Goal: Task Accomplishment & Management: Manage account settings

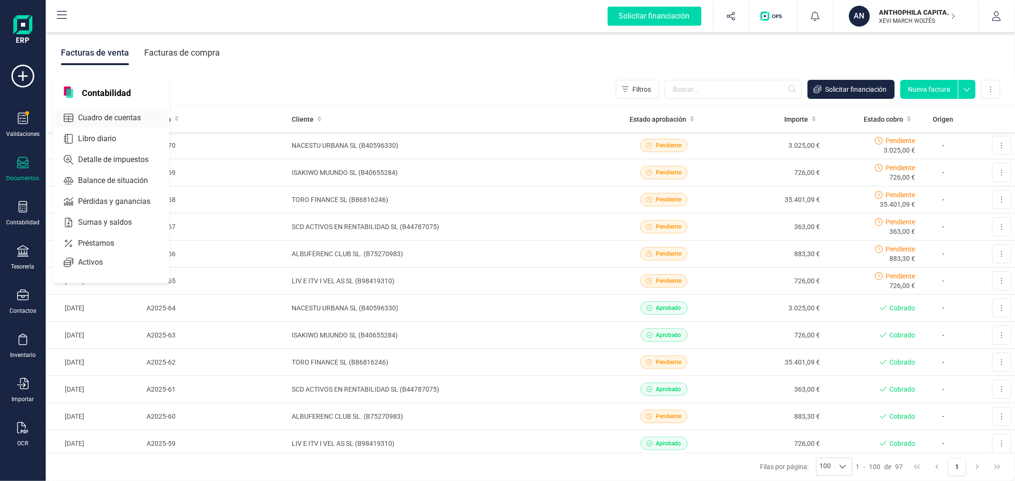
click at [141, 119] on div at bounding box center [149, 118] width 17 height 4
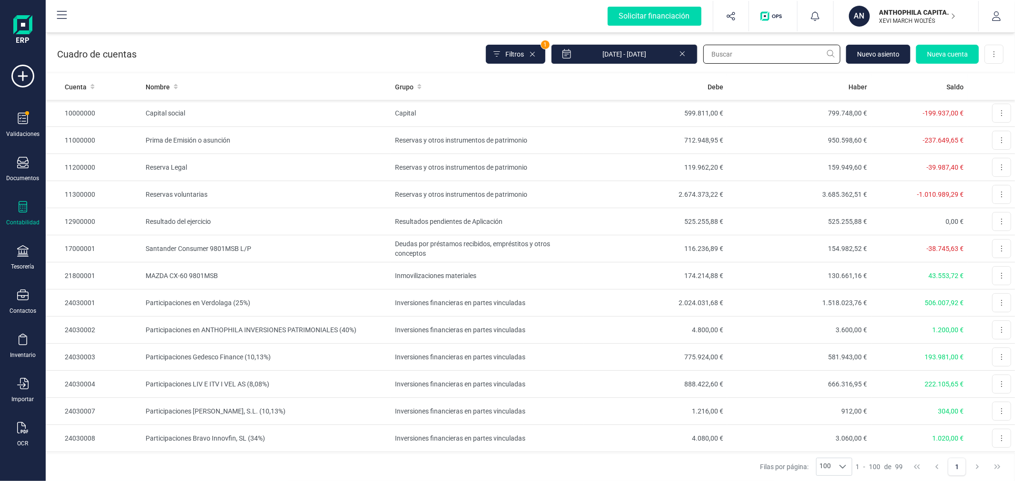
click at [752, 51] on input "text" at bounding box center [771, 54] width 137 height 19
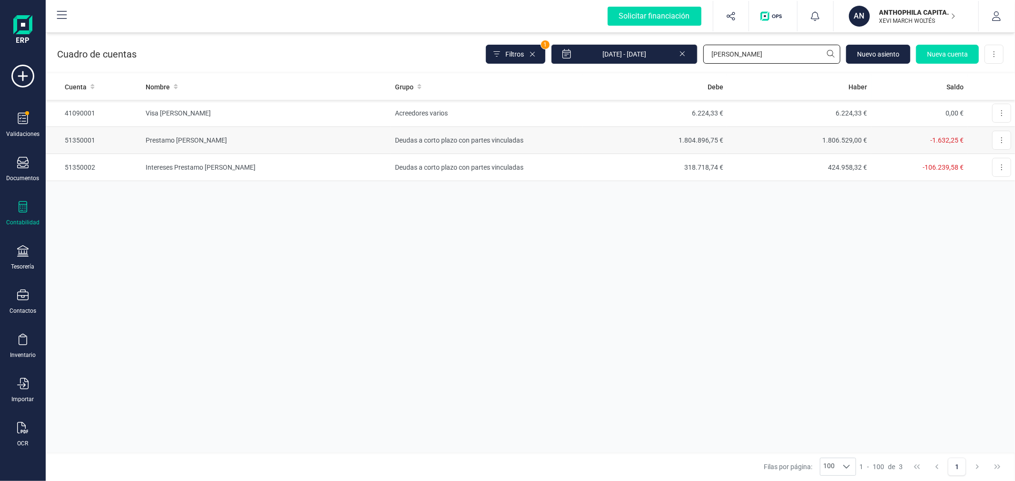
type input "JAVIER"
click at [709, 144] on td "1.804.896,75 €" at bounding box center [655, 140] width 144 height 27
click at [541, 139] on td "Deudas a corto plazo con partes vinculadas" at bounding box center [487, 140] width 192 height 27
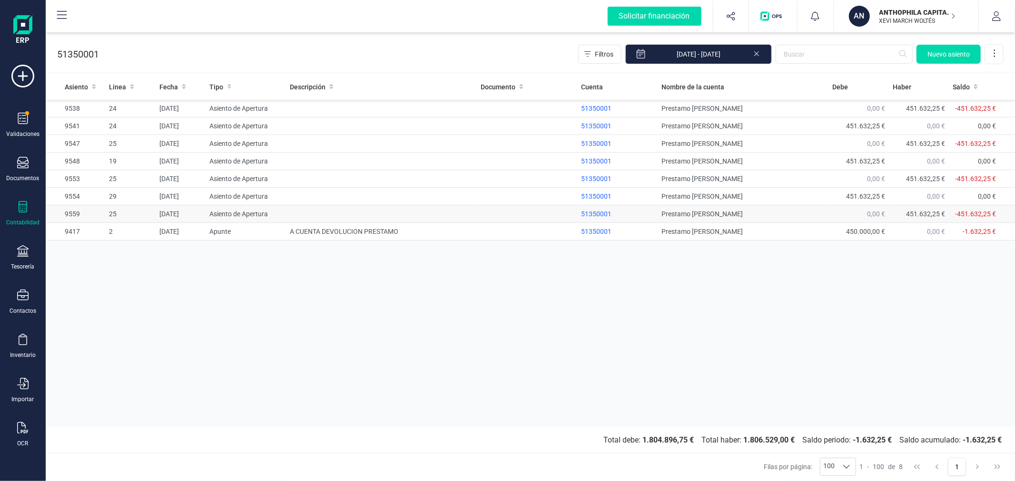
drag, startPoint x: 359, startPoint y: 217, endPoint x: 365, endPoint y: 211, distance: 9.1
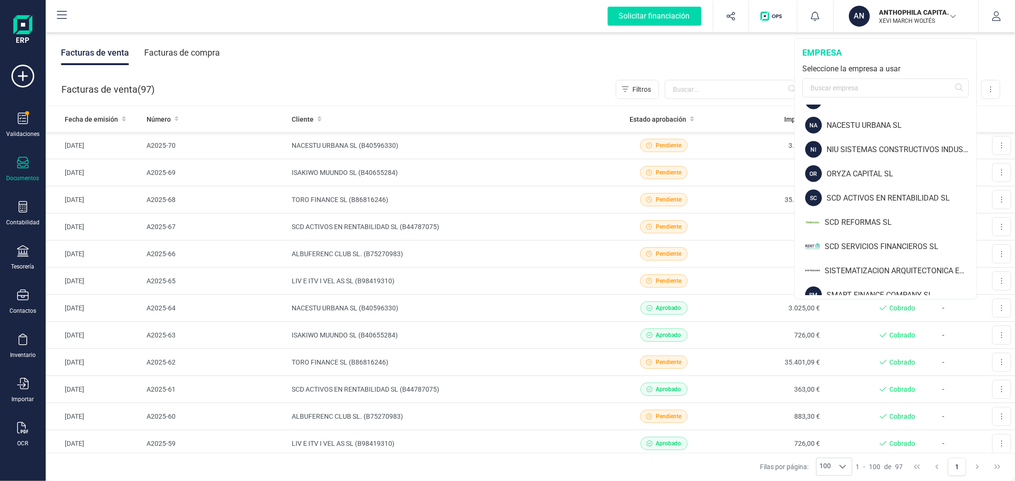
scroll to position [998, 0]
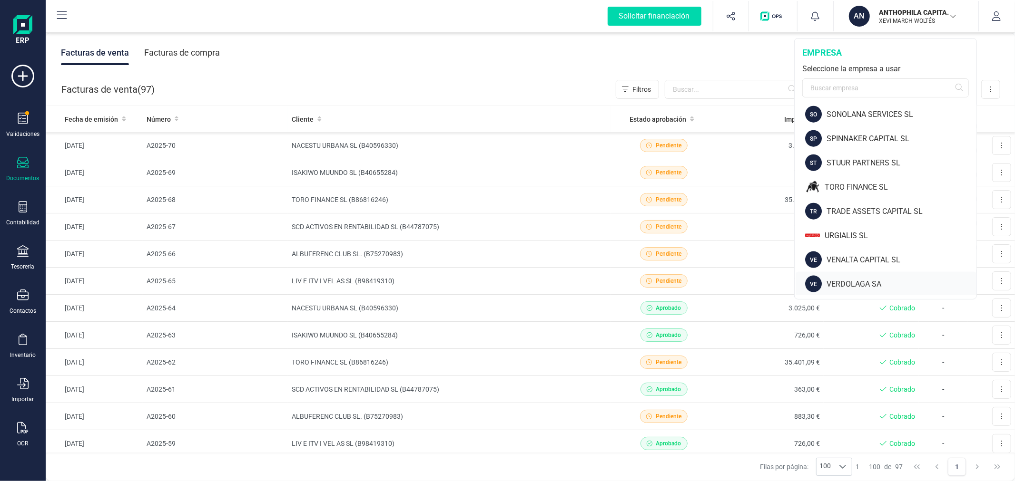
click at [857, 279] on div "VERDOLAGA SA" at bounding box center [901, 284] width 150 height 11
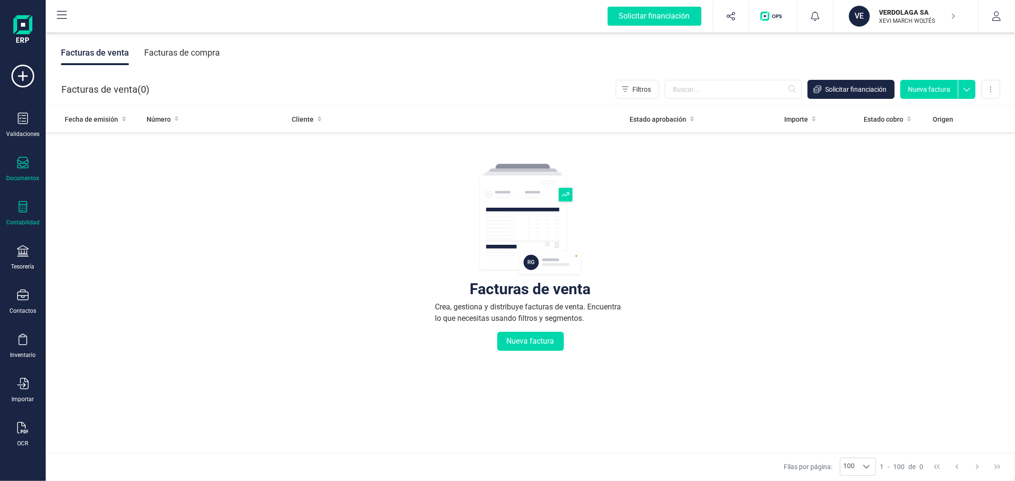
click at [30, 210] on div "Contabilidad" at bounding box center [23, 213] width 38 height 25
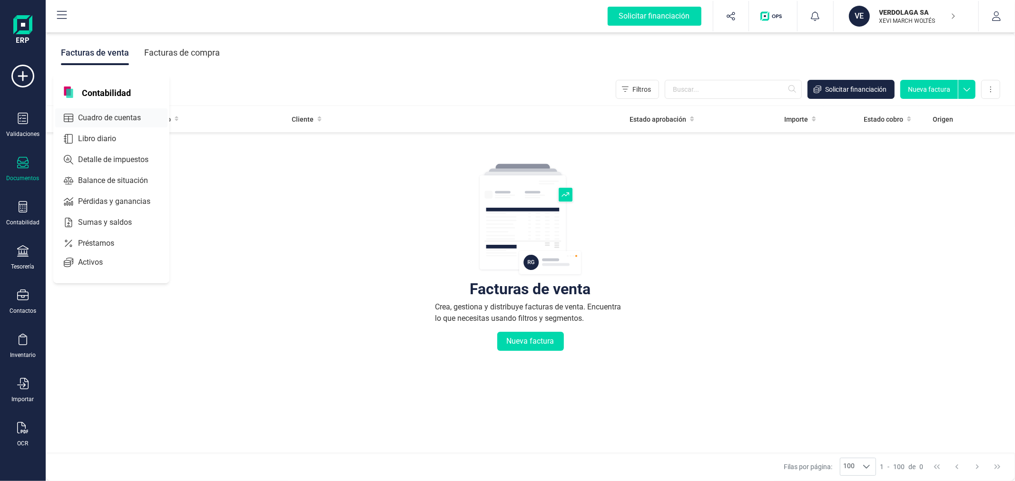
click at [97, 120] on span "Cuadro de cuentas" at bounding box center [116, 117] width 84 height 11
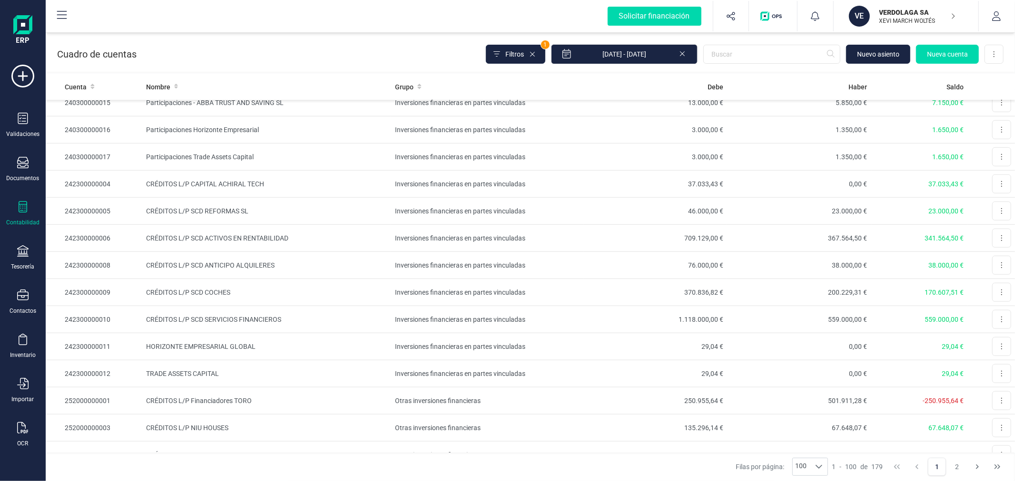
scroll to position [422, 0]
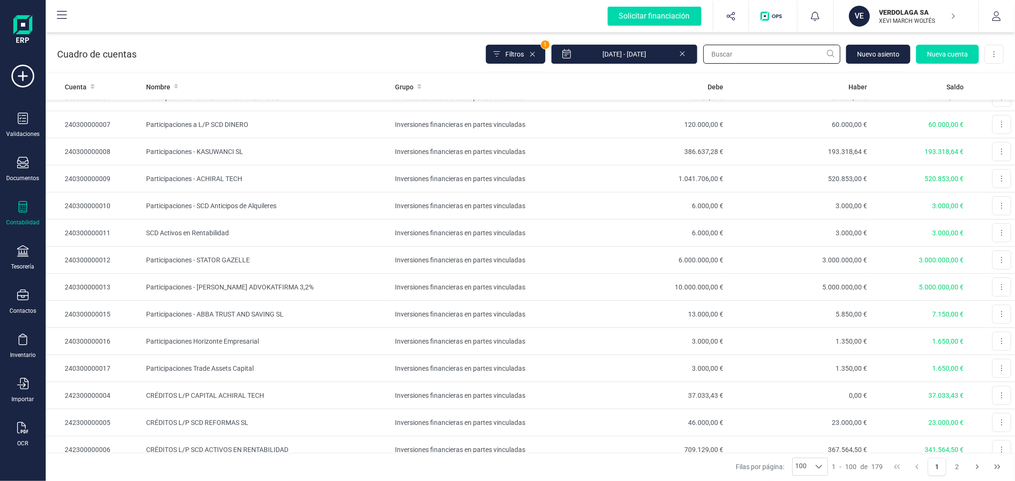
click at [748, 53] on input "text" at bounding box center [771, 54] width 137 height 19
type input "52"
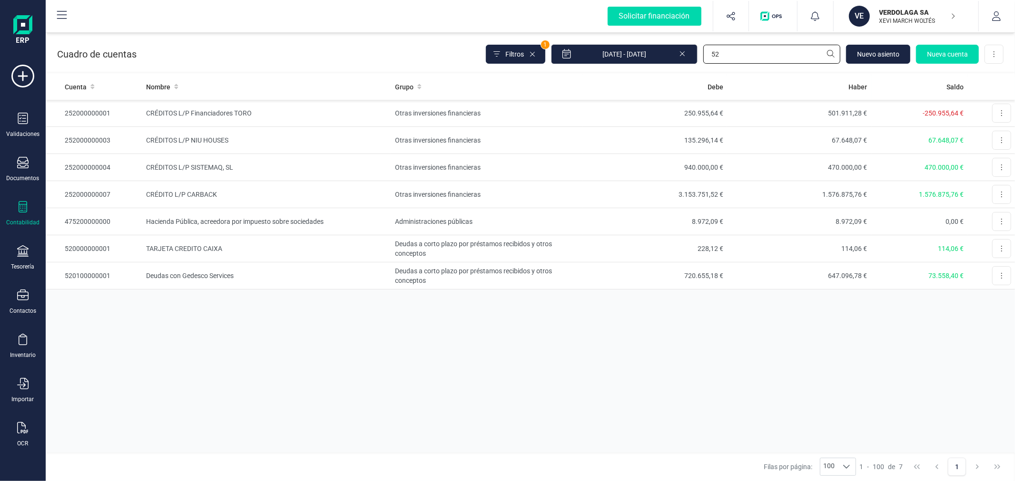
click at [740, 59] on input "52" at bounding box center [771, 54] width 137 height 19
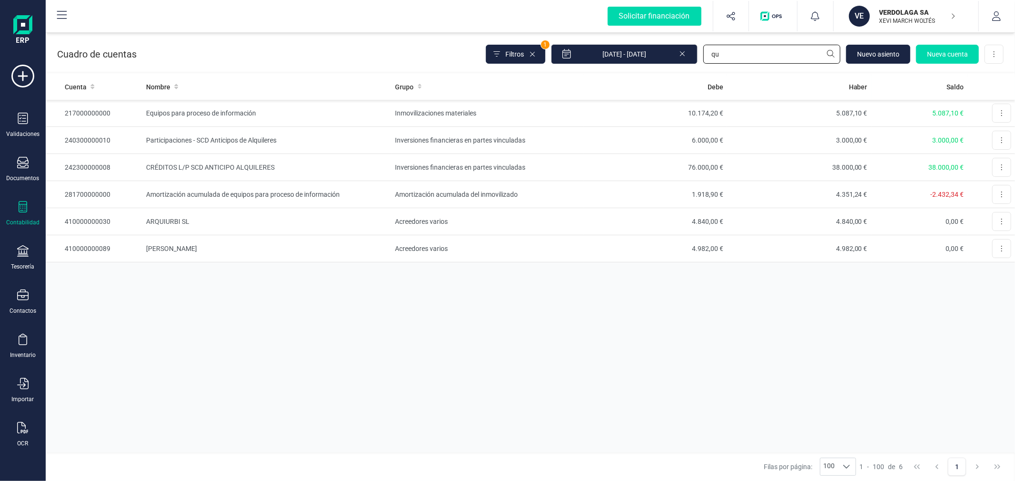
type input "q"
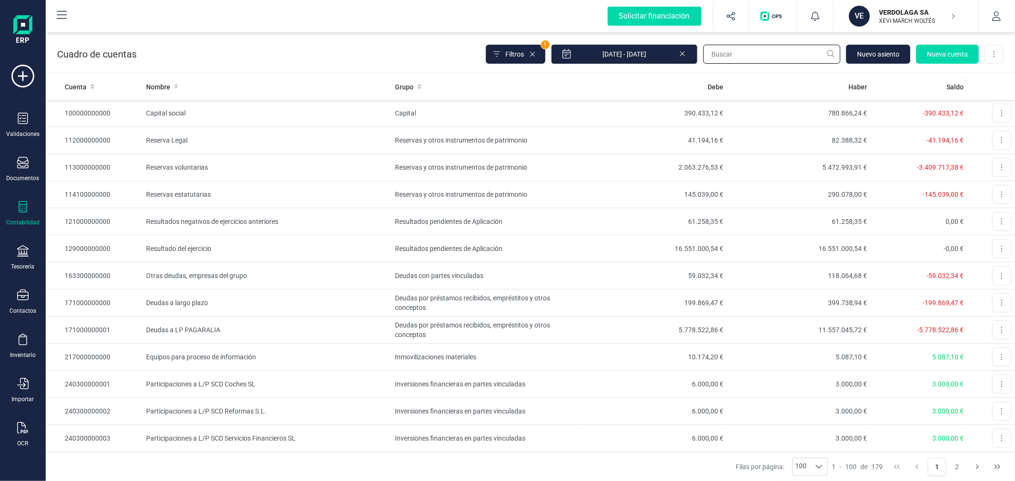
click at [734, 49] on input "text" at bounding box center [771, 54] width 137 height 19
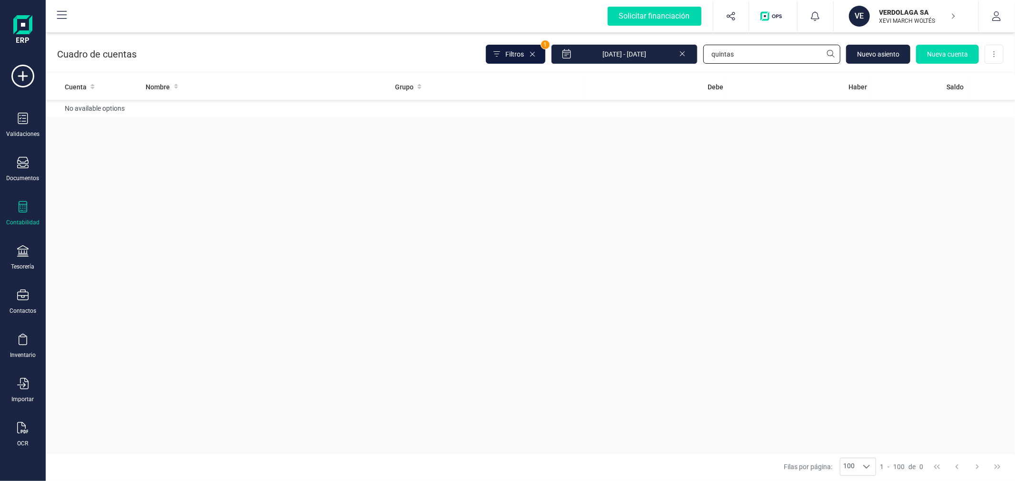
type input "quintas"
click at [519, 52] on span "Filtros" at bounding box center [514, 54] width 19 height 10
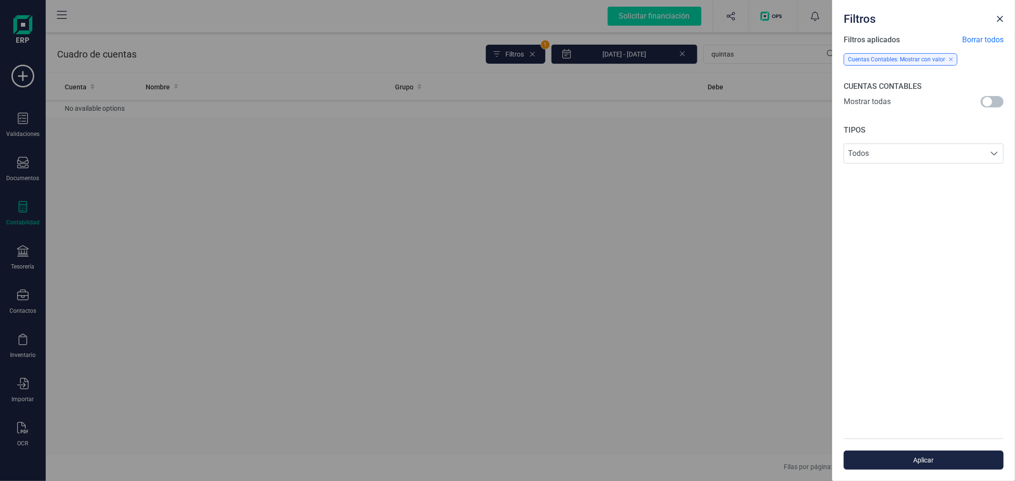
click at [991, 100] on span at bounding box center [991, 101] width 23 height 11
click at [999, 18] on span "Close" at bounding box center [1000, 19] width 8 height 8
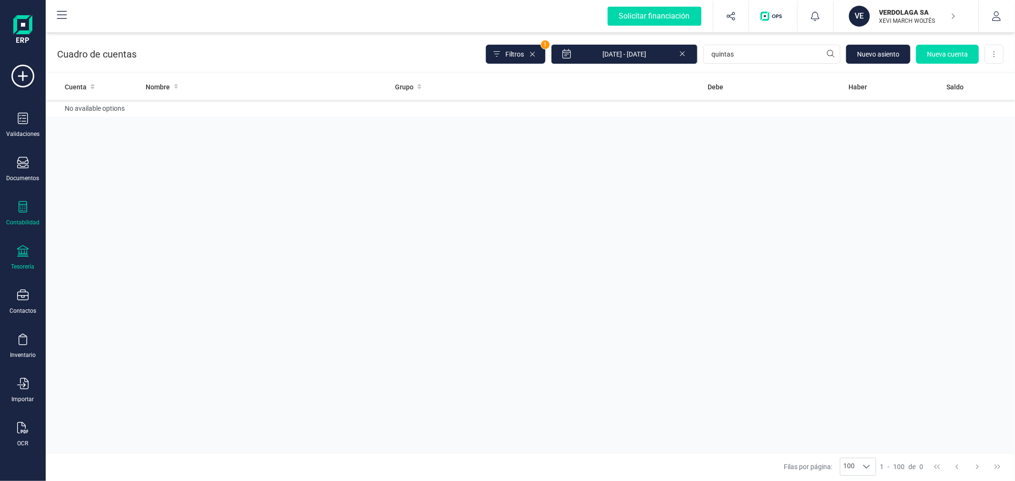
click at [14, 257] on div "Tesorería" at bounding box center [23, 257] width 38 height 25
click at [388, 177] on div "Cuenta Nombre Grupo Debe Haber Saldo No available options" at bounding box center [530, 263] width 969 height 379
drag, startPoint x: 401, startPoint y: 172, endPoint x: 400, endPoint y: 177, distance: 5.3
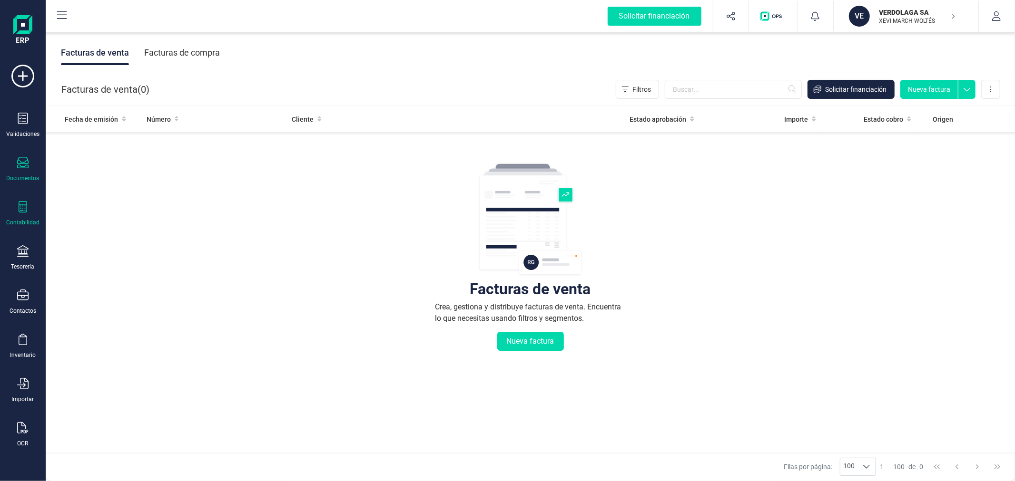
click at [12, 215] on div "Contabilidad" at bounding box center [23, 213] width 38 height 25
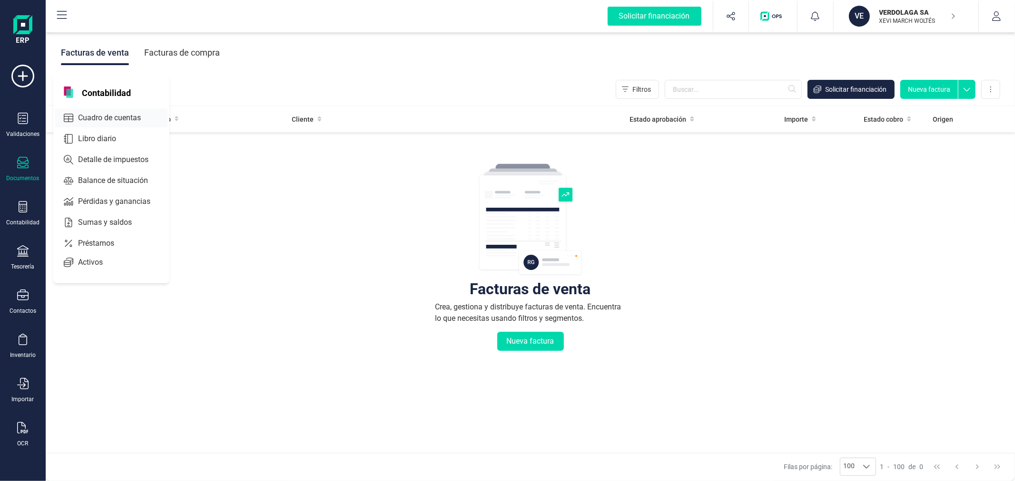
click at [103, 117] on span "Cuadro de cuentas" at bounding box center [116, 117] width 84 height 11
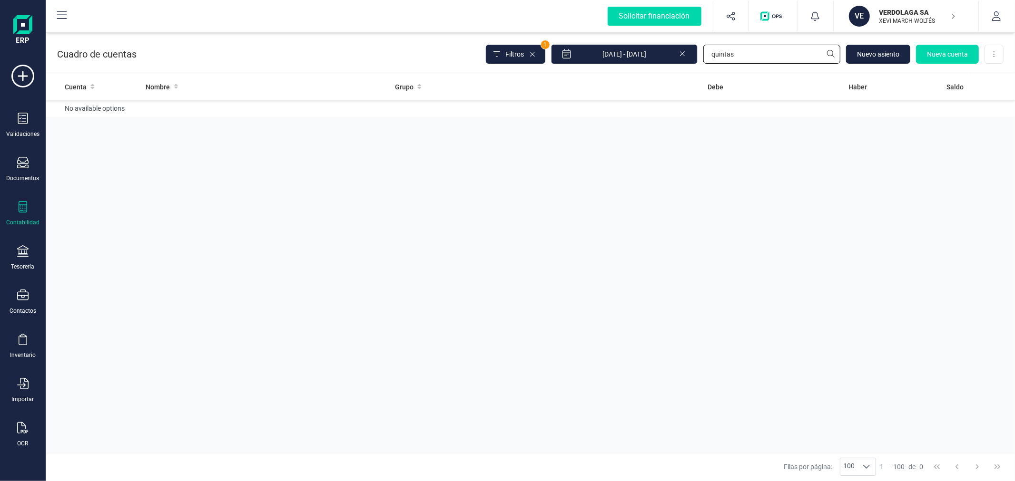
click at [753, 48] on input "quintas" at bounding box center [771, 54] width 137 height 19
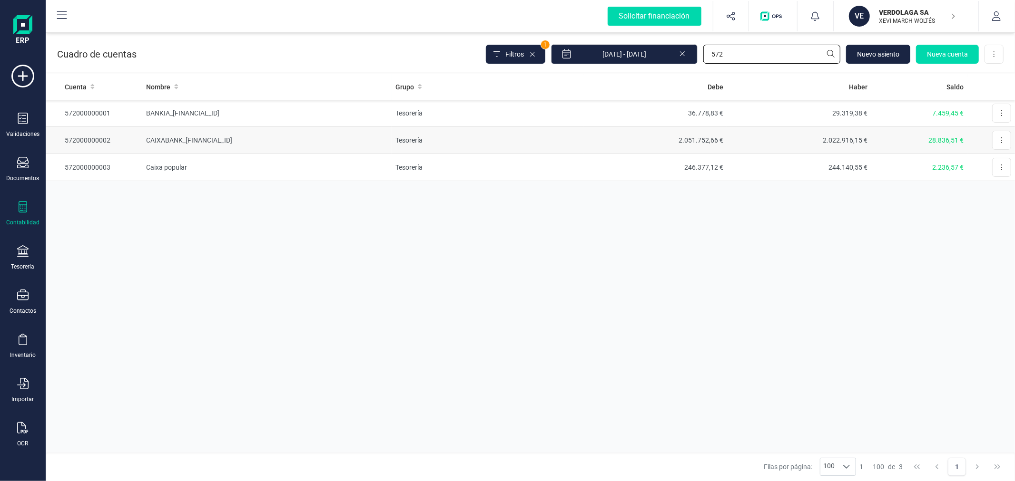
type input "572"
click at [386, 135] on td "CAIXABANK_ES5421006098971300099403" at bounding box center [266, 140] width 249 height 27
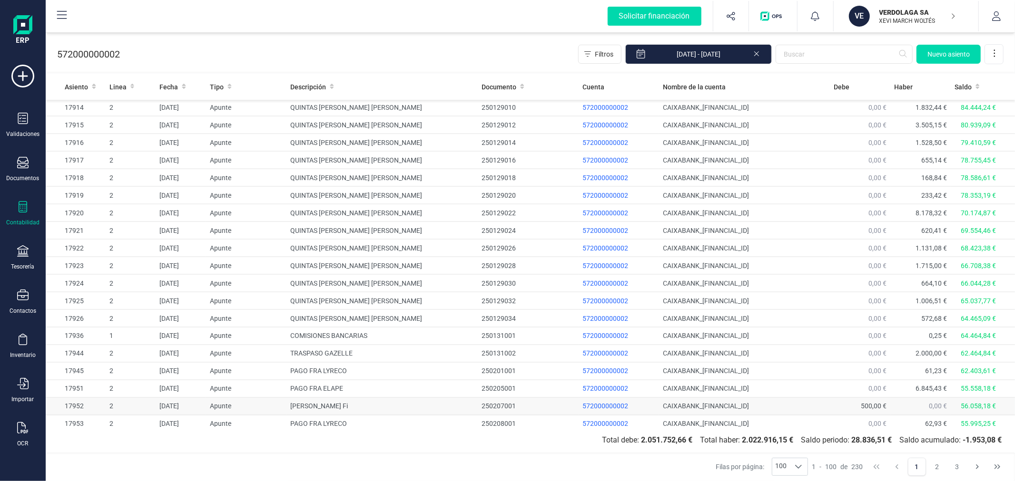
scroll to position [1437, 0]
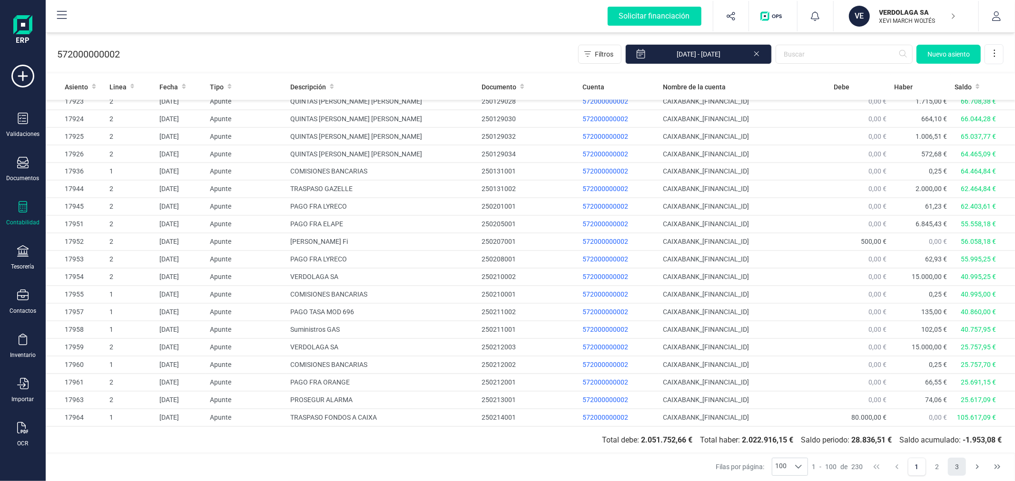
click at [958, 465] on button "3" at bounding box center [957, 467] width 18 height 18
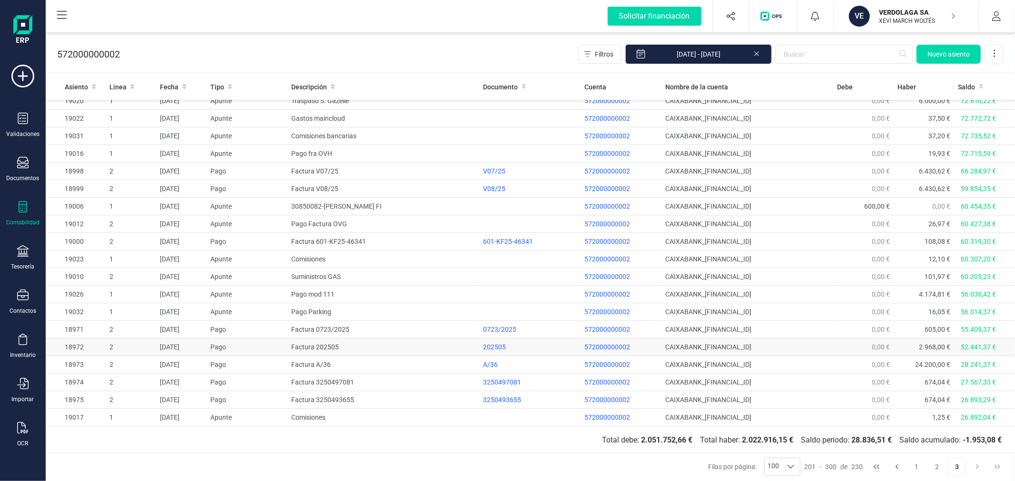
scroll to position [0, 0]
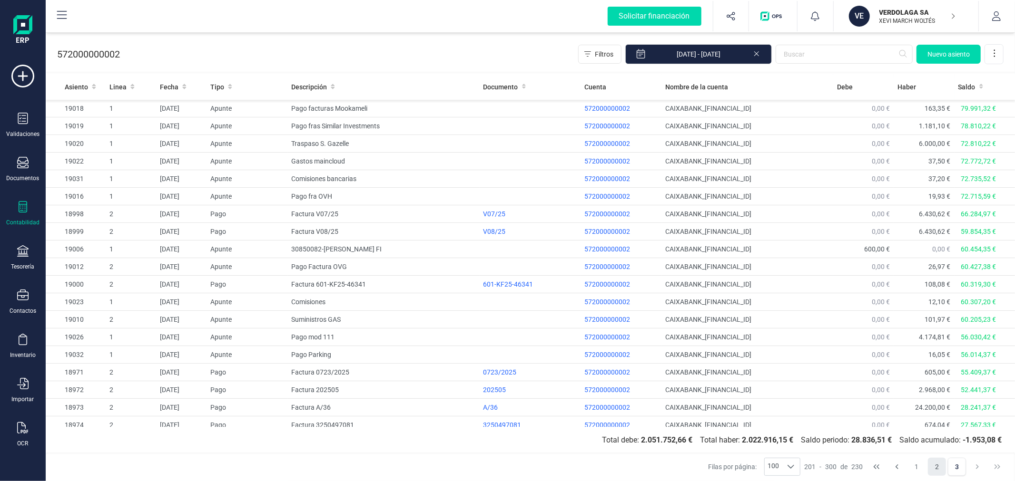
click at [933, 463] on button "2" at bounding box center [937, 467] width 18 height 18
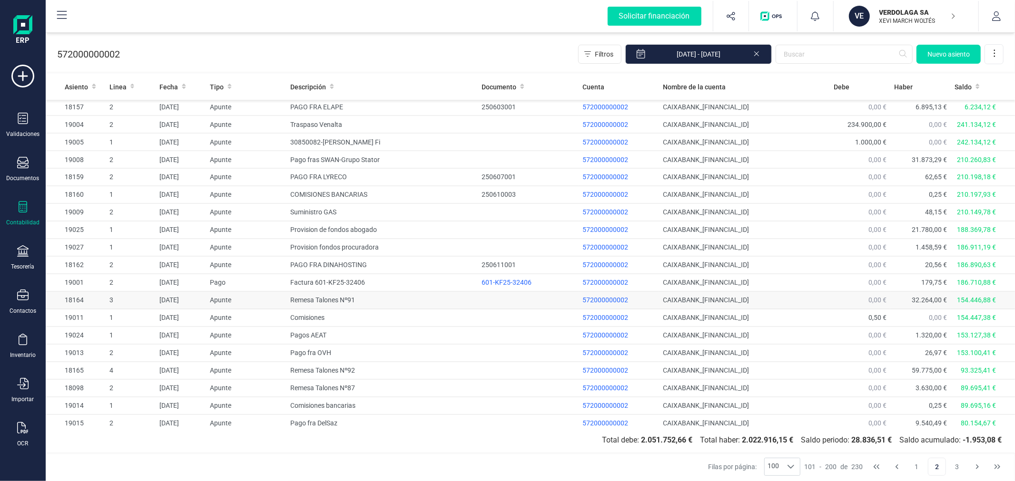
scroll to position [1437, 0]
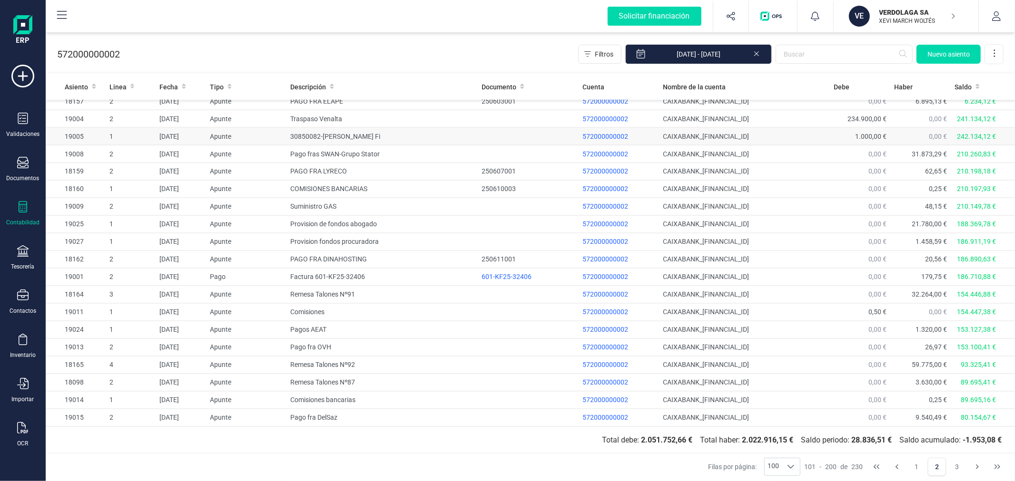
click at [396, 138] on td "30850082-Jose Antonio Quintas Fi" at bounding box center [381, 137] width 191 height 18
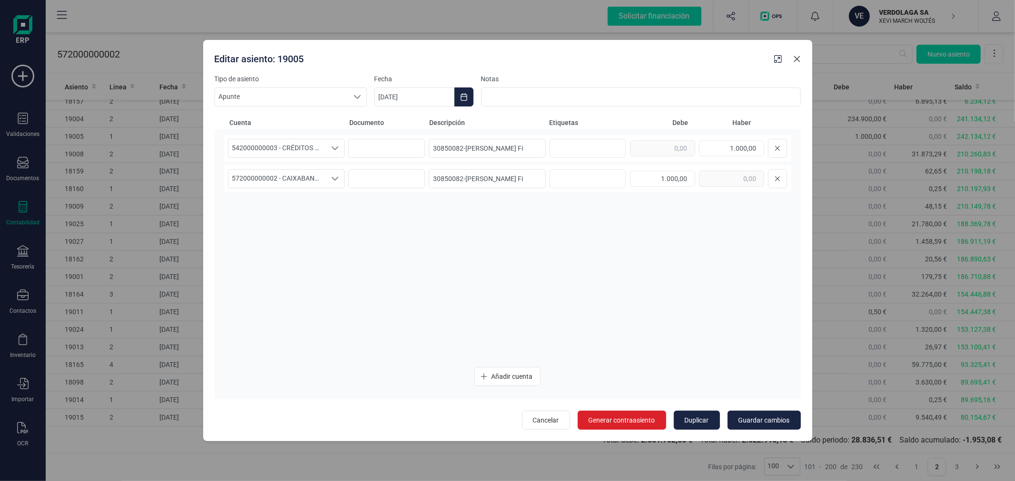
click at [797, 65] on button "Close" at bounding box center [796, 58] width 15 height 15
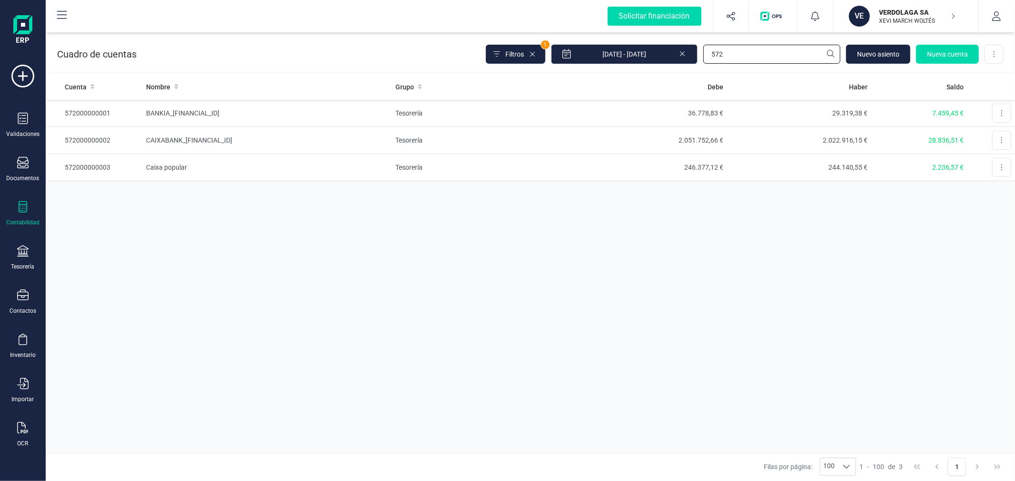
click at [742, 47] on input "572" at bounding box center [771, 54] width 137 height 19
type input "542"
click at [308, 111] on td "CRÉDITOS ROOMBO" at bounding box center [266, 113] width 249 height 27
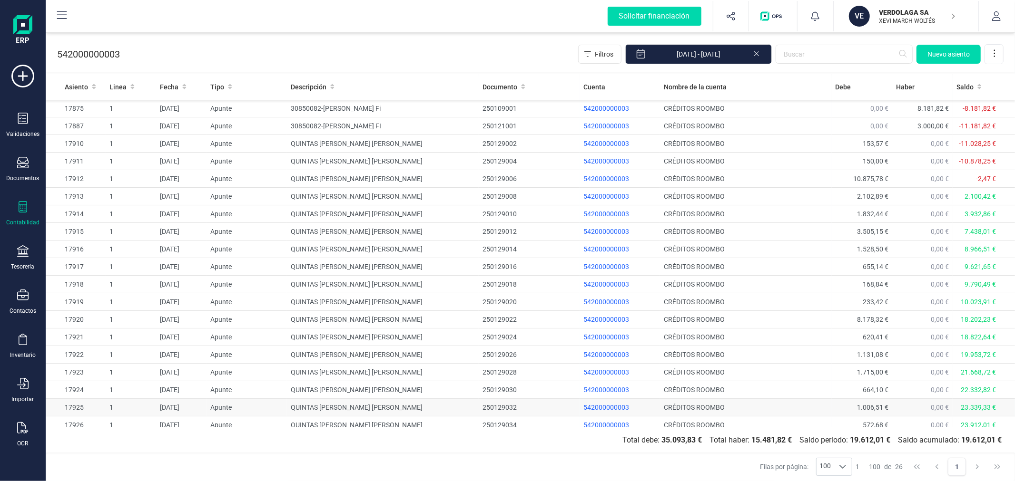
scroll to position [131, 0]
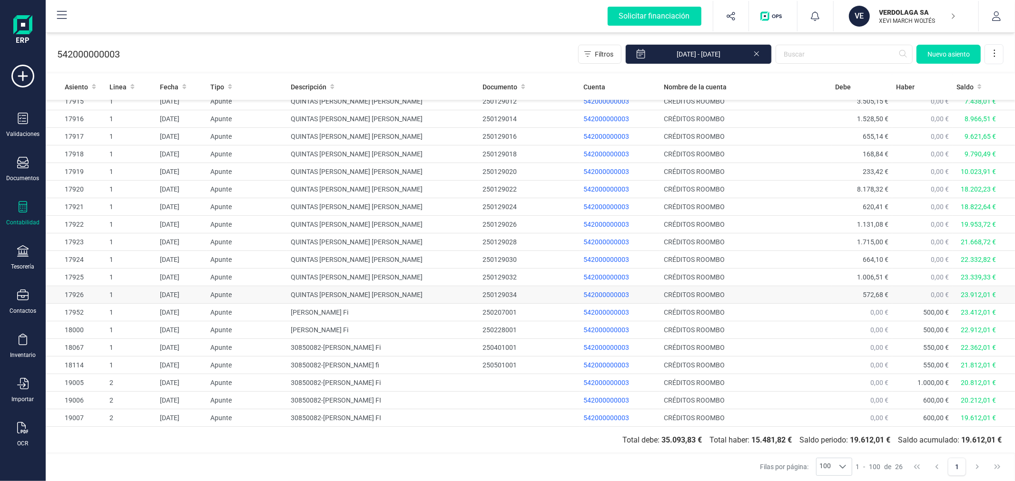
click at [850, 293] on td "572,68 €" at bounding box center [862, 295] width 60 height 18
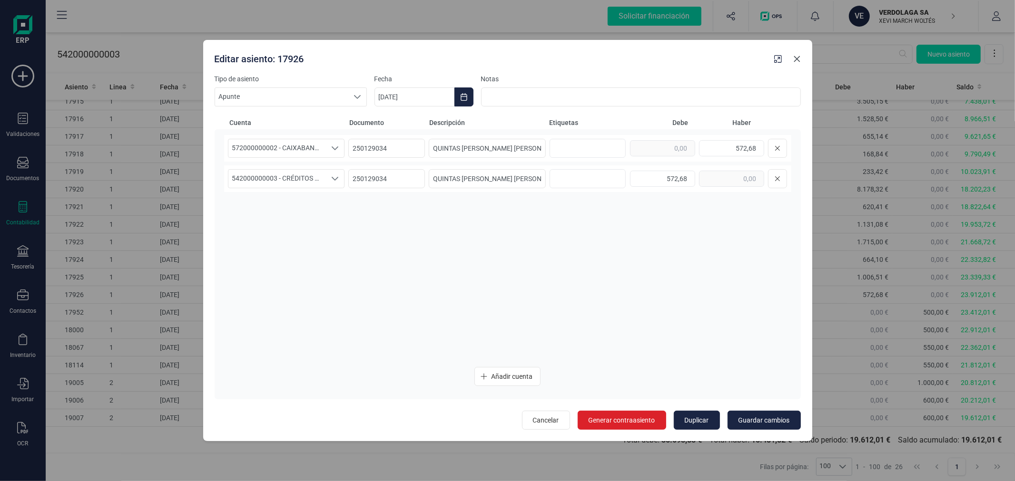
click at [794, 55] on icon "Close" at bounding box center [797, 59] width 8 height 8
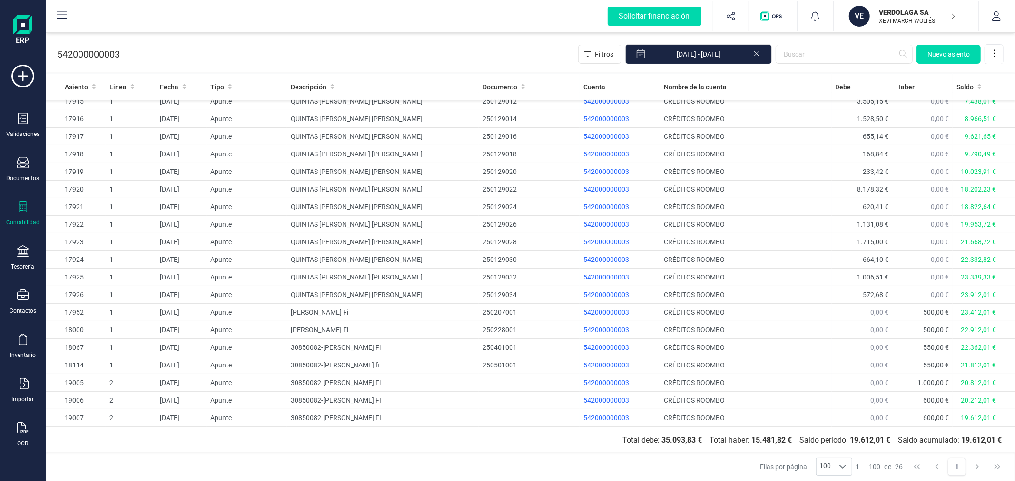
scroll to position [0, 0]
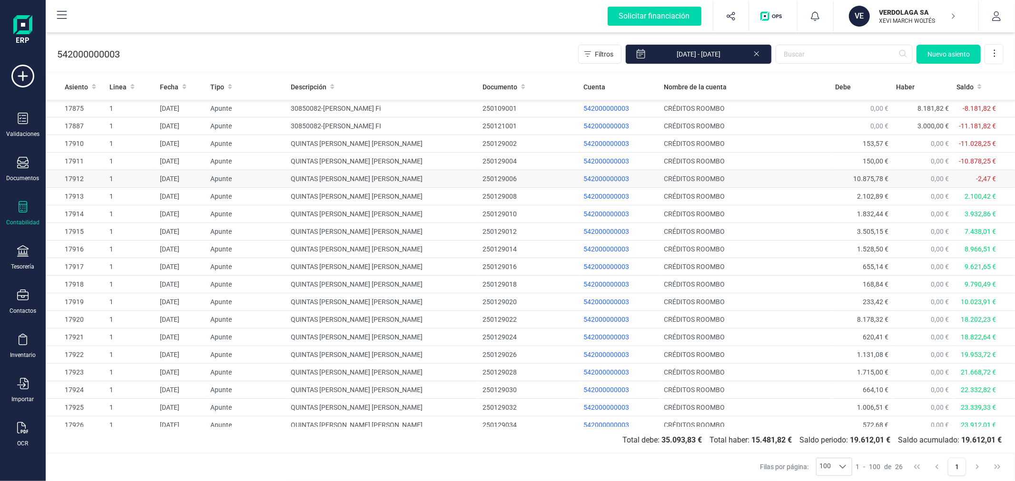
click at [866, 176] on span "10.875,78 €" at bounding box center [870, 179] width 35 height 8
click at [426, 175] on td "QUINTAS FIRVIDA JOSE ANTONIO" at bounding box center [383, 179] width 192 height 18
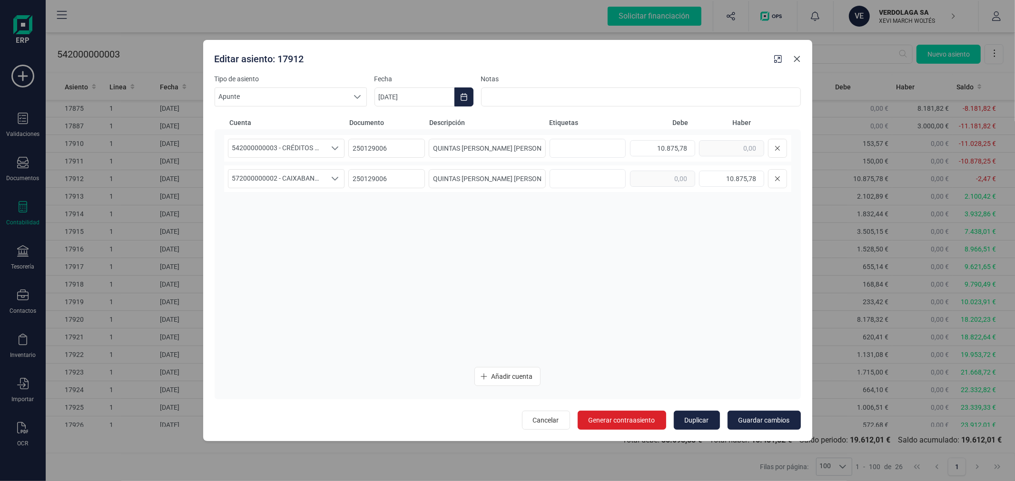
click at [796, 59] on icon "Close" at bounding box center [797, 59] width 6 height 6
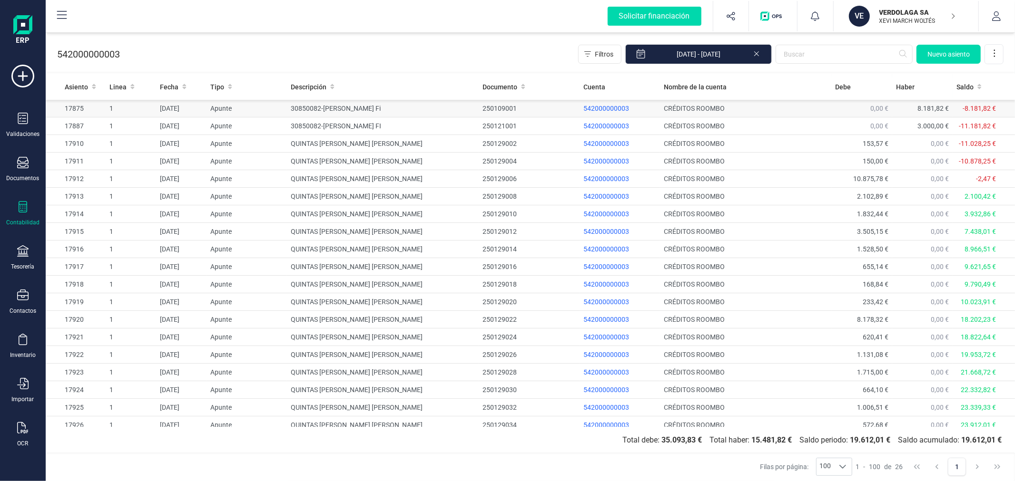
click at [355, 108] on td "30850082-Jose Antonio Quintas Fi" at bounding box center [383, 109] width 192 height 18
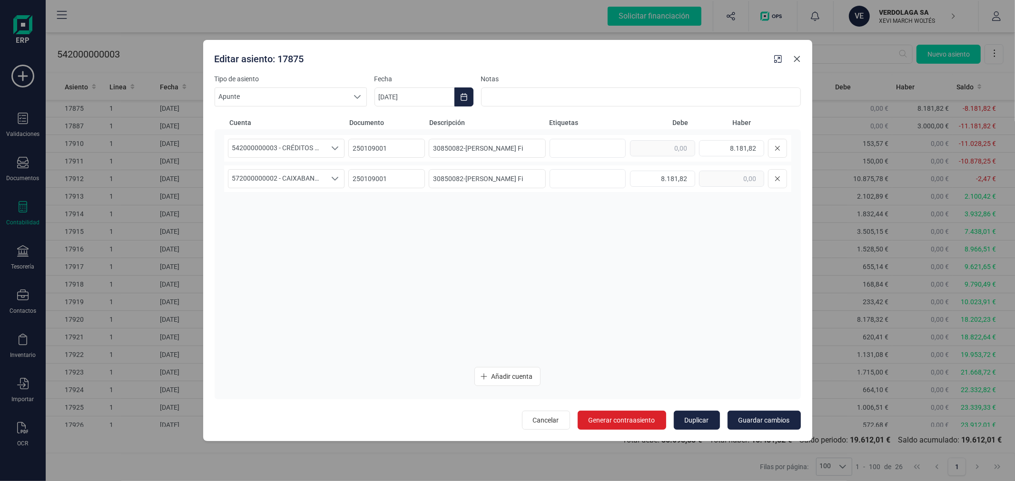
click at [800, 57] on icon "Close" at bounding box center [797, 59] width 8 height 8
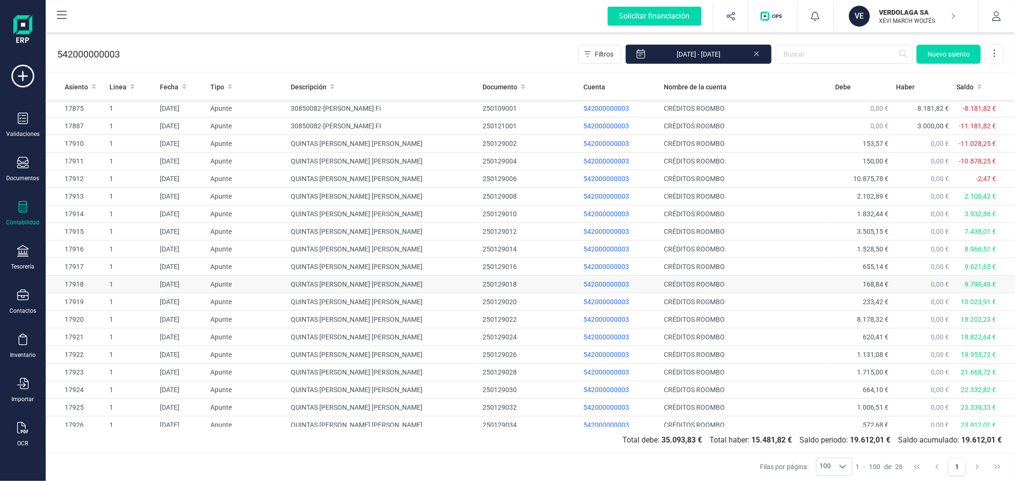
scroll to position [131, 0]
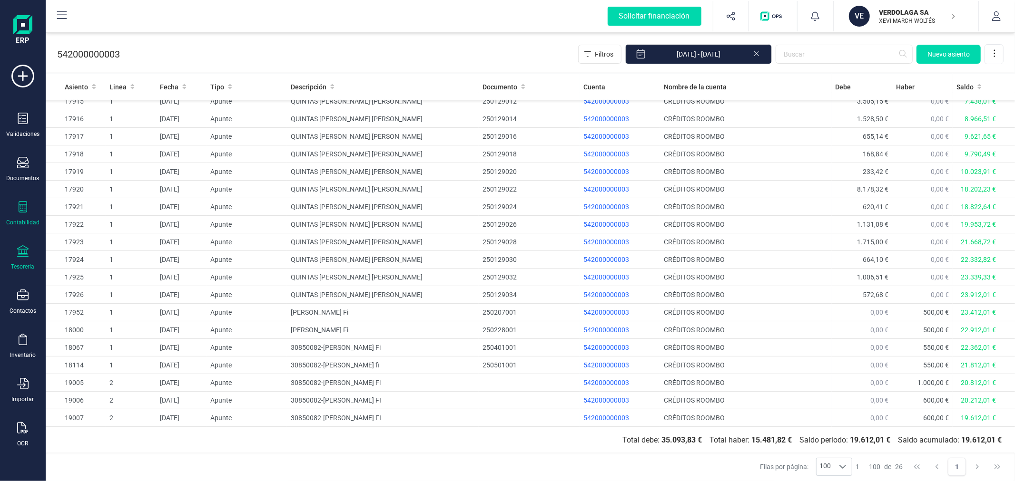
click at [16, 264] on div "Tesorería" at bounding box center [22, 267] width 23 height 8
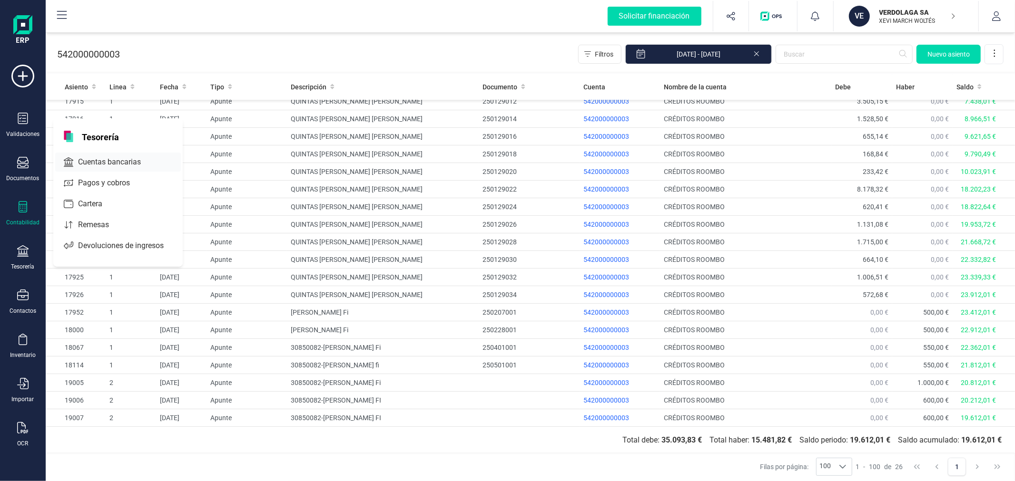
click at [113, 162] on span "Cuentas bancarias" at bounding box center [116, 162] width 84 height 11
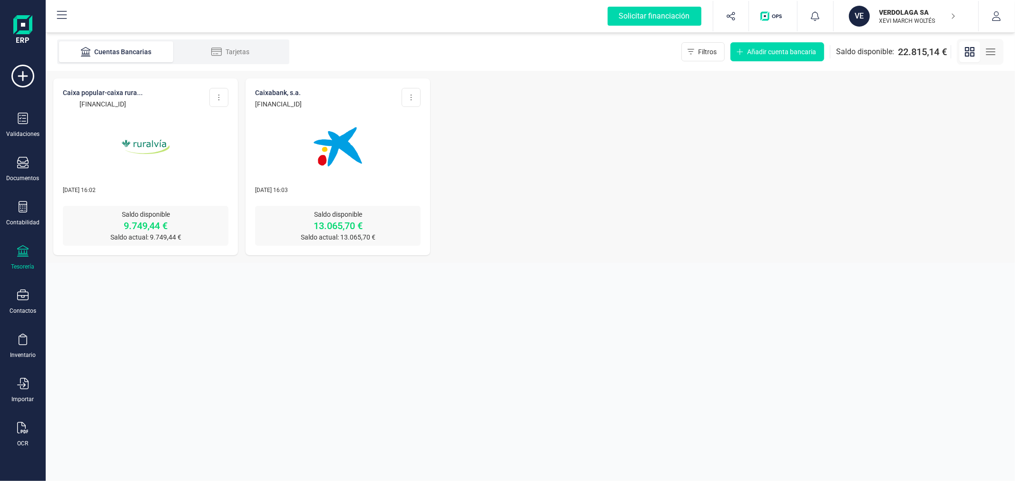
click at [313, 173] on img at bounding box center [338, 147] width 80 height 80
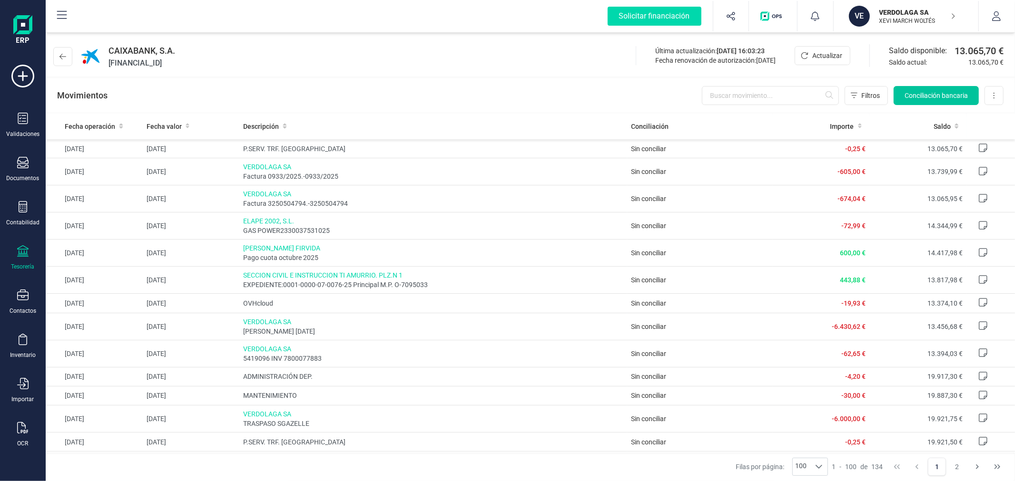
click at [935, 92] on span "Conciliación bancaria" at bounding box center [935, 96] width 63 height 10
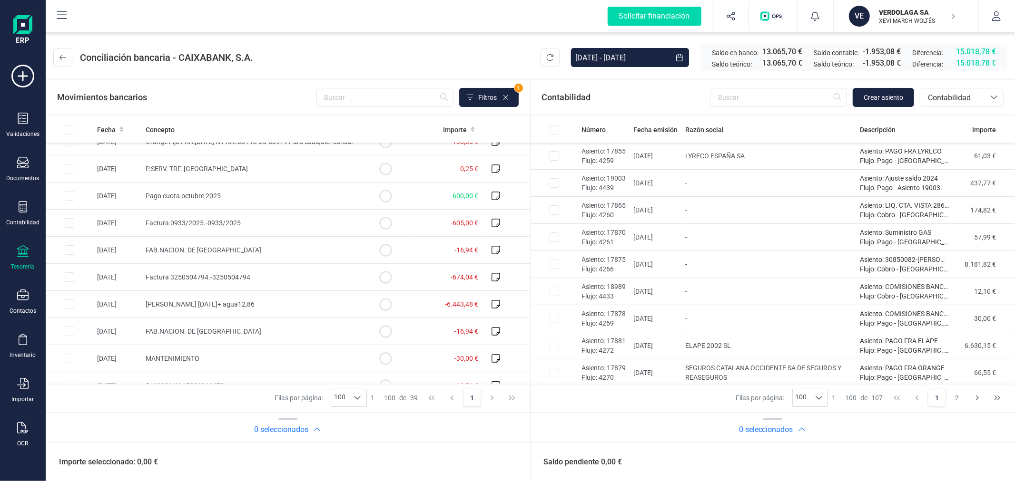
scroll to position [395, 0]
click at [73, 250] on input "Row Selected 7cbfafa6-f358-44dd-af66-87add0dcca2e" at bounding box center [70, 249] width 10 height 10
checkbox input "true"
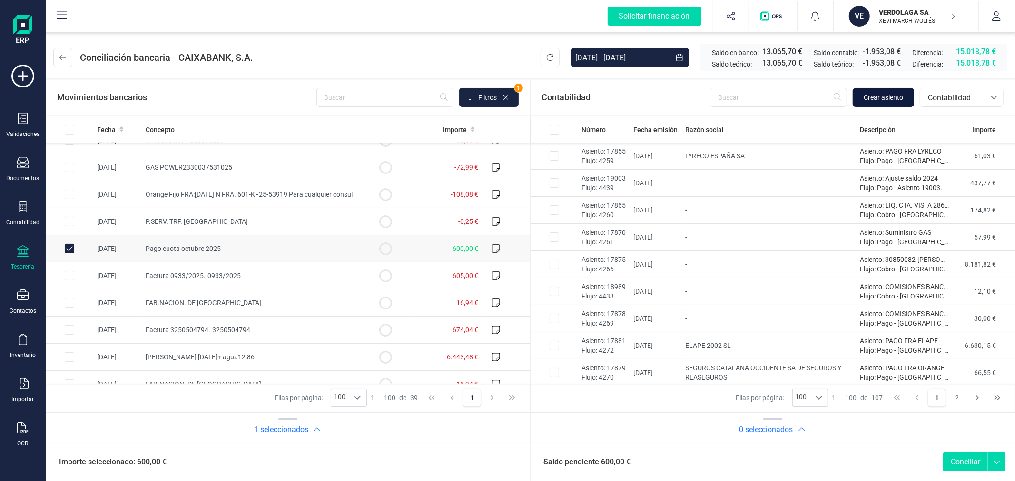
click at [898, 98] on span "Crear asiento" at bounding box center [882, 98] width 39 height 10
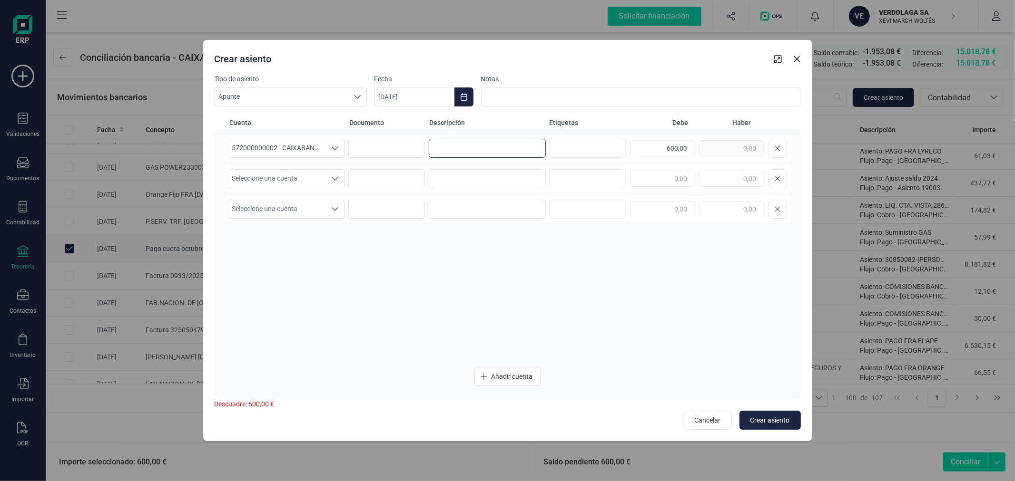
click at [495, 155] on input at bounding box center [487, 148] width 117 height 19
type input "J"
type input "JOSE ANTONIO QUINTAS FIRVIDA"
click at [255, 176] on span "Seleccione una cuenta" at bounding box center [277, 179] width 98 height 18
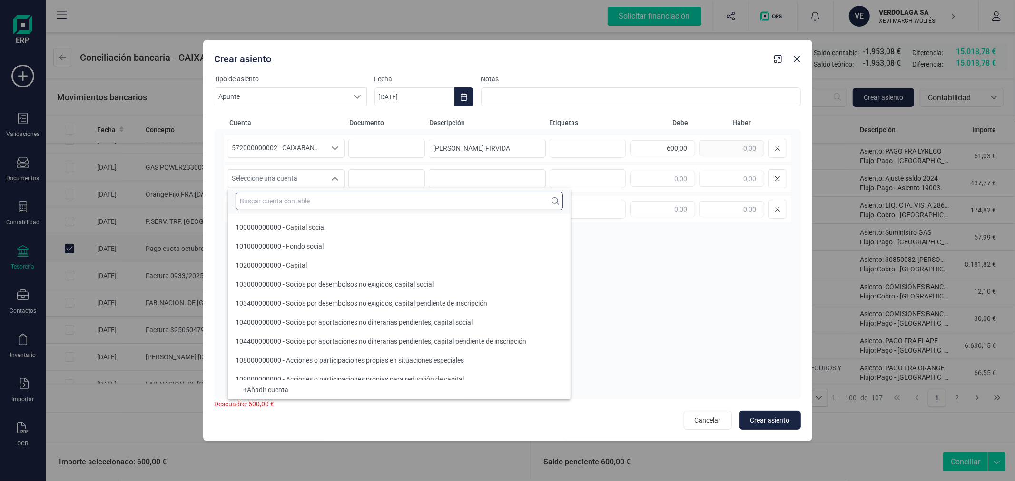
click at [277, 204] on input "text" at bounding box center [398, 201] width 327 height 18
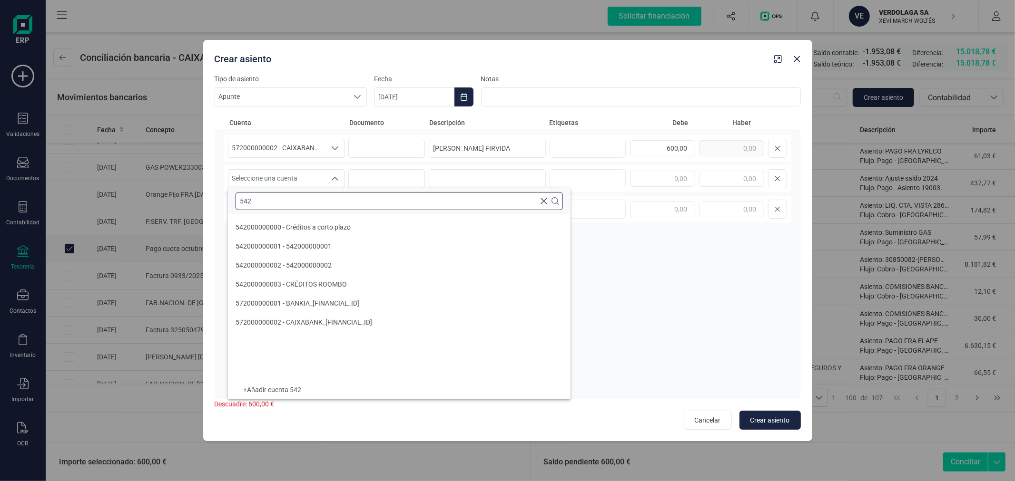
scroll to position [0, 0]
type input "542"
click at [332, 279] on li "542000000003 - CRÉDITOS ROOMBO" at bounding box center [399, 284] width 343 height 19
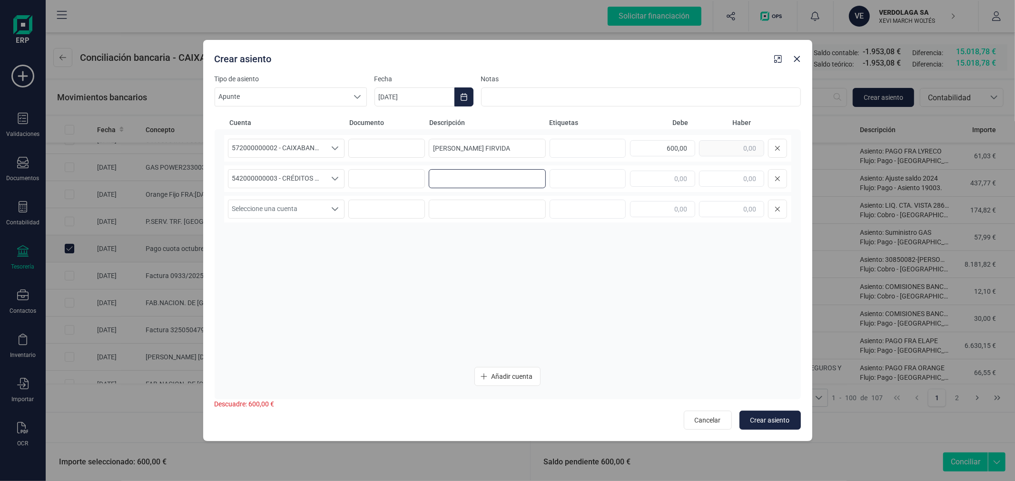
paste input "JOSE ANTONIO QUINTAS FIRVIDA"
type input "JOSE ANTONIO QUINTAS FIRVIDA"
type input "600,00"
click at [463, 96] on icon "Choose Date" at bounding box center [464, 97] width 8 height 8
click at [434, 206] on span "7" at bounding box center [432, 207] width 19 height 19
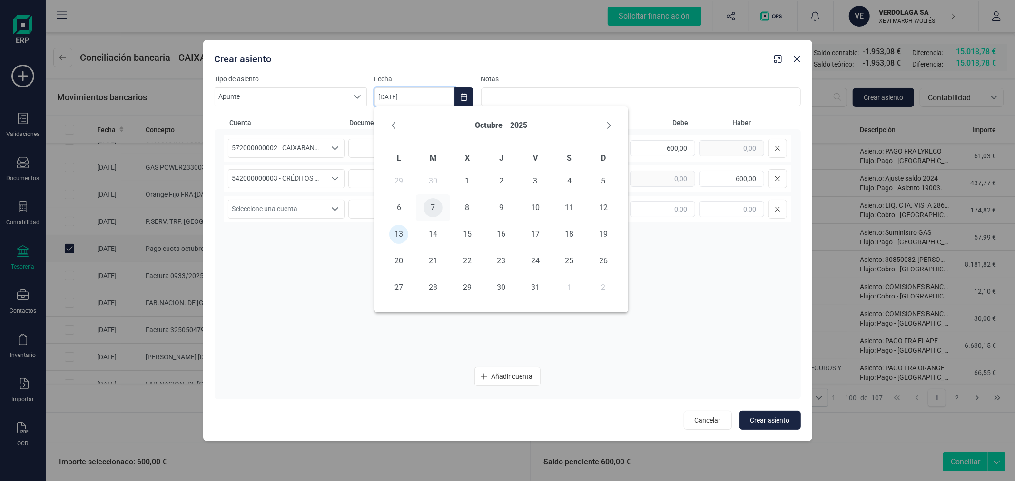
type input "07/10/2025"
click at [780, 419] on span "Crear asiento" at bounding box center [769, 421] width 39 height 10
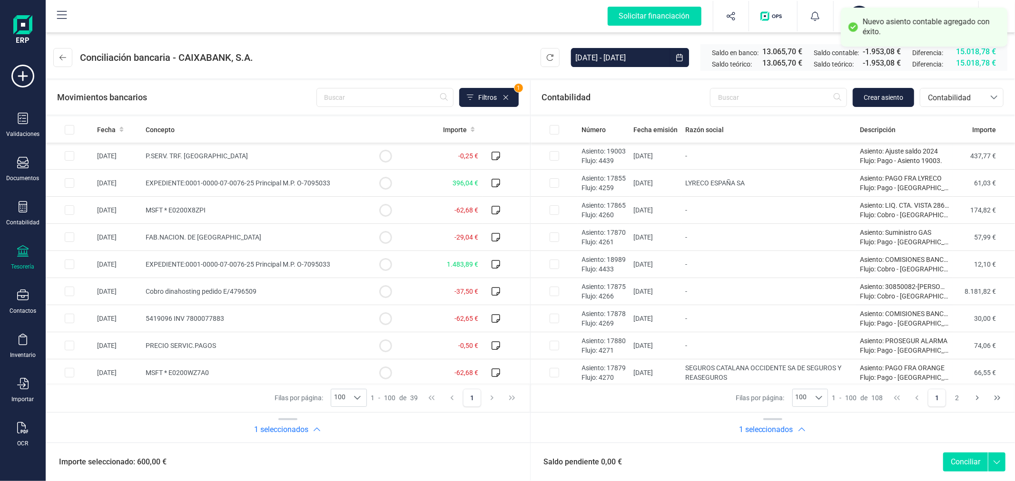
click at [966, 462] on button "Conciliar" at bounding box center [965, 462] width 45 height 19
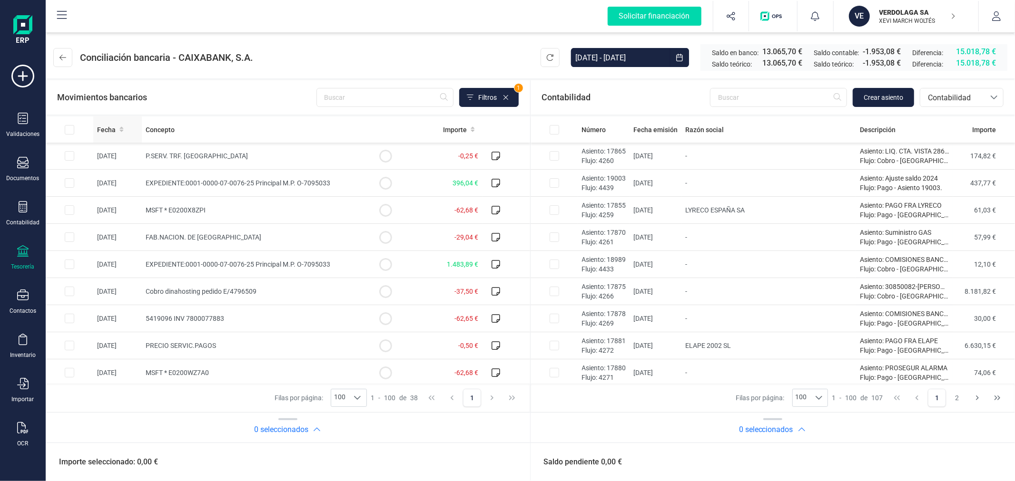
click at [107, 135] on th "Fecha" at bounding box center [117, 130] width 49 height 26
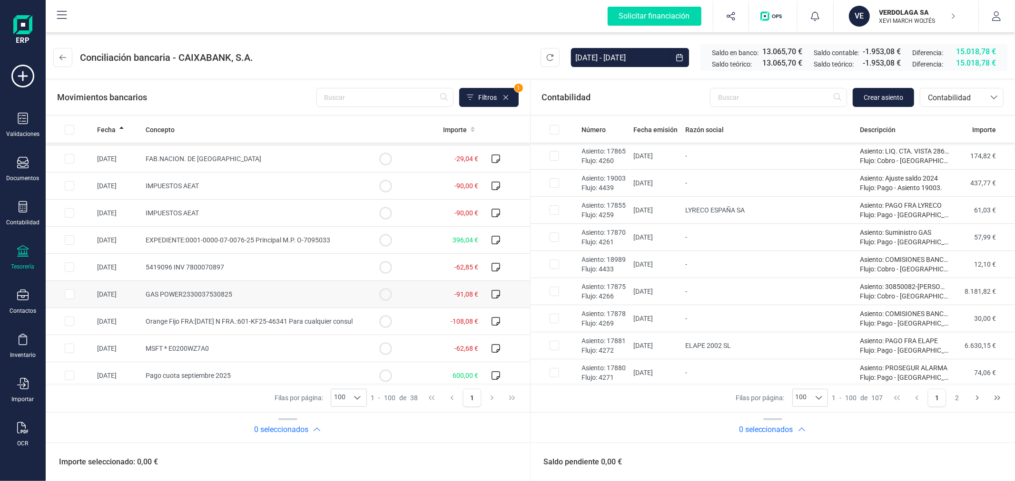
scroll to position [158, 0]
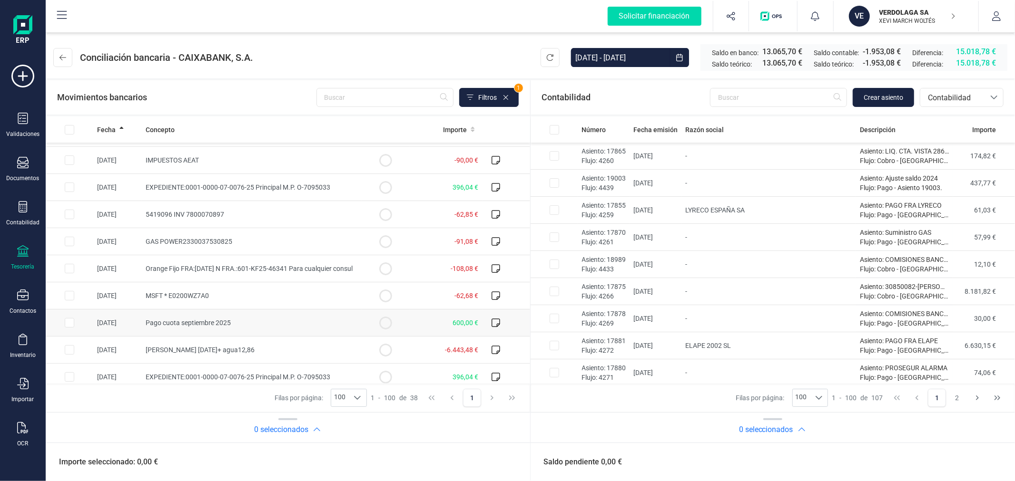
click at [72, 323] on input "Row Selected cb7a748f-33fa-44a4-8c56-507432fae69a" at bounding box center [70, 323] width 10 height 10
checkbox input "true"
click at [876, 99] on span "Crear asiento" at bounding box center [882, 98] width 39 height 10
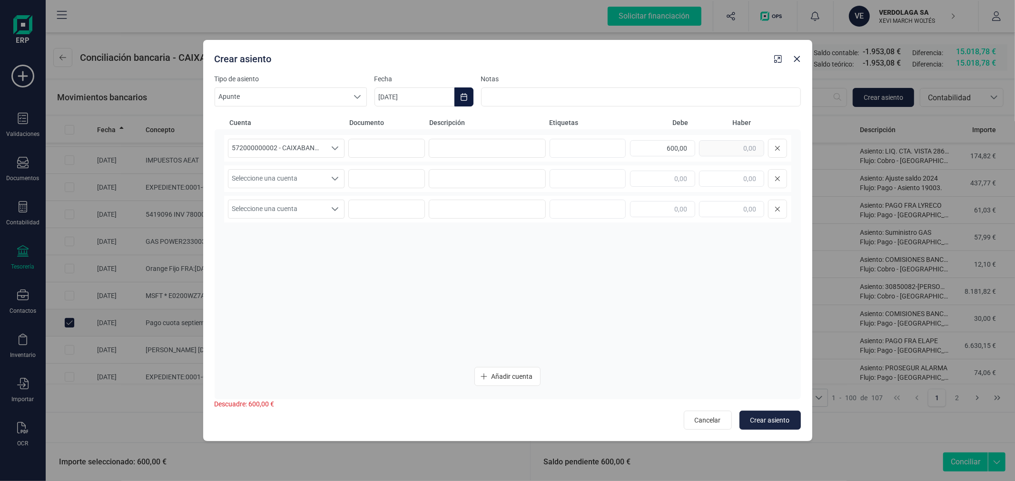
click at [467, 91] on button "Choose Date" at bounding box center [463, 97] width 19 height 19
click at [390, 128] on icon "Previous Month" at bounding box center [394, 126] width 8 height 8
click at [460, 175] on span "3" at bounding box center [467, 181] width 19 height 19
type input "03/09/2025"
click at [469, 152] on input at bounding box center [487, 148] width 117 height 19
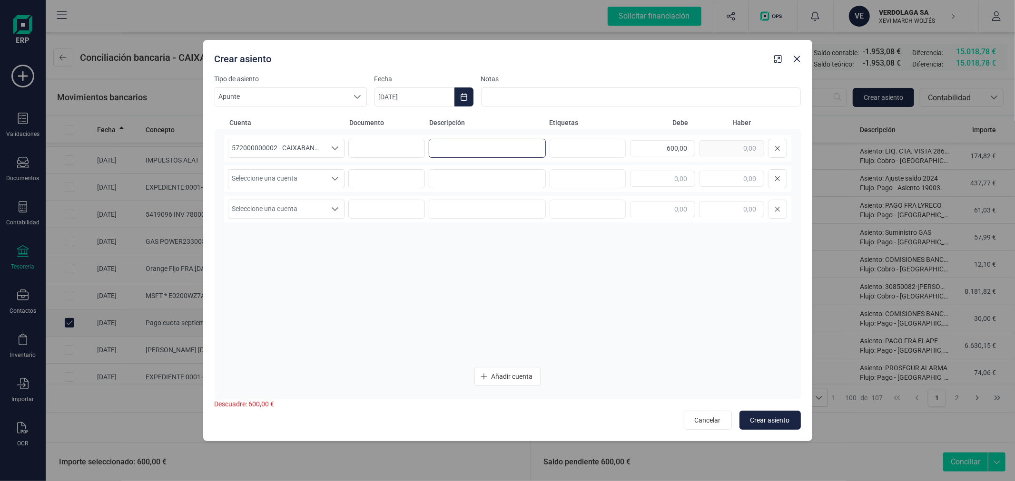
paste input "JOSE ANTONIO QUINTAS FIRVIDA"
type input "JOSE ANTONIO QUINTAS FIRVIDA"
click at [293, 177] on span "Seleccione una cuenta" at bounding box center [277, 179] width 98 height 18
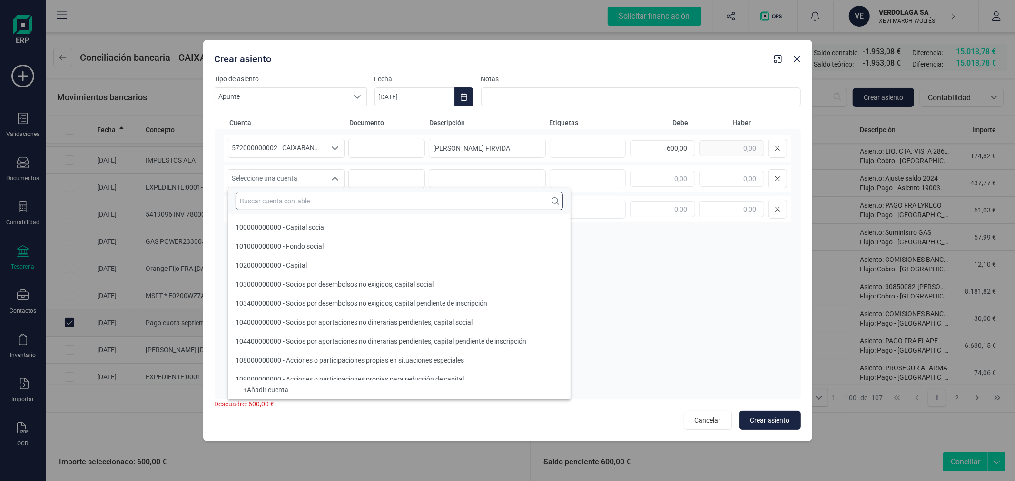
click at [295, 197] on input "text" at bounding box center [398, 201] width 327 height 18
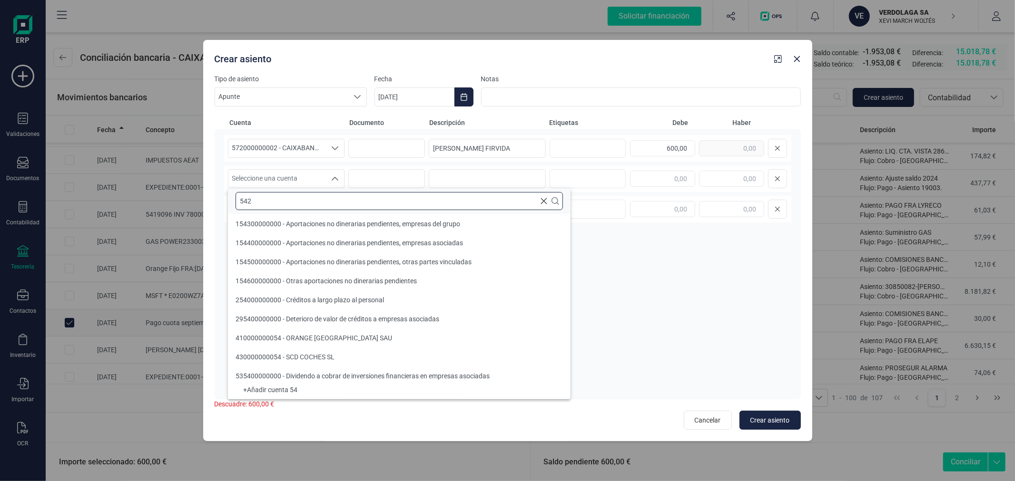
scroll to position [0, 0]
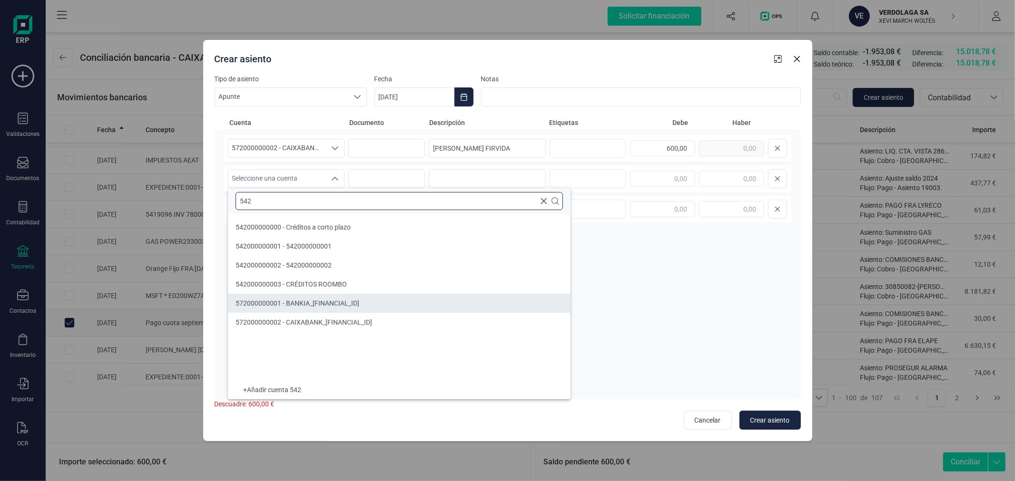
type input "542"
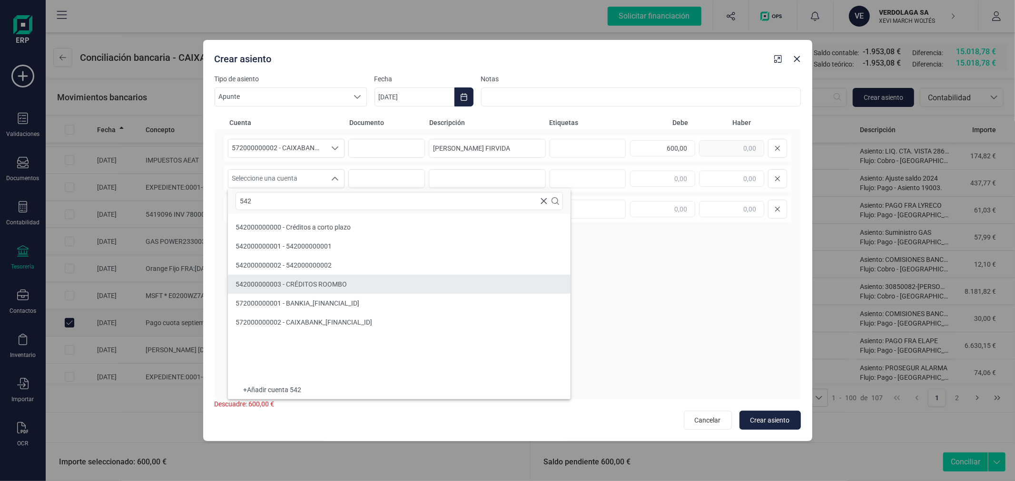
click at [317, 279] on li "542000000003 - CRÉDITOS ROOMBO" at bounding box center [399, 284] width 343 height 19
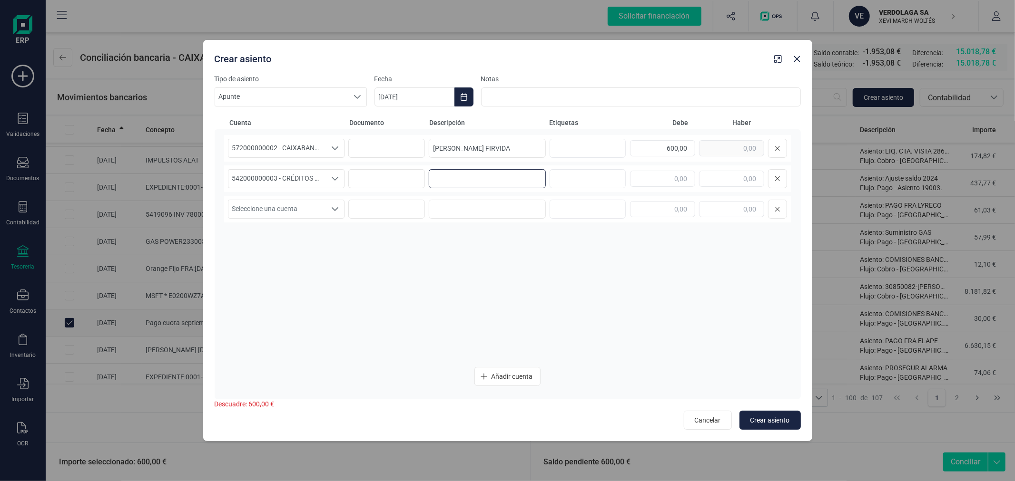
paste input "JOSE ANTONIO QUINTAS FIRVIDA"
type input "JOSE ANTONIO QUINTAS FIRVIDA"
type input "600,00"
click at [768, 419] on span "Crear asiento" at bounding box center [769, 421] width 39 height 10
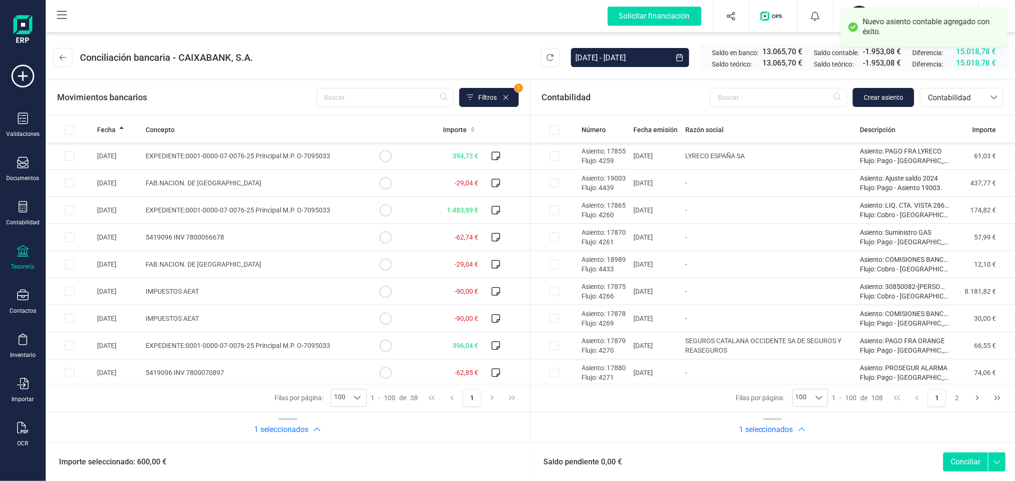
click at [971, 463] on button "Conciliar" at bounding box center [965, 462] width 45 height 19
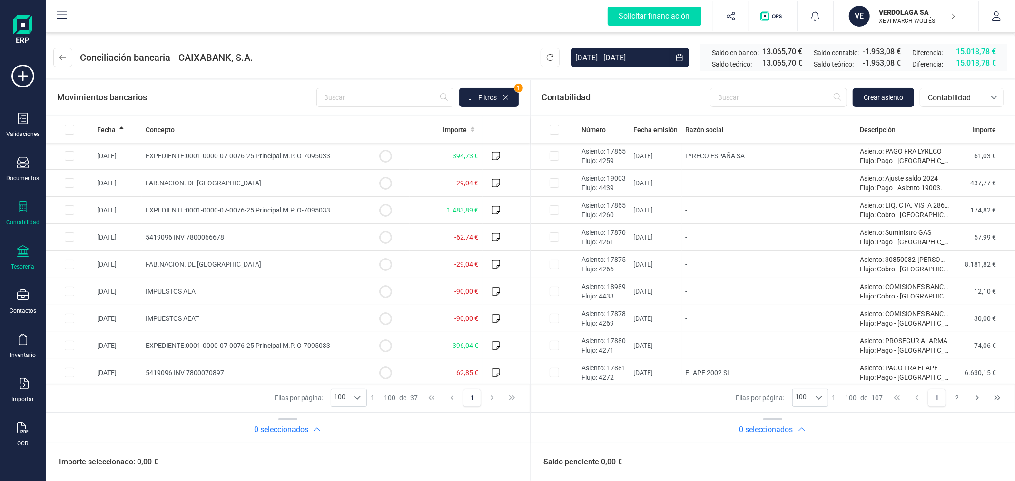
click at [20, 220] on div "Contabilidad" at bounding box center [22, 223] width 33 height 8
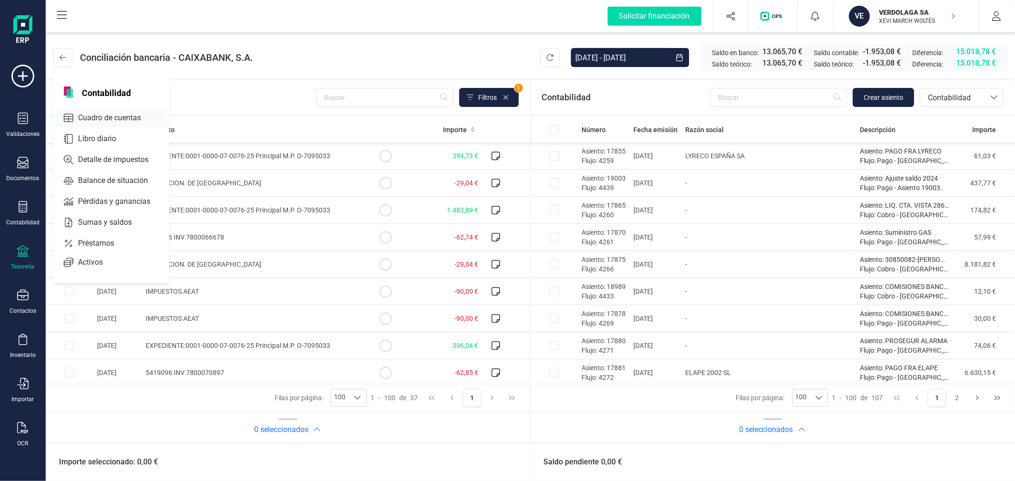
click at [112, 116] on span "Cuadro de cuentas" at bounding box center [116, 117] width 84 height 11
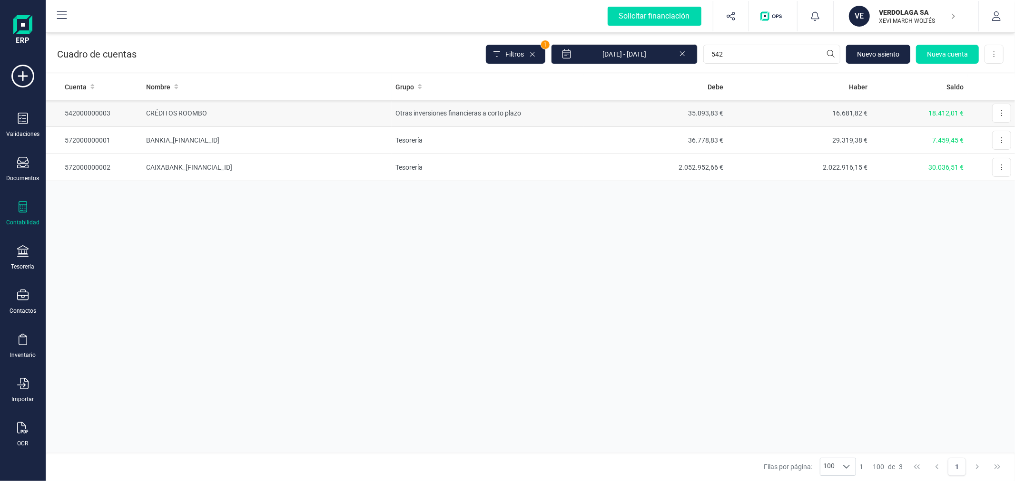
click at [235, 116] on td "CRÉDITOS ROOMBO" at bounding box center [266, 113] width 249 height 27
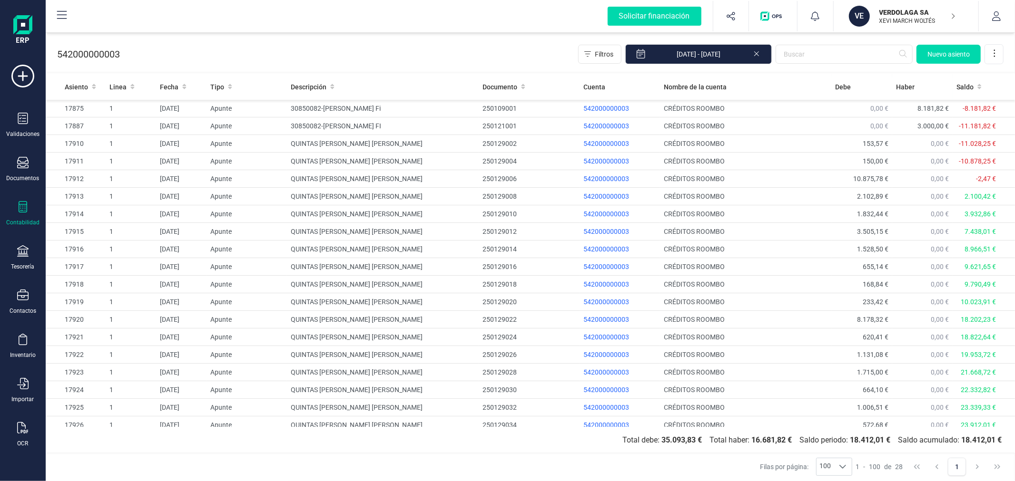
click at [754, 54] on icon at bounding box center [757, 53] width 8 height 10
click at [995, 50] on icon at bounding box center [995, 54] width 10 height 10
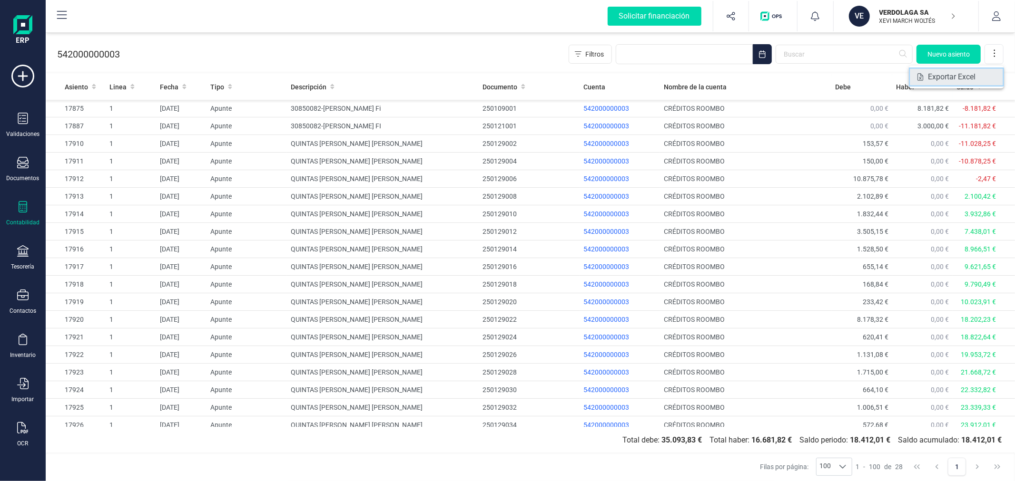
click at [934, 75] on span "Exportar Excel" at bounding box center [962, 77] width 69 height 8
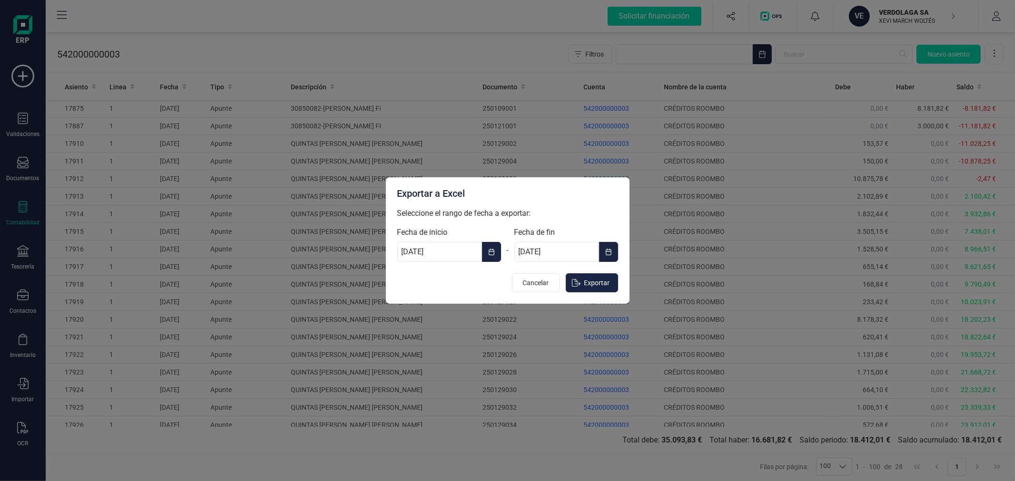
click at [488, 252] on icon "Choose Date" at bounding box center [491, 252] width 7 height 8
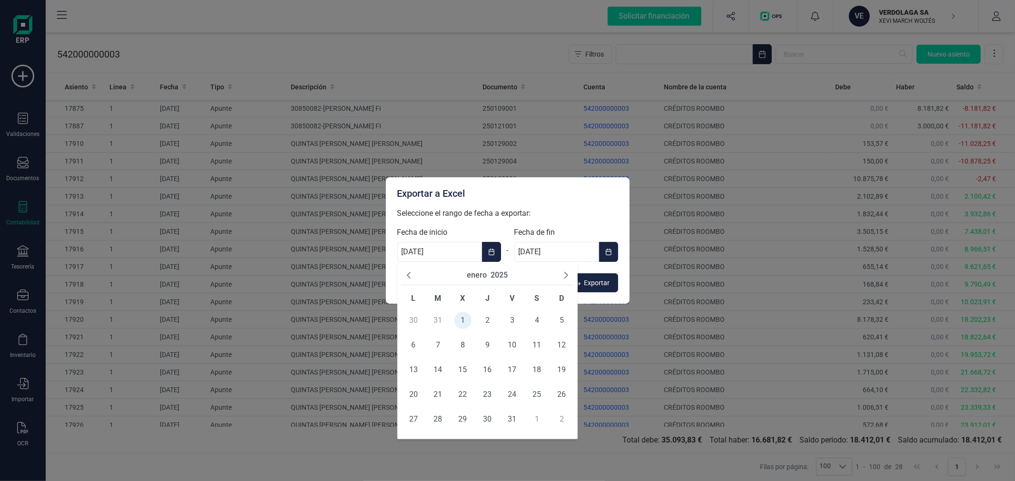
click at [500, 276] on button "2025" at bounding box center [498, 275] width 17 height 11
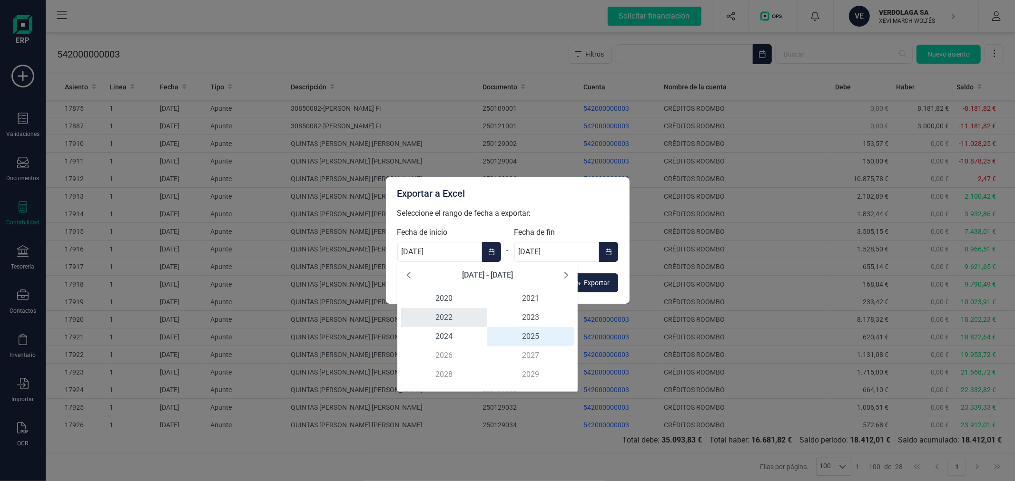
click at [440, 325] on span "2022" at bounding box center [444, 317] width 87 height 19
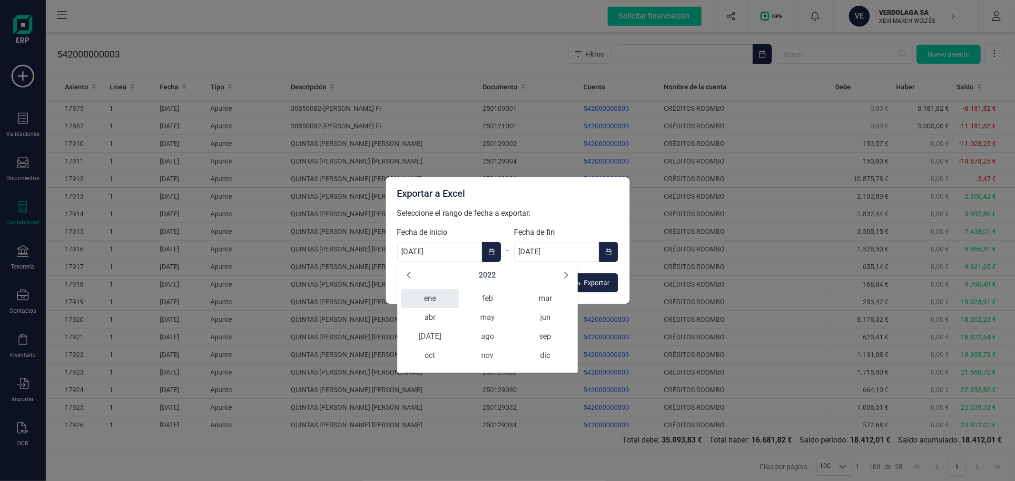
click at [426, 294] on span "ene" at bounding box center [430, 298] width 58 height 19
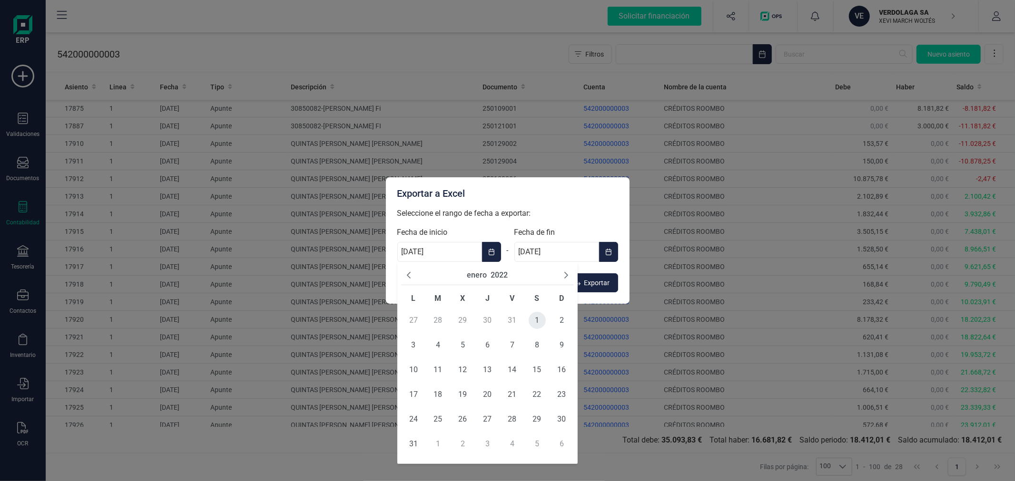
click at [533, 321] on span "1" at bounding box center [537, 320] width 17 height 17
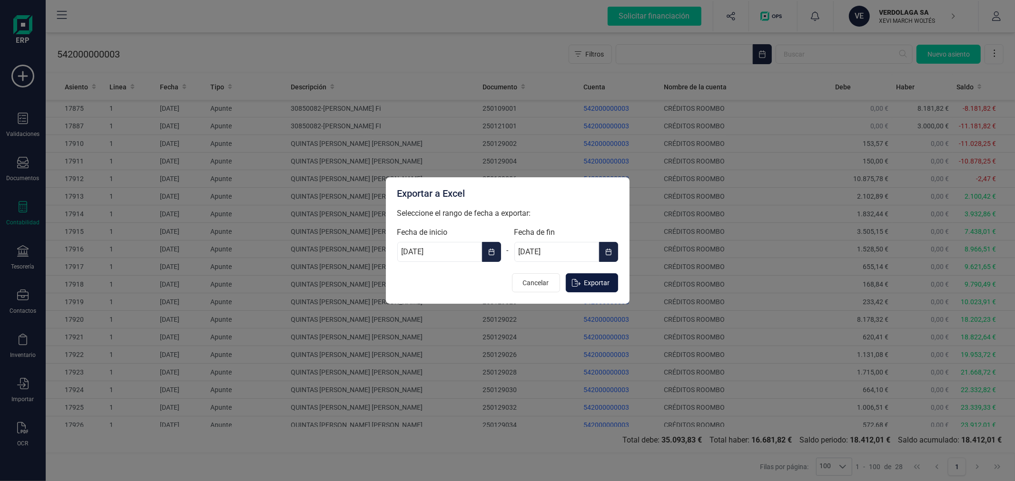
click at [603, 282] on span "Exportar" at bounding box center [597, 283] width 26 height 10
type input "[DATE]"
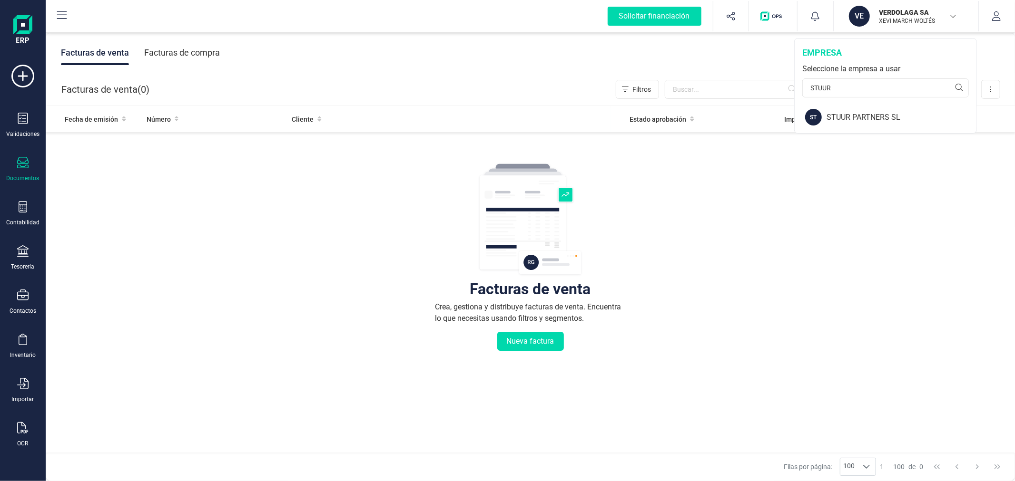
type input "STUUR"
click at [901, 116] on div "STUUR PARTNERS SL" at bounding box center [901, 117] width 150 height 11
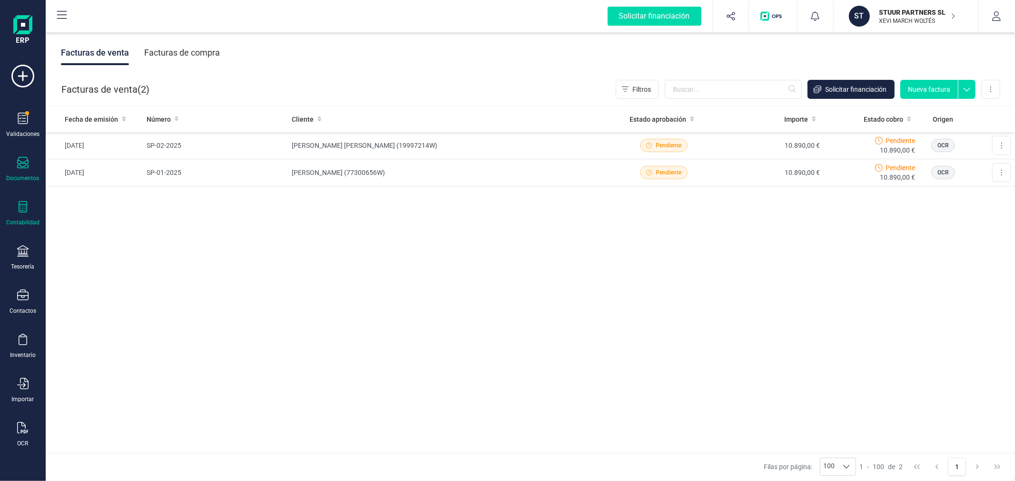
click at [24, 210] on icon at bounding box center [22, 206] width 11 height 11
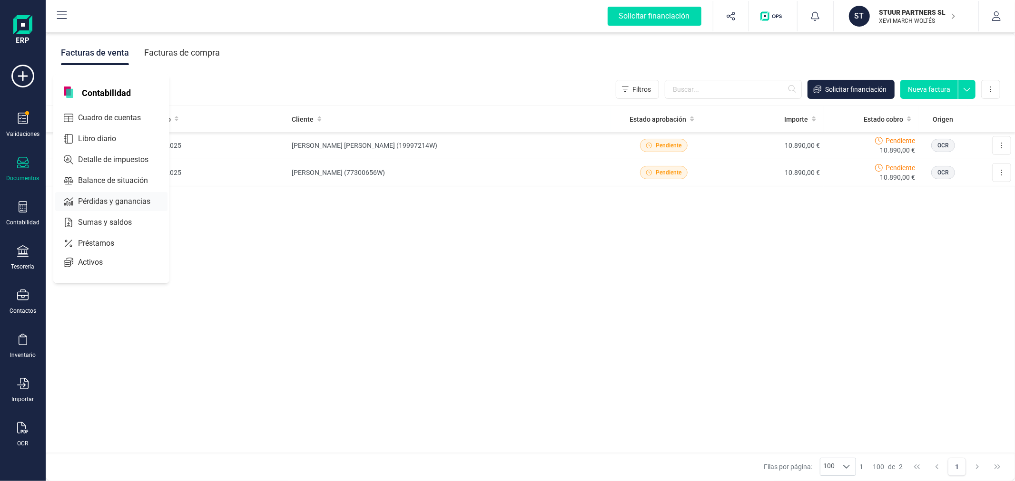
click at [98, 201] on span "Pérdidas y ganancias" at bounding box center [120, 201] width 93 height 11
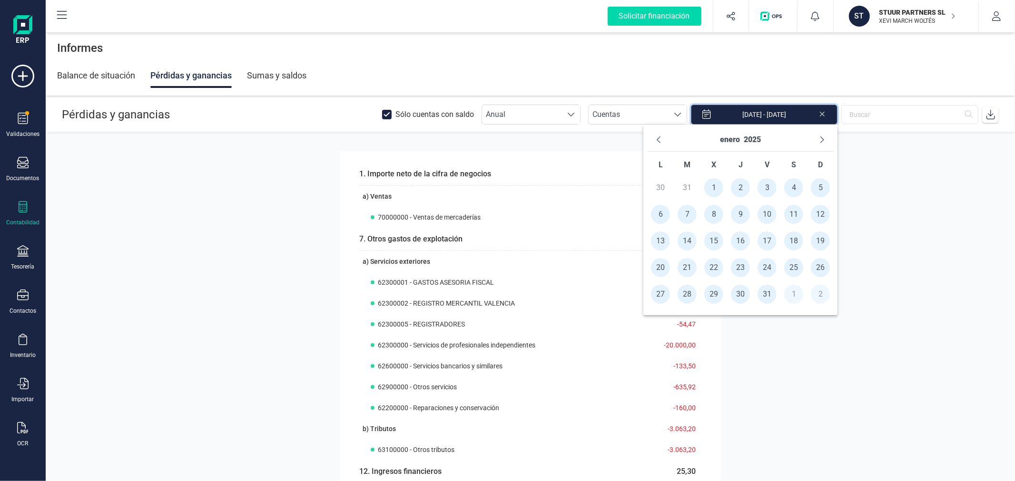
click at [787, 115] on input "[DATE] - [DATE]" at bounding box center [764, 115] width 147 height 20
click at [712, 184] on span "1" at bounding box center [713, 187] width 19 height 19
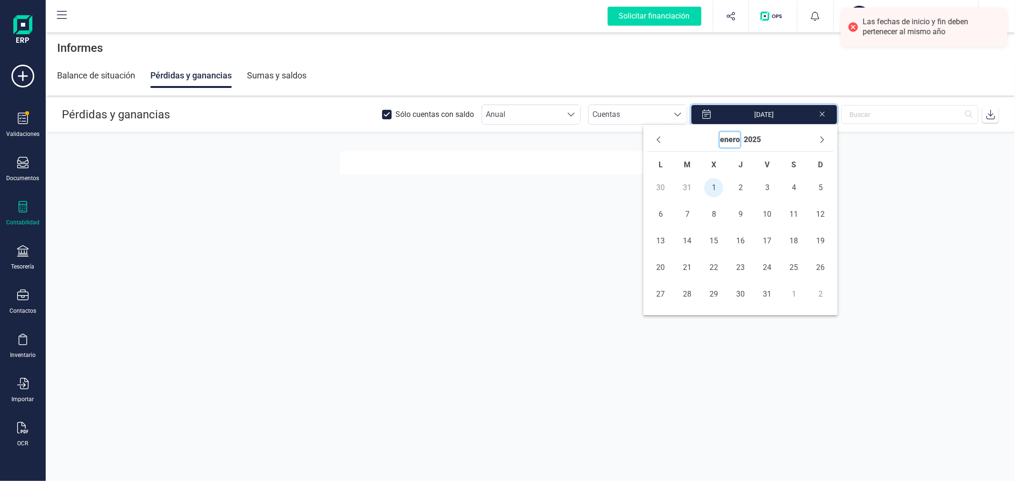
click at [733, 145] on button "enero" at bounding box center [730, 139] width 20 height 15
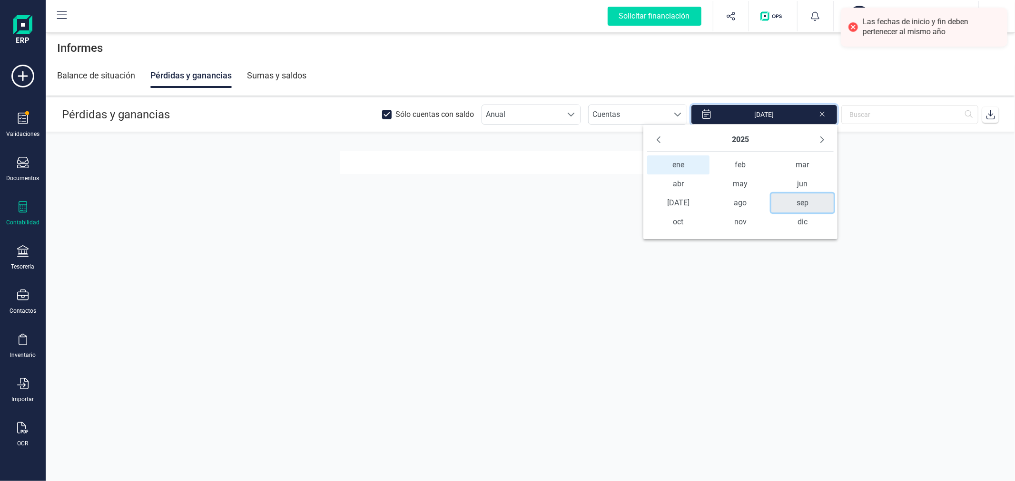
click at [800, 204] on span "sep" at bounding box center [802, 203] width 62 height 19
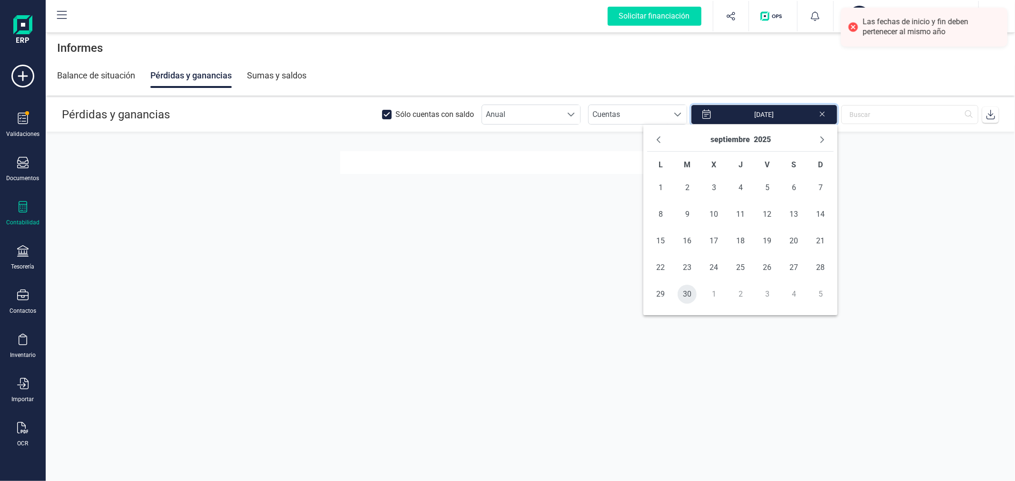
click at [687, 295] on span "30" at bounding box center [686, 294] width 19 height 19
type input "01/01/2025 - 30/09/2025"
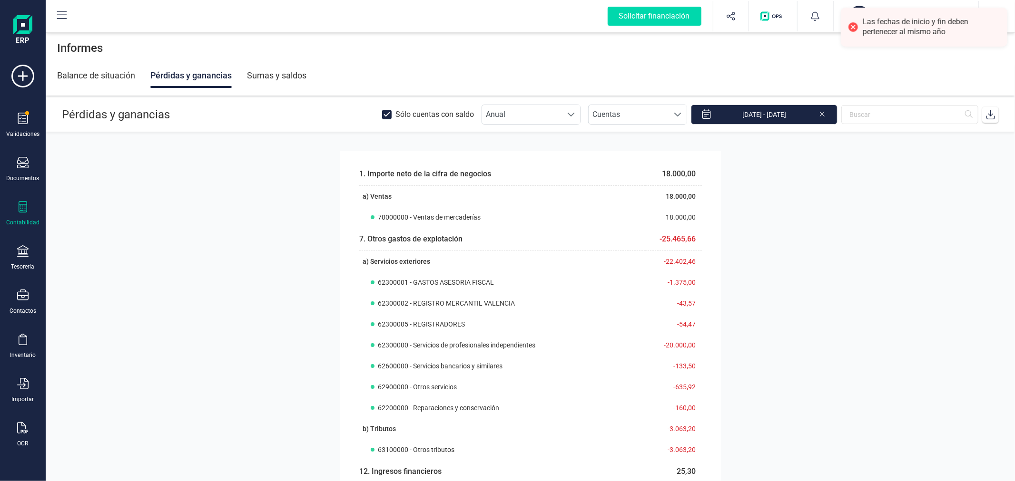
click at [382, 33] on div "Informes" at bounding box center [530, 48] width 969 height 30
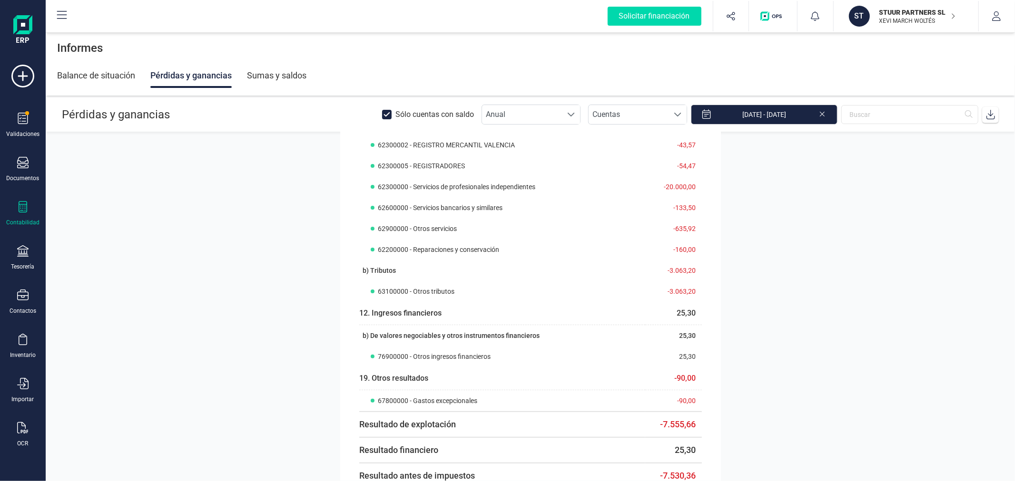
scroll to position [249, 0]
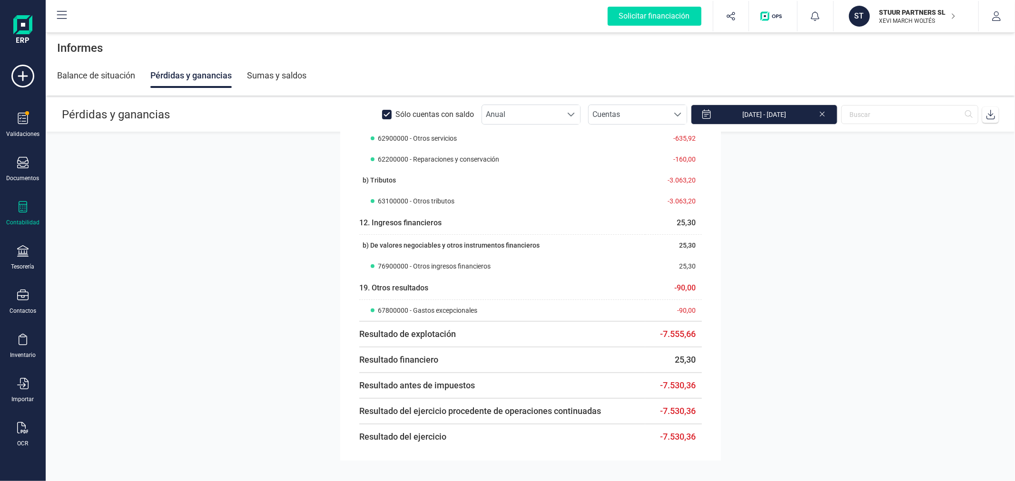
click at [904, 10] on p "STUUR PARTNERS SL" at bounding box center [917, 13] width 76 height 10
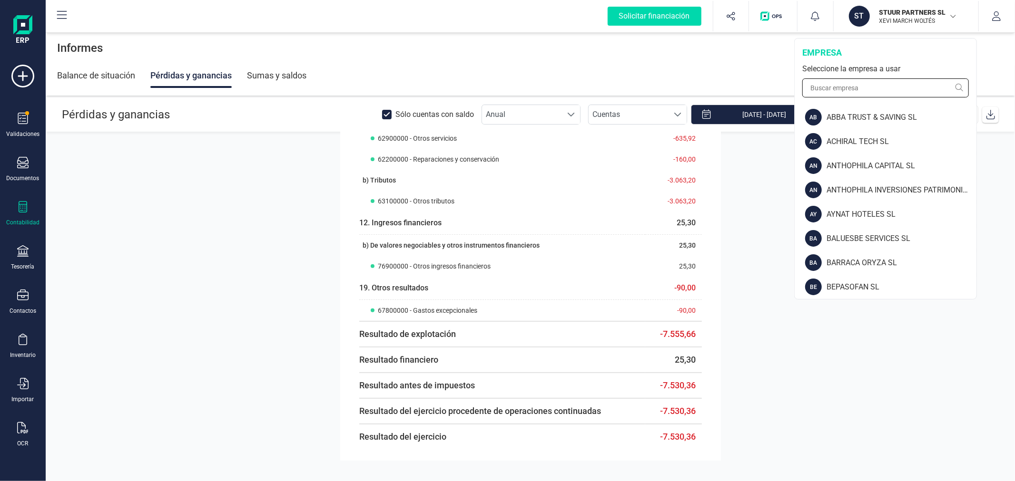
click at [866, 84] on input "text" at bounding box center [885, 87] width 167 height 19
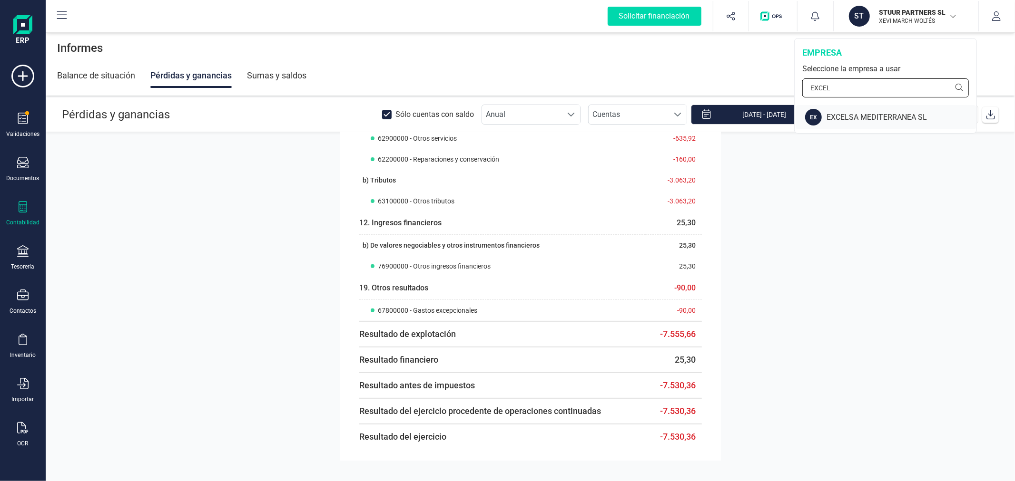
type input "EXCEL"
click at [854, 118] on div "EXCELSA MEDITERRANEA SL" at bounding box center [901, 117] width 150 height 11
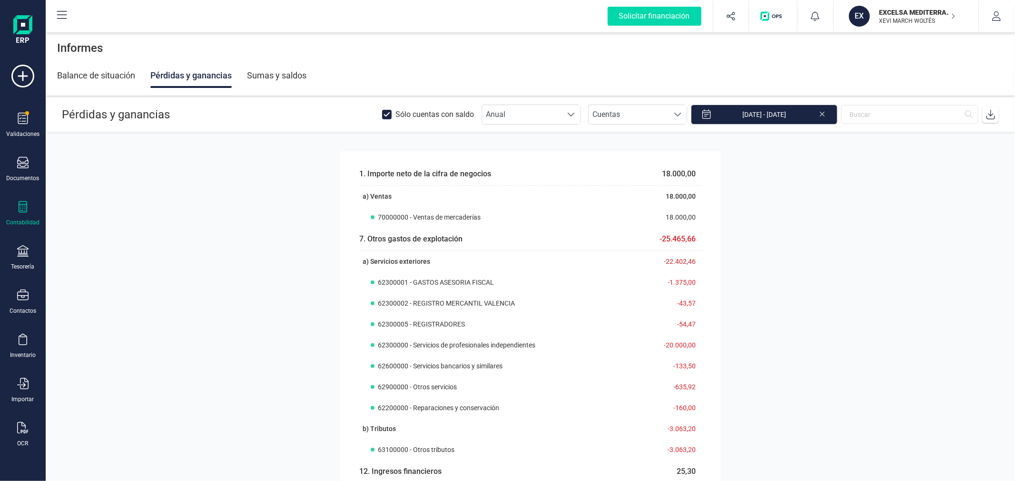
click at [24, 210] on icon at bounding box center [22, 206] width 11 height 11
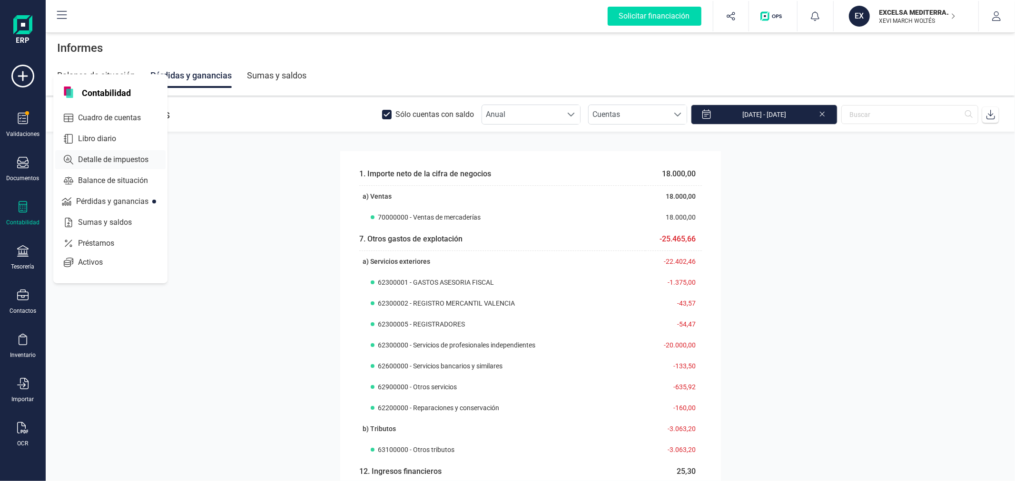
click at [113, 153] on div "Detalle de impuestos" at bounding box center [110, 159] width 110 height 19
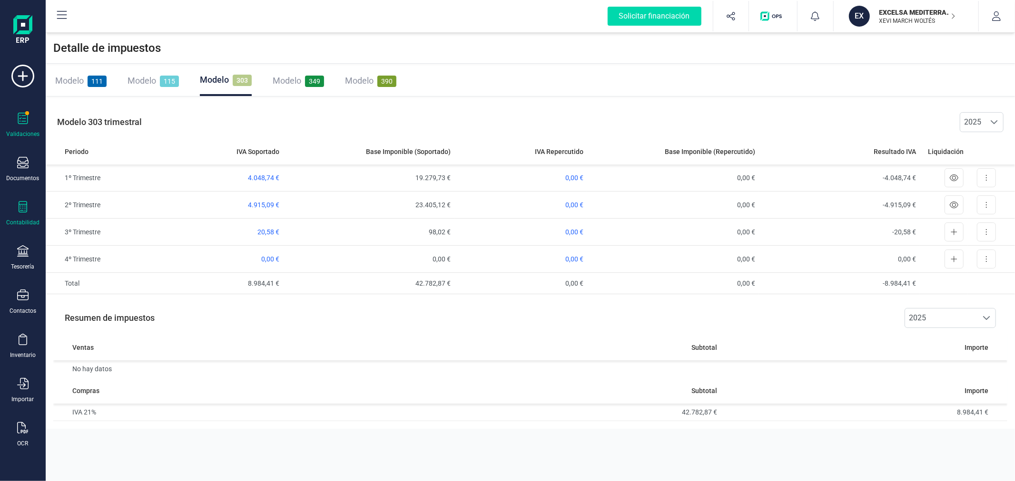
click at [17, 124] on icon at bounding box center [22, 118] width 11 height 11
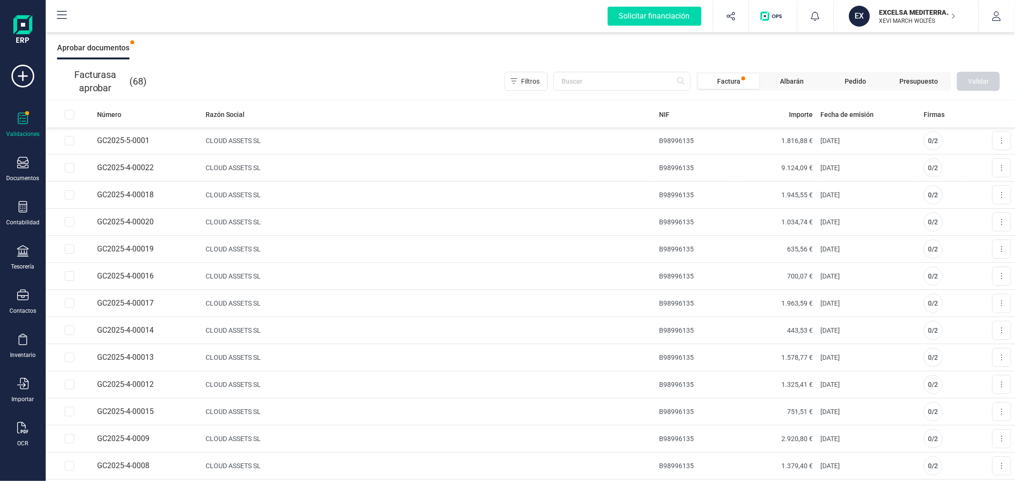
click at [306, 68] on div "Facturas a aprobar ( 68 ) Filtros Factura Albarán Pedido Presupuesto Validar" at bounding box center [530, 81] width 969 height 36
click at [17, 217] on div "Contabilidad" at bounding box center [23, 213] width 38 height 25
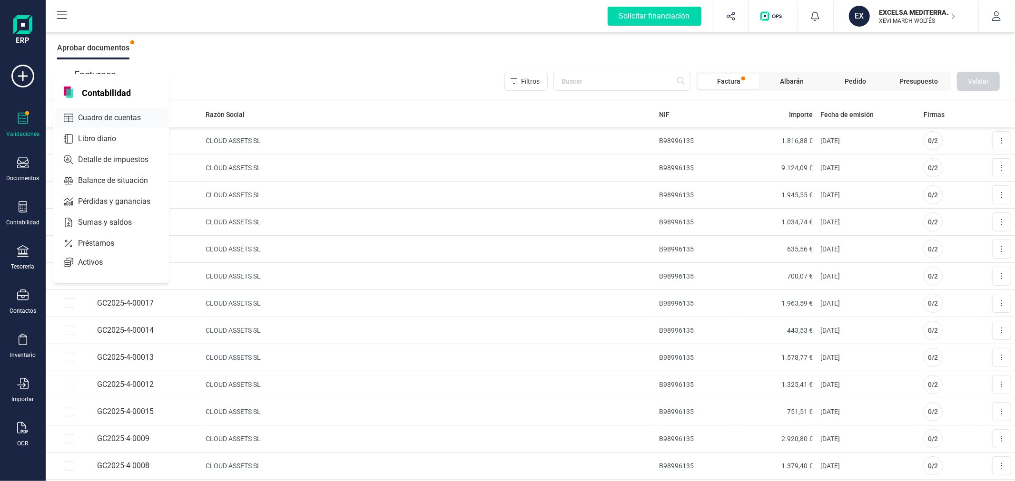
click at [127, 119] on span "Cuadro de cuentas" at bounding box center [116, 117] width 84 height 11
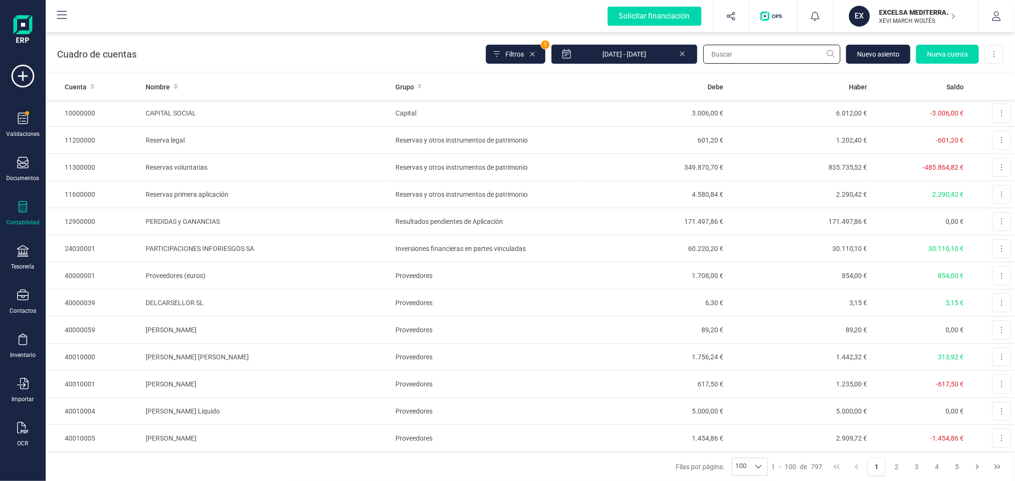
click at [755, 53] on input "text" at bounding box center [771, 54] width 137 height 19
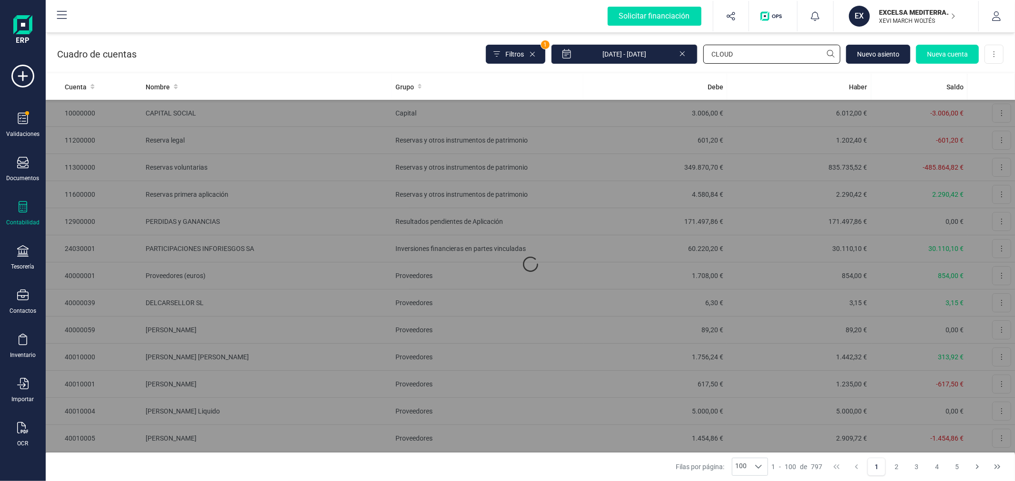
type input "CLOUD"
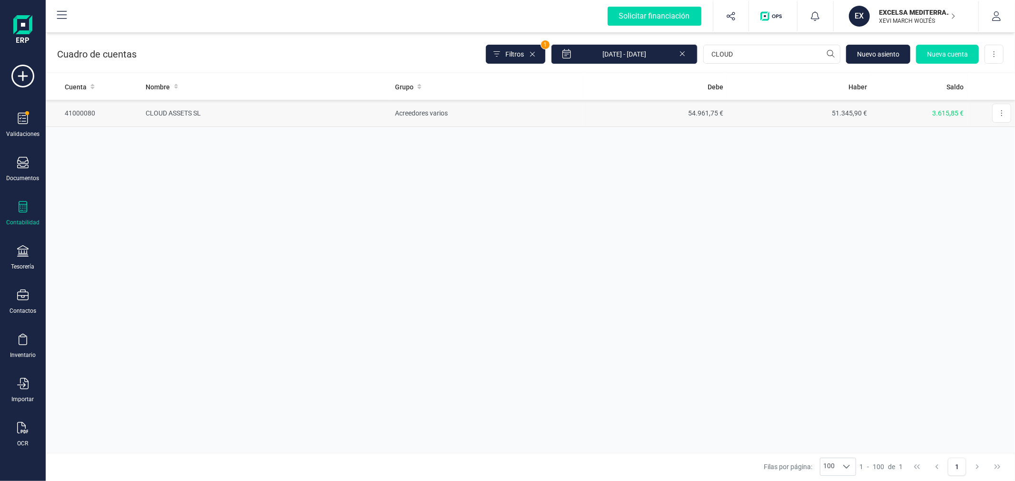
click at [635, 112] on td "54.961,75 €" at bounding box center [655, 113] width 144 height 27
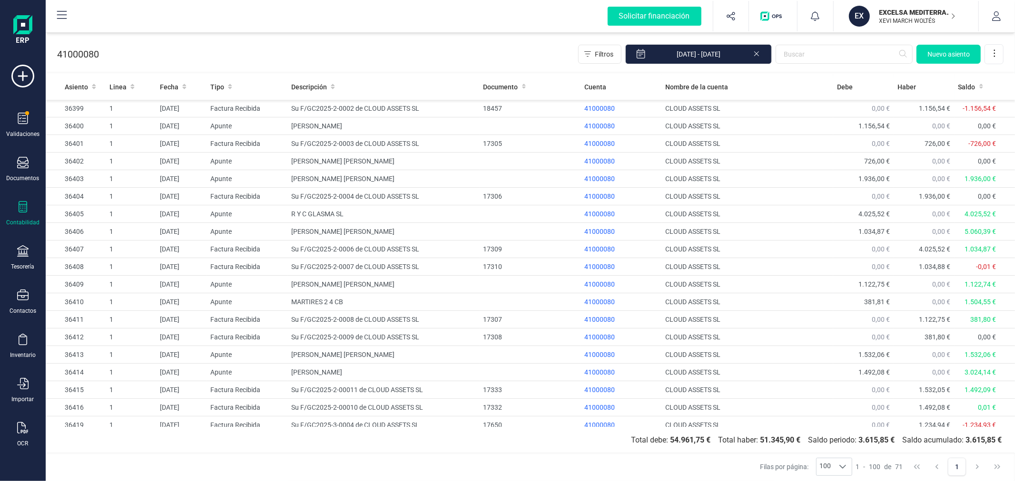
scroll to position [925, 0]
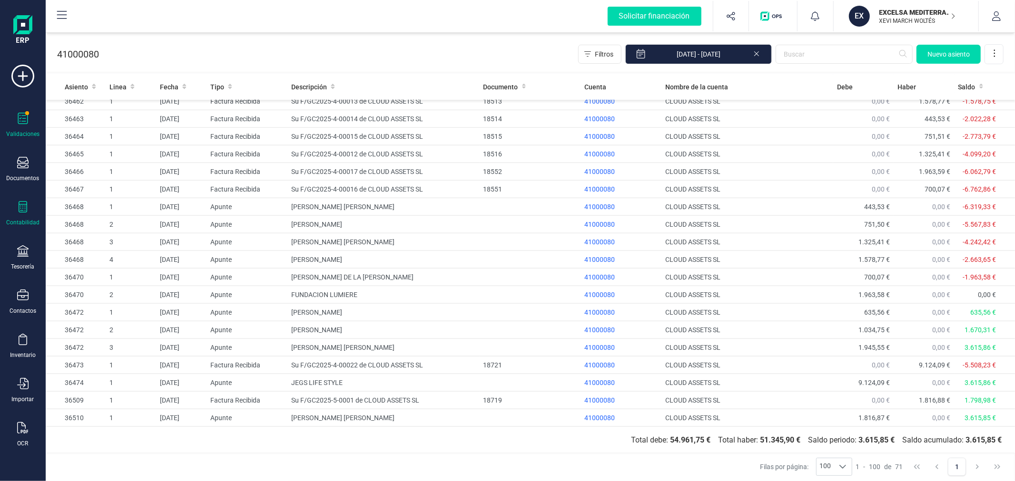
click at [22, 124] on icon at bounding box center [23, 118] width 10 height 11
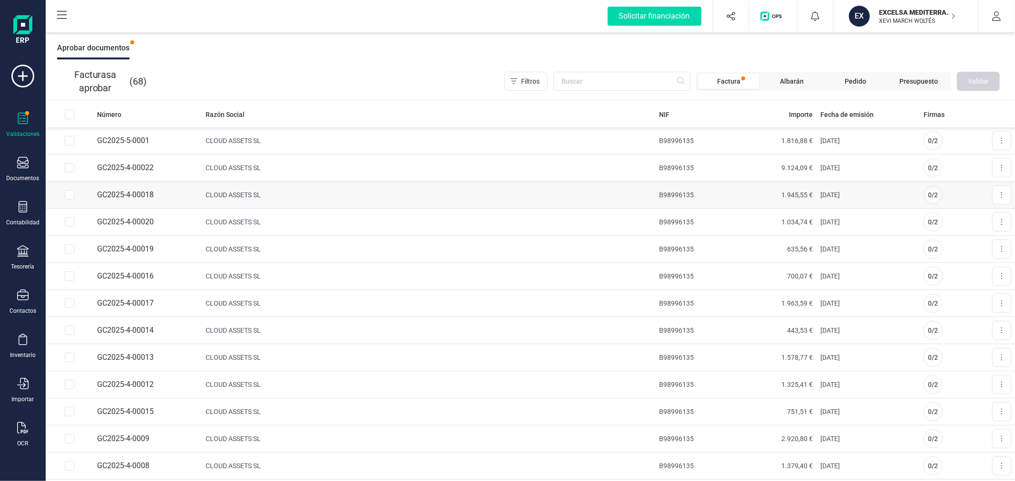
click at [62, 191] on td at bounding box center [70, 195] width 48 height 27
click at [69, 196] on input "Row Selected 84a6c575-0f6f-44c7-9f74-77bf1e7ec923" at bounding box center [70, 195] width 10 height 10
checkbox input "true"
click at [69, 221] on input "Row Selected 9ee6c766-bd49-4a1a-a131-a04b68cdc3fb" at bounding box center [70, 222] width 10 height 10
checkbox input "true"
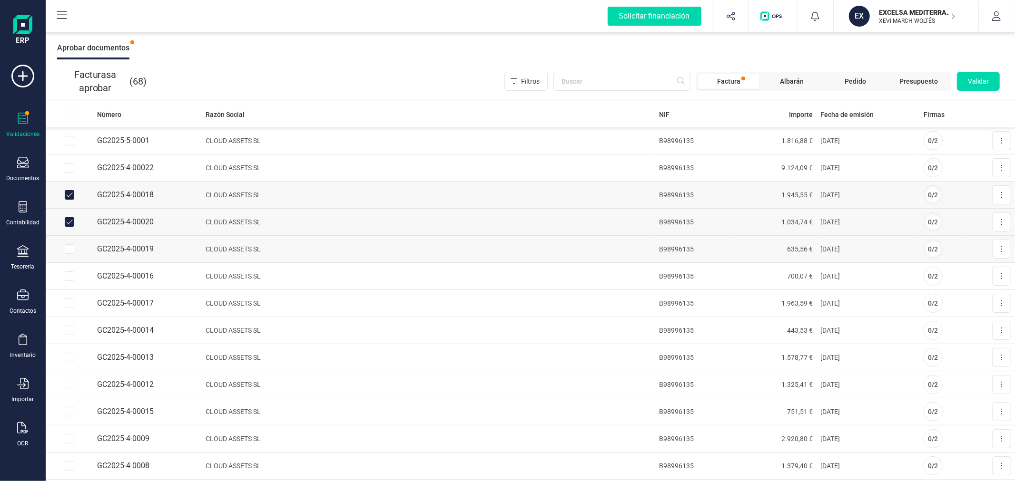
click at [68, 250] on input "Row Selected 92de18bd-0d3f-4b42-a8da-f538593d893c" at bounding box center [70, 250] width 10 height 10
checkbox input "true"
click at [22, 429] on icon at bounding box center [22, 427] width 11 height 11
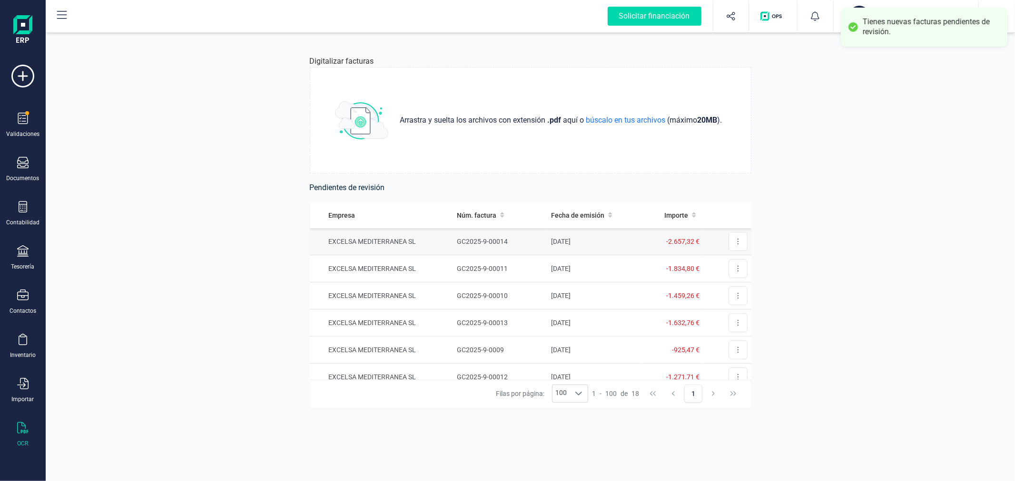
click at [490, 236] on td "GC2025-9-00014" at bounding box center [500, 241] width 94 height 27
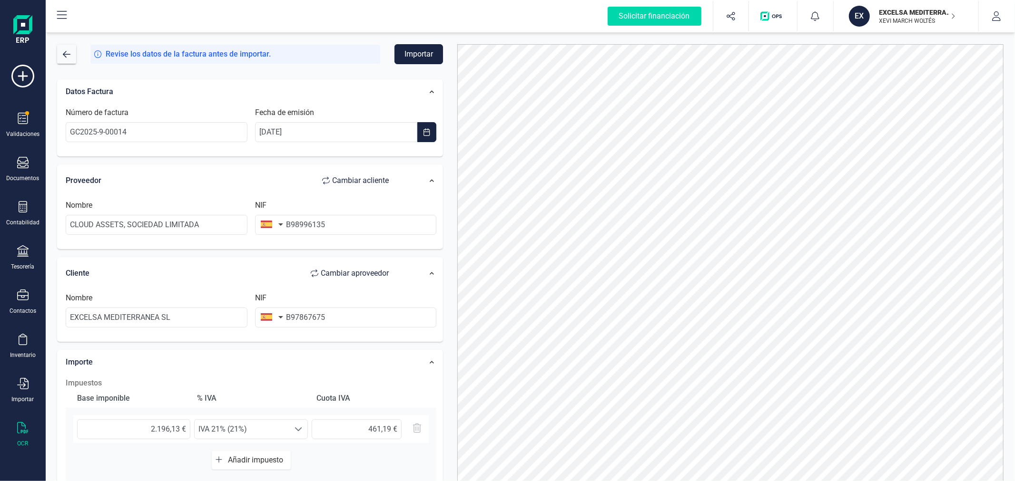
click at [419, 49] on button "Importar" at bounding box center [418, 54] width 49 height 20
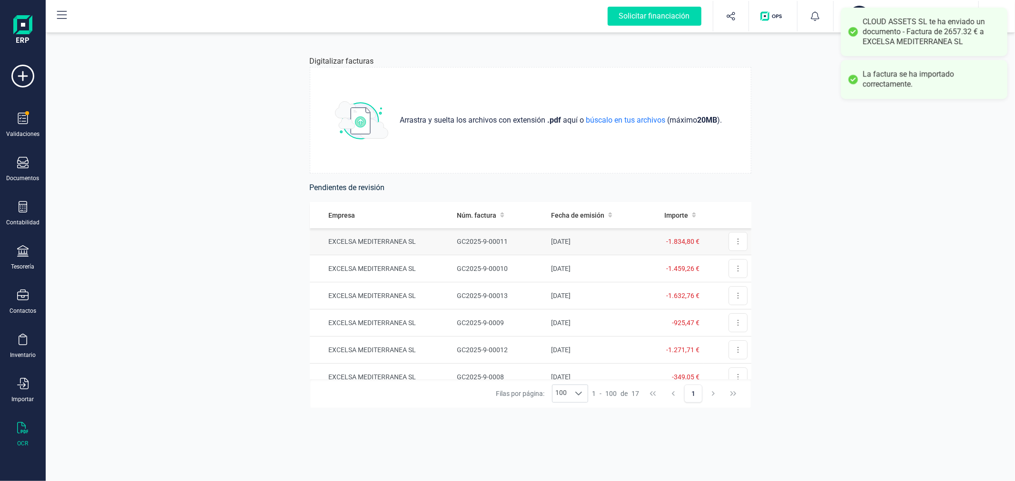
click at [449, 240] on td "EXCELSA MEDITERRANEA SL" at bounding box center [382, 241] width 144 height 27
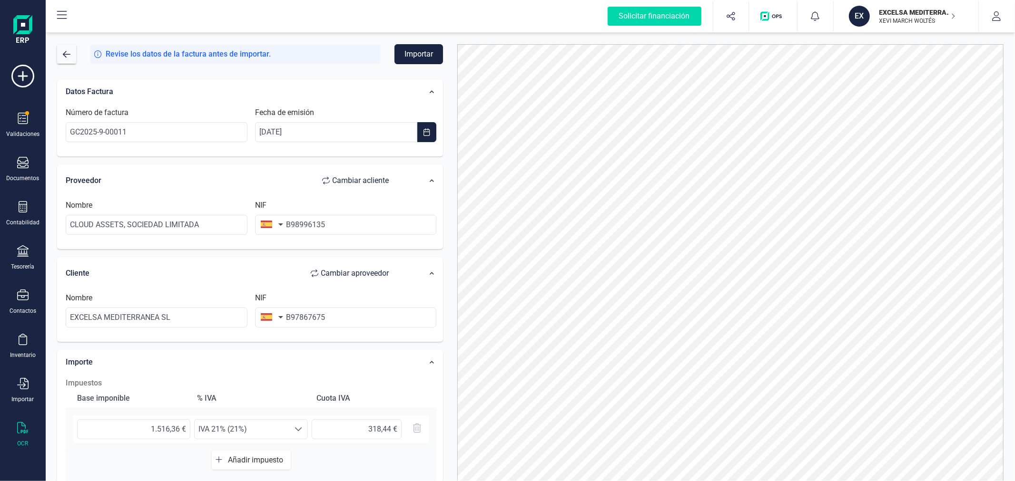
click at [415, 55] on button "Importar" at bounding box center [418, 54] width 49 height 20
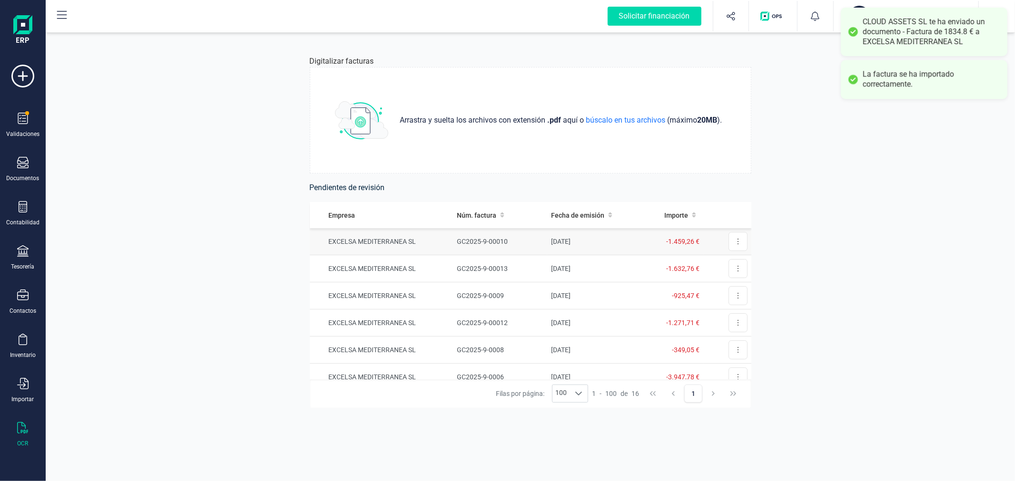
click at [483, 242] on td "GC2025-9-00010" at bounding box center [500, 241] width 94 height 27
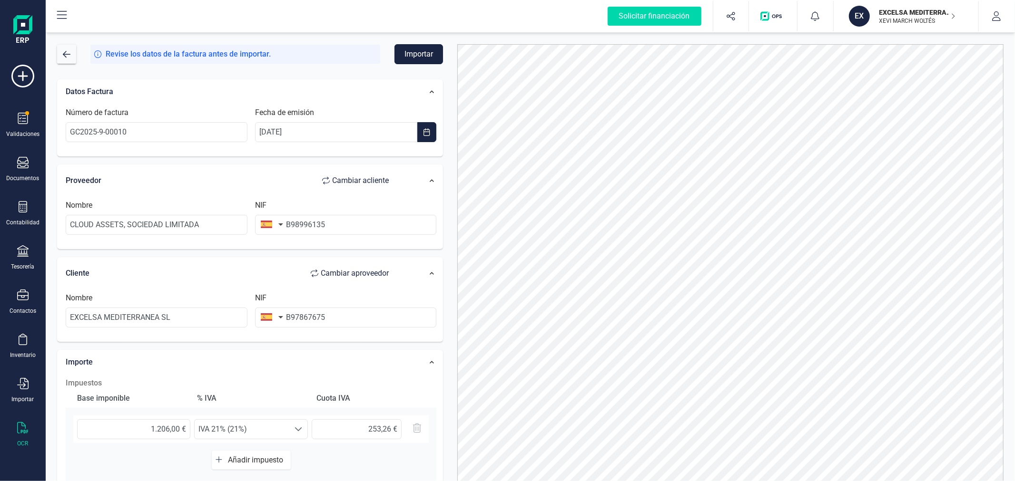
click at [424, 56] on button "Importar" at bounding box center [418, 54] width 49 height 20
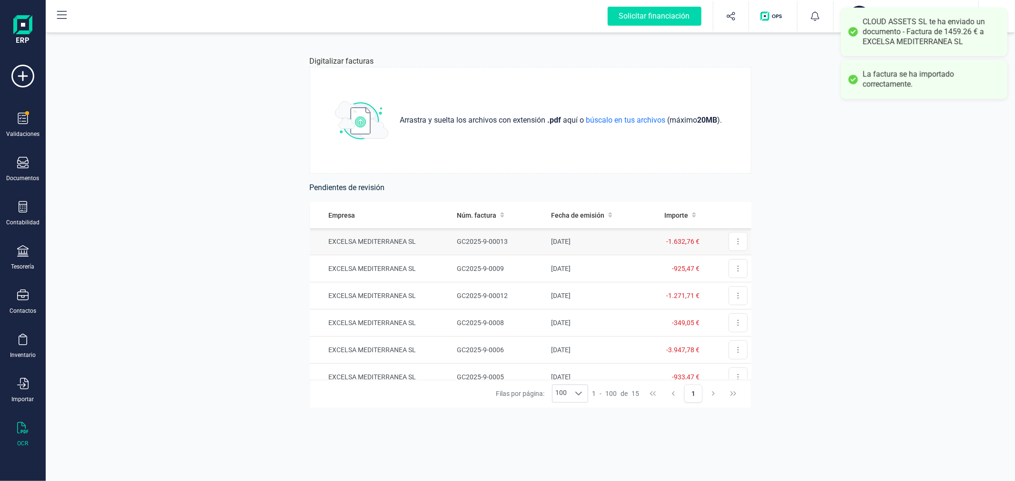
click at [425, 241] on td "EXCELSA MEDITERRANEA SL" at bounding box center [382, 241] width 144 height 27
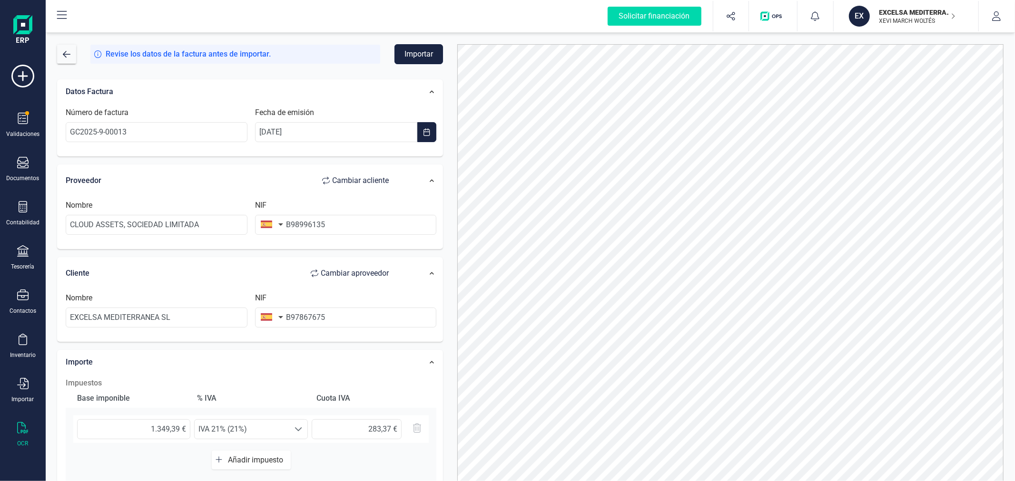
click at [421, 54] on button "Importar" at bounding box center [418, 54] width 49 height 20
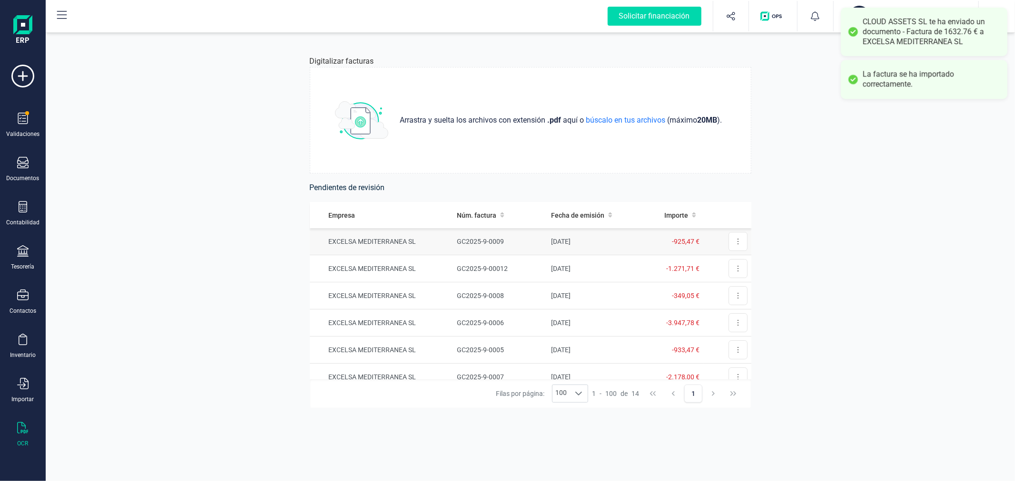
click at [429, 236] on td "EXCELSA MEDITERRANEA SL" at bounding box center [382, 241] width 144 height 27
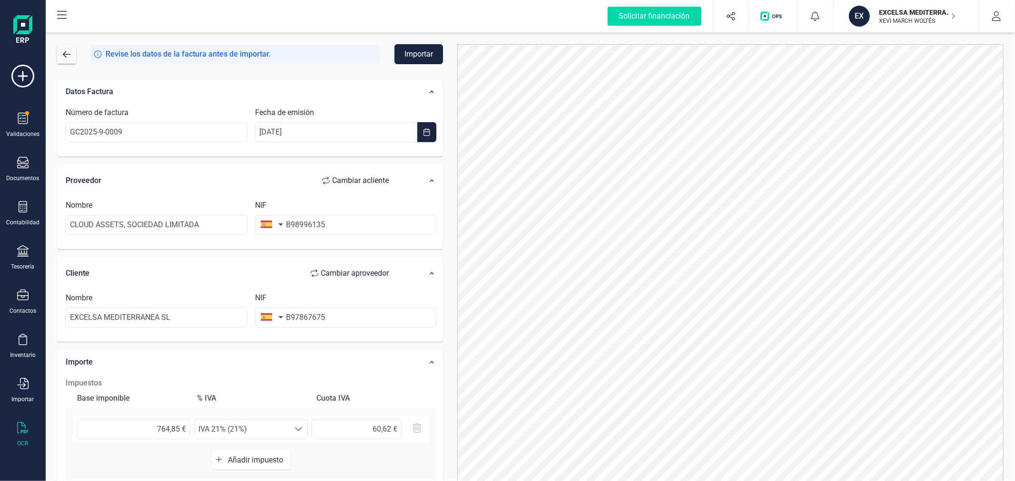
click at [424, 58] on button "Importar" at bounding box center [418, 54] width 49 height 20
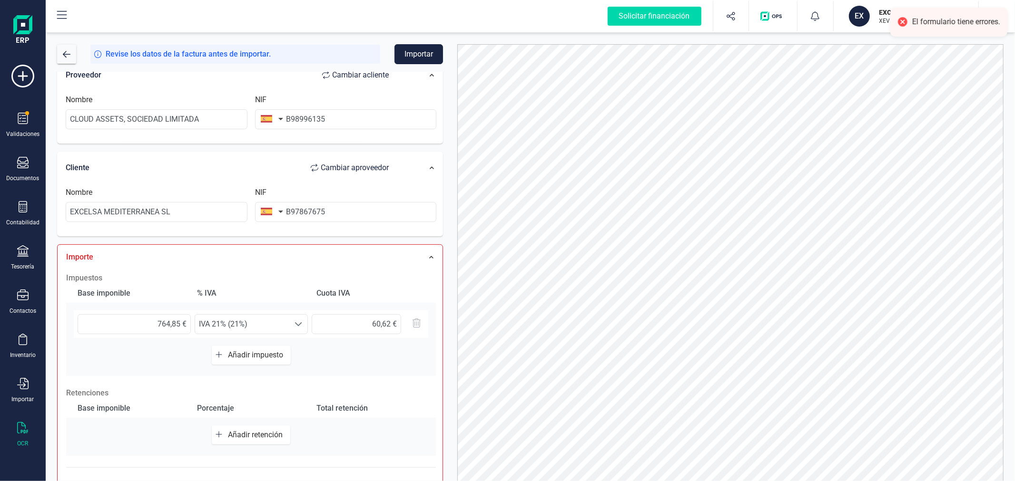
scroll to position [158, 0]
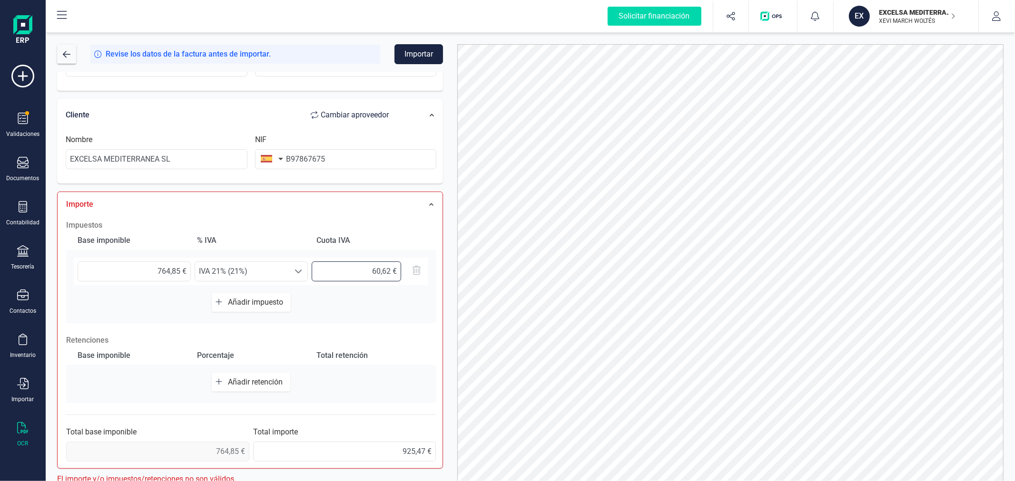
click at [389, 269] on input "60,62 €" at bounding box center [356, 272] width 89 height 20
click at [424, 47] on button "Importar" at bounding box center [418, 54] width 49 height 20
click at [365, 273] on input "60,62 €" at bounding box center [356, 272] width 89 height 20
type input "160,62 €"
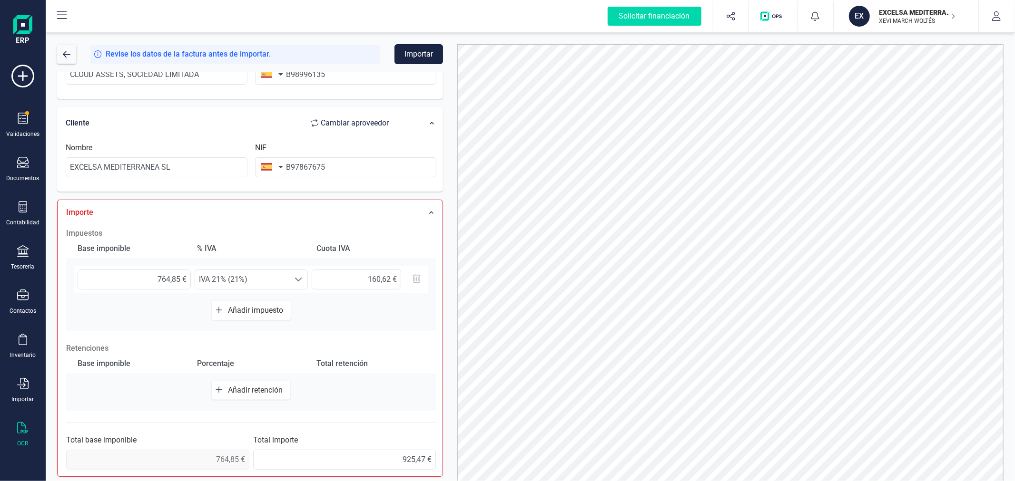
click at [415, 51] on button "Importar" at bounding box center [418, 54] width 49 height 20
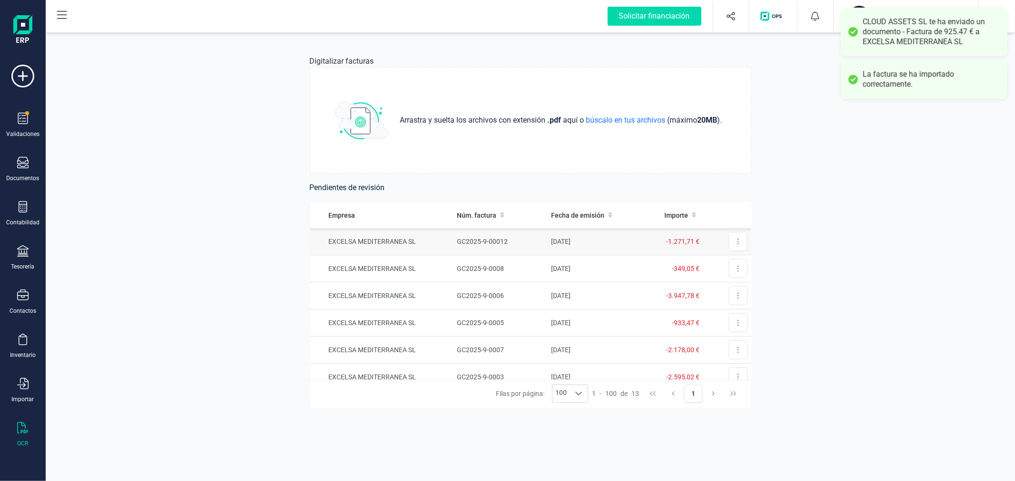
click at [553, 240] on td "15/09/2025" at bounding box center [594, 241] width 95 height 27
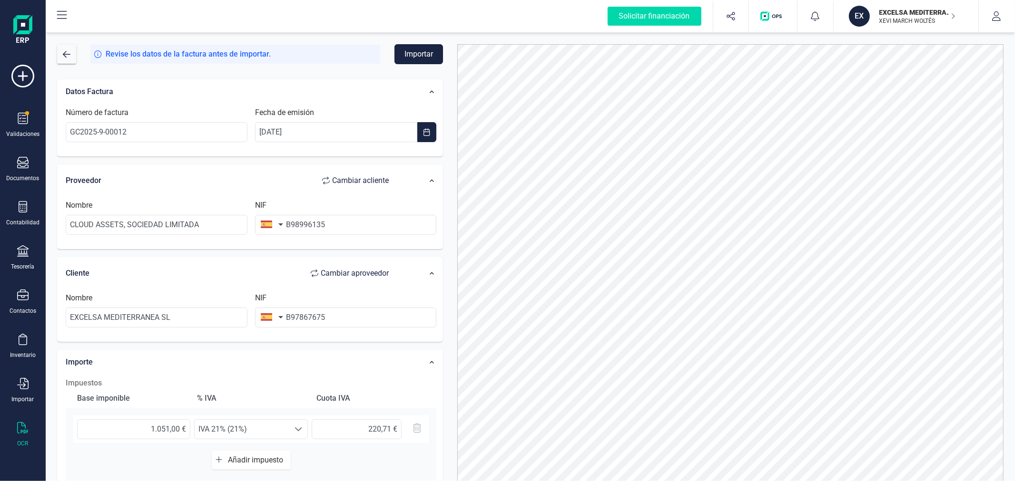
click at [413, 53] on button "Importar" at bounding box center [418, 54] width 49 height 20
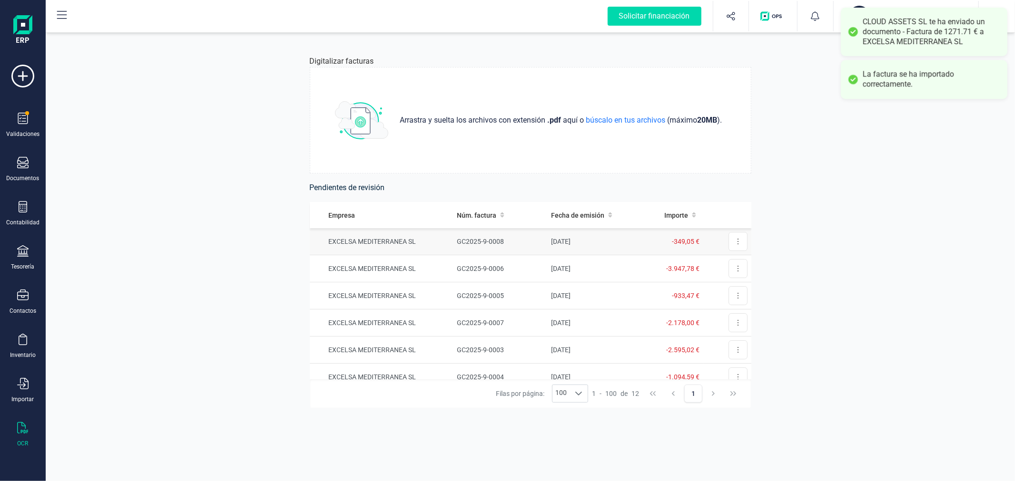
click at [443, 245] on td "EXCELSA MEDITERRANEA SL" at bounding box center [382, 241] width 144 height 27
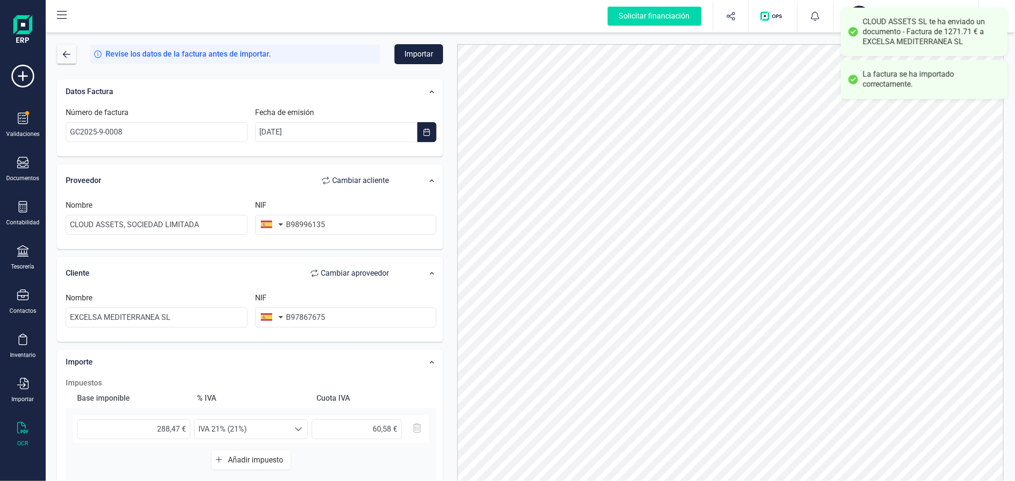
click at [427, 49] on button "Importar" at bounding box center [418, 54] width 49 height 20
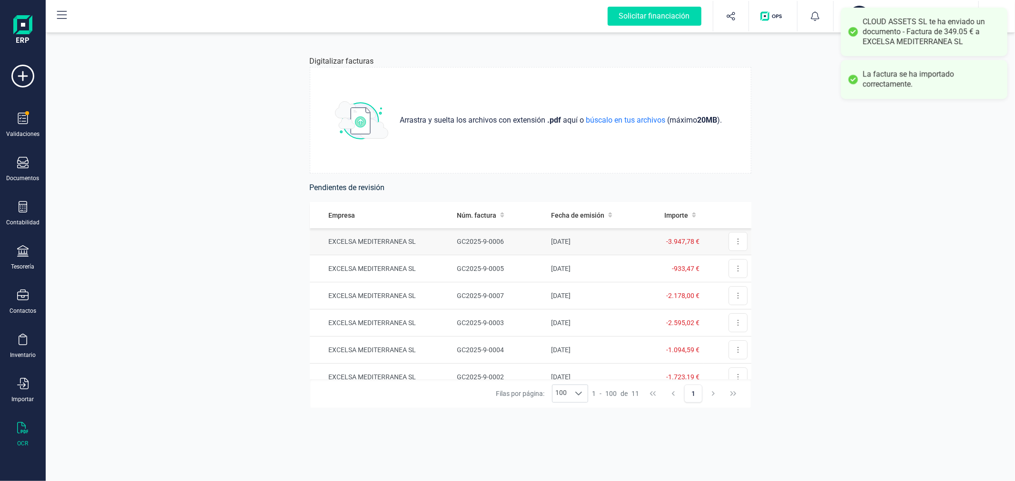
click at [479, 240] on td "GC2025-9-0006" at bounding box center [500, 241] width 94 height 27
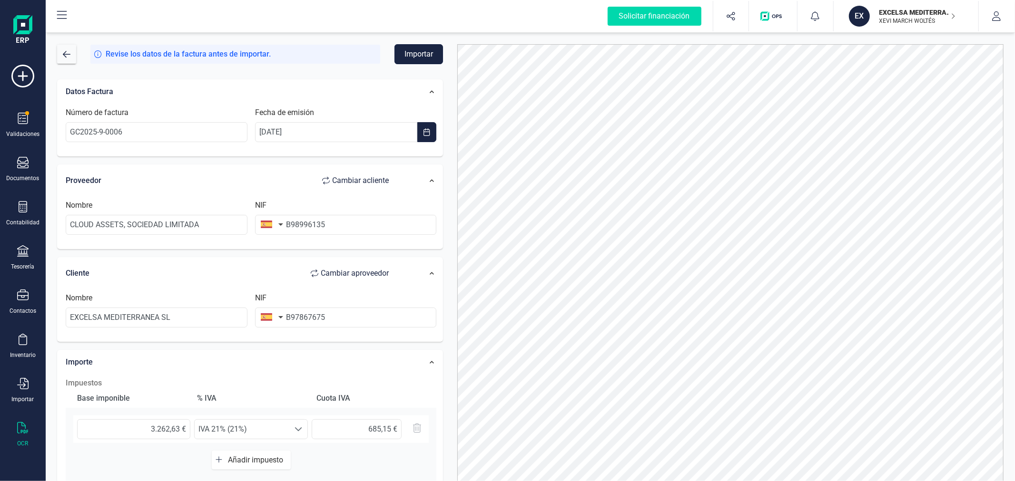
click at [416, 50] on button "Importar" at bounding box center [418, 54] width 49 height 20
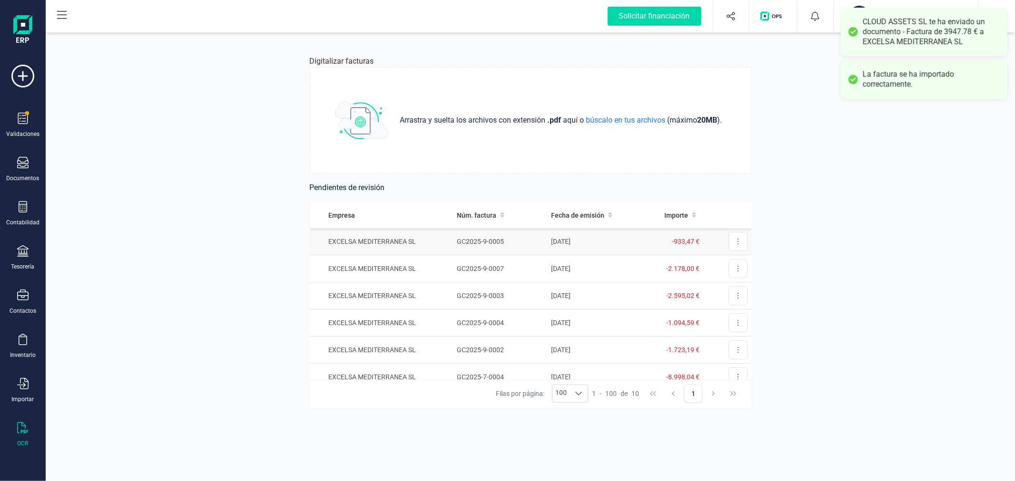
click at [445, 239] on td "EXCELSA MEDITERRANEA SL" at bounding box center [382, 241] width 144 height 27
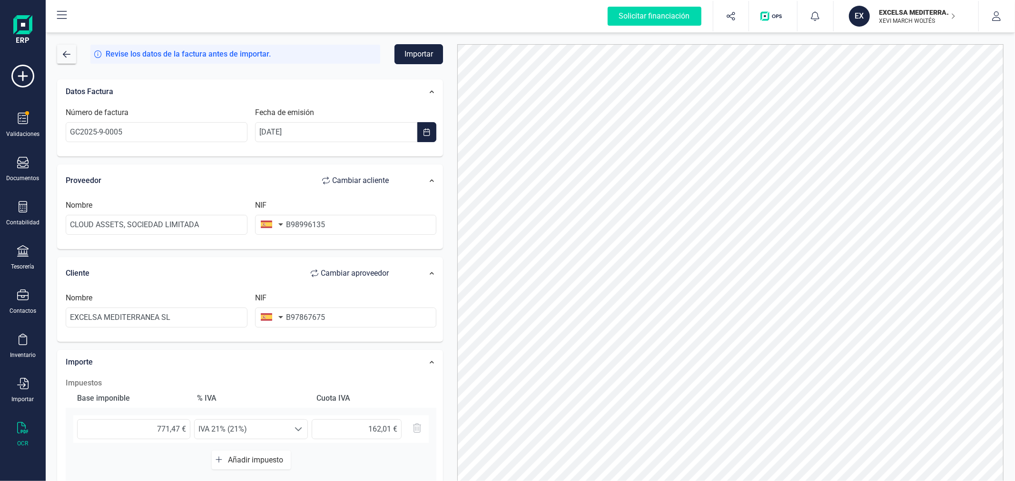
click at [431, 53] on button "Importar" at bounding box center [418, 54] width 49 height 20
click at [389, 427] on input "162,01 €" at bounding box center [357, 430] width 90 height 20
type input "162,00 €"
click at [420, 49] on button "Importar" at bounding box center [418, 54] width 49 height 20
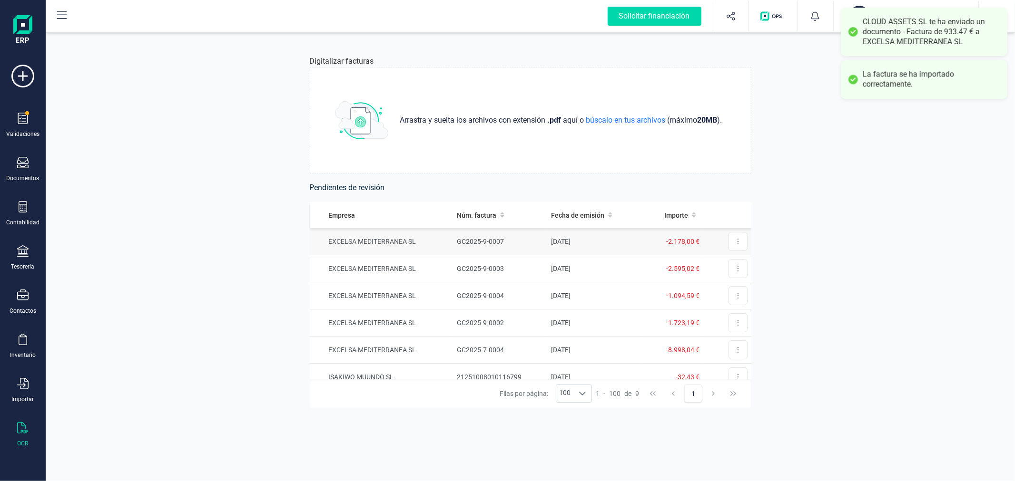
click at [453, 241] on td "GC2025-9-0007" at bounding box center [500, 241] width 94 height 27
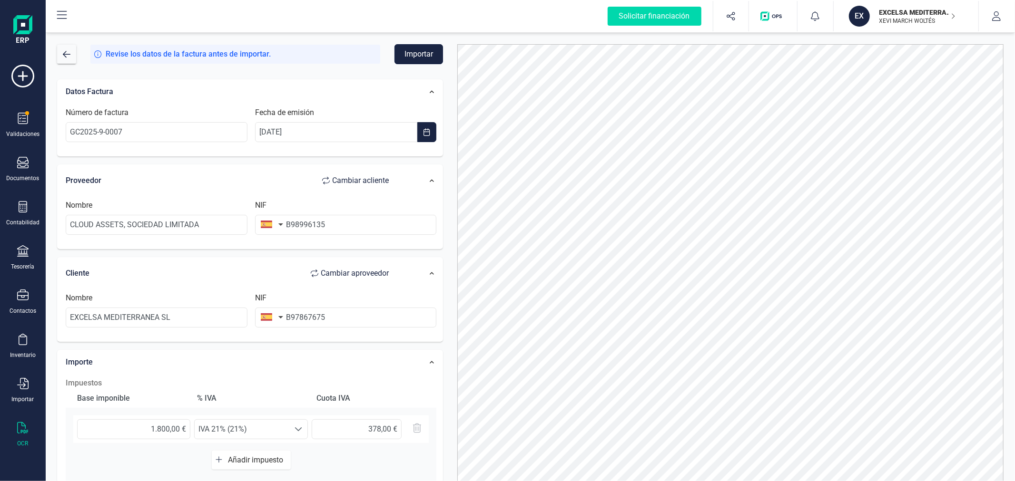
click at [402, 56] on button "Importar" at bounding box center [418, 54] width 49 height 20
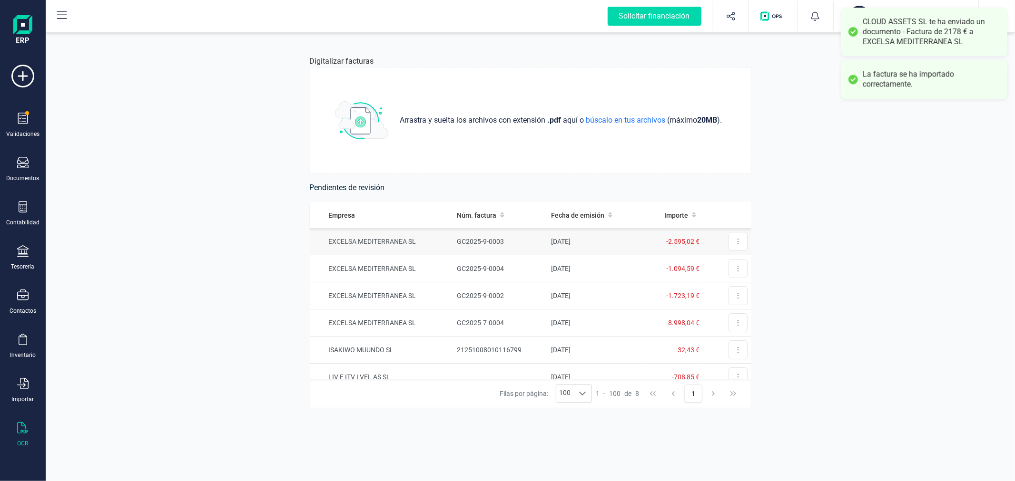
click at [396, 239] on td "EXCELSA MEDITERRANEA SL" at bounding box center [382, 241] width 144 height 27
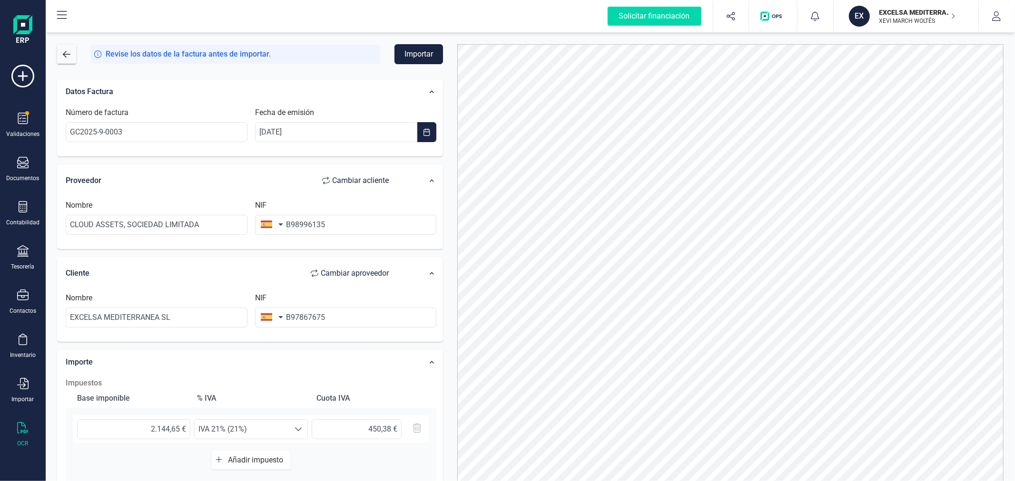
click at [411, 53] on button "Importar" at bounding box center [418, 54] width 49 height 20
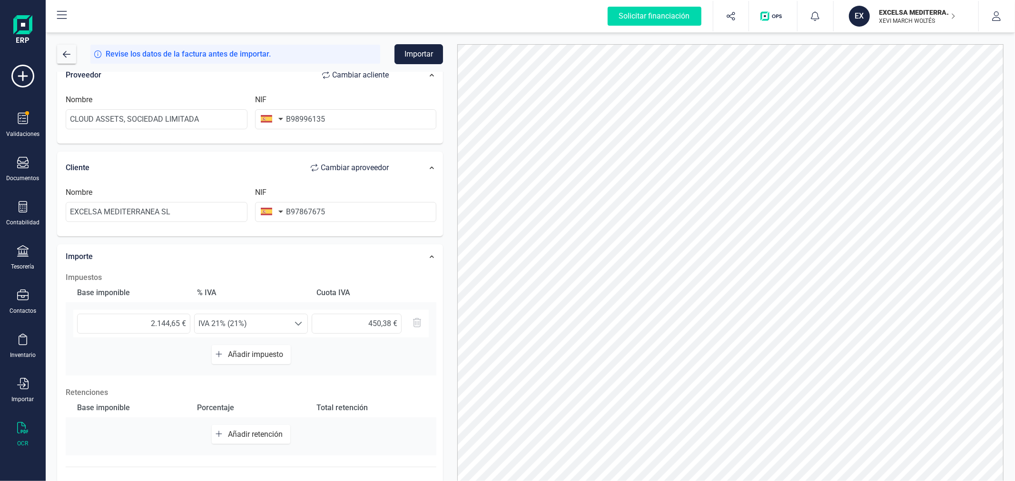
scroll to position [150, 0]
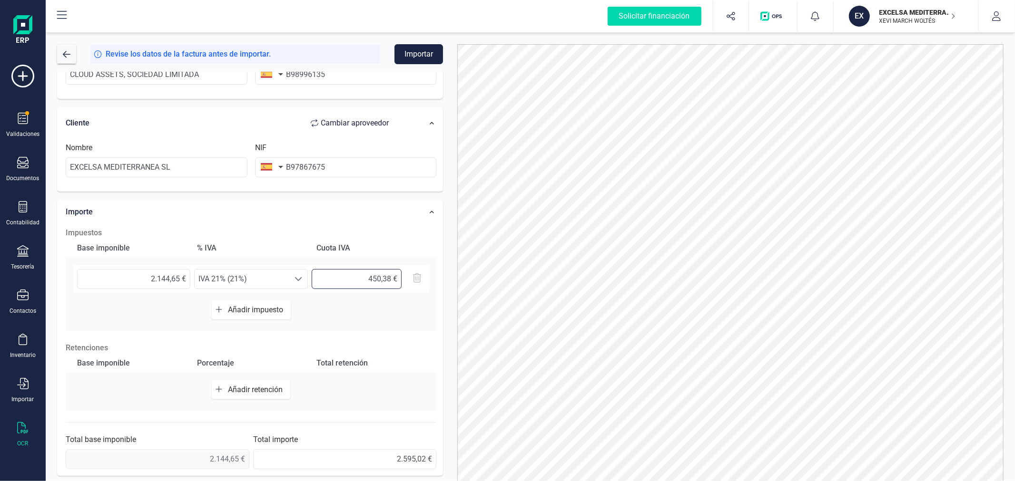
drag, startPoint x: 387, startPoint y: 277, endPoint x: 395, endPoint y: 282, distance: 9.4
click at [395, 282] on input "450,38 €" at bounding box center [357, 279] width 90 height 20
type input "450,37 €"
click at [424, 57] on button "Importar" at bounding box center [418, 54] width 49 height 20
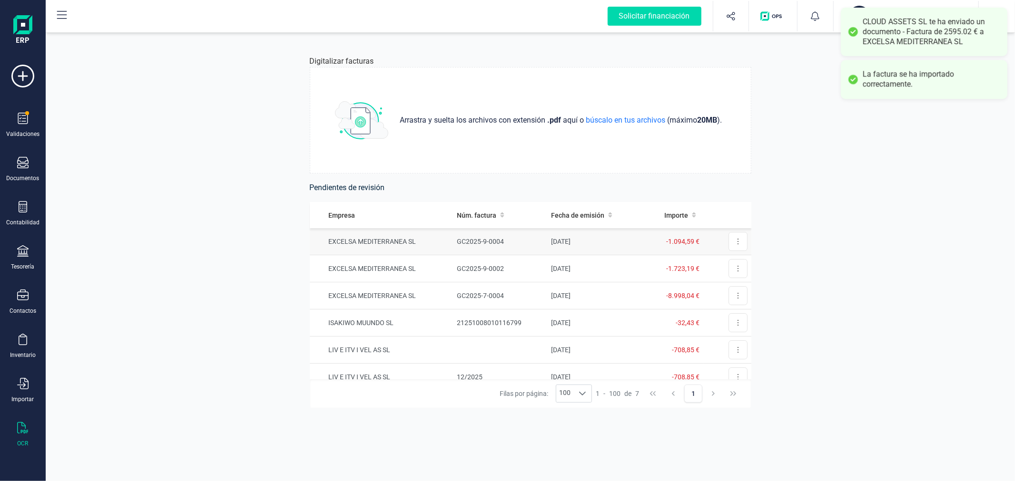
click at [512, 243] on td "GC2025-9-0004" at bounding box center [500, 241] width 94 height 27
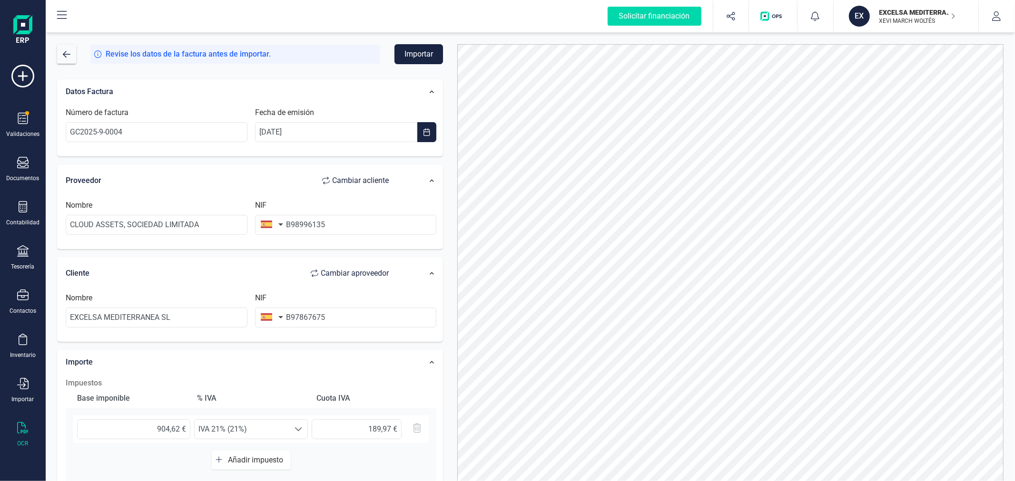
click at [421, 51] on button "Importar" at bounding box center [418, 54] width 49 height 20
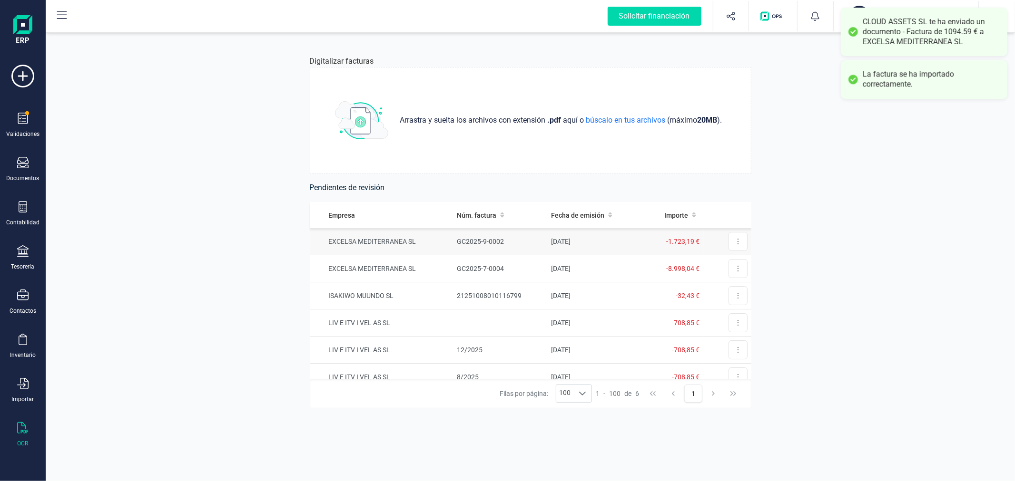
click at [411, 244] on td "EXCELSA MEDITERRANEA SL" at bounding box center [382, 241] width 144 height 27
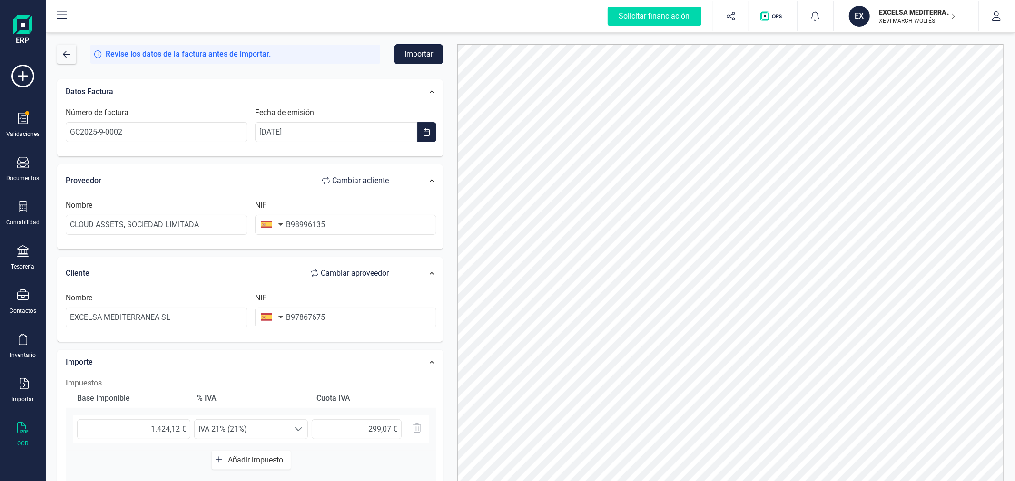
click at [414, 52] on button "Importar" at bounding box center [418, 54] width 49 height 20
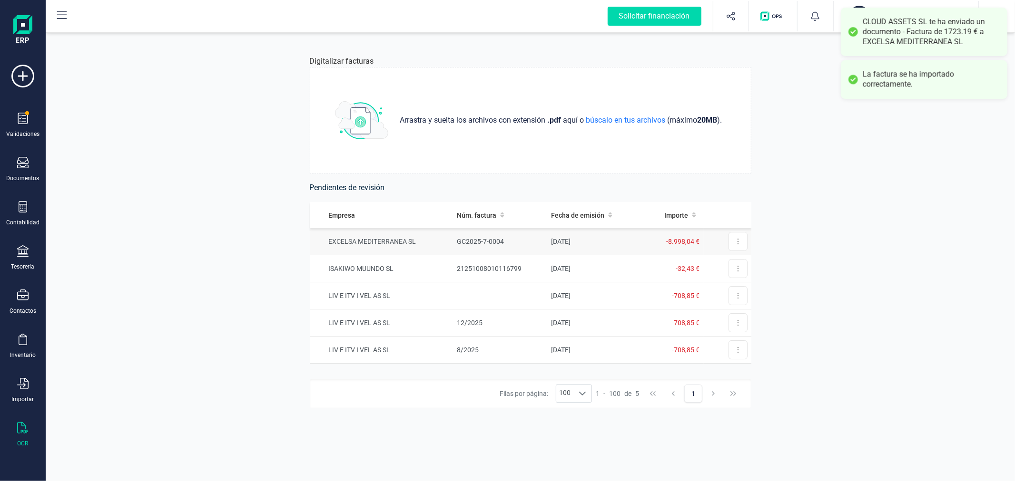
click at [470, 240] on td "GC2025-7-0004" at bounding box center [500, 241] width 94 height 27
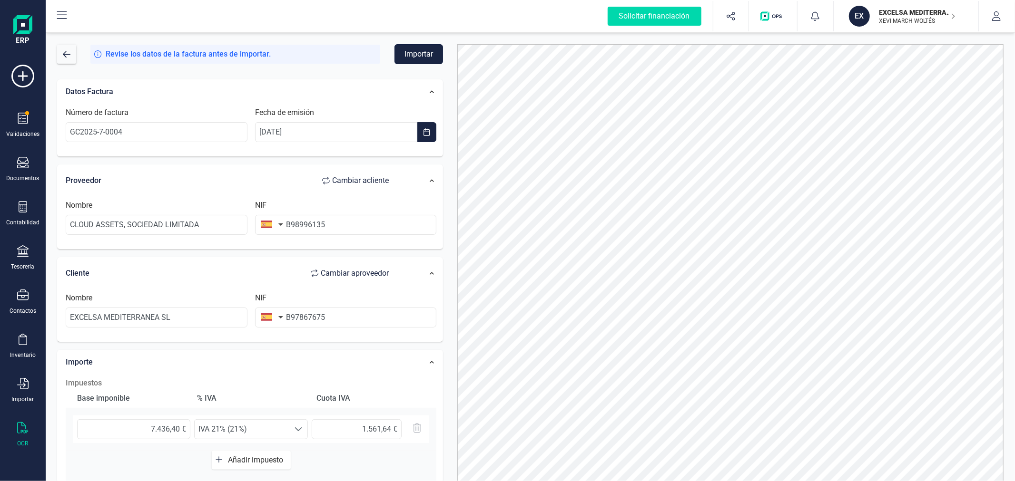
click at [420, 52] on button "Importar" at bounding box center [418, 54] width 49 height 20
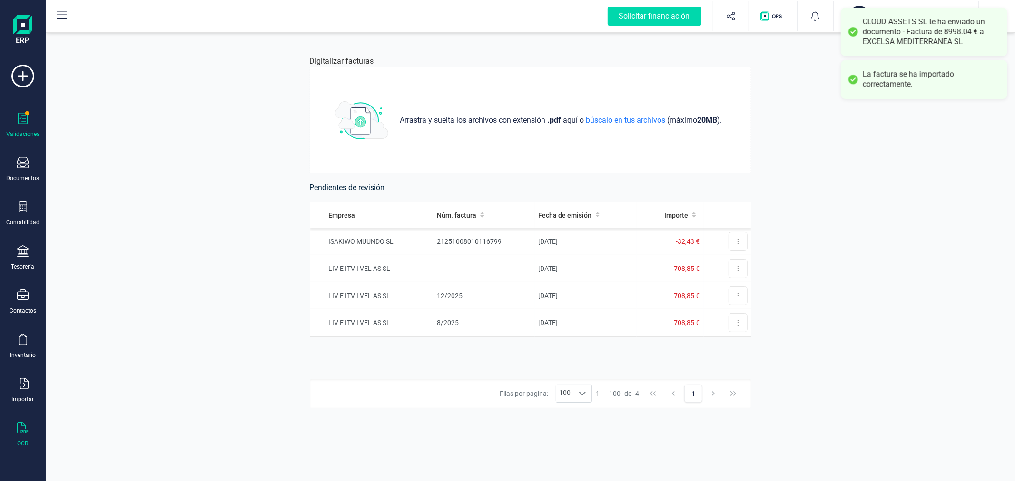
click at [20, 119] on icon at bounding box center [23, 118] width 10 height 11
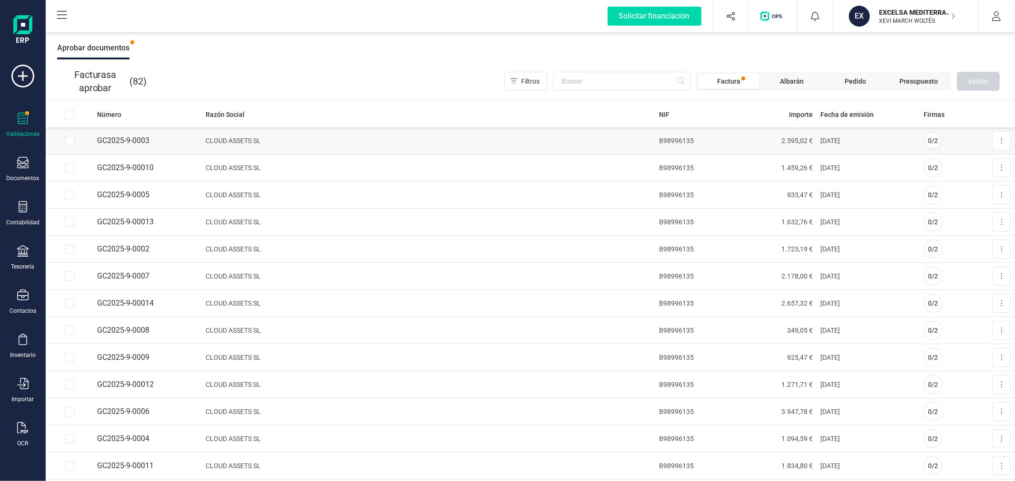
click at [71, 139] on input "Row Selected 672501d4-7664-45a7-b284-10e93a6a413c" at bounding box center [70, 141] width 10 height 10
checkbox input "true"
click at [69, 170] on input "Row Selected c603062e-5968-45de-a831-1bdcbe060204" at bounding box center [70, 168] width 10 height 10
checkbox input "true"
click at [68, 192] on input "Row Selected 97c8841b-9398-460c-b789-3fb2130d81c8" at bounding box center [70, 195] width 10 height 10
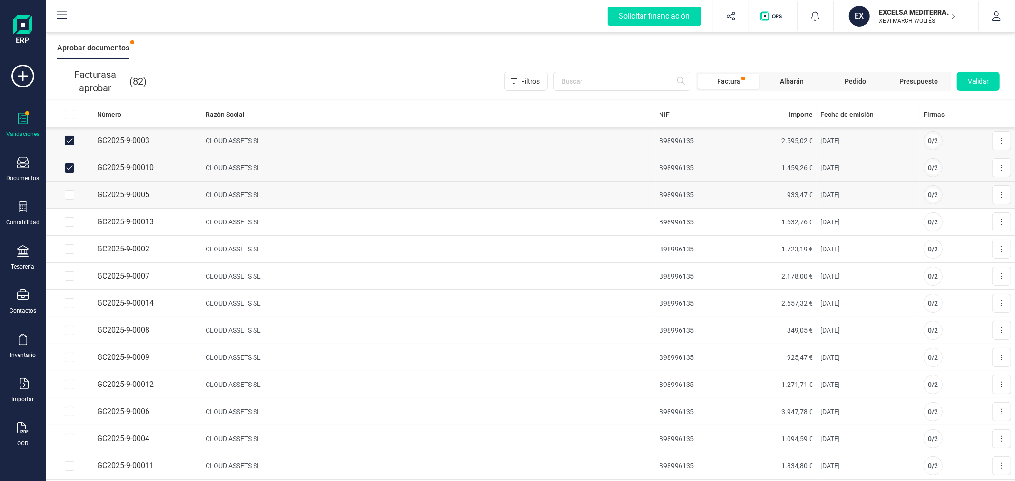
checkbox input "true"
click at [72, 225] on input "Row Selected ea9b529c-583d-4e5b-bdf3-40a02c301e72" at bounding box center [70, 222] width 10 height 10
checkbox input "true"
click at [68, 253] on input "Row Selected 0cbe828f-4b5b-4bb4-9376-4456c1d1652b" at bounding box center [70, 250] width 10 height 10
checkbox input "true"
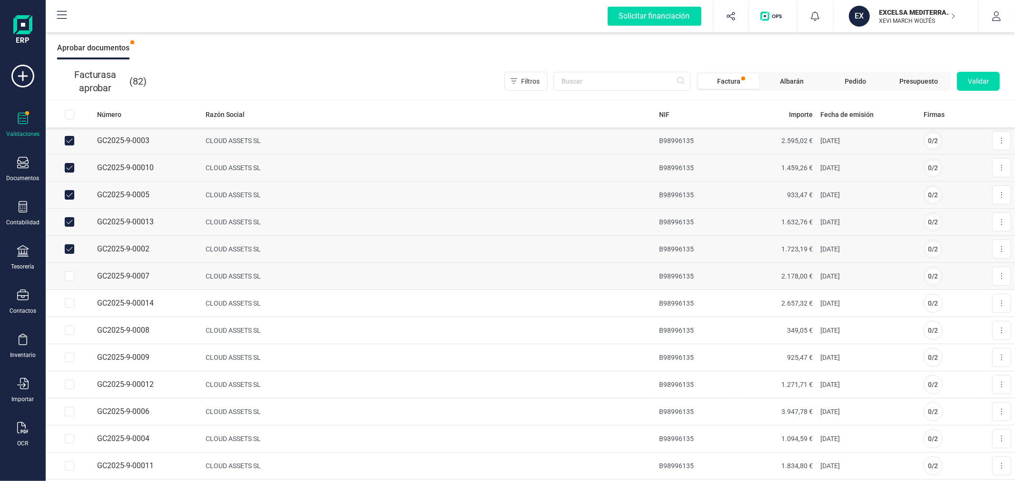
click at [71, 278] on input "Row Selected c34e2d8b-de62-4209-b709-586e853417d4" at bounding box center [70, 277] width 10 height 10
checkbox input "true"
click at [71, 305] on input "Row Selected fb3791f9-e161-4426-af0b-97ae6ad047c5" at bounding box center [70, 304] width 10 height 10
checkbox input "true"
click at [67, 333] on input "Row Selected 3ed6c984-6234-45d8-8ce3-ab57c94e703c" at bounding box center [70, 331] width 10 height 10
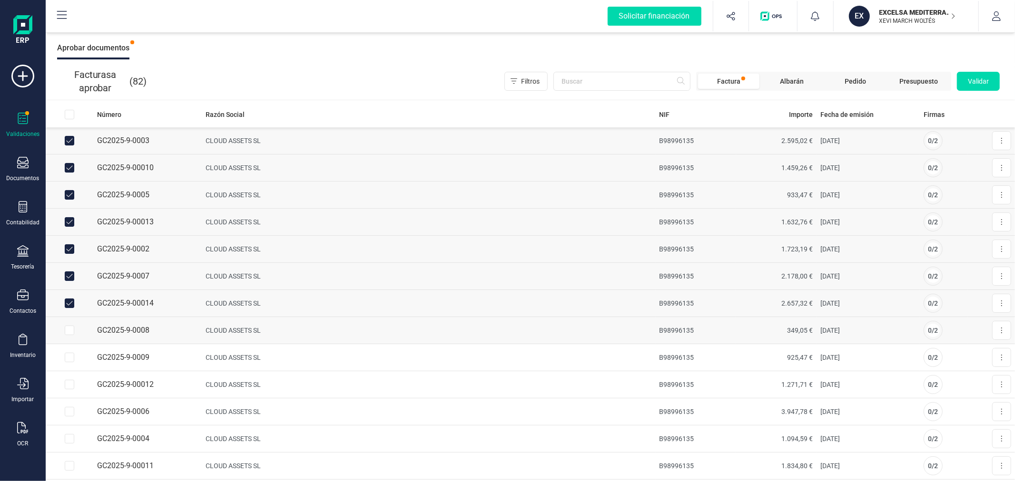
checkbox input "true"
click at [71, 355] on input "Row Selected f84d2af6-3fc9-4917-a3fd-dab257eecbb9" at bounding box center [70, 358] width 10 height 10
checkbox input "true"
click at [70, 384] on input "Row Selected 4a10ea8c-5875-42b4-bdb3-f4acc78dcb86" at bounding box center [70, 385] width 10 height 10
checkbox input "true"
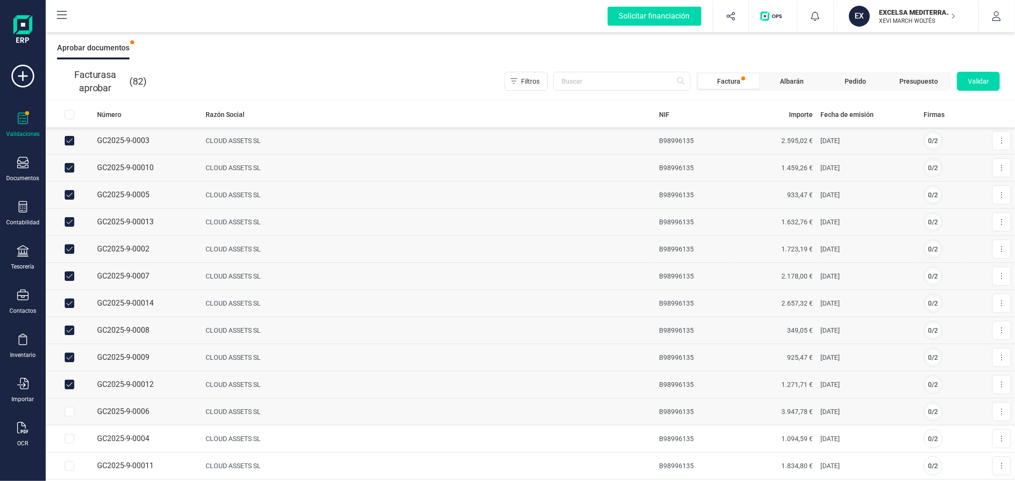
click at [68, 412] on input "Row Selected 3bc8faef-d66a-4f0c-8255-f998bbe81bce" at bounding box center [70, 412] width 10 height 10
checkbox input "true"
drag, startPoint x: 69, startPoint y: 440, endPoint x: 74, endPoint y: 466, distance: 27.1
click at [70, 442] on input "Row Selected 4c0a66da-6020-46b0-add8-faef0fd868d1" at bounding box center [70, 439] width 10 height 10
checkbox input "true"
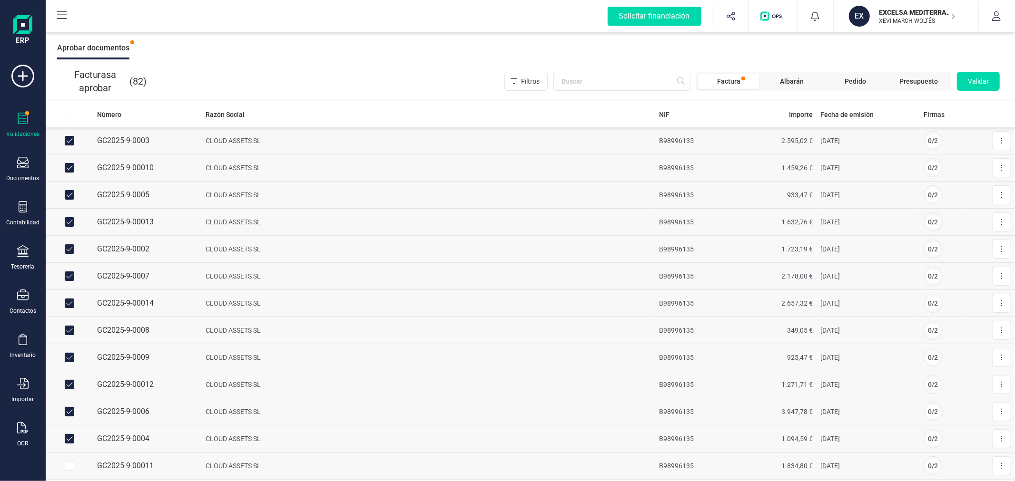
click at [71, 464] on input "Row Selected 3e1f050a-bb23-4c6c-8808-fde5ec8822f7" at bounding box center [70, 466] width 10 height 10
checkbox input "true"
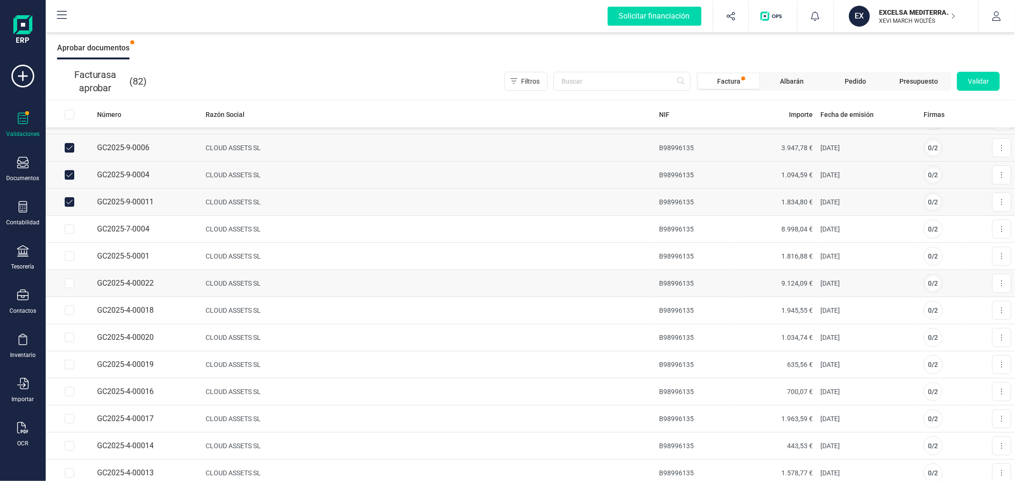
scroll to position [317, 0]
click at [67, 174] on input "Row Selected 0114e738-1948-45f1-847e-1f4986e3f433" at bounding box center [70, 177] width 10 height 10
checkbox input "true"
click at [67, 258] on input "Row Selected 84a6c575-0f6f-44c7-9f74-77bf1e7ec923" at bounding box center [70, 258] width 10 height 10
checkbox input "true"
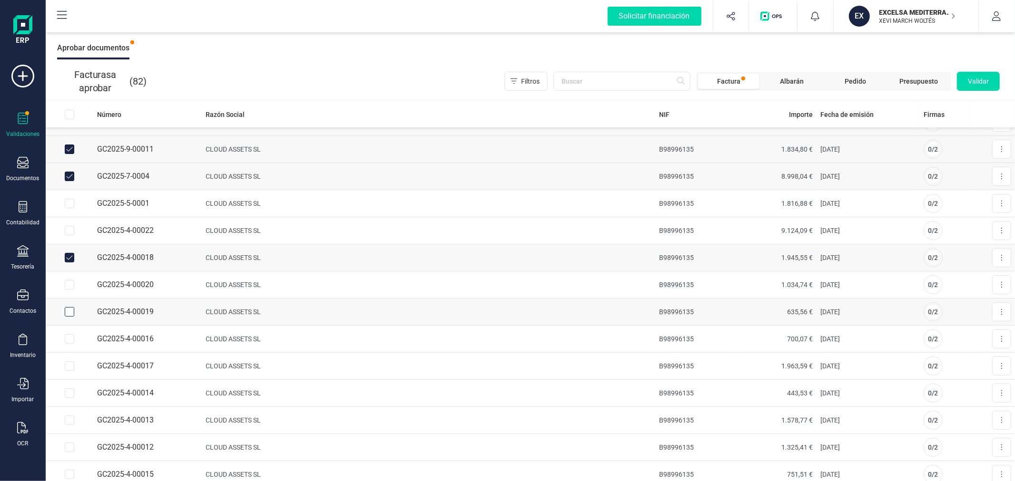
click at [70, 317] on div "Row Selected 92de18bd-0d3f-4b42-a8da-f538593d893c" at bounding box center [70, 312] width 10 height 10
click at [70, 311] on input "Row Selected 92de18bd-0d3f-4b42-a8da-f538593d893c" at bounding box center [70, 312] width 10 height 10
checkbox input "true"
click at [69, 284] on input "Row Selected 9ee6c766-bd49-4a1a-a131-a04b68cdc3fb" at bounding box center [70, 285] width 10 height 10
checkbox input "true"
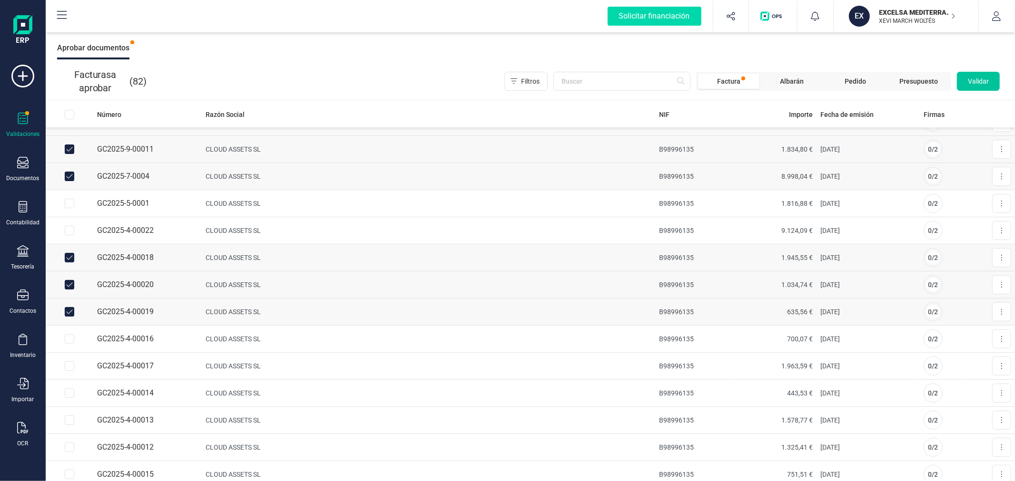
click at [984, 80] on span "Validar" at bounding box center [978, 82] width 21 height 10
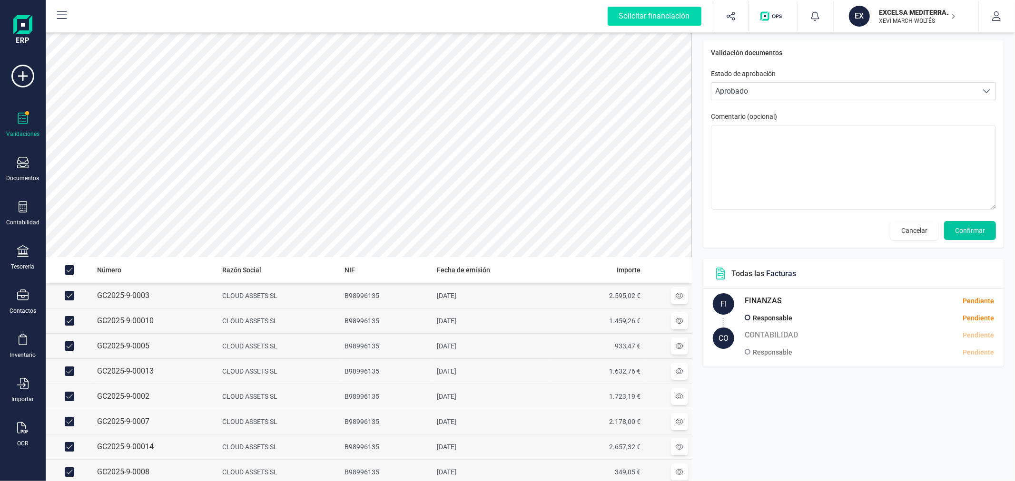
click at [971, 227] on span "Confirmar" at bounding box center [970, 231] width 30 height 10
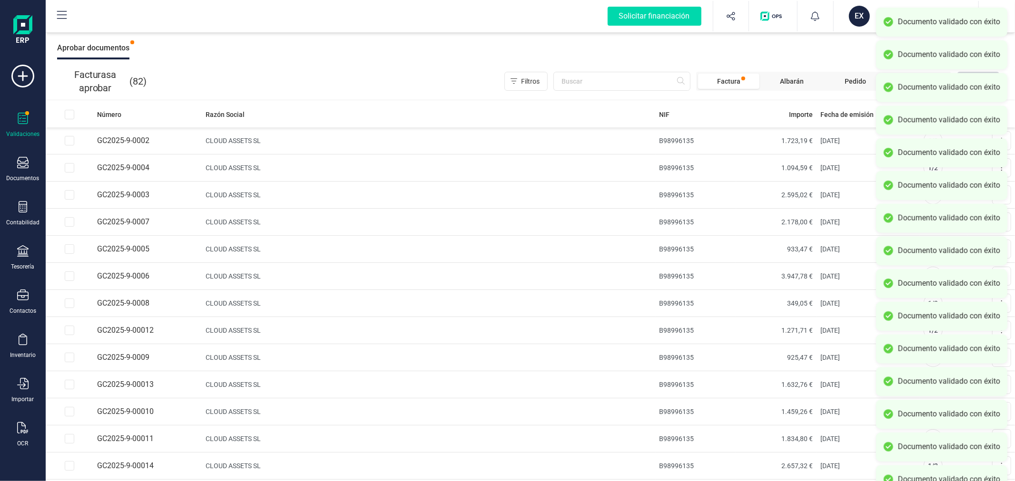
click at [922, 17] on div "Documento validado con éxito" at bounding box center [949, 22] width 102 height 10
click at [907, 59] on div "Documento validado con éxito" at bounding box center [941, 54] width 131 height 29
click at [916, 220] on div "Documento validado con éxito" at bounding box center [949, 219] width 102 height 10
click at [995, 137] on button at bounding box center [1001, 140] width 19 height 19
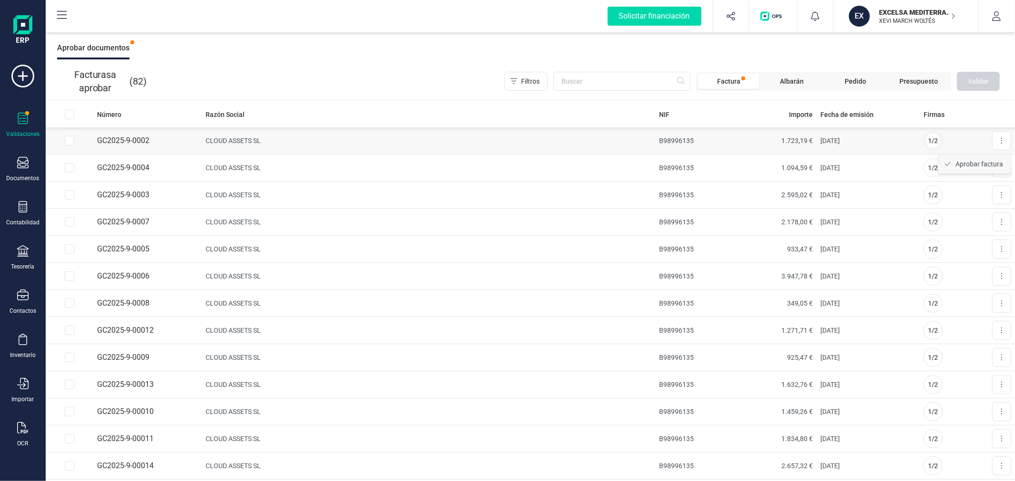
click at [969, 165] on span "Aprobar factura" at bounding box center [979, 164] width 48 height 10
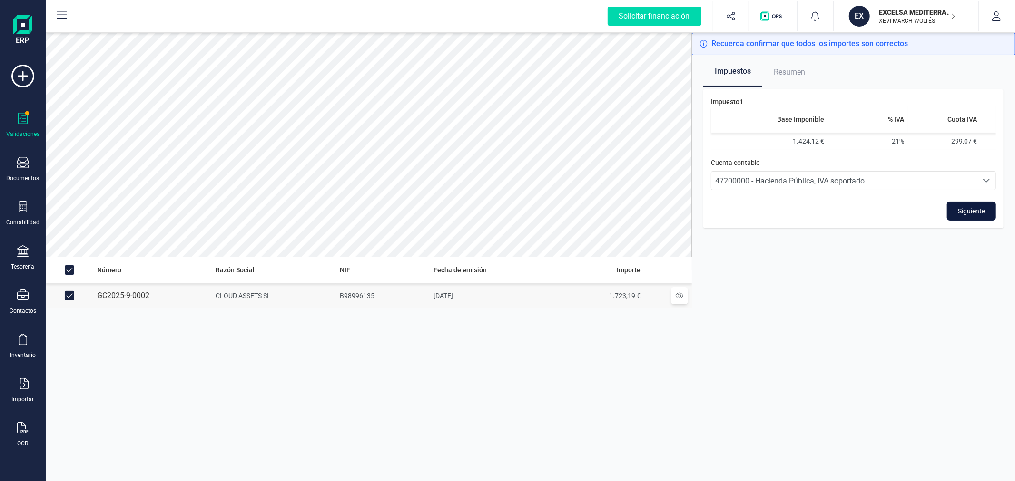
click at [980, 212] on span "Siguiente" at bounding box center [971, 211] width 27 height 10
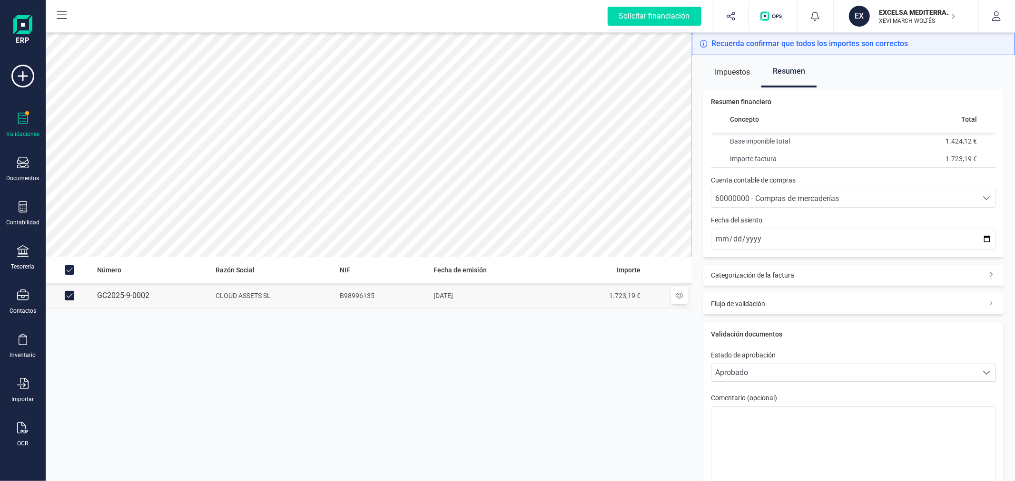
click at [826, 201] on span "60000000 - Compras de mercaderías" at bounding box center [777, 198] width 124 height 9
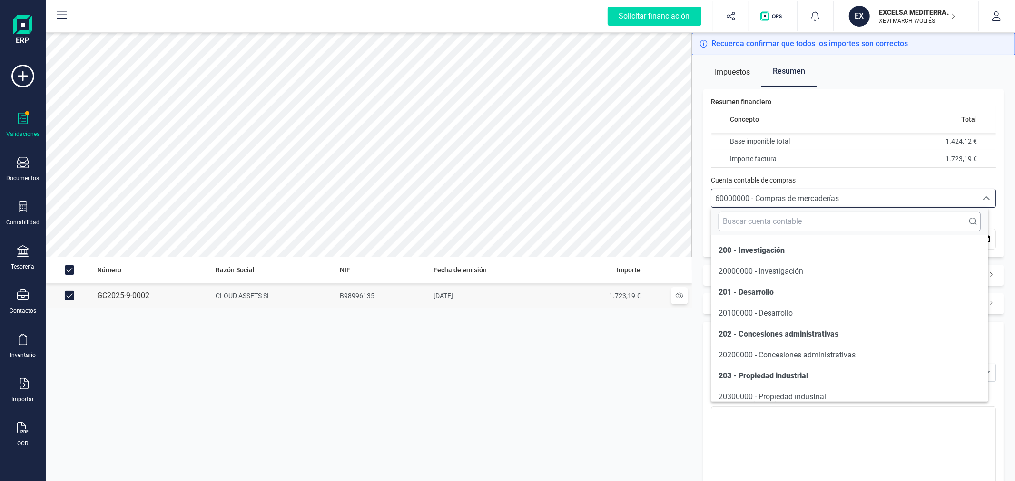
scroll to position [4662, 0]
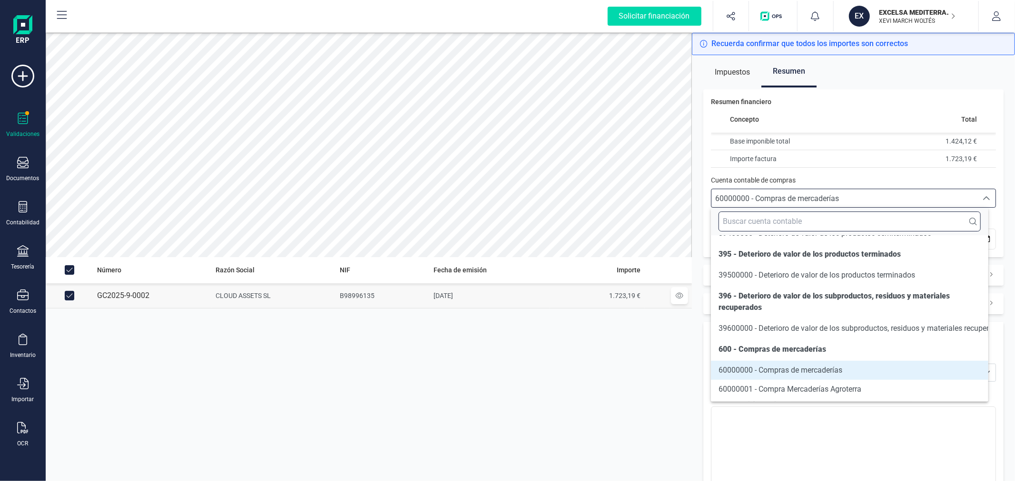
click at [807, 219] on input "text" at bounding box center [849, 222] width 262 height 20
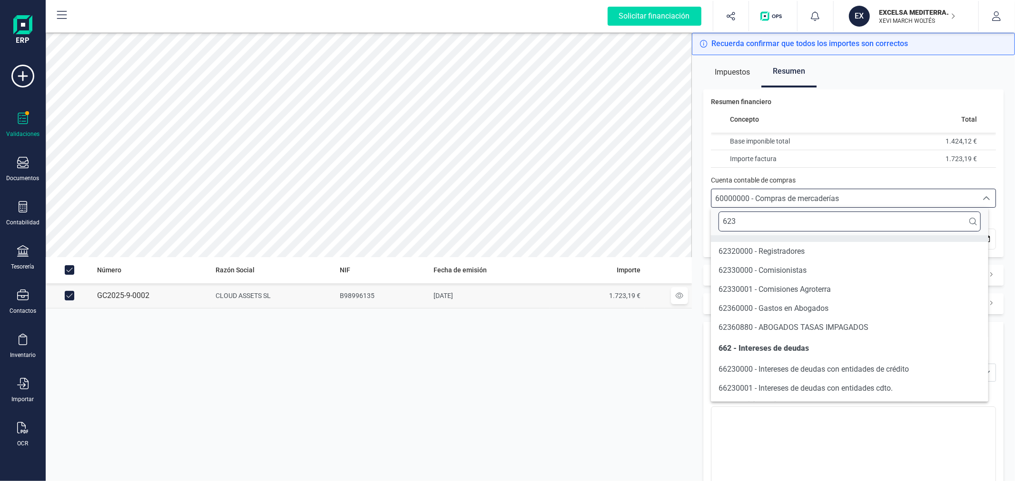
type input "623"
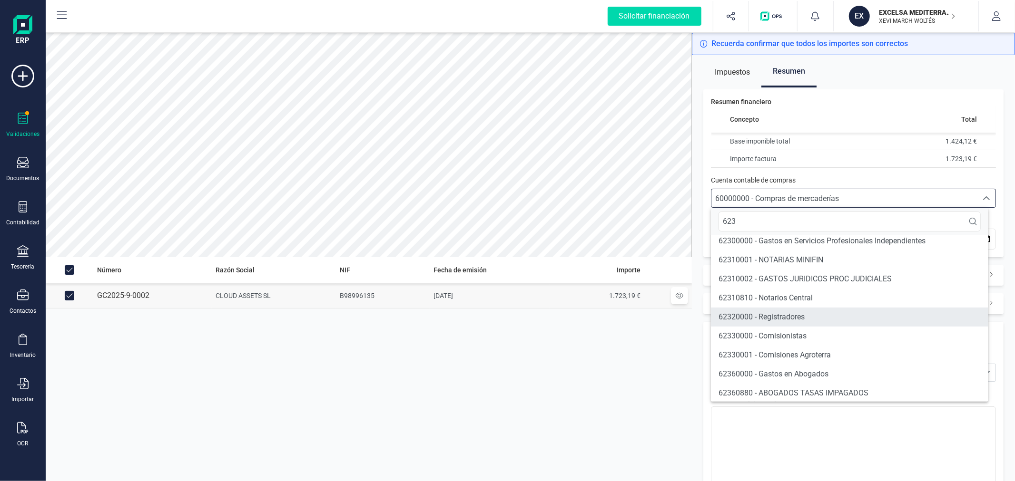
scroll to position [0, 0]
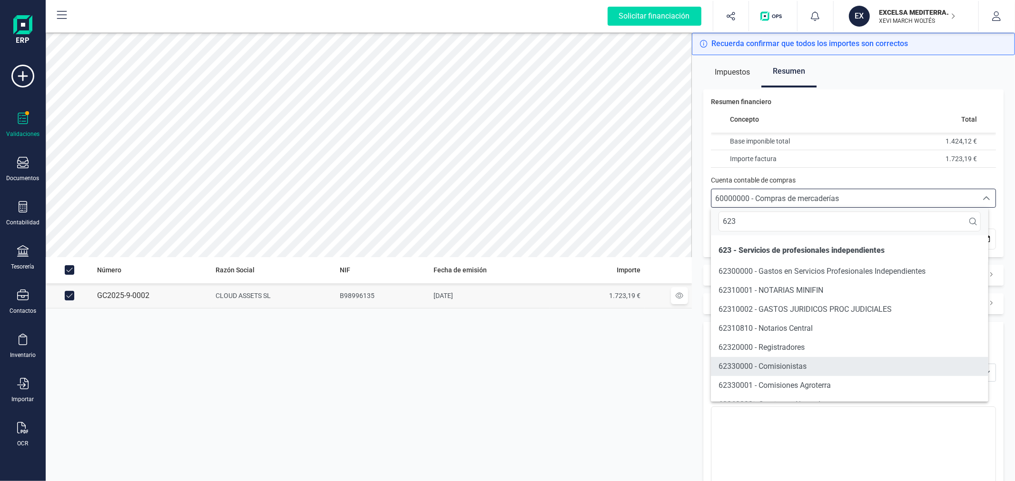
click at [800, 369] on span "62330000 - Comisionistas" at bounding box center [762, 366] width 88 height 9
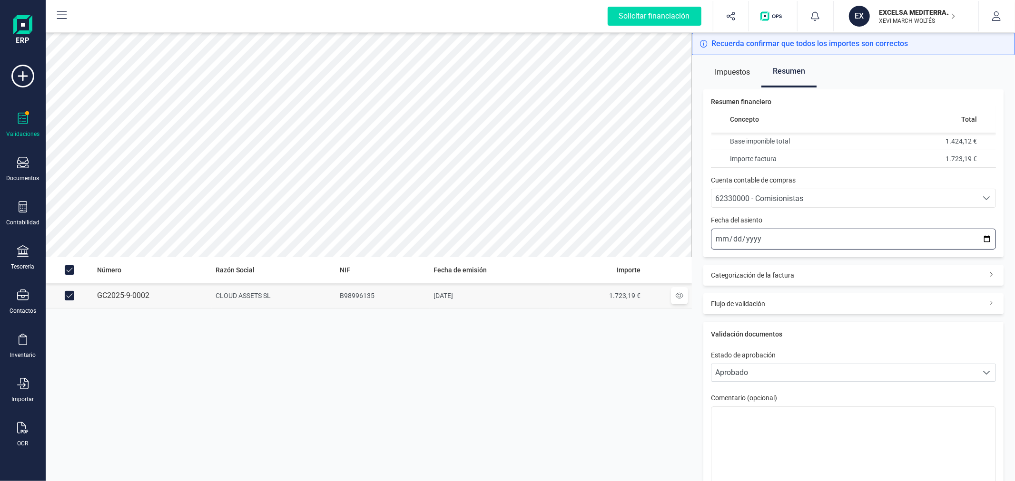
click at [977, 237] on input "2025-10-13" at bounding box center [853, 239] width 285 height 21
type input "2025-09-15"
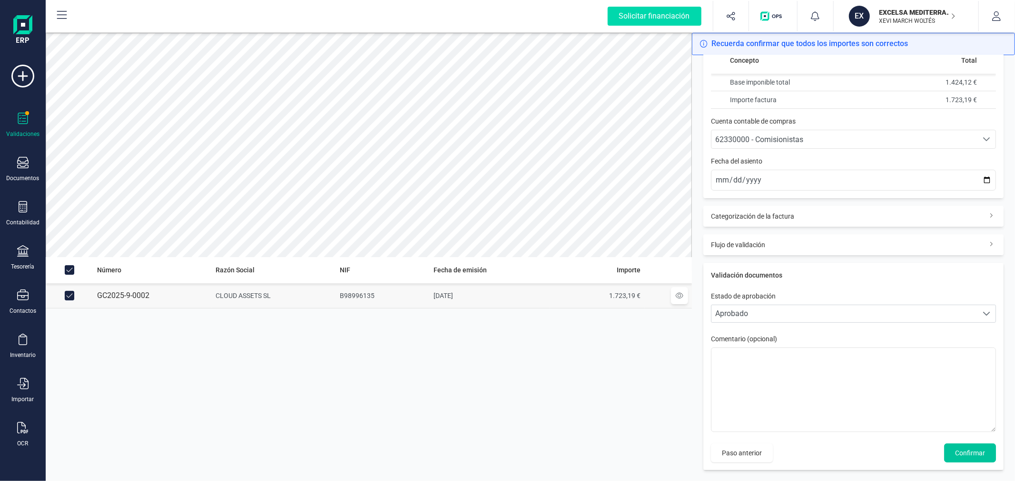
click at [955, 451] on span "Confirmar" at bounding box center [970, 454] width 30 height 10
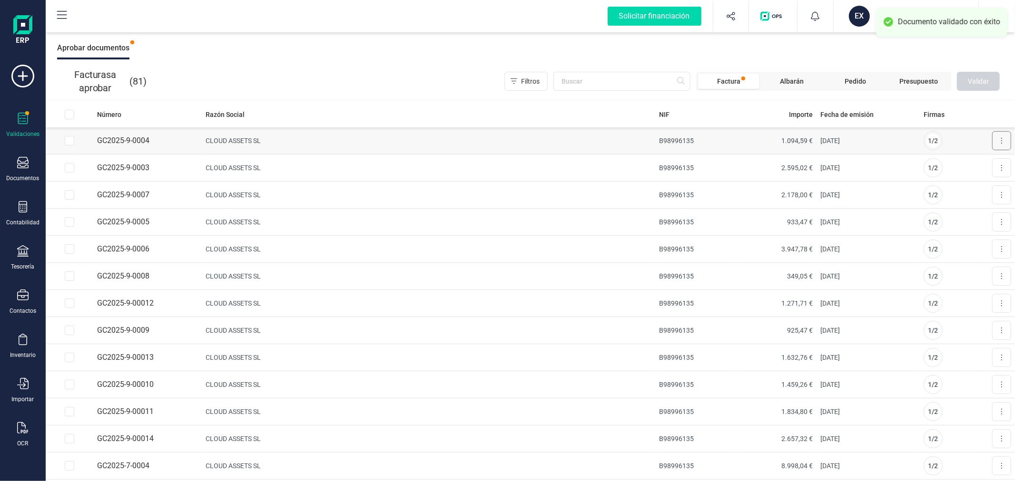
click at [1000, 137] on icon at bounding box center [1001, 141] width 2 height 8
click at [955, 163] on span "Aprobar factura" at bounding box center [979, 164] width 48 height 10
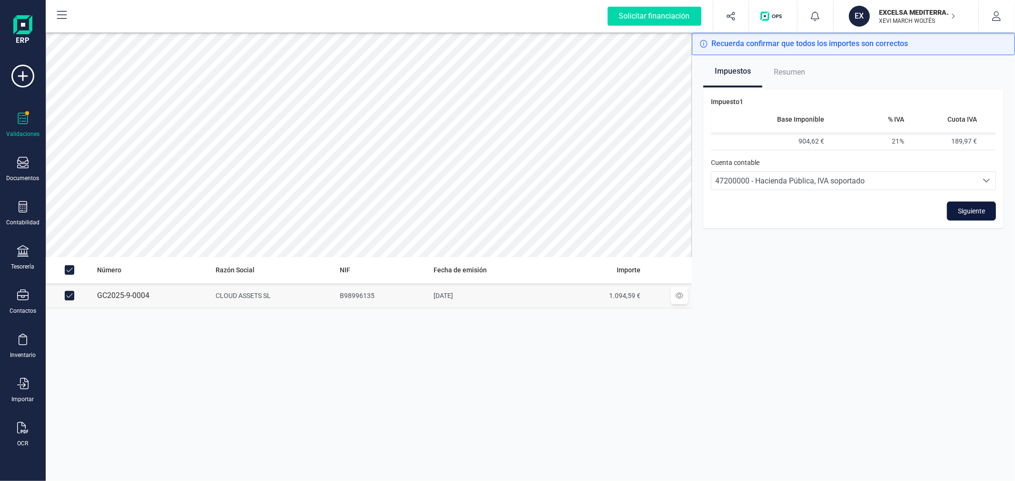
click at [971, 212] on span "Siguiente" at bounding box center [971, 211] width 27 height 10
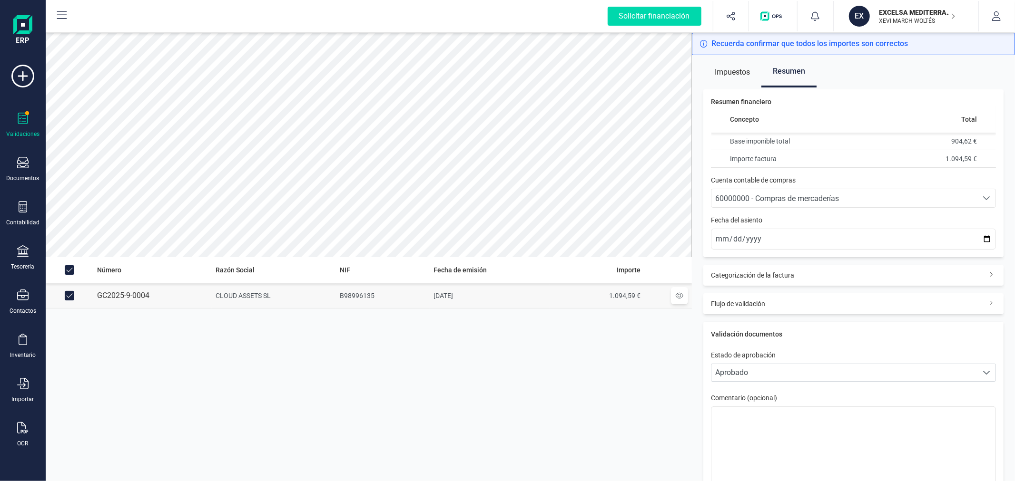
click at [831, 194] on span "60000000 - Compras de mercaderías" at bounding box center [777, 198] width 124 height 9
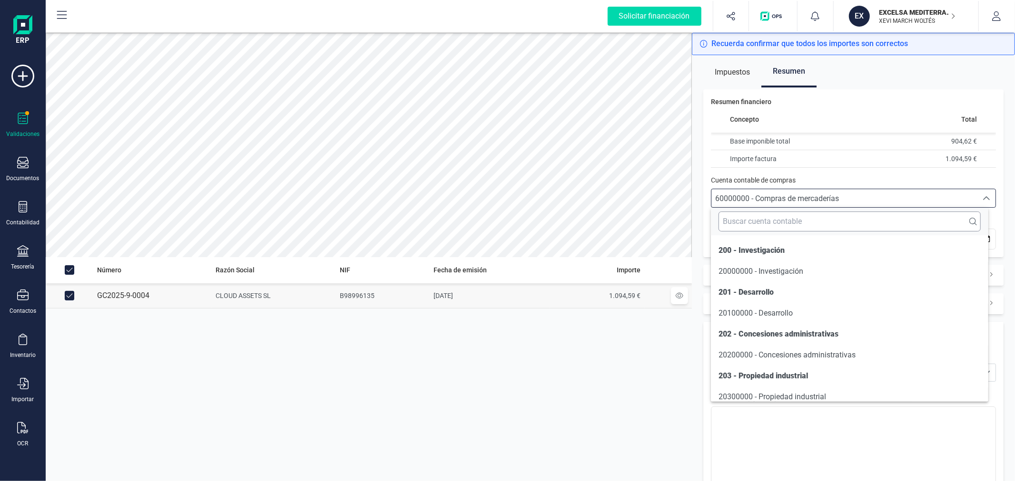
scroll to position [4662, 0]
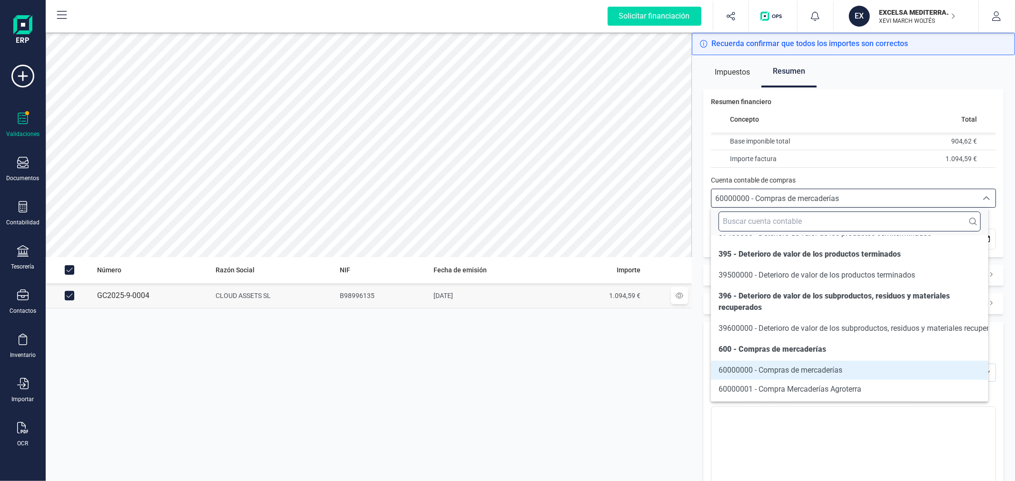
drag, startPoint x: 801, startPoint y: 226, endPoint x: 805, endPoint y: 215, distance: 11.6
click at [802, 220] on input "text" at bounding box center [849, 222] width 262 height 20
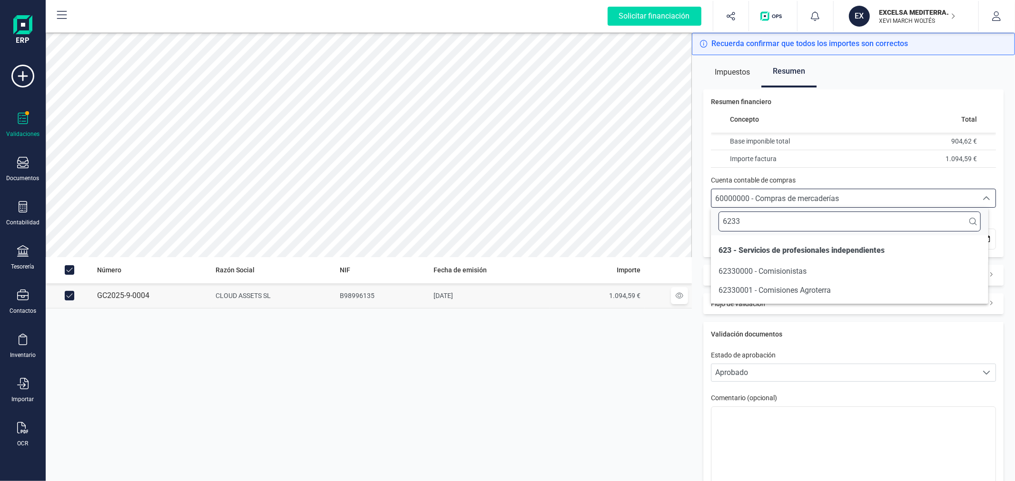
scroll to position [0, 0]
type input "6233"
click at [811, 273] on li "62330000 - Comisionistas" at bounding box center [849, 271] width 277 height 19
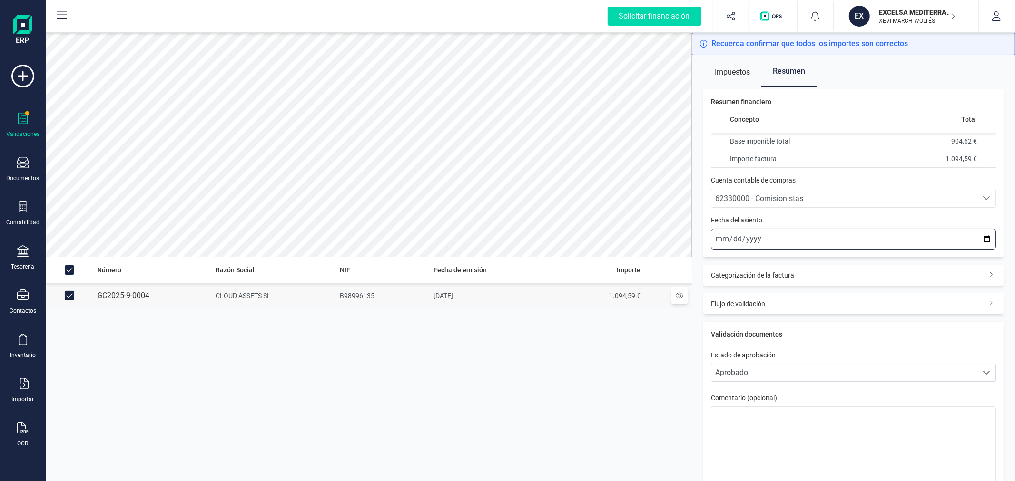
click at [976, 238] on input "2025-10-13" at bounding box center [853, 239] width 285 height 21
type input "2025-09-15"
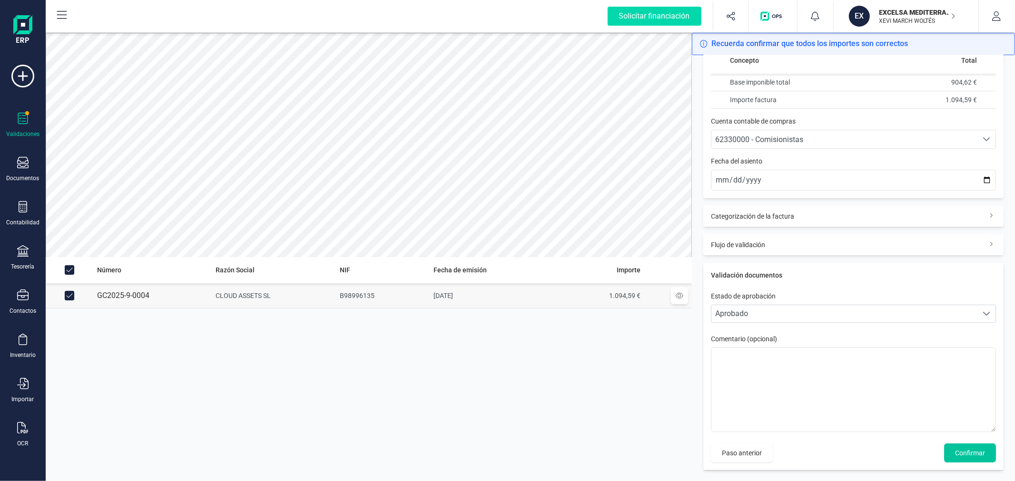
click at [959, 454] on span "Confirmar" at bounding box center [970, 454] width 30 height 10
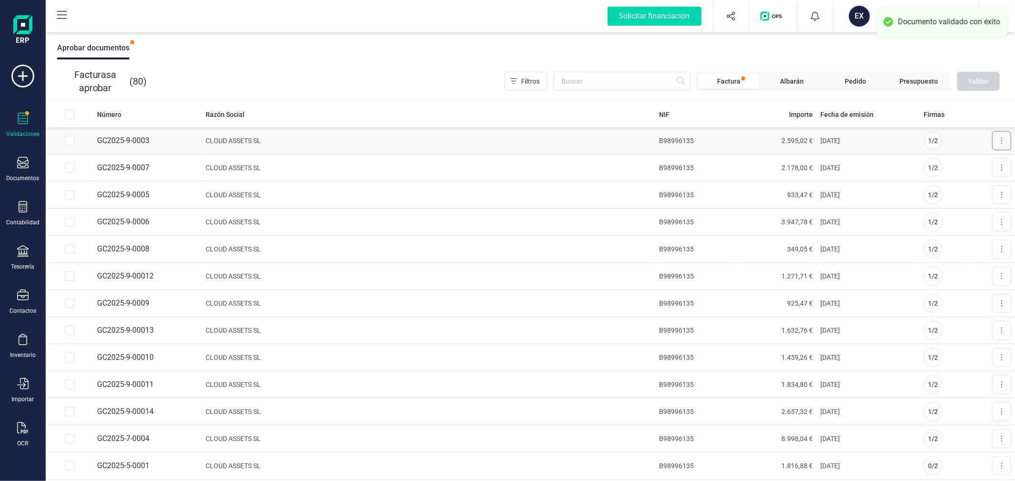
click at [996, 138] on button at bounding box center [1001, 140] width 19 height 19
click at [958, 164] on span "Aprobar factura" at bounding box center [979, 164] width 48 height 10
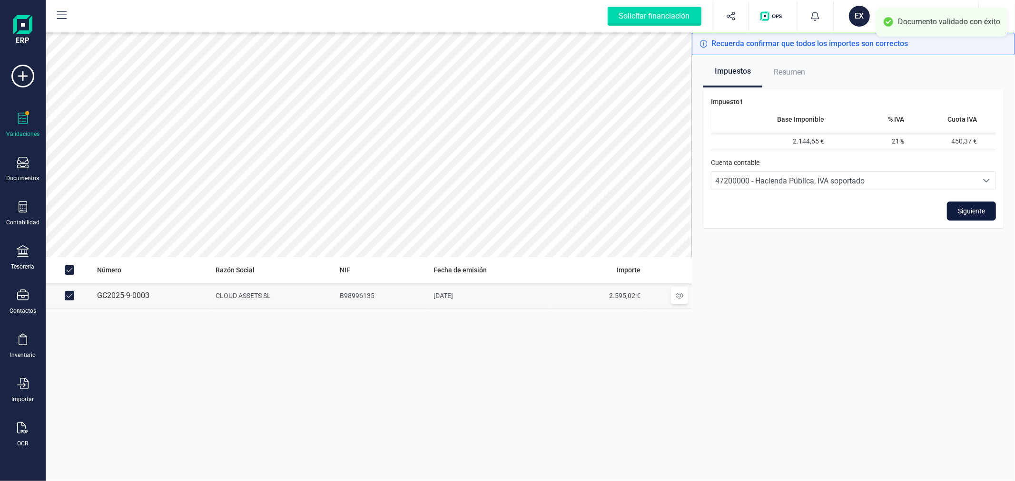
click at [966, 210] on span "Siguiente" at bounding box center [971, 211] width 27 height 10
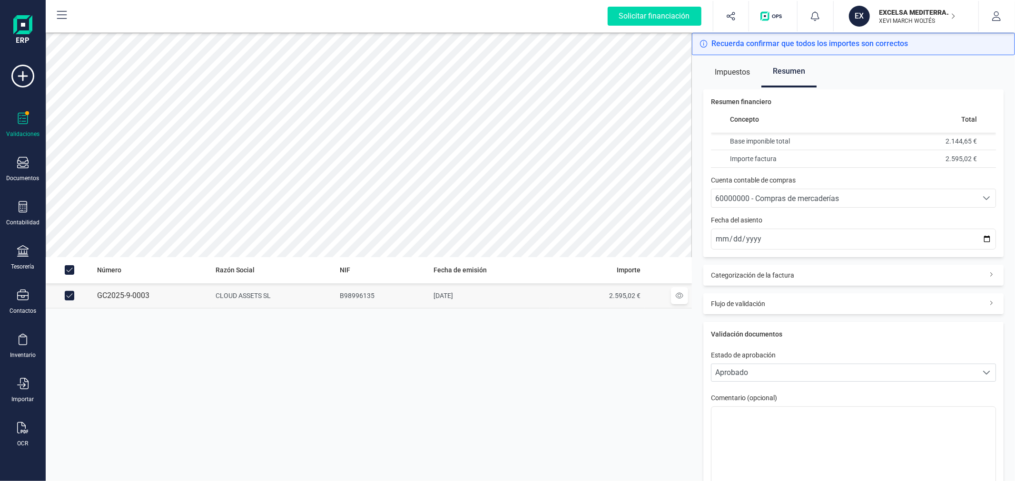
click at [847, 199] on div "60000000 - Compras de mercaderías" at bounding box center [844, 198] width 258 height 11
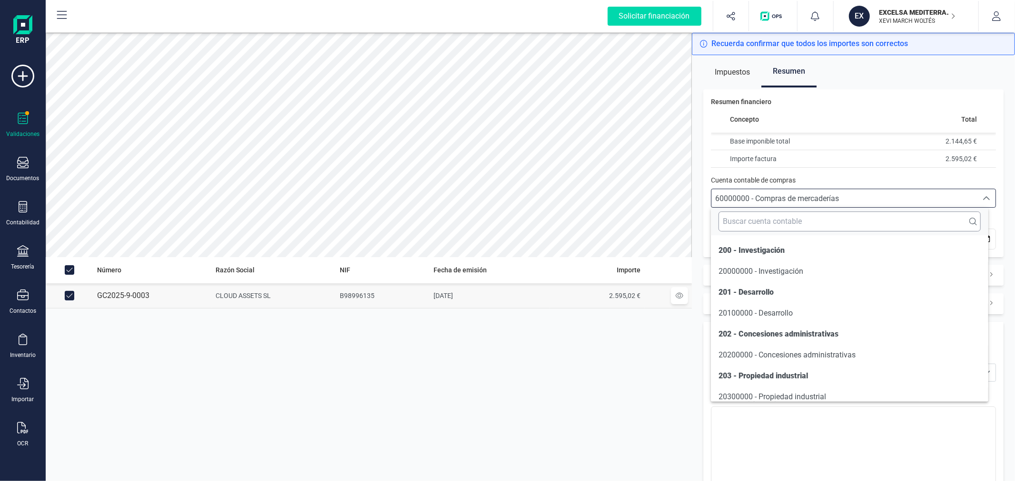
scroll to position [4662, 0]
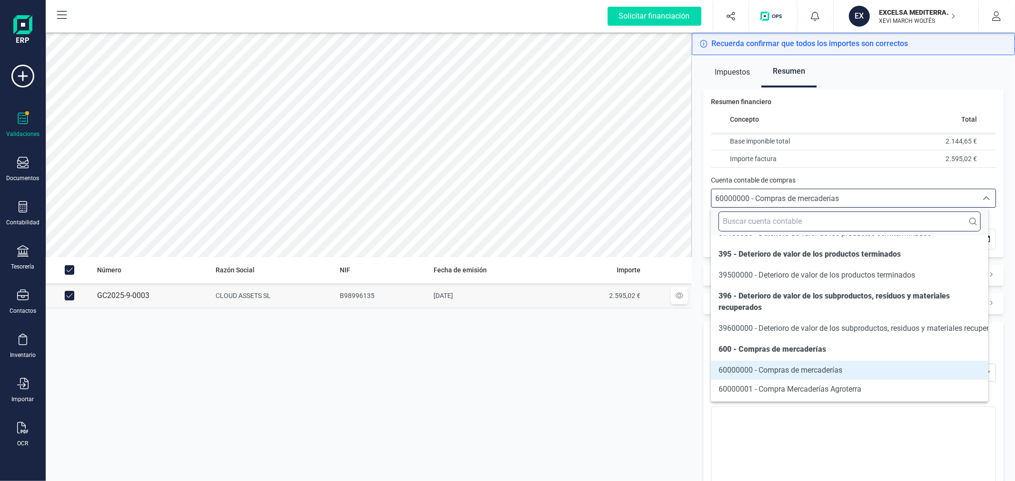
click at [845, 216] on input "text" at bounding box center [849, 222] width 262 height 20
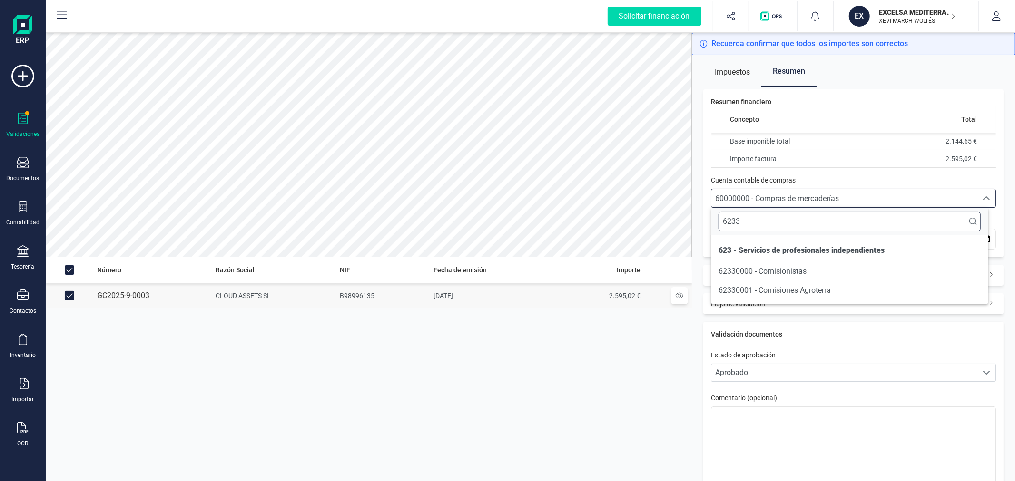
scroll to position [0, 0]
type input "6233"
click at [848, 272] on li "62330000 - Comisionistas" at bounding box center [849, 271] width 277 height 19
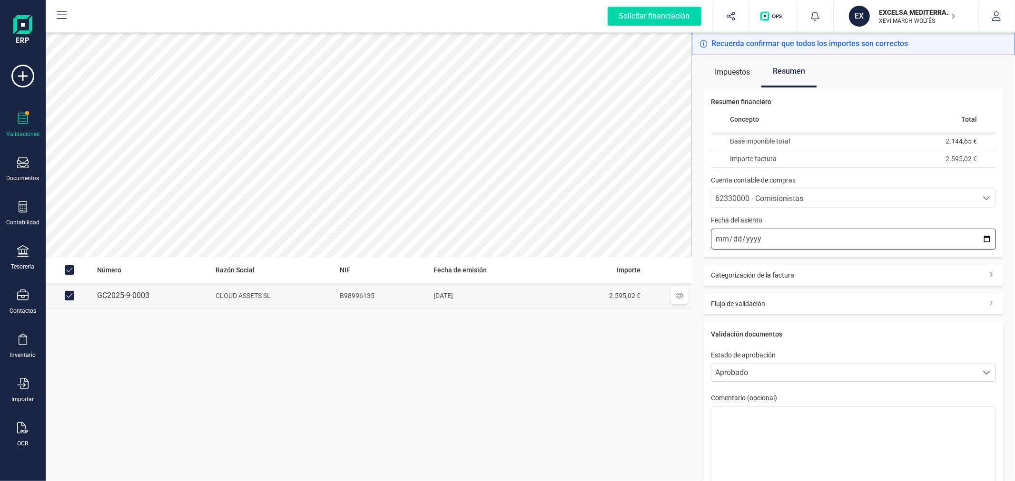
click at [978, 239] on input "2025-10-13" at bounding box center [853, 239] width 285 height 21
type input "2025-09-15"
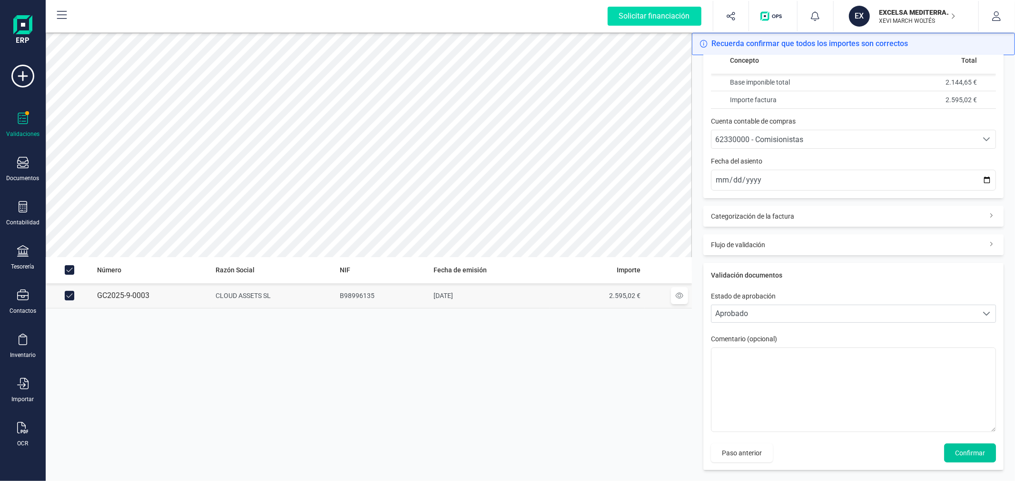
click at [955, 457] on span "Confirmar" at bounding box center [970, 454] width 30 height 10
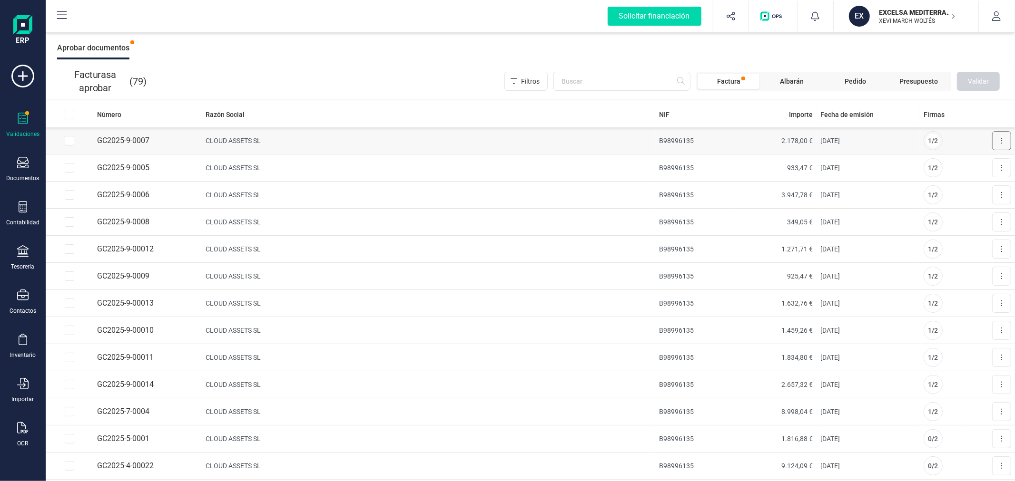
click at [1000, 139] on icon at bounding box center [1001, 141] width 2 height 8
click at [966, 166] on span "Aprobar factura" at bounding box center [979, 164] width 48 height 10
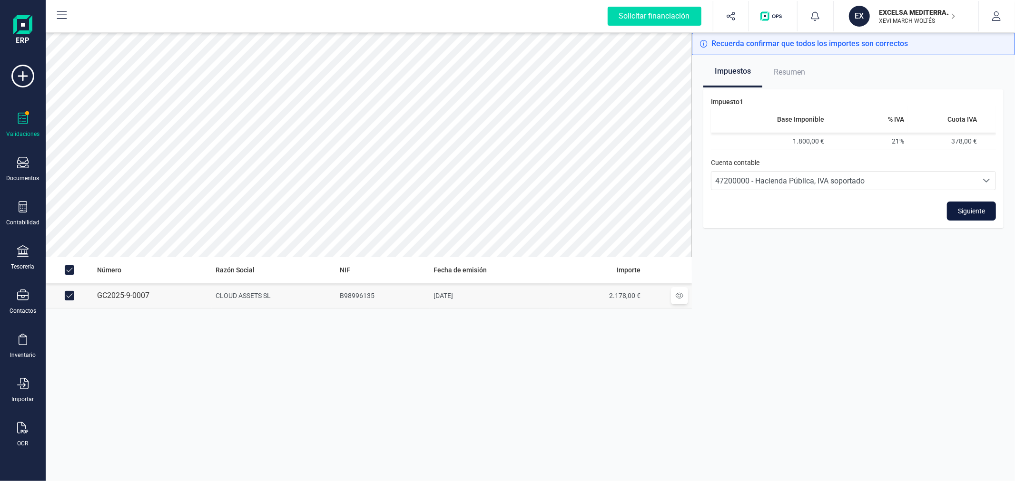
click at [982, 216] on button "Siguiente" at bounding box center [971, 211] width 49 height 19
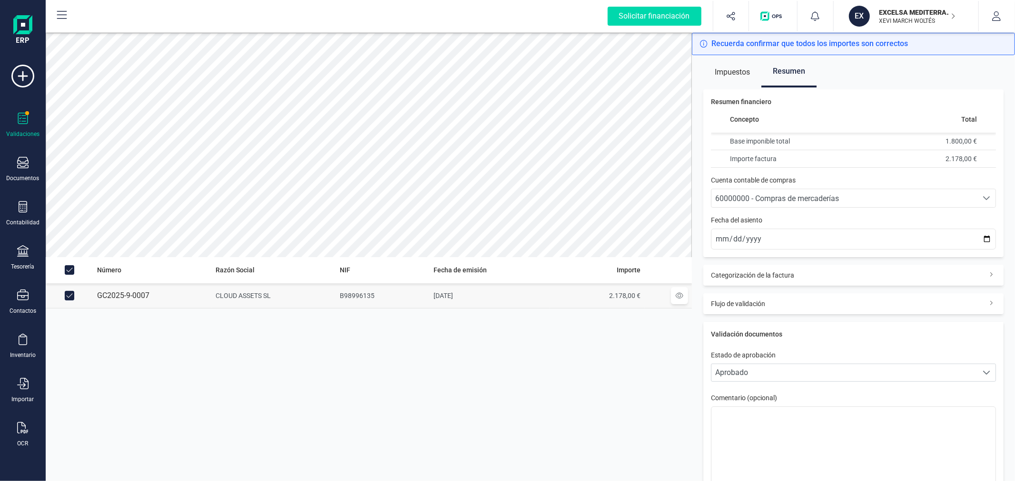
click at [983, 198] on icon "Seleccione una cuenta" at bounding box center [986, 198] width 7 height 4
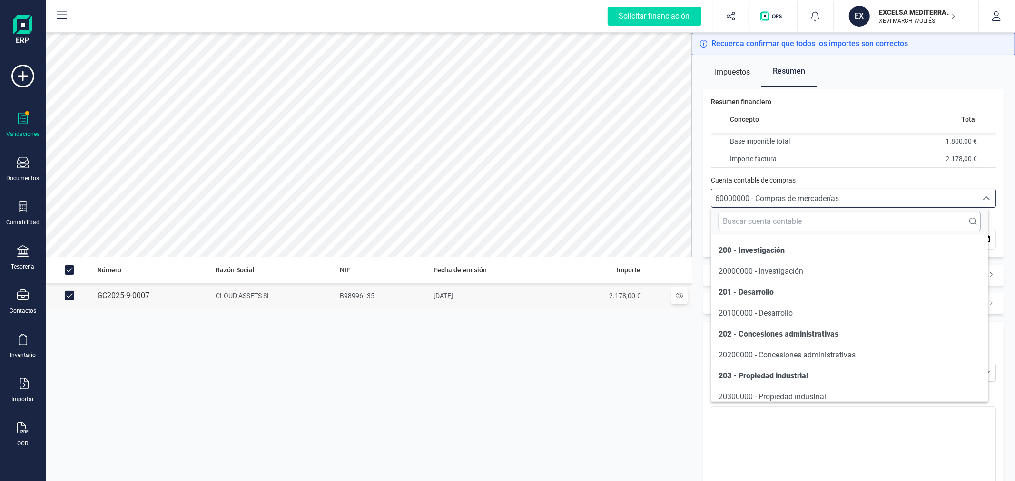
scroll to position [4662, 0]
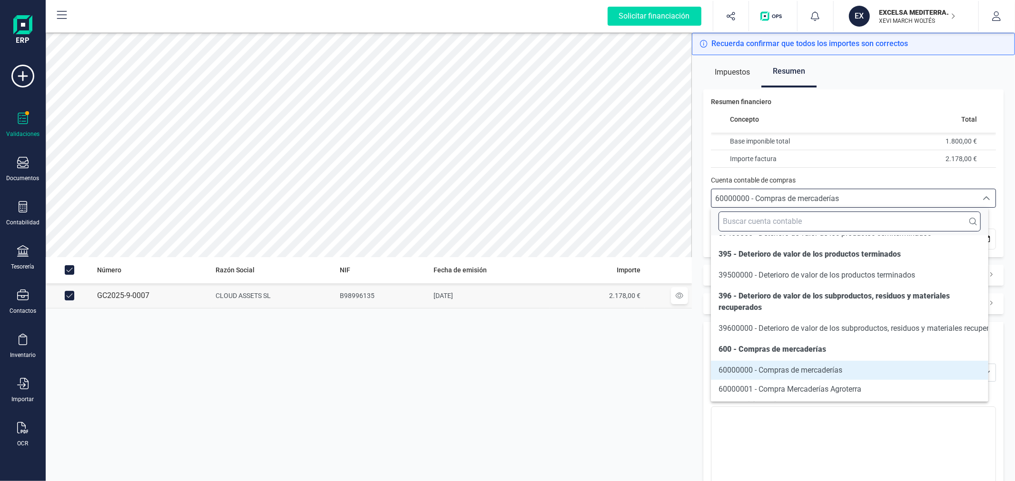
drag, startPoint x: 920, startPoint y: 225, endPoint x: 900, endPoint y: 217, distance: 20.8
click at [906, 220] on input "text" at bounding box center [849, 222] width 262 height 20
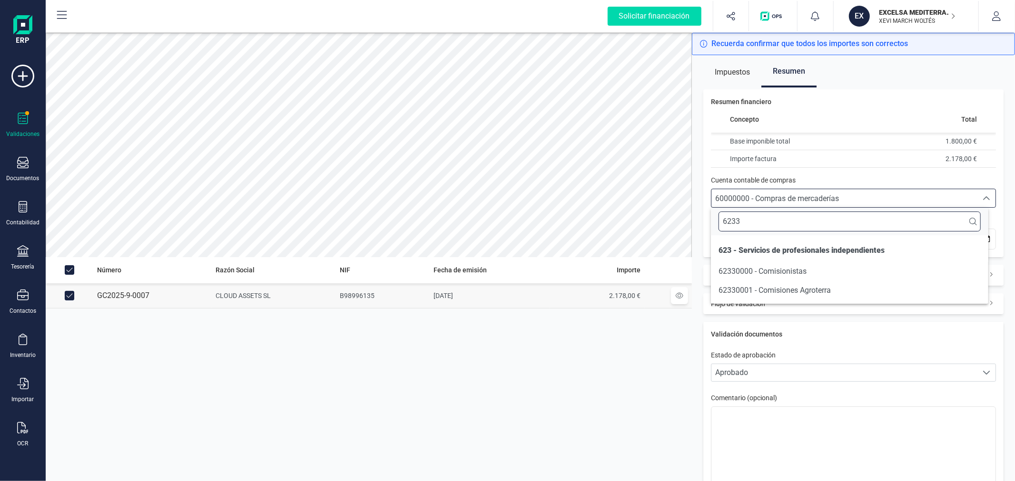
scroll to position [0, 0]
type input "6233"
click at [819, 273] on li "62330000 - Comisionistas" at bounding box center [849, 271] width 277 height 19
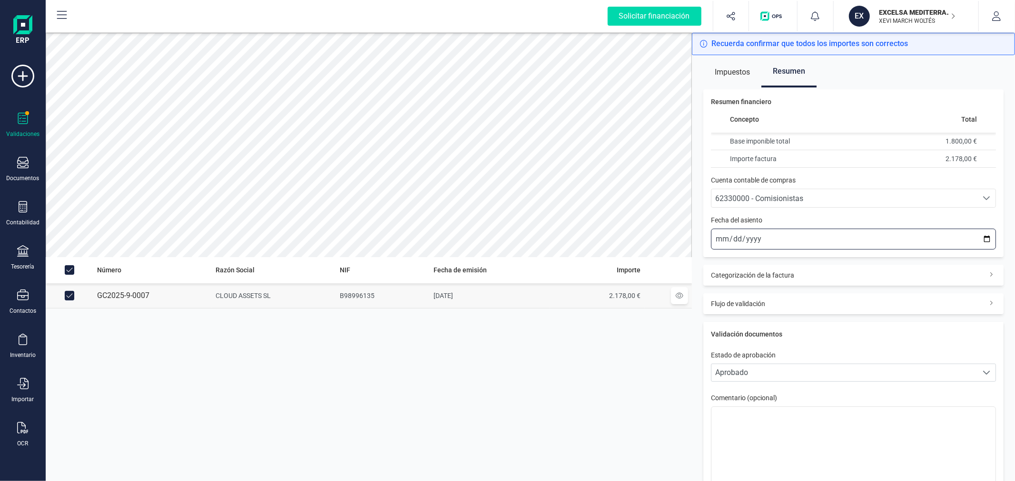
click at [979, 237] on input "2025-10-13" at bounding box center [853, 239] width 285 height 21
type input "2025-09-15"
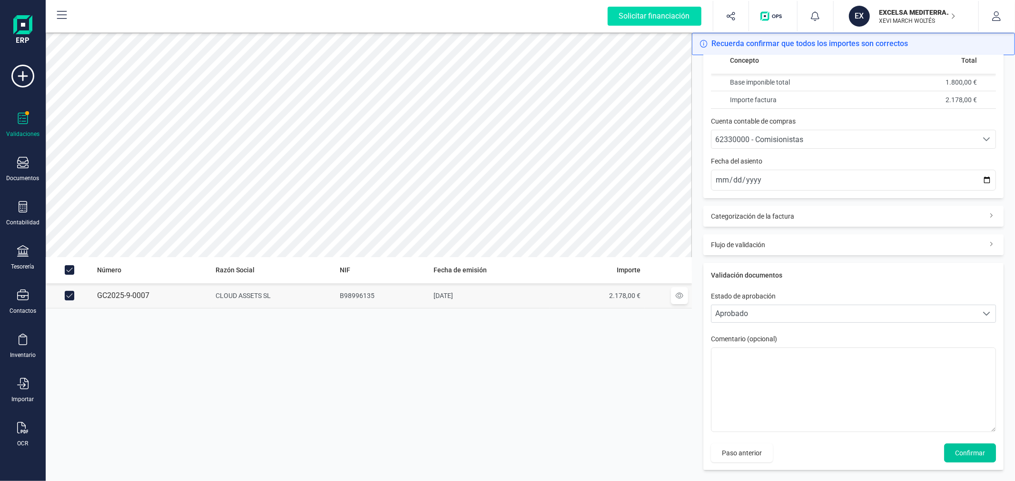
click at [966, 452] on span "Confirmar" at bounding box center [970, 454] width 30 height 10
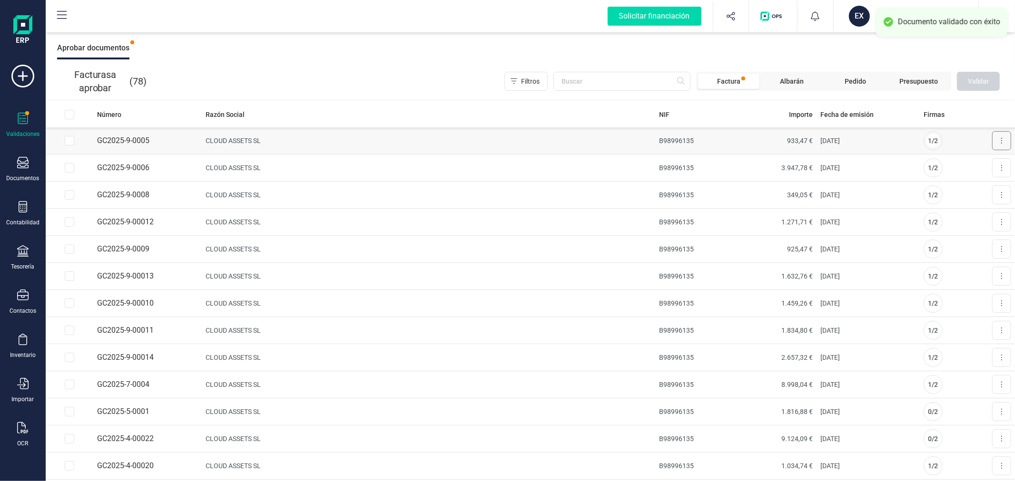
click at [997, 143] on button at bounding box center [1001, 140] width 19 height 19
click at [955, 161] on span "Aprobar factura" at bounding box center [979, 164] width 48 height 10
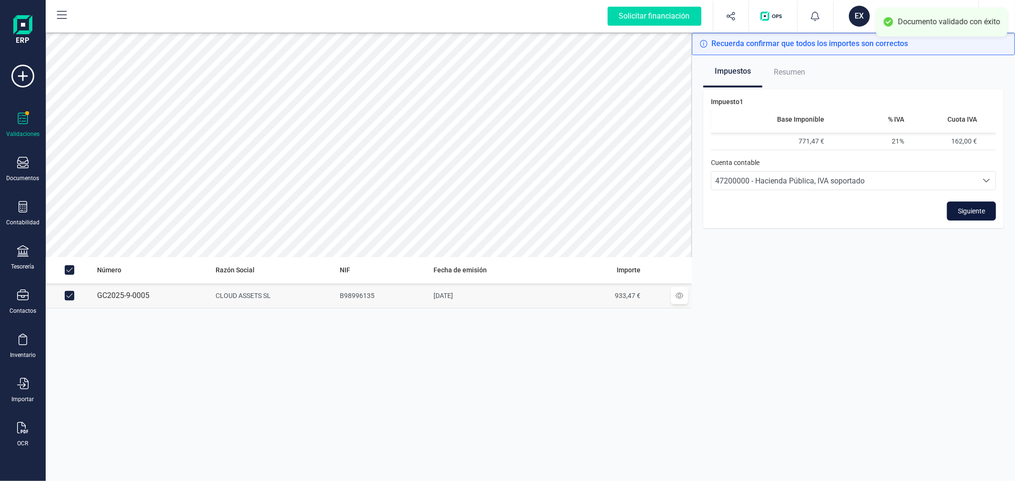
drag, startPoint x: 972, startPoint y: 207, endPoint x: 962, endPoint y: 211, distance: 10.1
click at [970, 207] on span "Siguiente" at bounding box center [971, 211] width 27 height 10
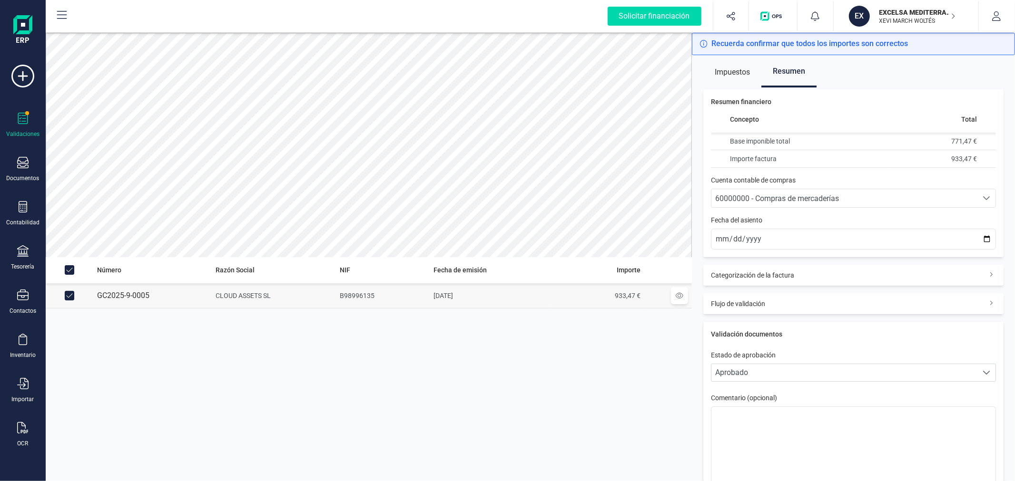
click at [784, 200] on span "60000000 - Compras de mercaderías" at bounding box center [777, 198] width 124 height 9
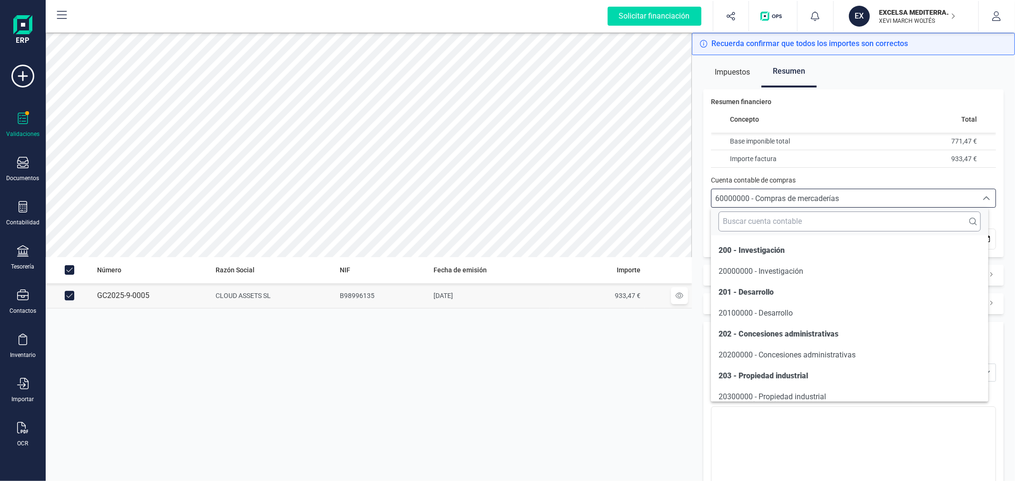
scroll to position [4662, 0]
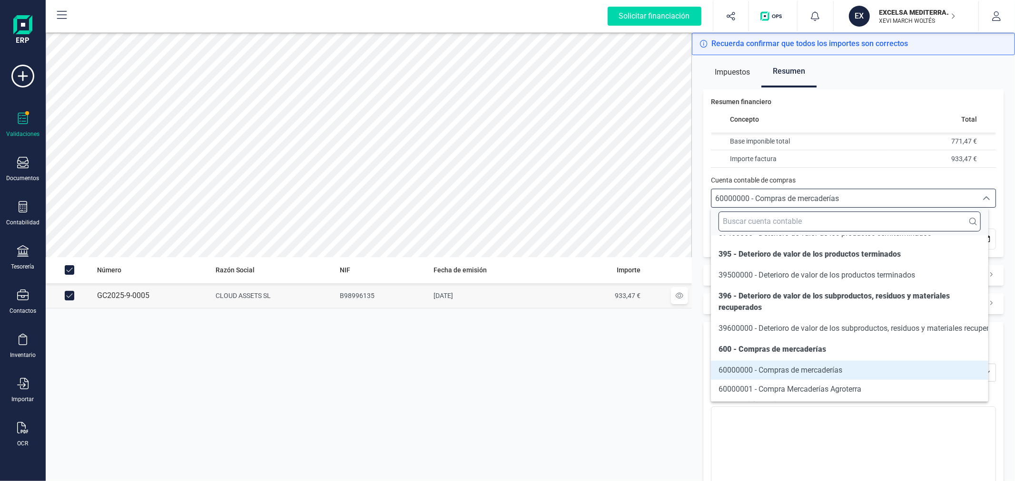
click at [774, 216] on input "text" at bounding box center [849, 222] width 262 height 20
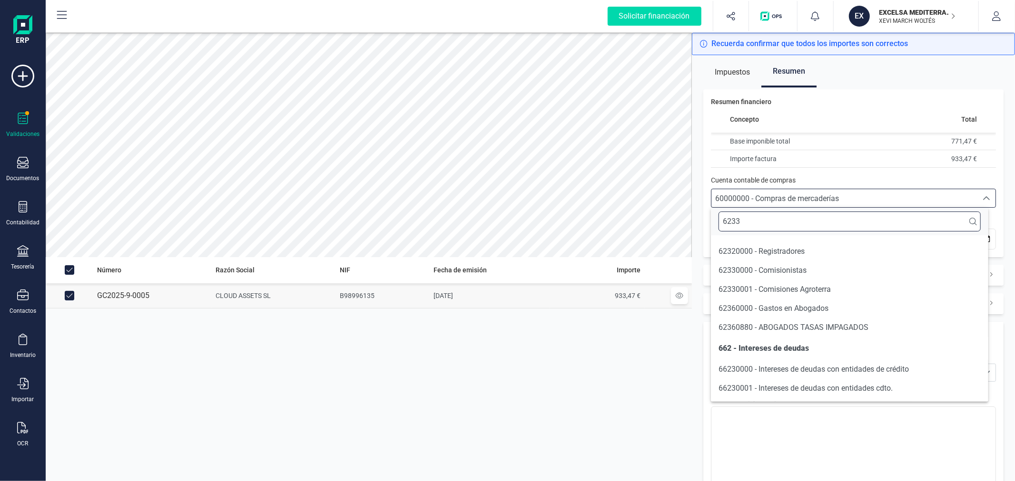
scroll to position [0, 0]
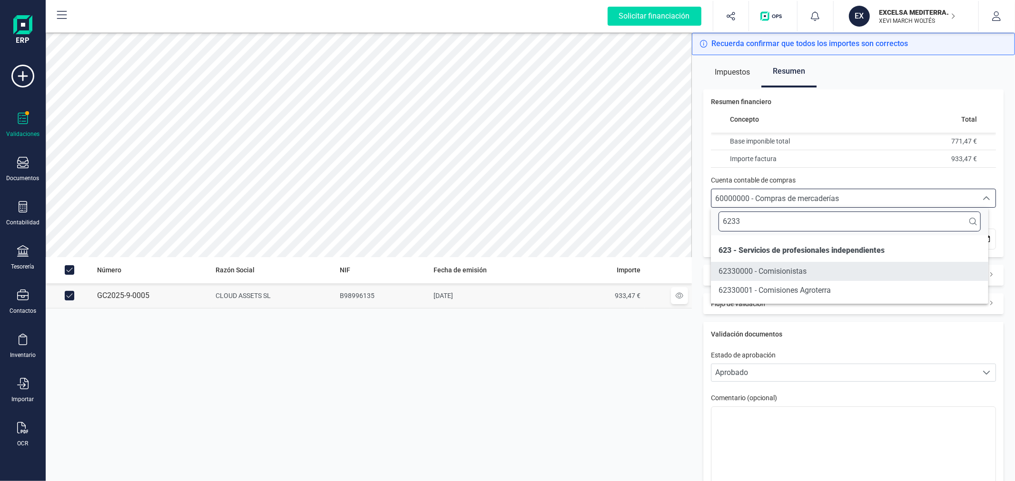
type input "6233"
click at [781, 264] on li "62330000 - Comisionistas" at bounding box center [849, 271] width 277 height 19
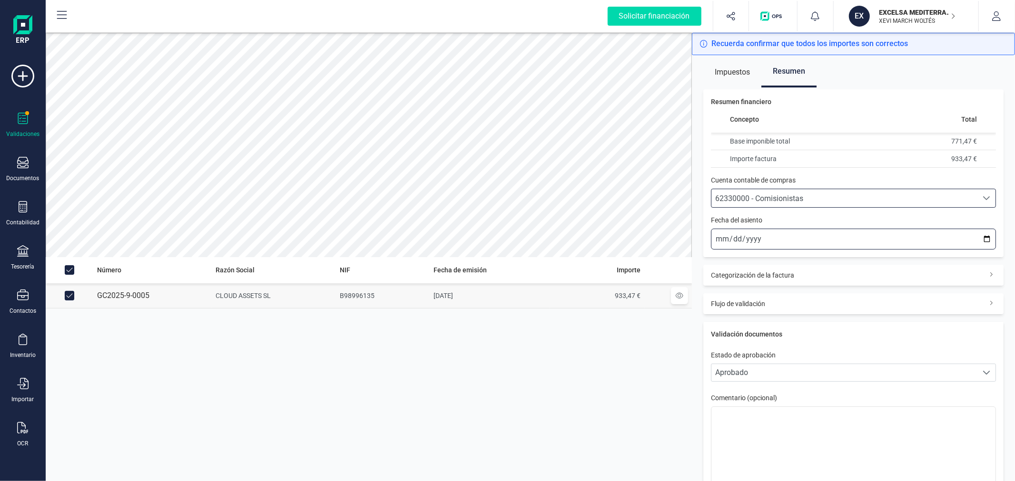
click at [979, 240] on input "2025-10-13" at bounding box center [853, 239] width 285 height 21
type input "2025-09-15"
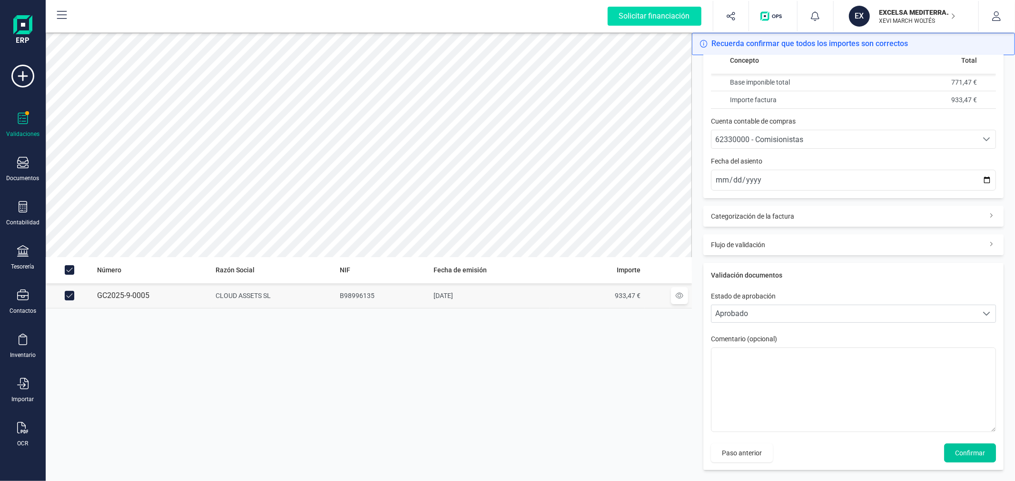
click at [961, 453] on span "Confirmar" at bounding box center [970, 454] width 30 height 10
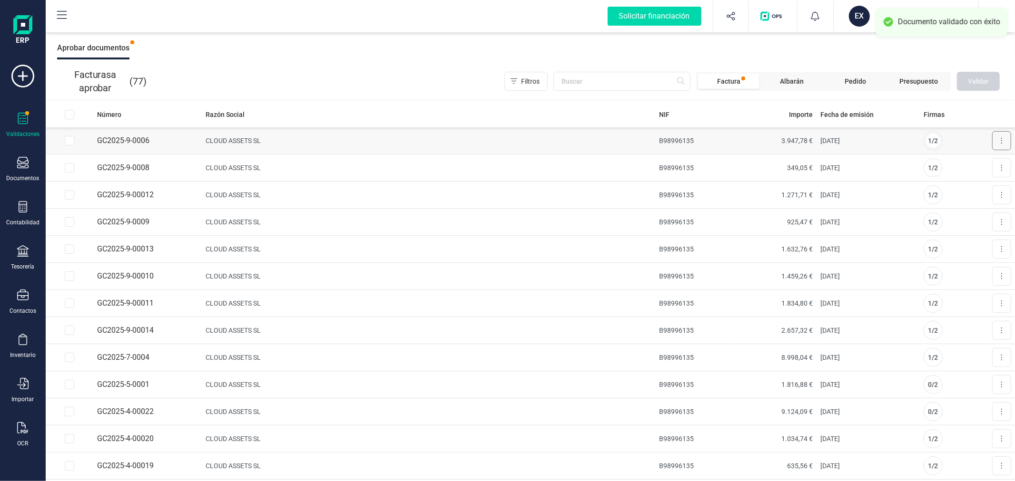
click at [997, 143] on button at bounding box center [1001, 140] width 19 height 19
click at [965, 163] on span "Aprobar factura" at bounding box center [979, 164] width 48 height 10
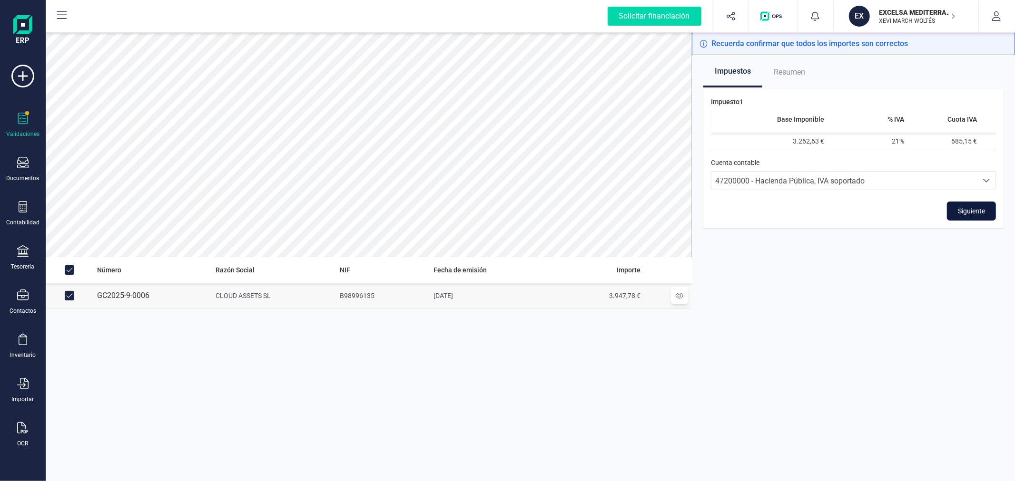
click at [965, 212] on span "Siguiente" at bounding box center [971, 211] width 27 height 10
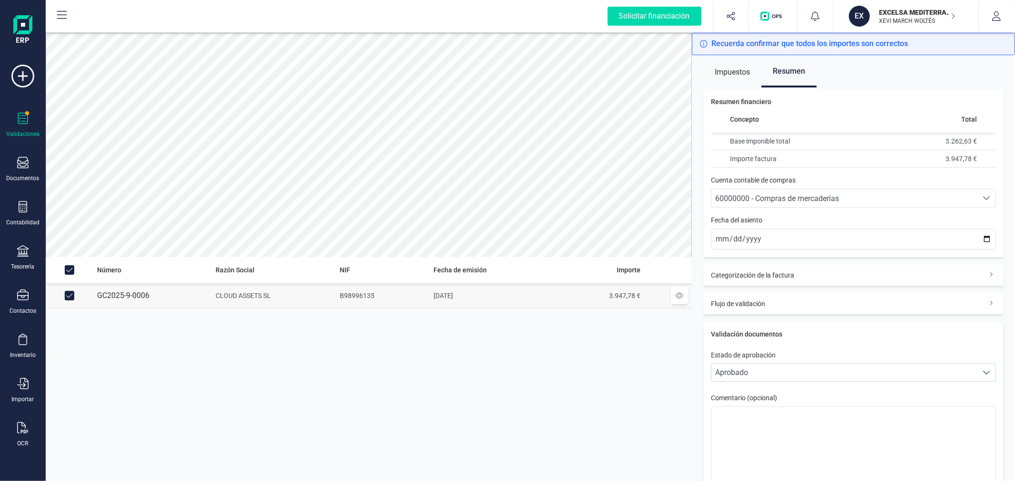
click at [859, 198] on div "60000000 - Compras de mercaderías" at bounding box center [844, 198] width 258 height 11
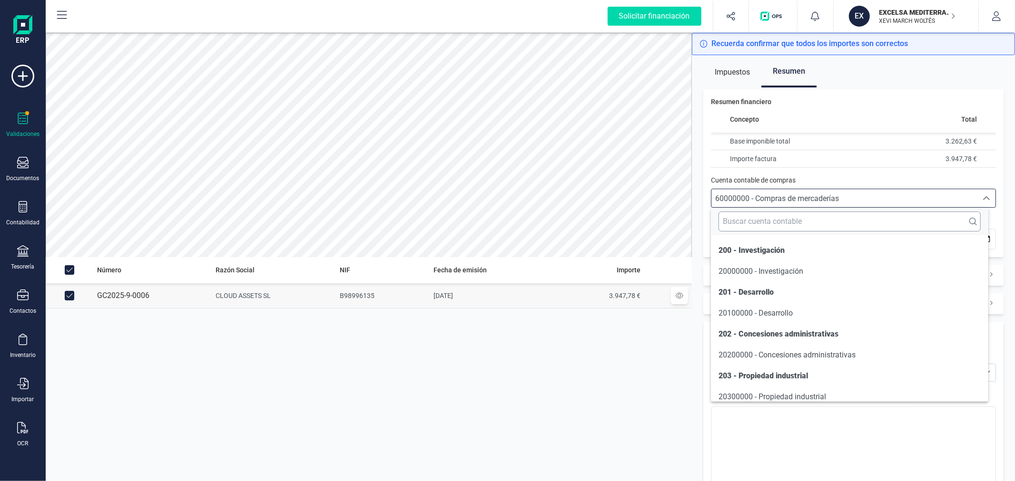
scroll to position [4662, 0]
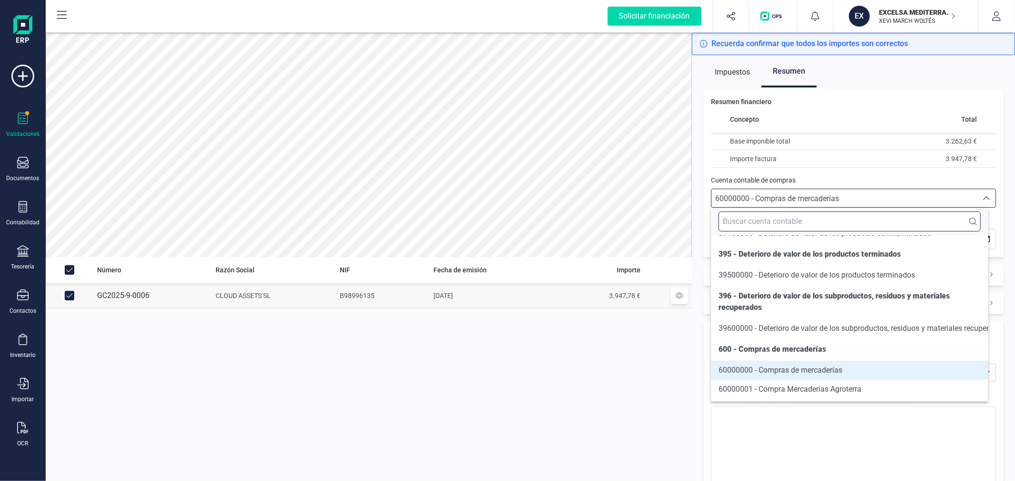
drag, startPoint x: 843, startPoint y: 222, endPoint x: 833, endPoint y: 218, distance: 10.9
click at [841, 222] on input "text" at bounding box center [849, 222] width 262 height 20
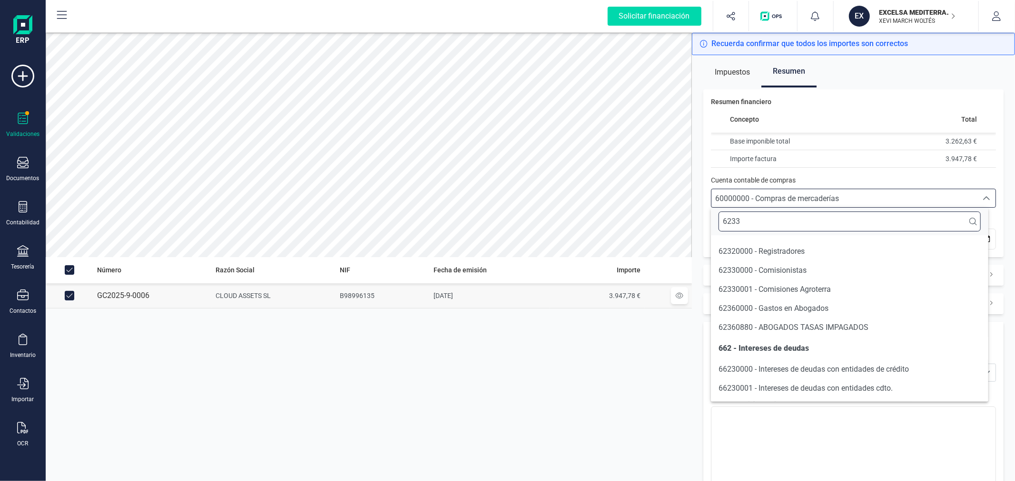
scroll to position [0, 0]
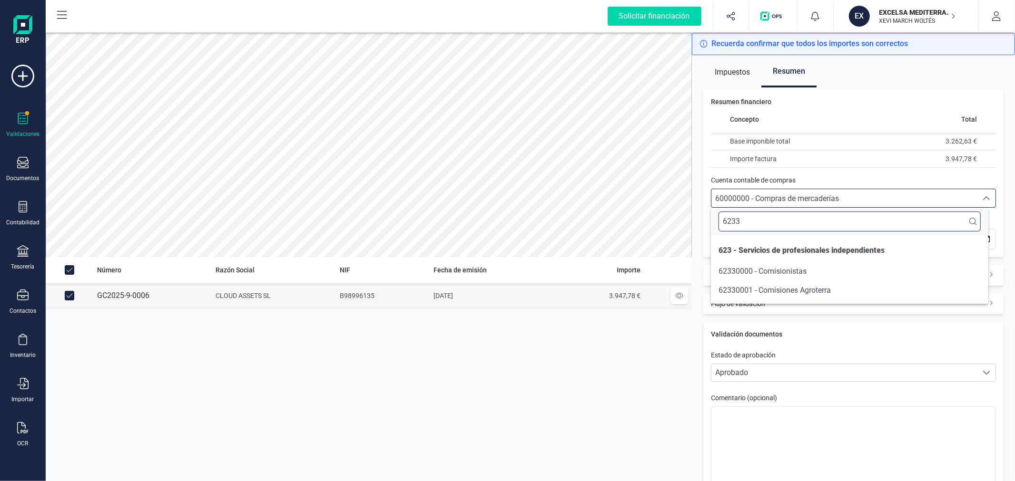
type input "6233"
click at [747, 274] on span "62330000 - Comisionistas" at bounding box center [762, 271] width 88 height 9
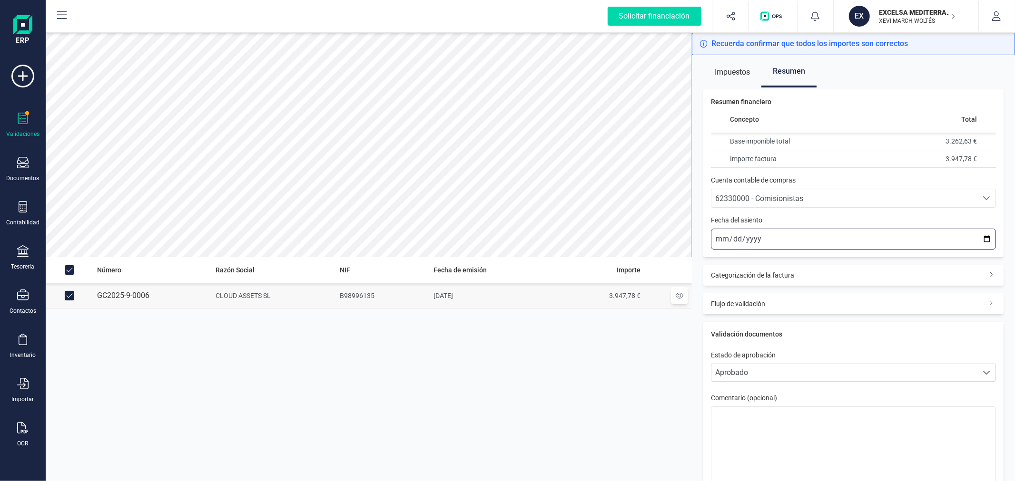
click at [979, 235] on input "2025-10-13" at bounding box center [853, 239] width 285 height 21
type input "2025-09-15"
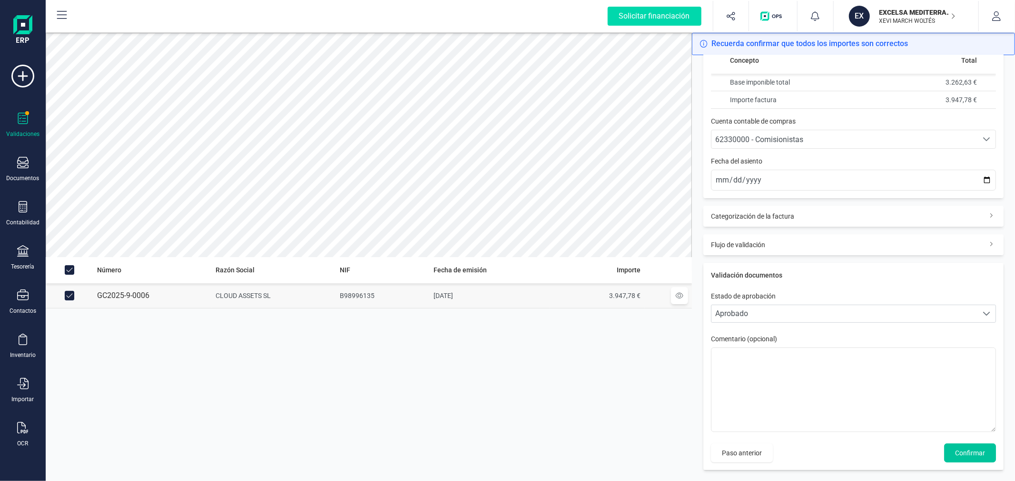
click at [959, 452] on span "Confirmar" at bounding box center [970, 454] width 30 height 10
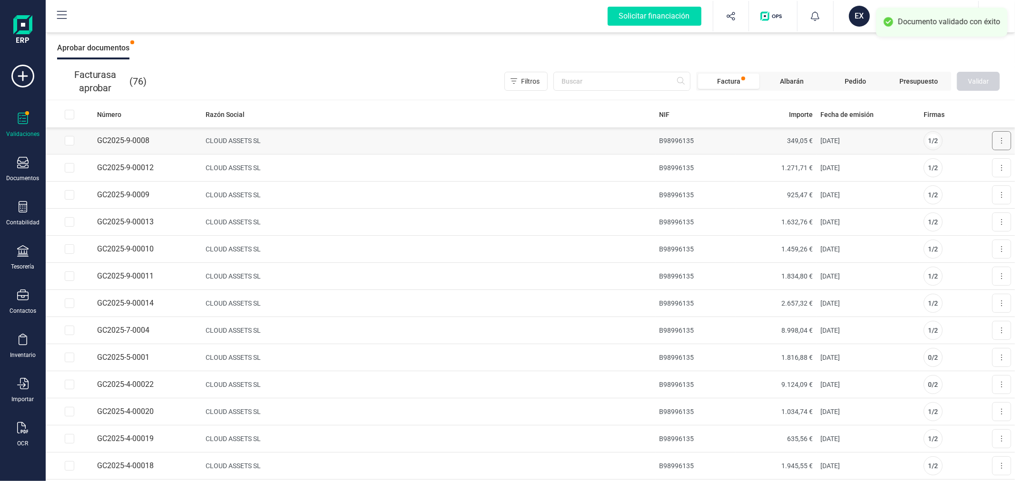
click at [1000, 138] on button at bounding box center [1001, 140] width 19 height 19
click at [948, 164] on button "Aprobar factura" at bounding box center [974, 164] width 72 height 19
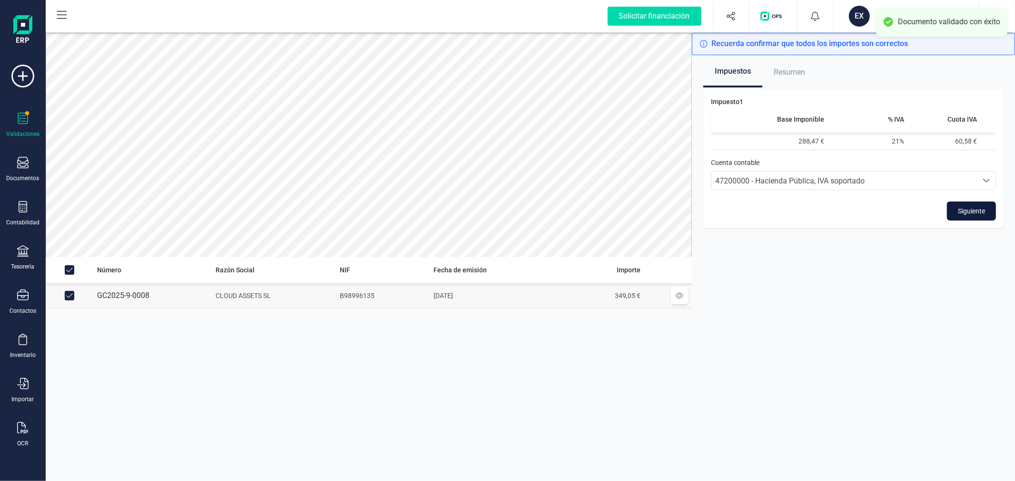
click at [985, 211] on button "Siguiente" at bounding box center [971, 211] width 49 height 19
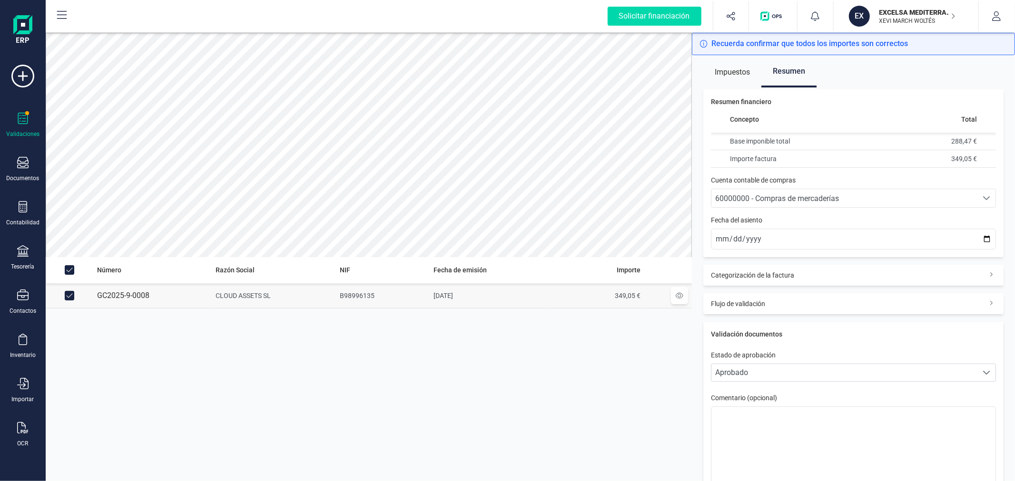
click at [764, 199] on span "60000000 - Compras de mercaderías" at bounding box center [777, 198] width 124 height 9
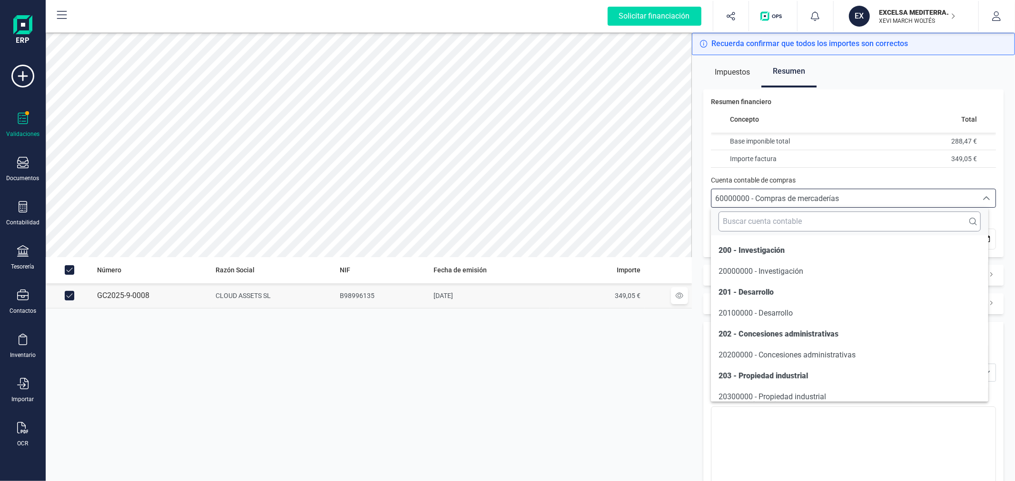
scroll to position [4662, 0]
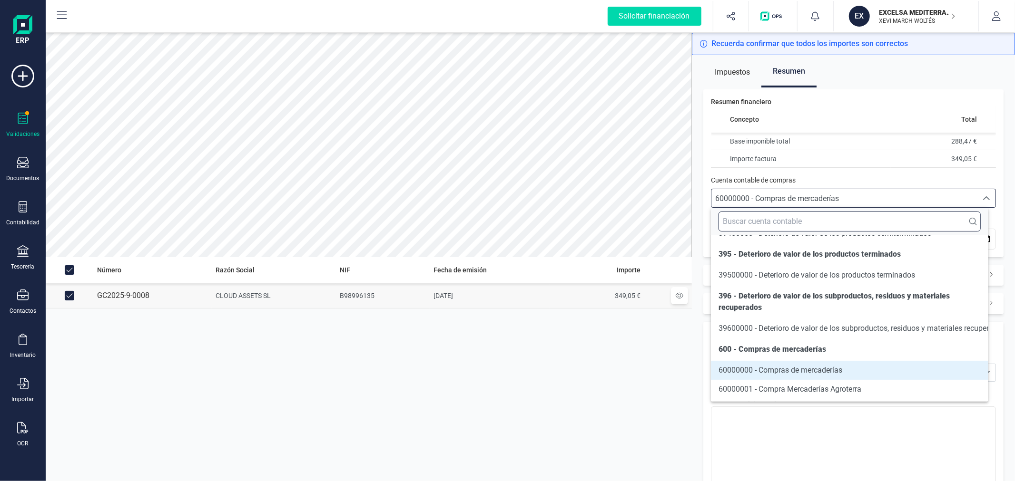
click at [759, 216] on input "text" at bounding box center [849, 222] width 262 height 20
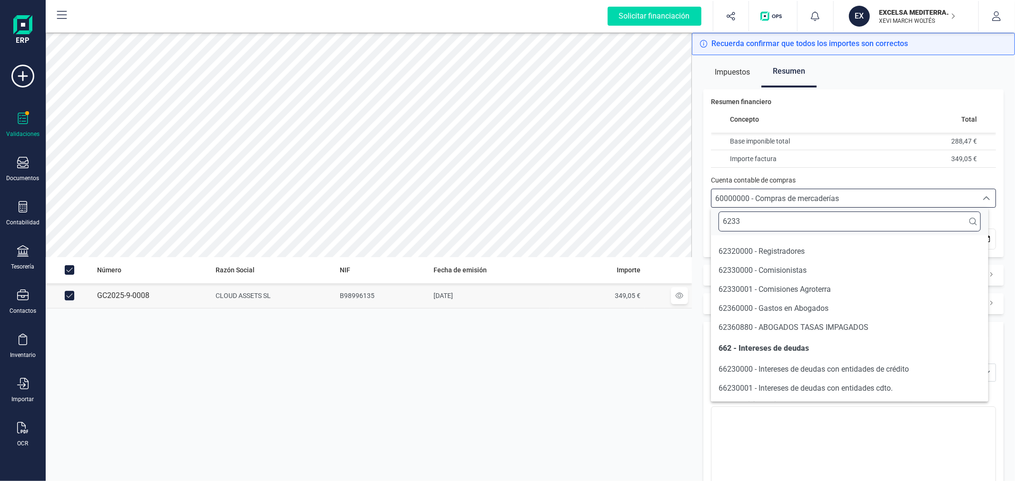
scroll to position [0, 0]
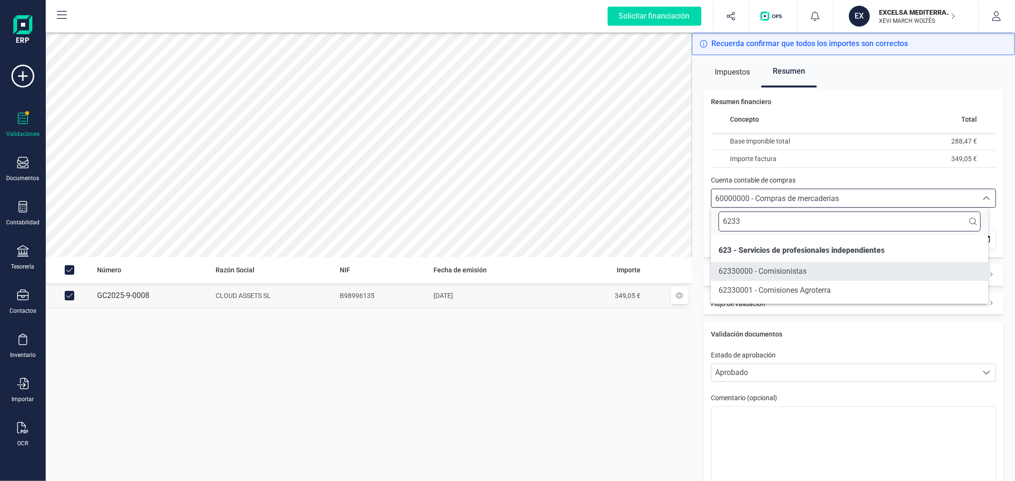
type input "6233"
click at [743, 273] on span "62330000 - Comisionistas" at bounding box center [762, 271] width 88 height 9
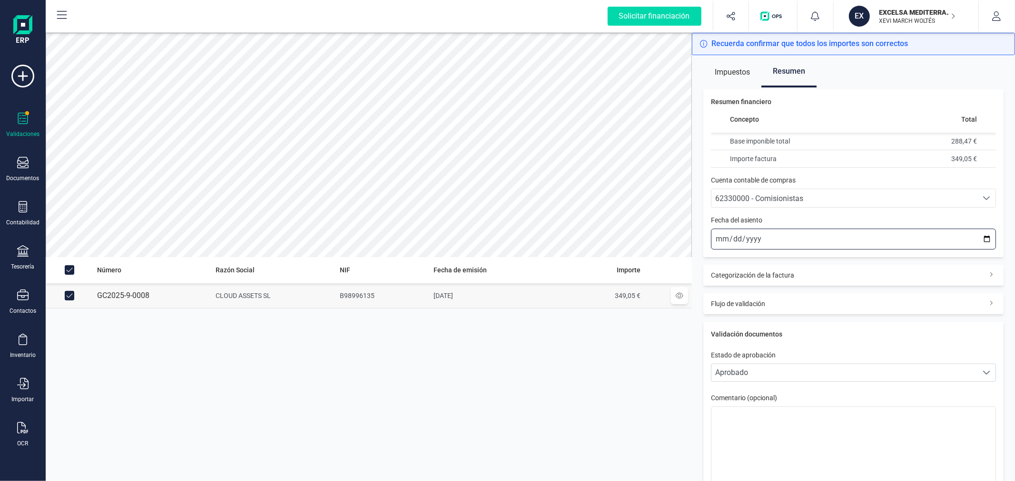
click at [977, 238] on input "2025-10-13" at bounding box center [853, 239] width 285 height 21
type input "2025-09-15"
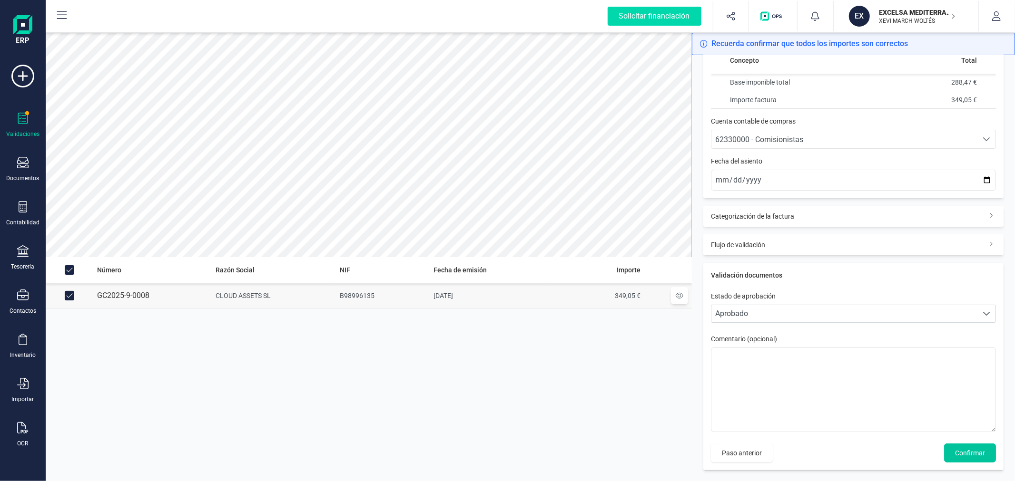
click at [967, 451] on span "Confirmar" at bounding box center [970, 454] width 30 height 10
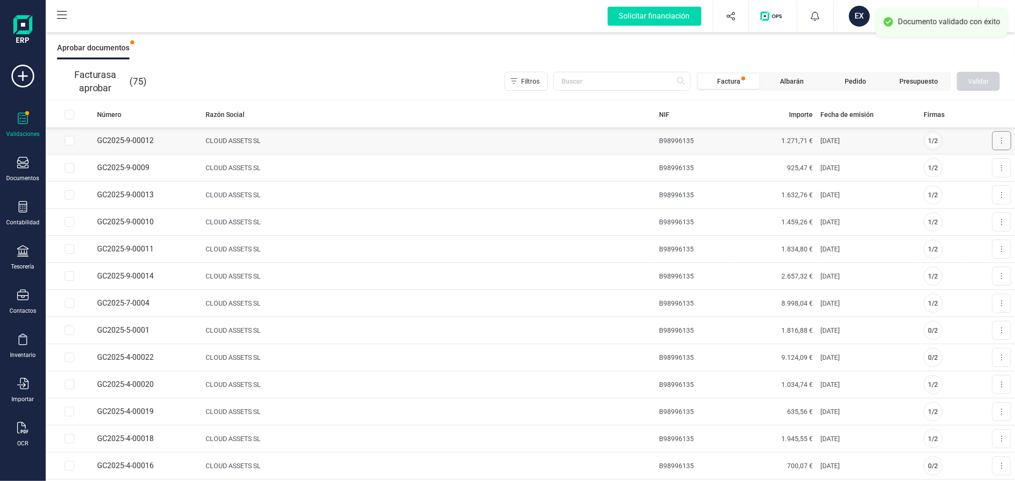
click at [995, 141] on button at bounding box center [1001, 140] width 19 height 19
click at [955, 164] on span "Aprobar factura" at bounding box center [979, 164] width 48 height 10
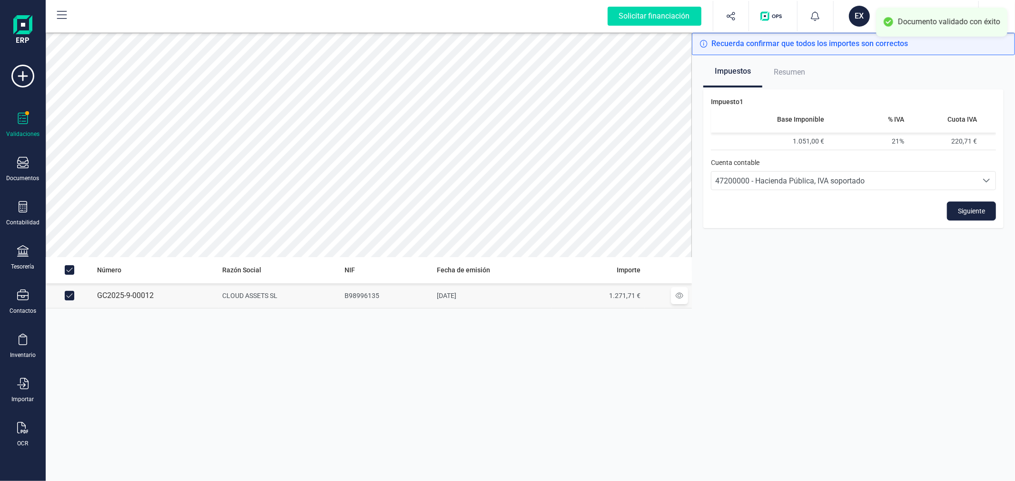
drag, startPoint x: 959, startPoint y: 215, endPoint x: 874, endPoint y: 216, distance: 84.2
click at [959, 215] on span "Siguiente" at bounding box center [971, 211] width 27 height 10
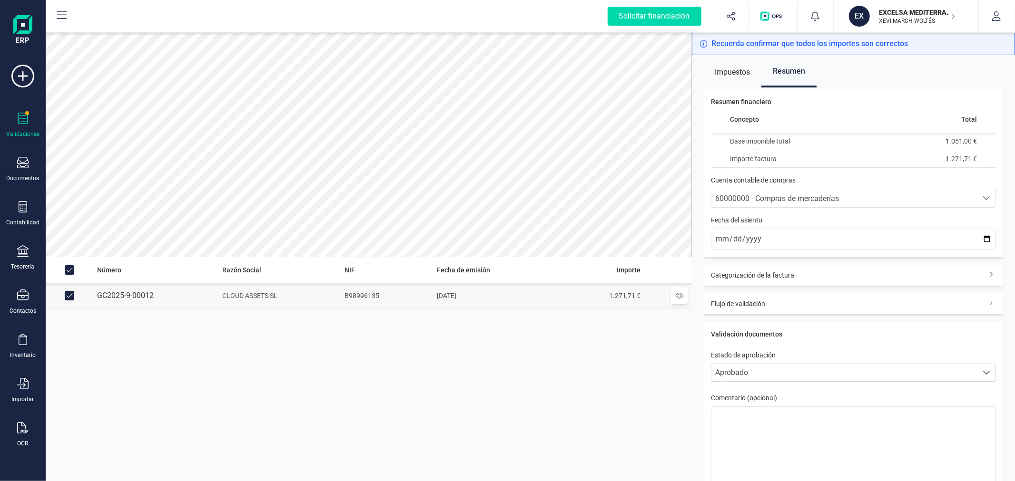
click at [772, 198] on span "60000000 - Compras de mercaderías" at bounding box center [777, 198] width 124 height 9
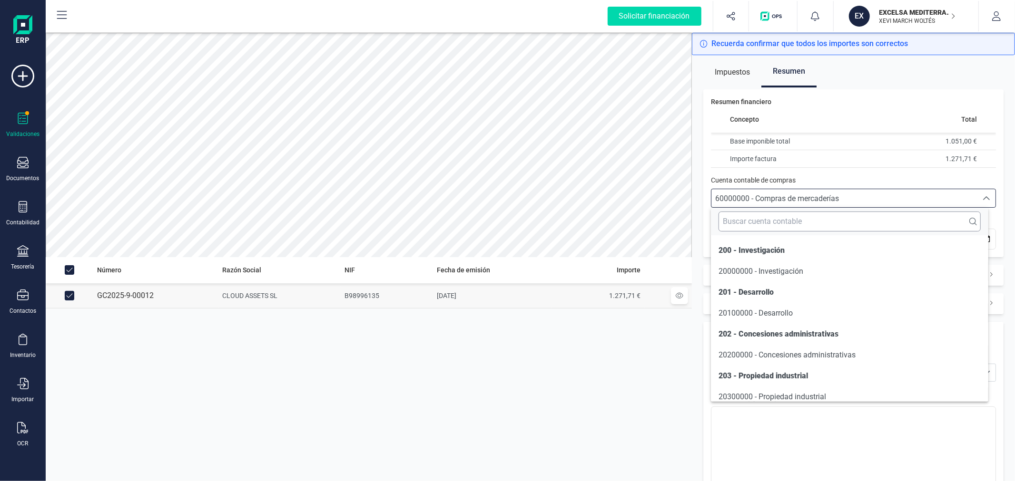
scroll to position [4662, 0]
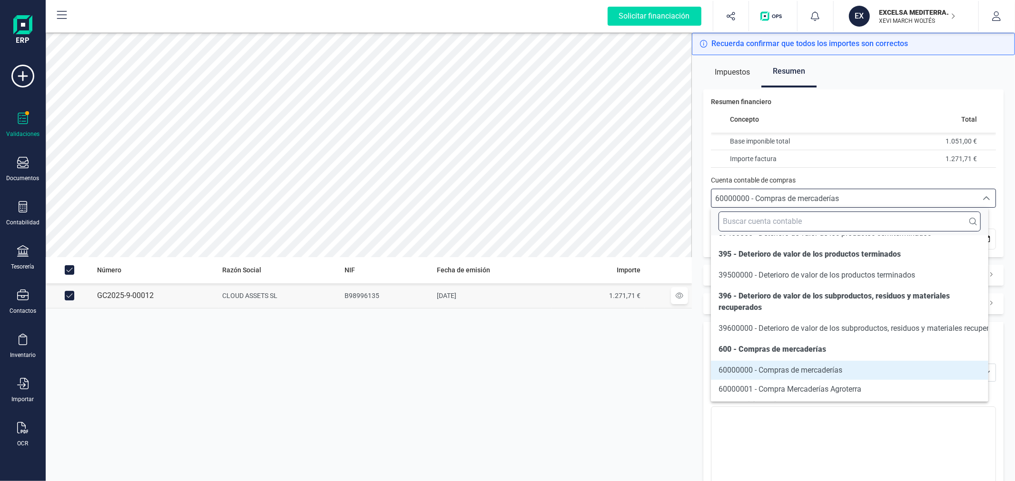
click at [761, 220] on input "text" at bounding box center [849, 222] width 262 height 20
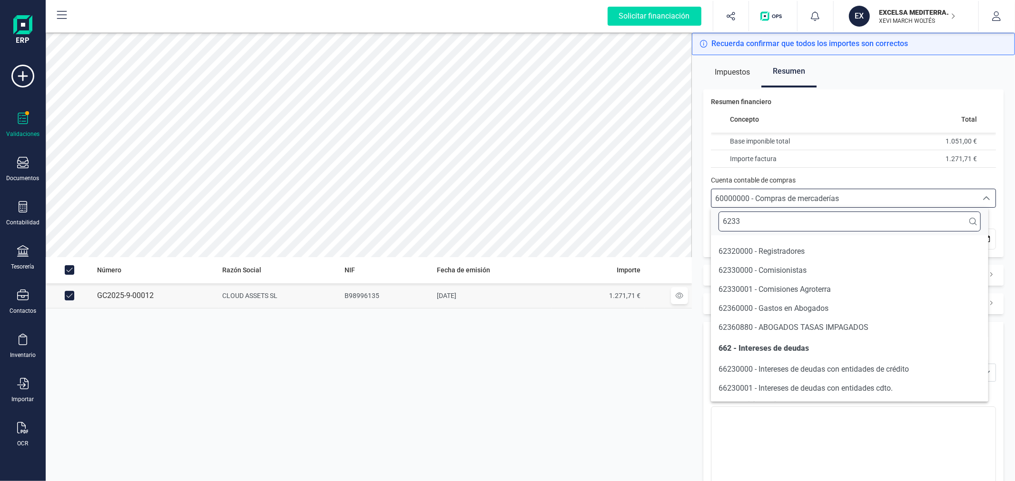
scroll to position [0, 0]
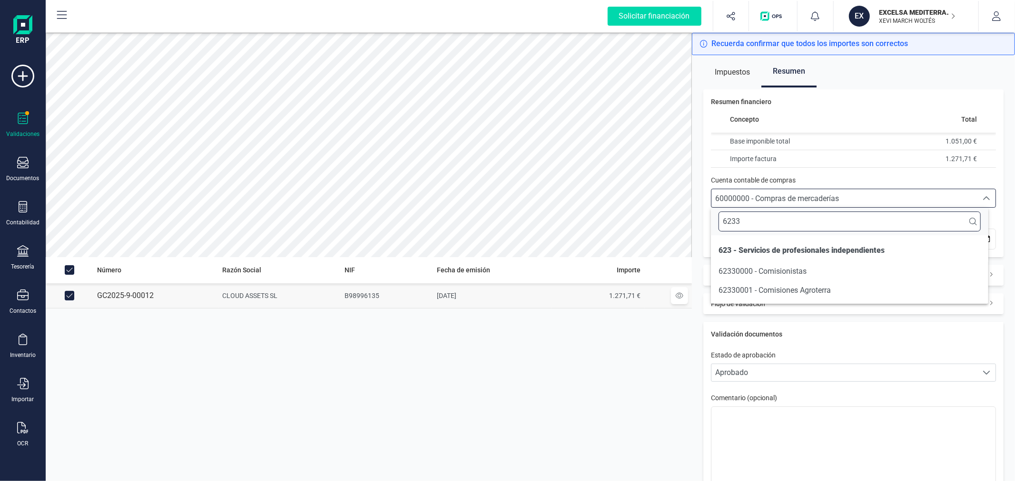
type input "6233"
click at [784, 271] on span "62330000 - Comisionistas" at bounding box center [762, 271] width 88 height 9
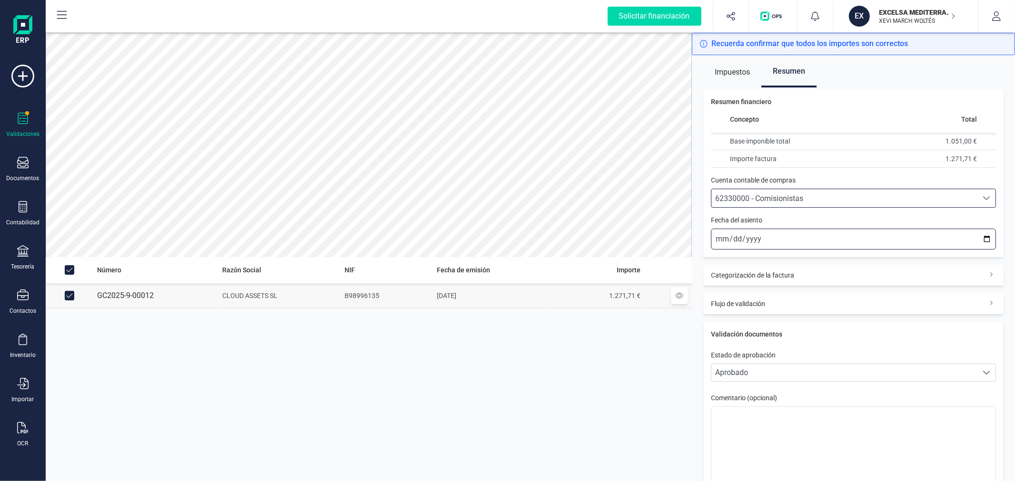
click at [979, 239] on input "2025-10-13" at bounding box center [853, 239] width 285 height 21
type input "2025-09-15"
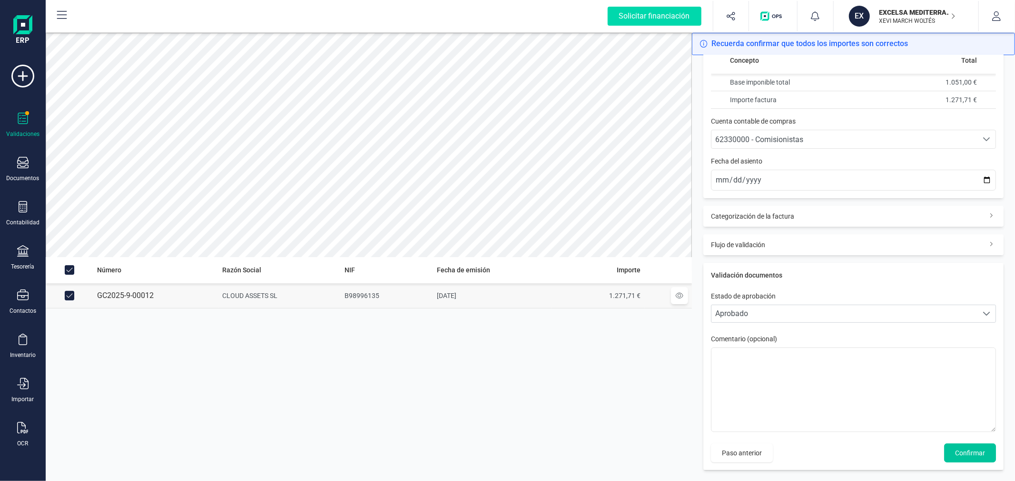
click at [960, 454] on span "Confirmar" at bounding box center [970, 454] width 30 height 10
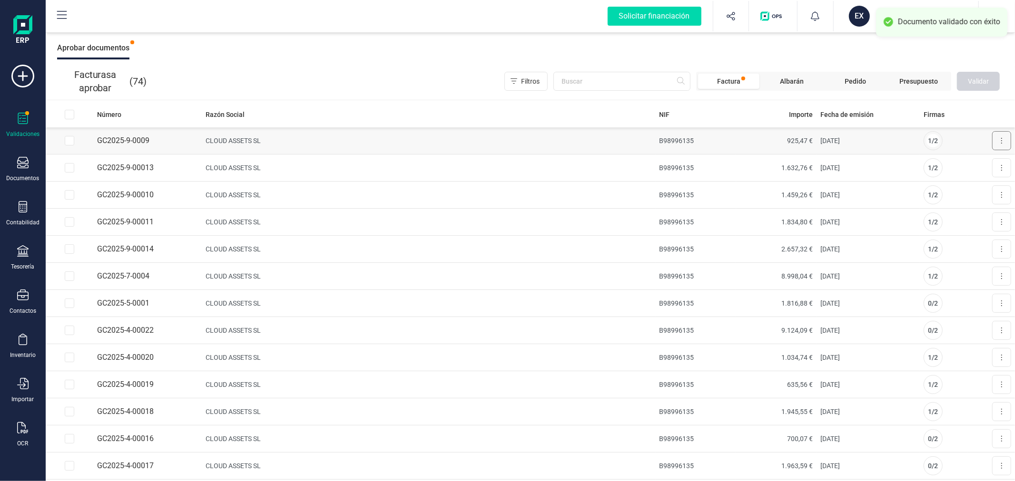
click at [992, 134] on button at bounding box center [1001, 140] width 19 height 19
click at [972, 164] on span "Aprobar factura" at bounding box center [979, 164] width 48 height 10
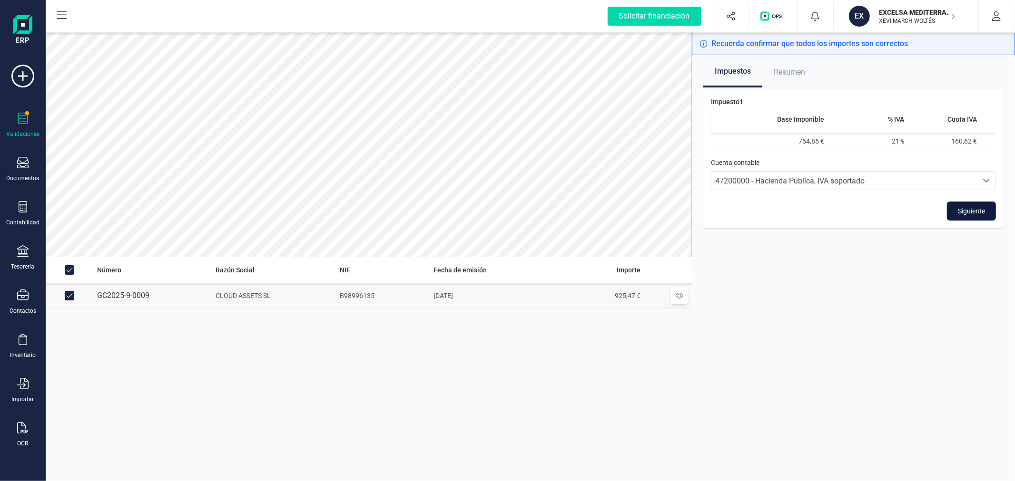
click at [973, 211] on span "Siguiente" at bounding box center [971, 211] width 27 height 10
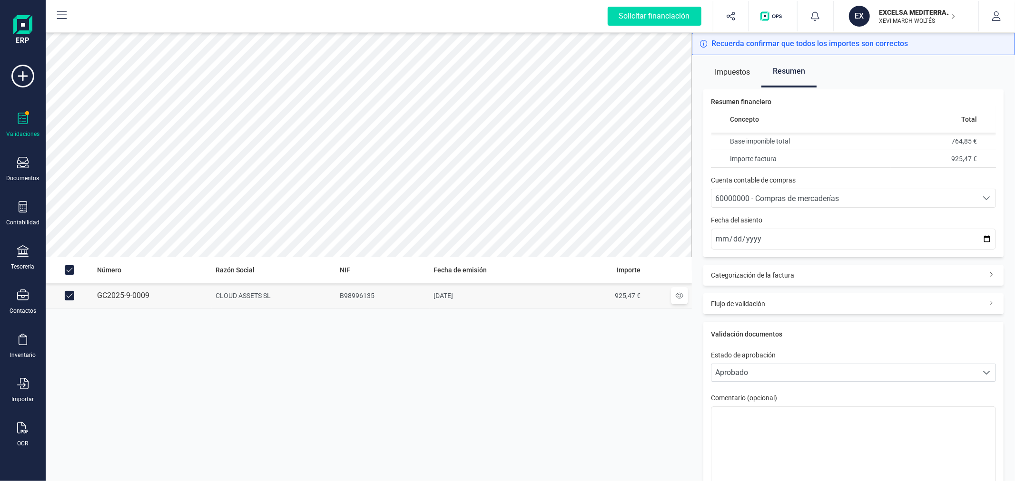
click at [817, 201] on span "60000000 - Compras de mercaderías" at bounding box center [777, 198] width 124 height 9
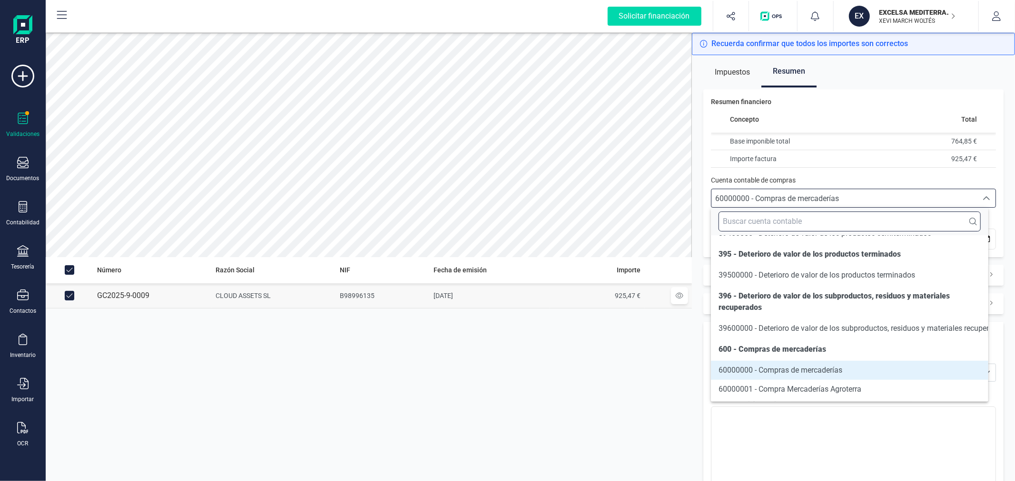
click at [801, 222] on input "text" at bounding box center [849, 222] width 262 height 20
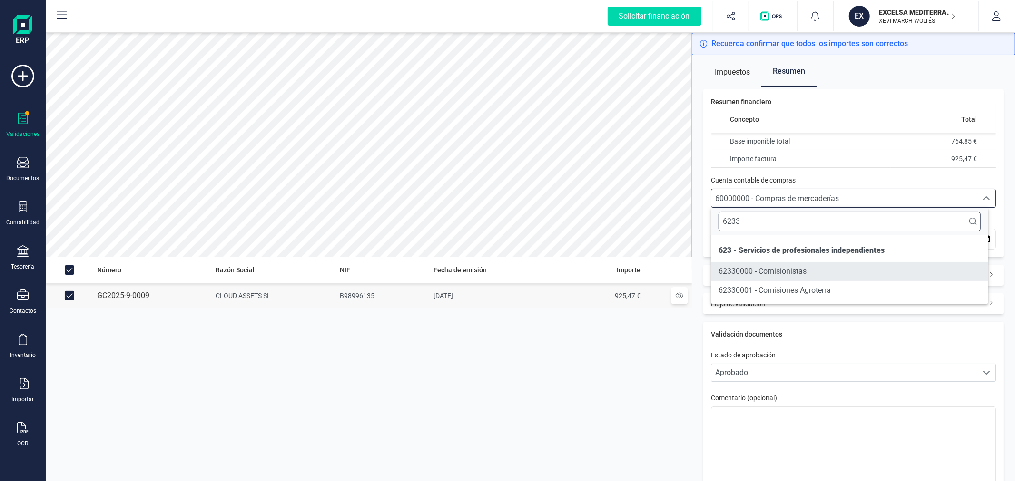
type input "6233"
click at [816, 268] on li "62330000 - Comisionistas" at bounding box center [849, 271] width 277 height 19
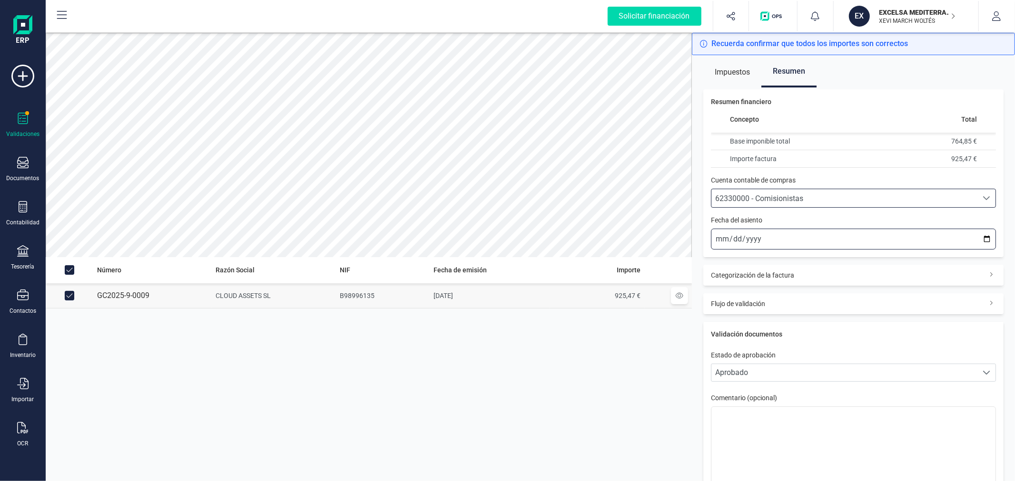
click at [979, 237] on input "2025-10-13" at bounding box center [853, 239] width 285 height 21
type input "2025-09-15"
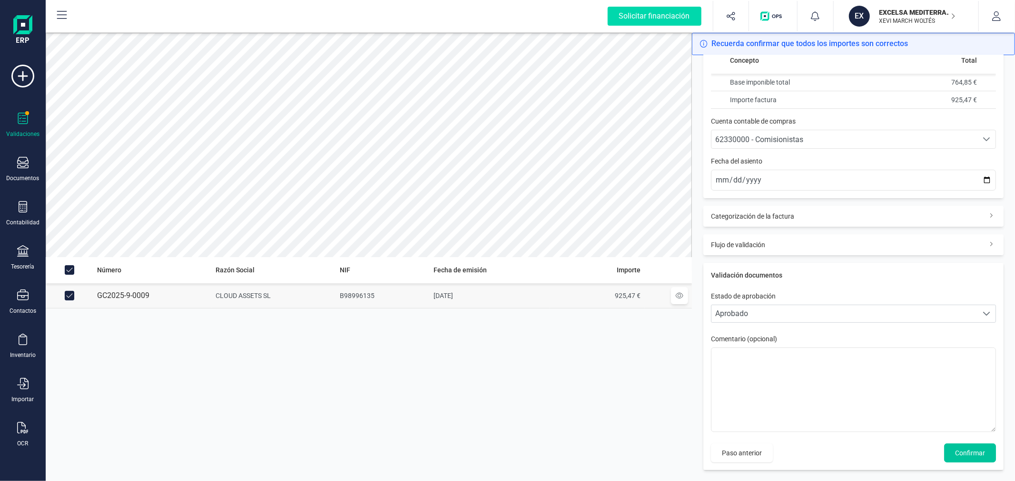
click at [955, 450] on span "Confirmar" at bounding box center [970, 454] width 30 height 10
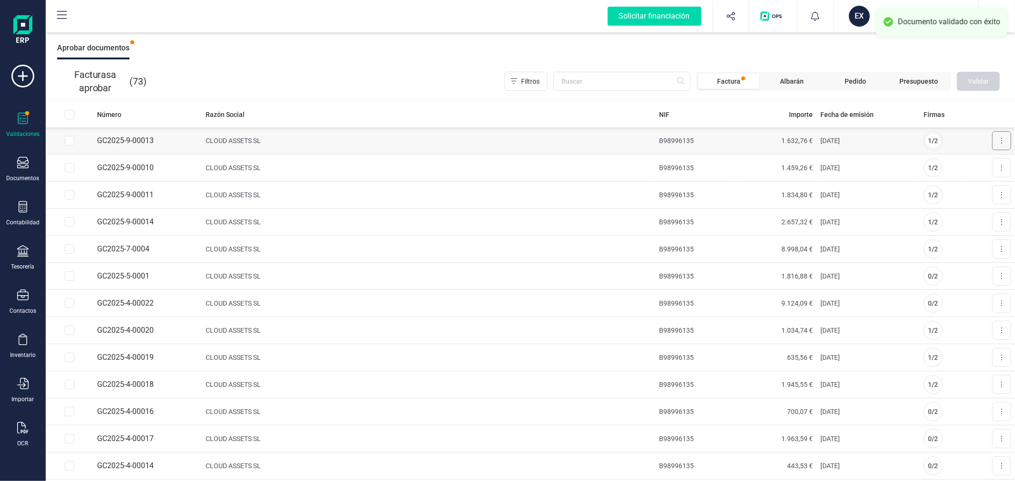
click at [995, 141] on button at bounding box center [1001, 140] width 19 height 19
click at [963, 159] on span "Aprobar factura" at bounding box center [979, 164] width 48 height 10
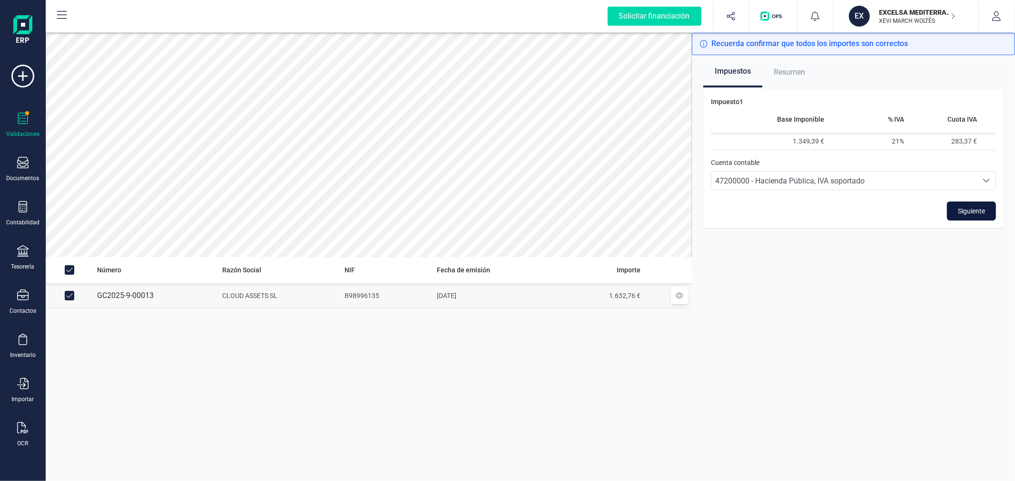
click at [976, 216] on button "Siguiente" at bounding box center [971, 211] width 49 height 19
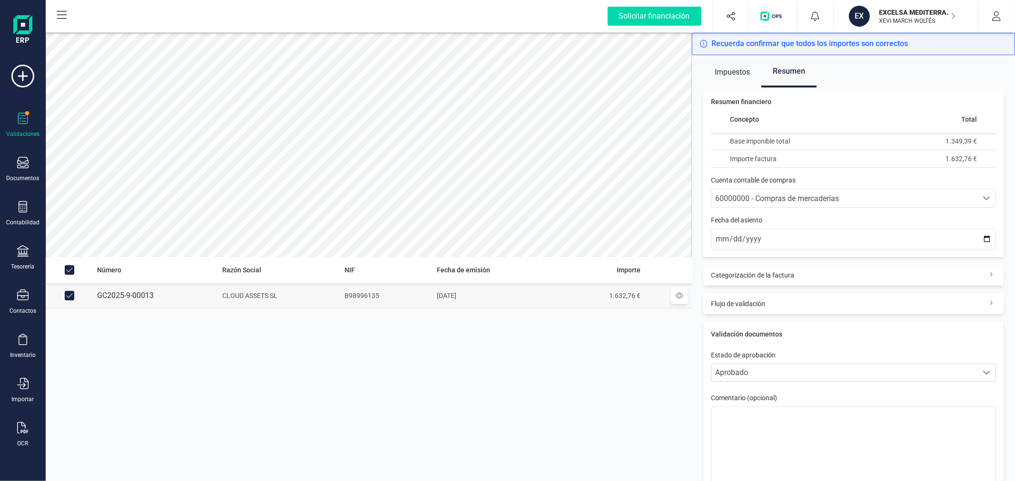
click at [767, 201] on span "60000000 - Compras de mercaderías" at bounding box center [777, 198] width 124 height 9
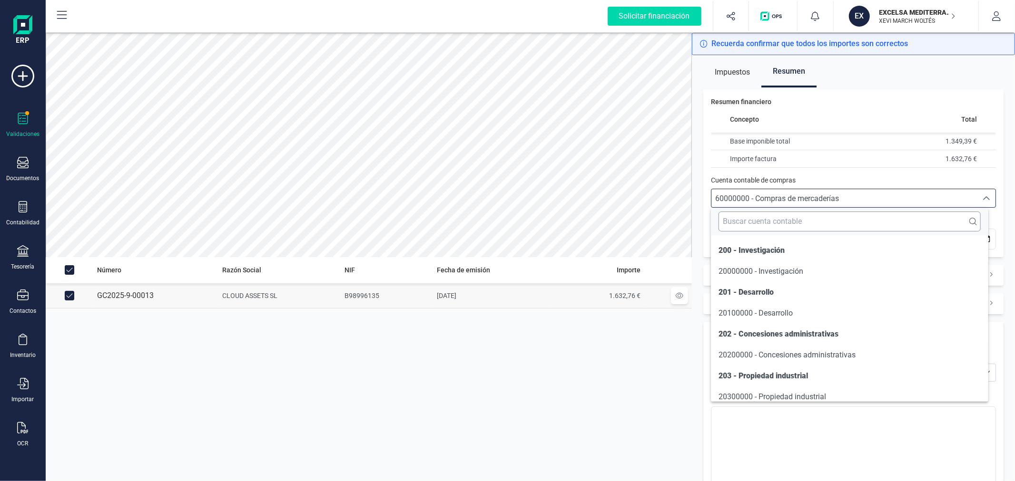
scroll to position [4662, 0]
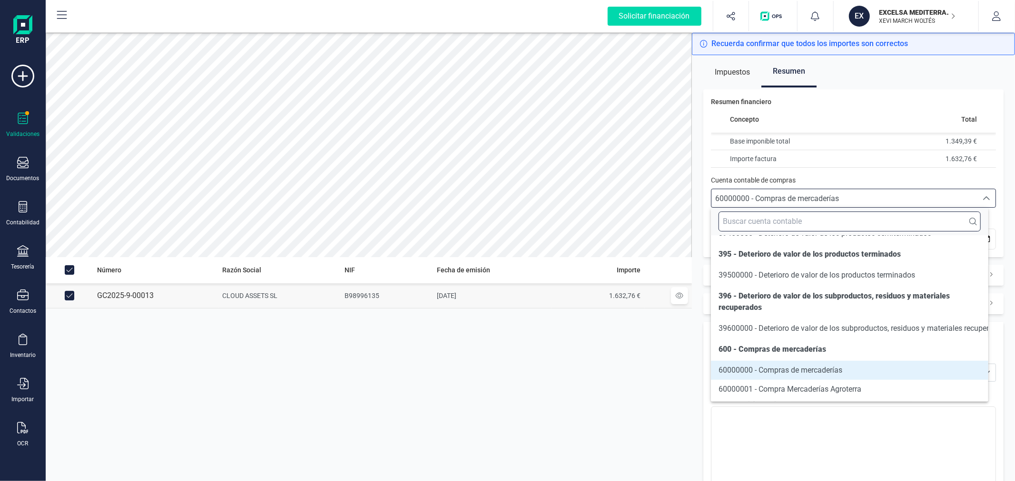
click at [764, 217] on input "text" at bounding box center [849, 222] width 262 height 20
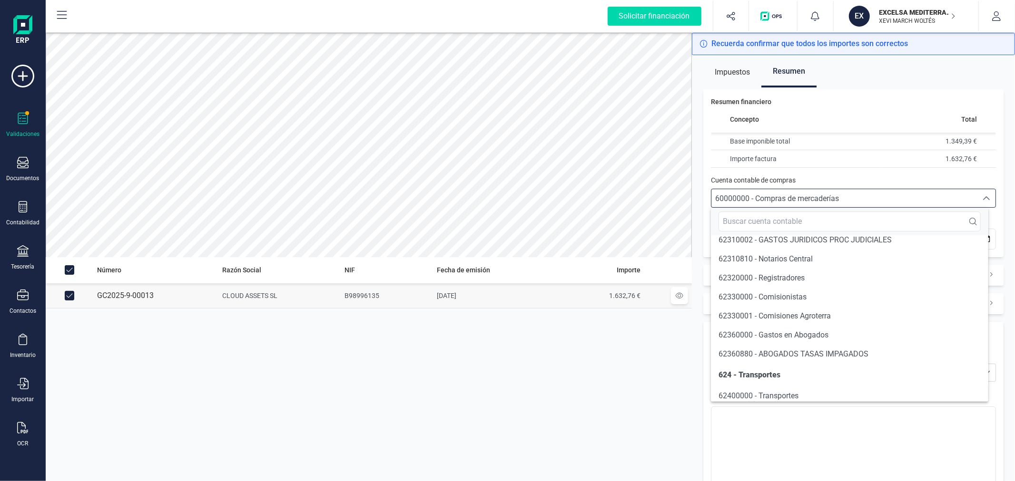
scroll to position [5525, 0]
click at [772, 304] on span "62330000 - Comisionistas" at bounding box center [762, 299] width 88 height 9
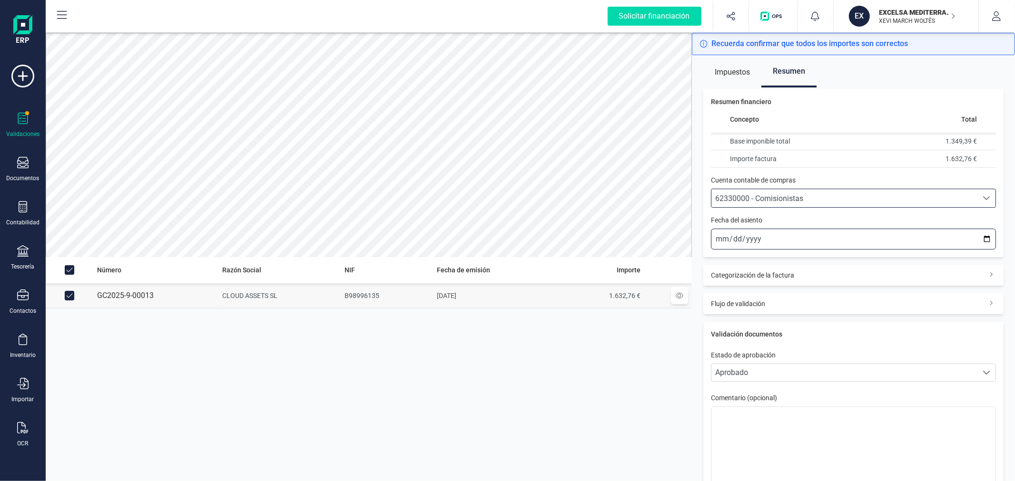
click at [981, 240] on input "2025-10-13" at bounding box center [853, 239] width 285 height 21
type input "2025-09-15"
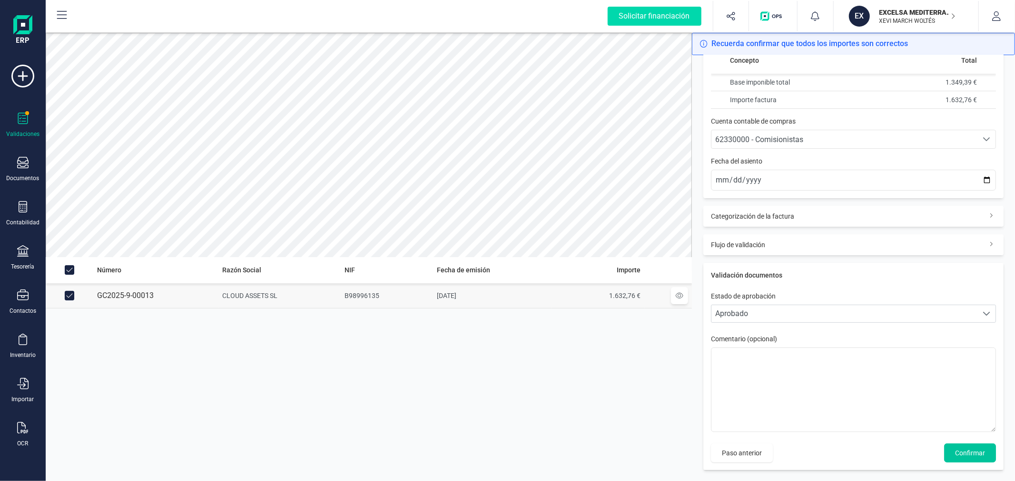
click at [959, 457] on span "Confirmar" at bounding box center [970, 454] width 30 height 10
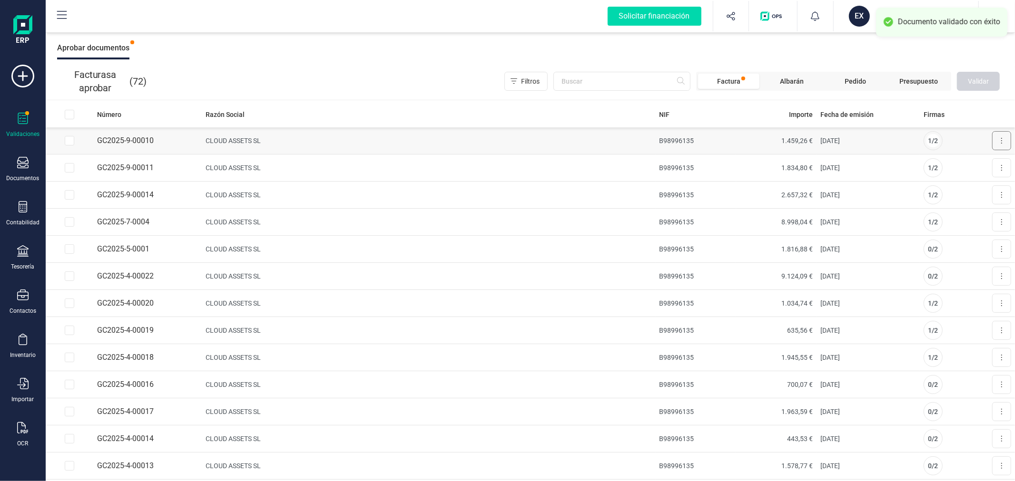
click at [998, 134] on button at bounding box center [1001, 140] width 19 height 19
click at [955, 163] on span "Aprobar factura" at bounding box center [979, 164] width 48 height 10
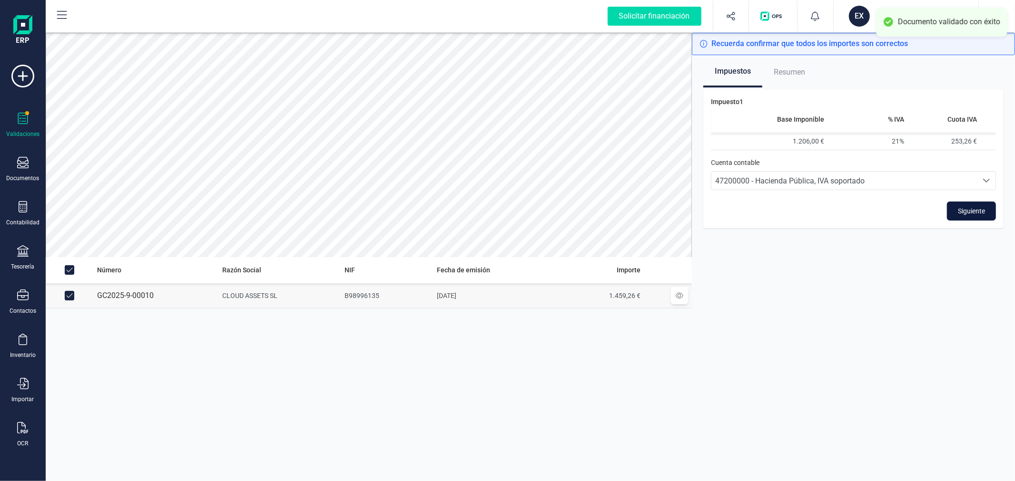
click at [963, 210] on span "Siguiente" at bounding box center [971, 211] width 27 height 10
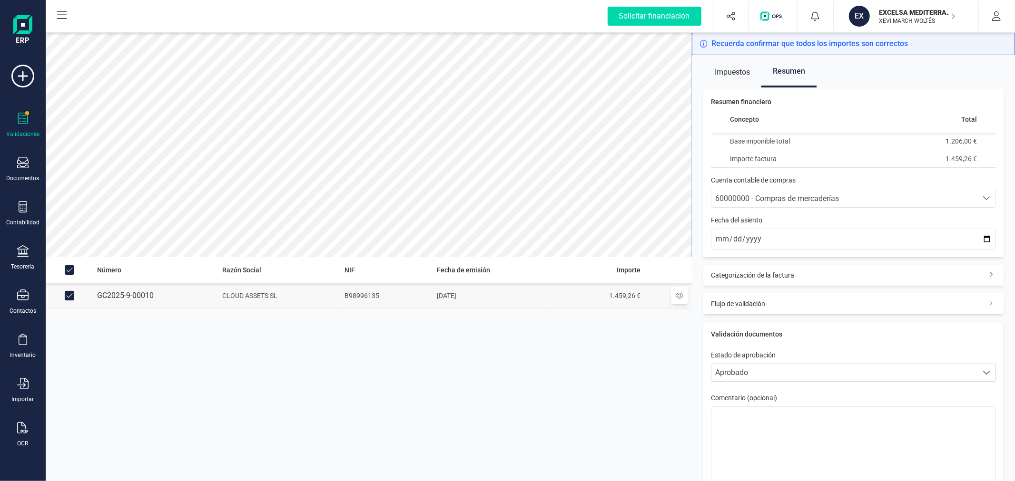
click at [747, 194] on span "60000000 - Compras de mercaderías" at bounding box center [777, 198] width 124 height 9
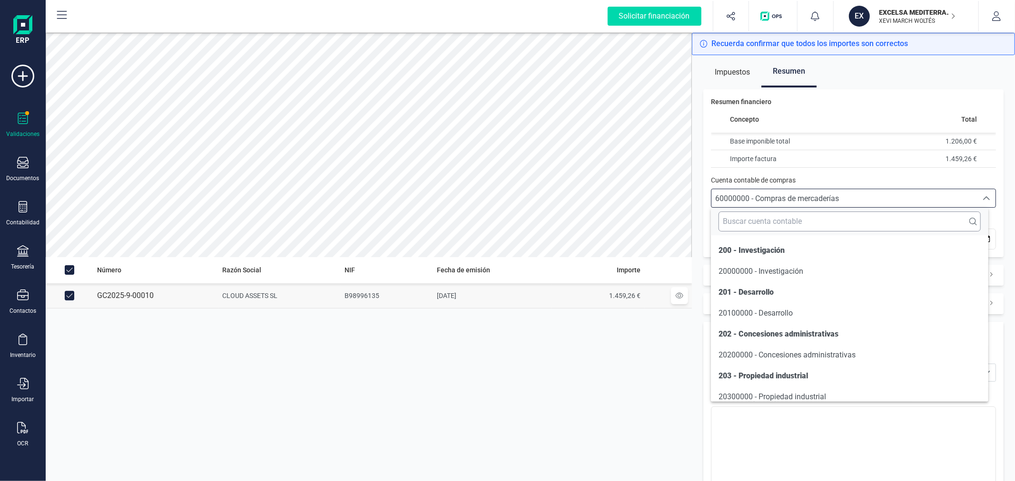
scroll to position [4662, 0]
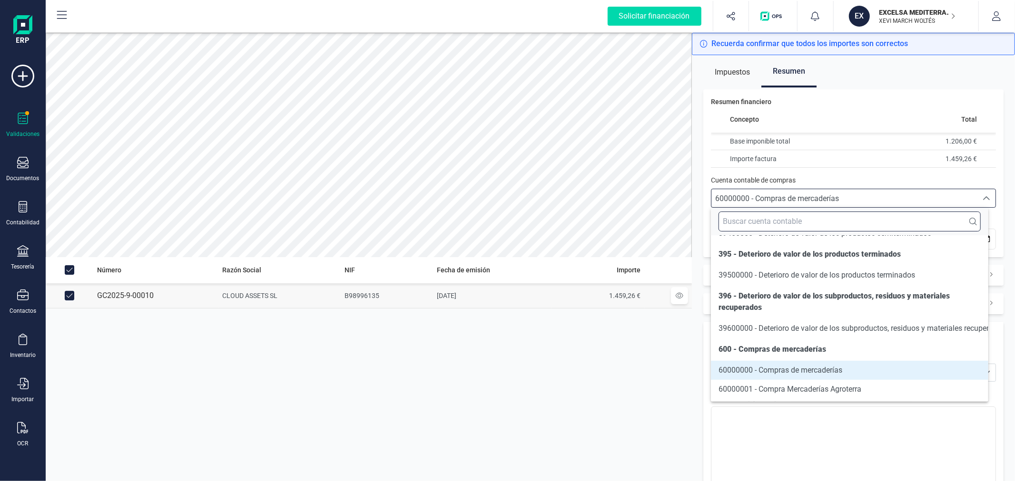
click at [739, 216] on input "text" at bounding box center [849, 222] width 262 height 20
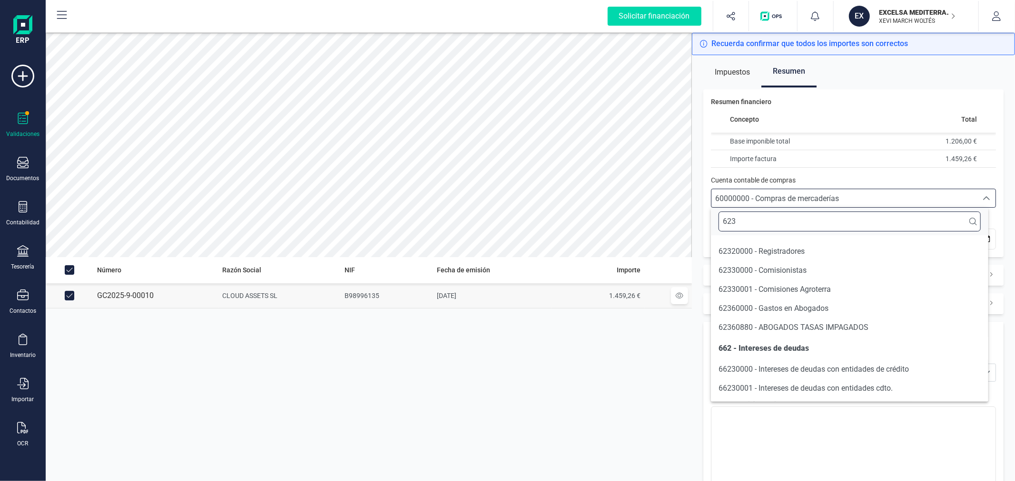
scroll to position [0, 0]
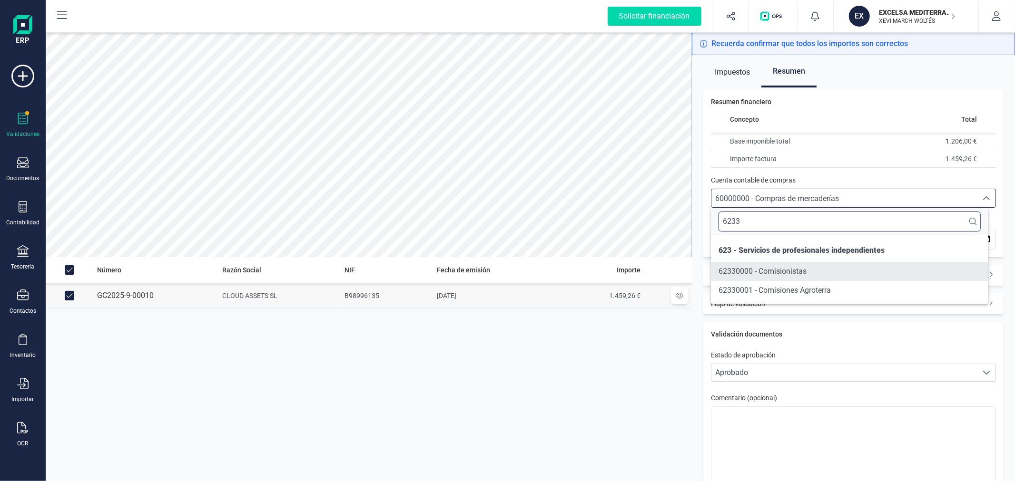
type input "6233"
click at [763, 270] on span "62330000 - Comisionistas" at bounding box center [762, 271] width 88 height 9
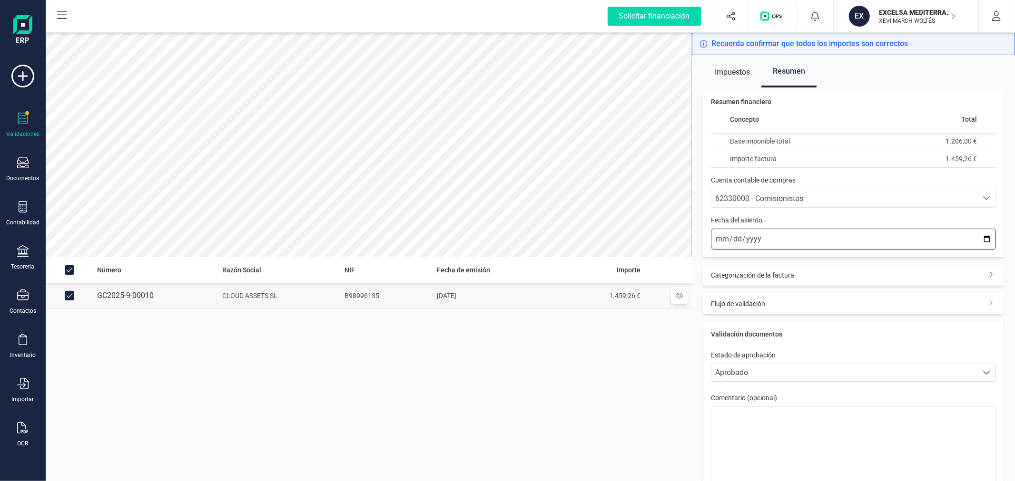
click at [980, 237] on input "2025-10-13" at bounding box center [853, 239] width 285 height 21
type input "2025-09-15"
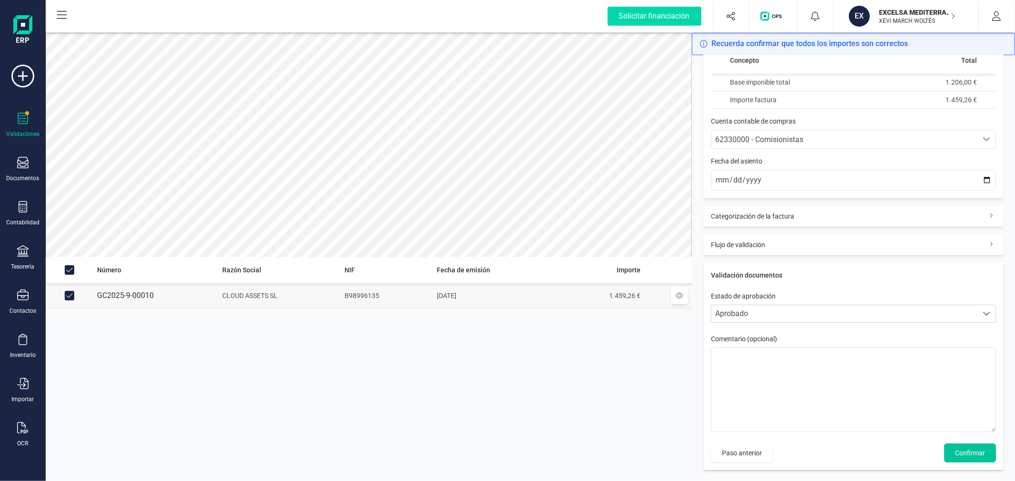
click at [966, 457] on span "Confirmar" at bounding box center [970, 454] width 30 height 10
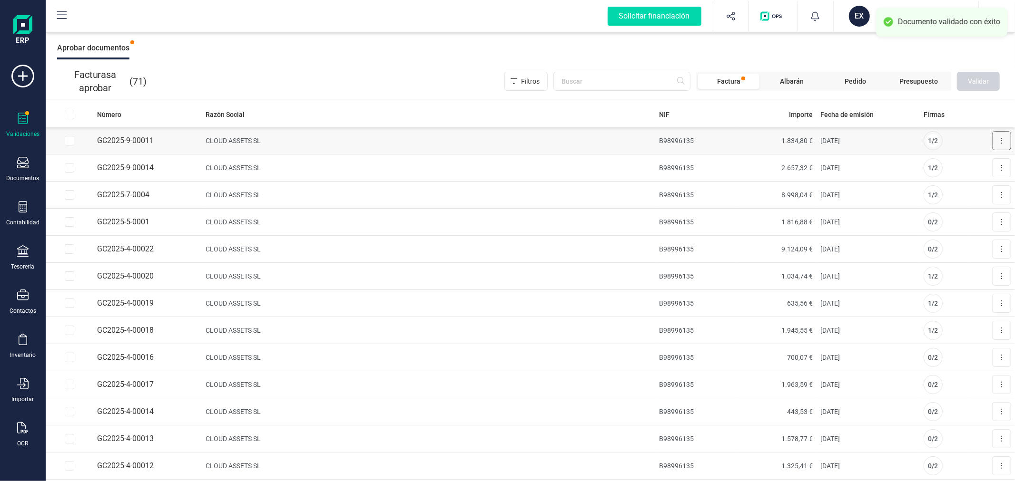
click at [1000, 137] on icon at bounding box center [1001, 141] width 2 height 8
click at [955, 167] on span "Aprobar factura" at bounding box center [979, 164] width 48 height 10
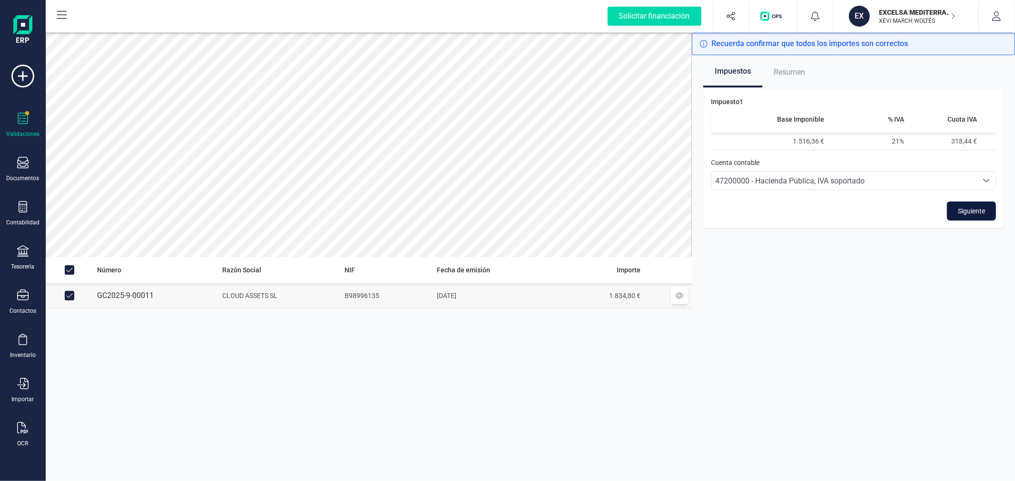
click at [960, 213] on span "Siguiente" at bounding box center [971, 211] width 27 height 10
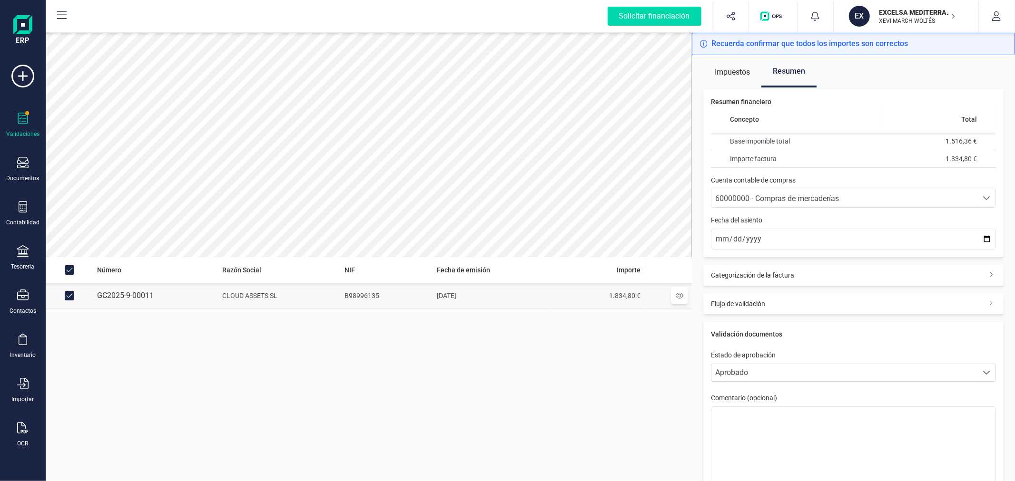
click at [765, 189] on span "60000000 - Compras de mercaderías" at bounding box center [844, 198] width 266 height 18
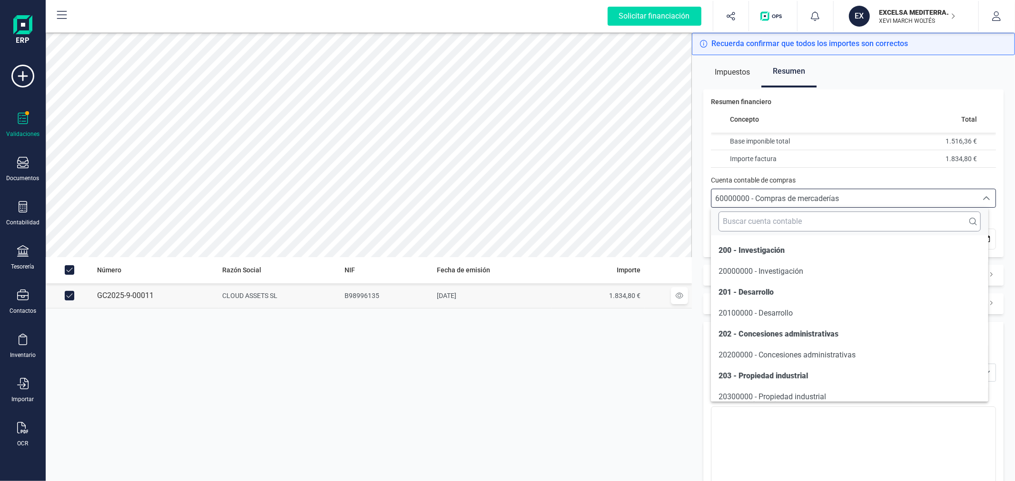
scroll to position [4662, 0]
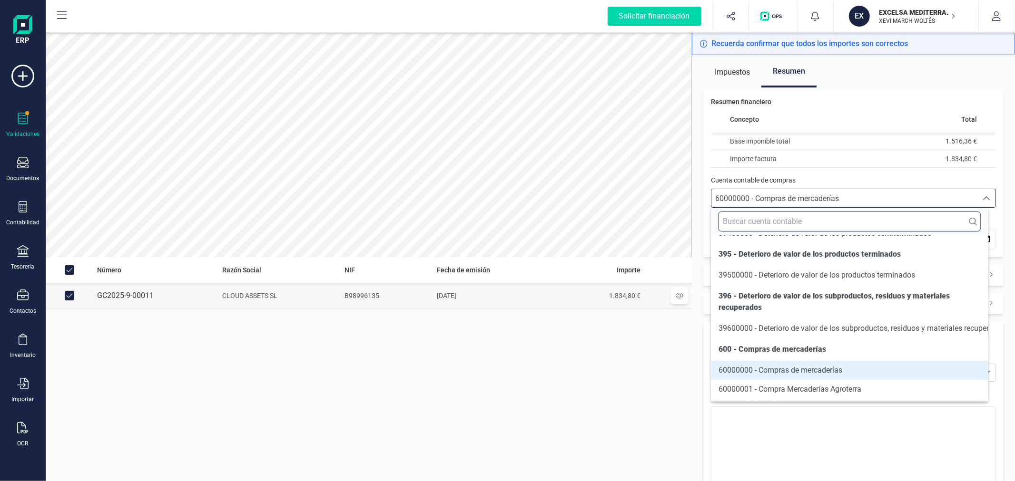
click at [767, 217] on input "text" at bounding box center [849, 222] width 262 height 20
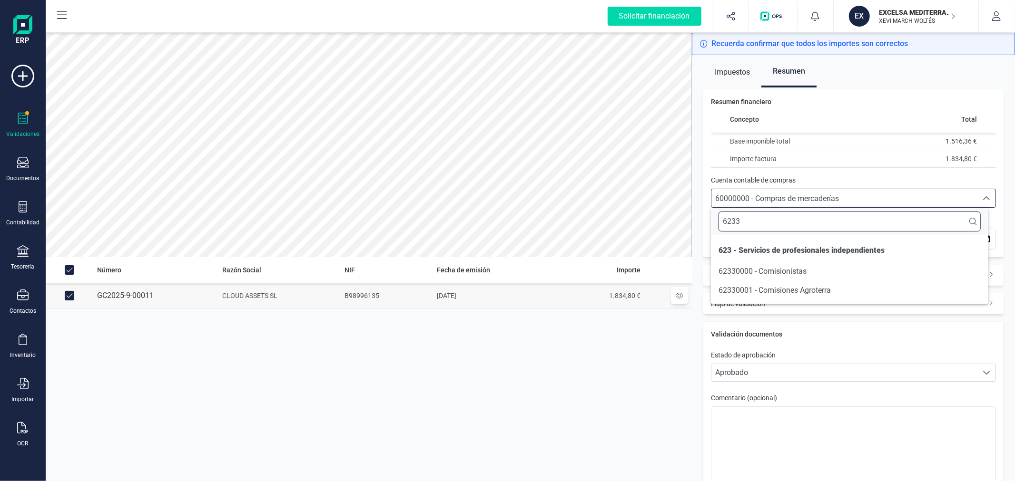
scroll to position [0, 0]
type input "6233"
click at [784, 267] on span "62330000 - Comisionistas" at bounding box center [762, 271] width 88 height 9
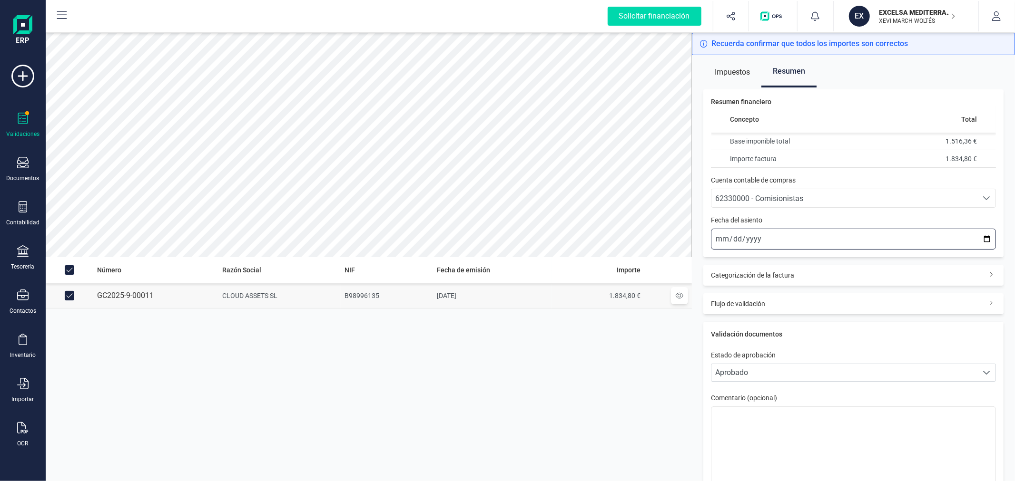
click at [978, 236] on input "2025-10-13" at bounding box center [853, 239] width 285 height 21
type input "2025-09-15"
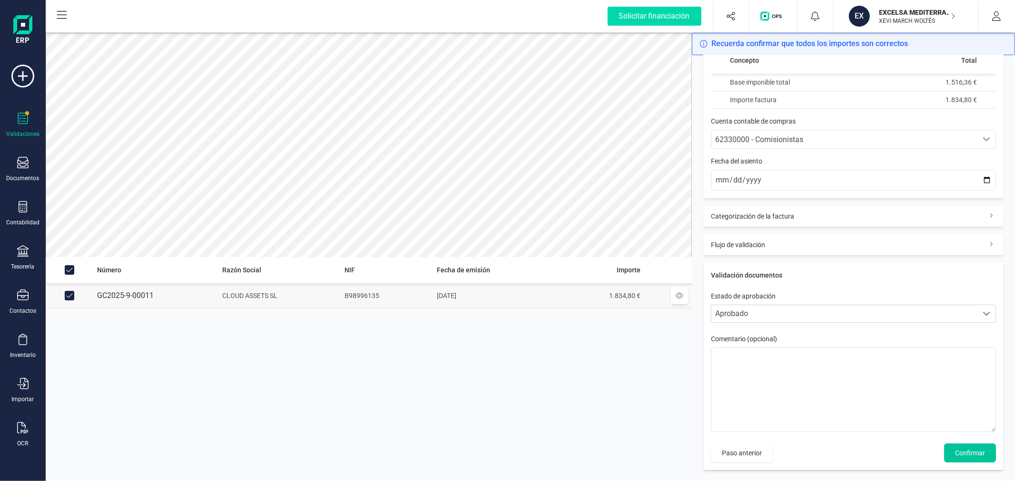
click at [957, 446] on button "Confirmar" at bounding box center [970, 453] width 52 height 19
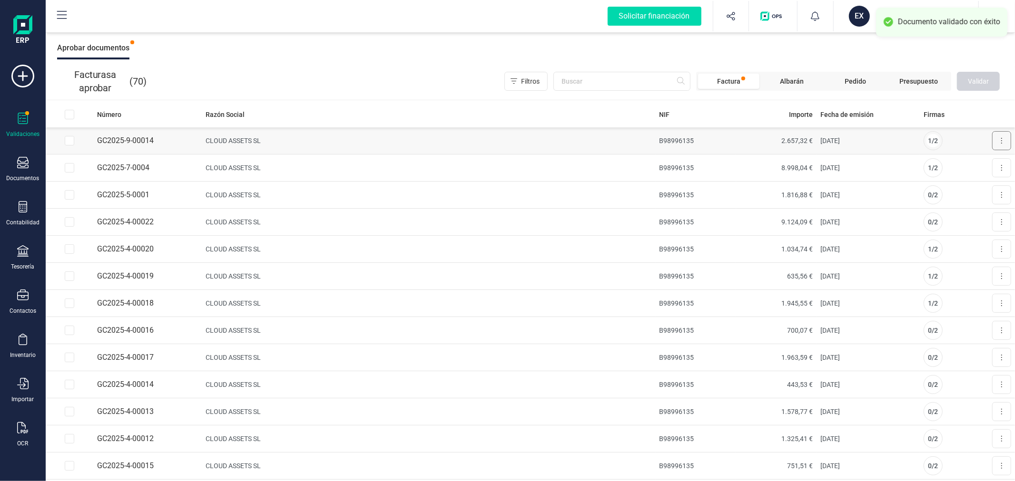
click at [1000, 138] on icon at bounding box center [1001, 141] width 2 height 8
click at [958, 166] on span "Aprobar factura" at bounding box center [979, 164] width 48 height 10
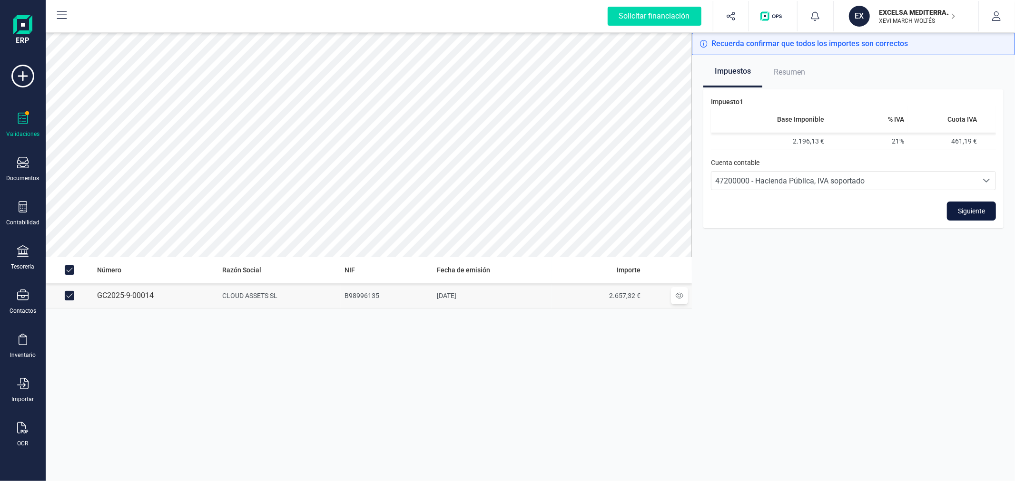
click at [948, 208] on button "Siguiente" at bounding box center [971, 211] width 49 height 19
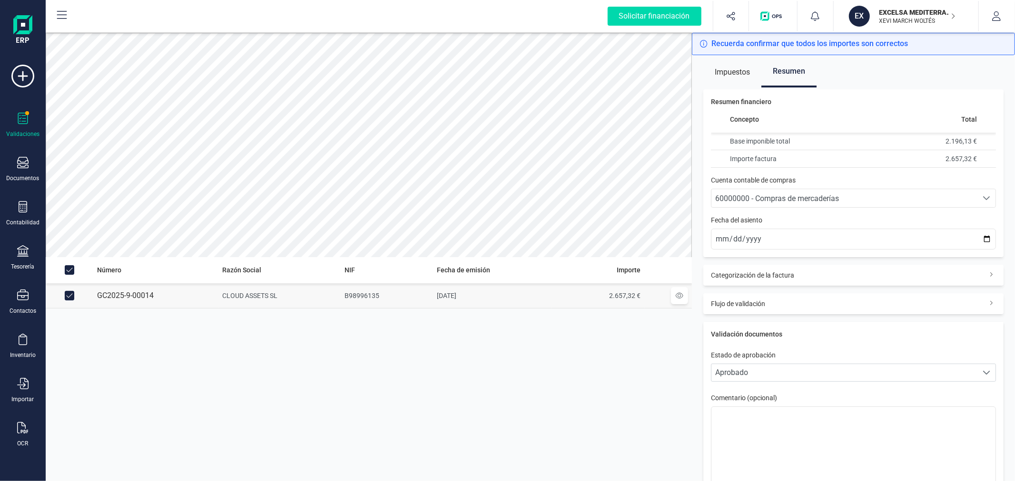
click at [806, 198] on span "60000000 - Compras de mercaderías" at bounding box center [777, 198] width 124 height 9
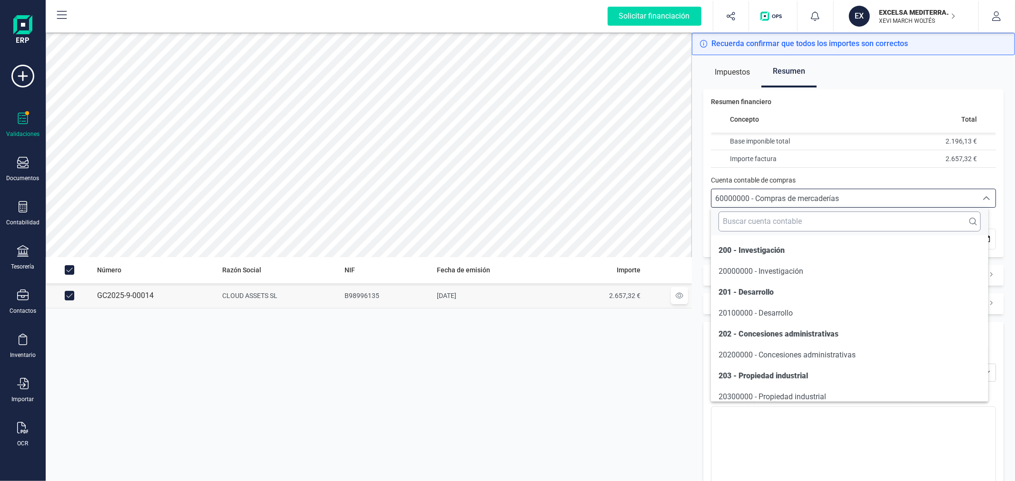
scroll to position [4662, 0]
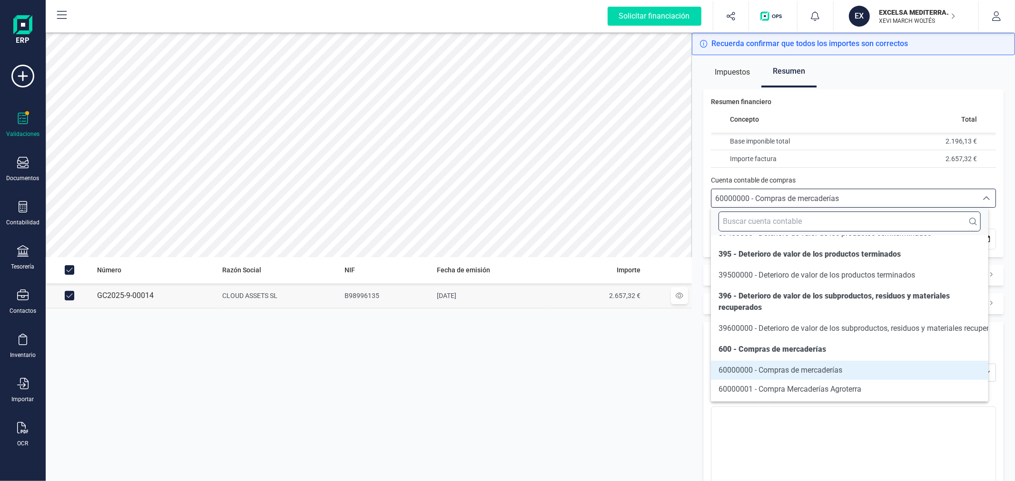
click at [811, 216] on input "text" at bounding box center [849, 222] width 262 height 20
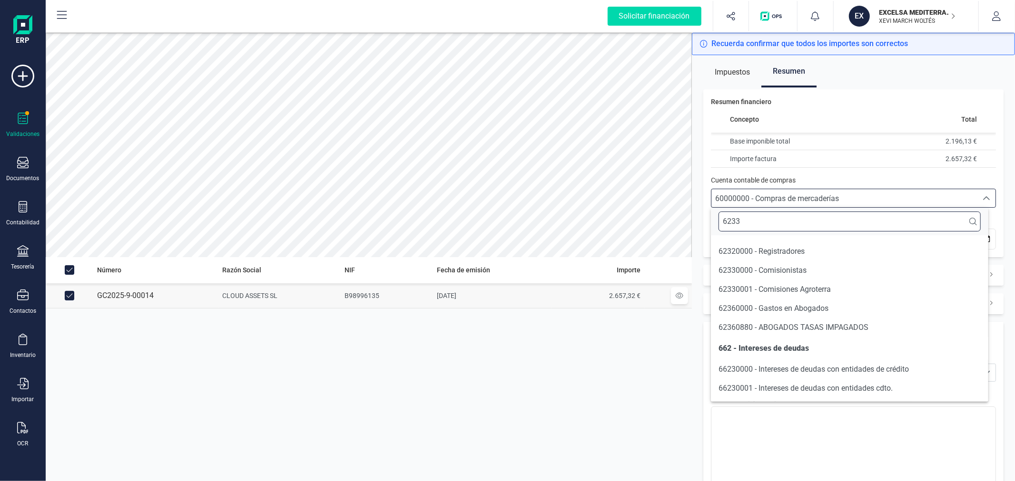
scroll to position [0, 0]
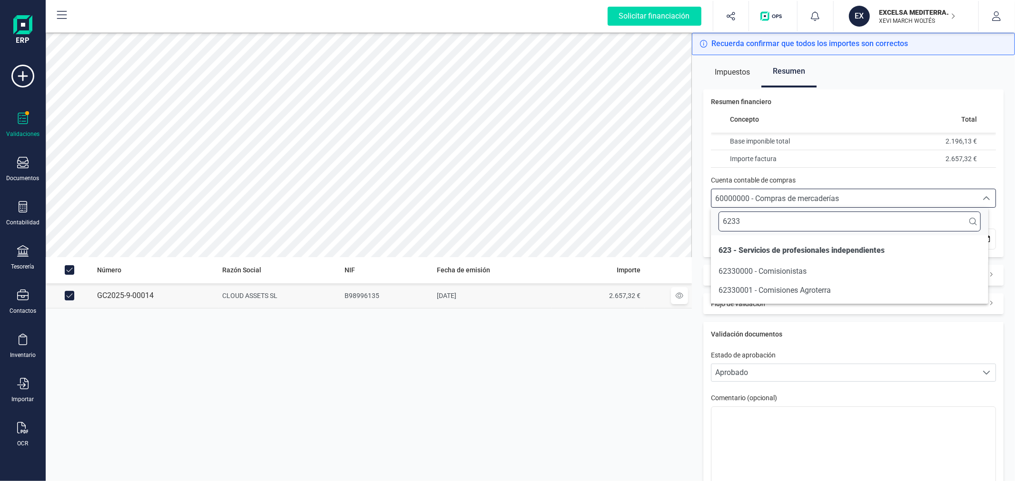
type input "6233"
click at [779, 274] on span "62330000 - Comisionistas" at bounding box center [762, 271] width 88 height 9
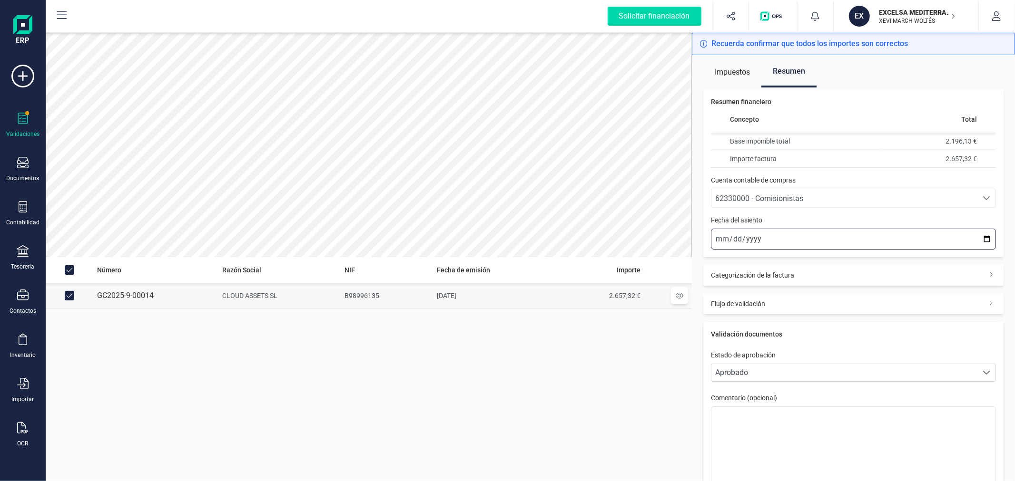
click at [980, 238] on input "2025-10-13" at bounding box center [853, 239] width 285 height 21
type input "2025-09-15"
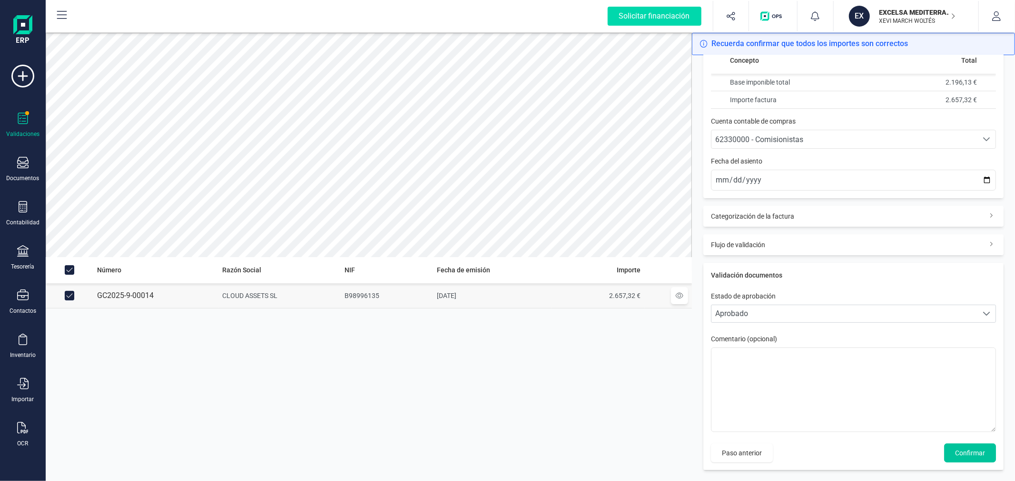
click at [962, 451] on span "Confirmar" at bounding box center [970, 454] width 30 height 10
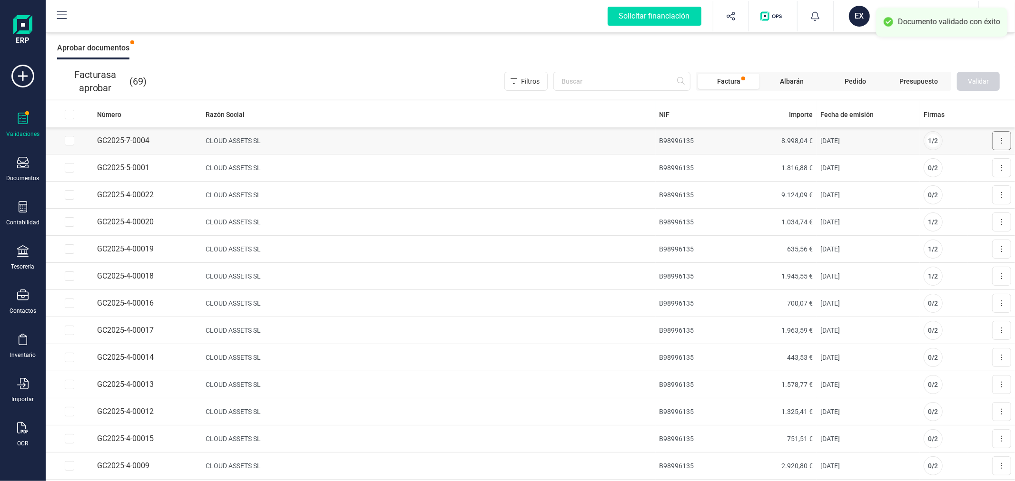
click at [992, 137] on button at bounding box center [1001, 140] width 19 height 19
click at [958, 164] on span "Aprobar factura" at bounding box center [979, 164] width 48 height 10
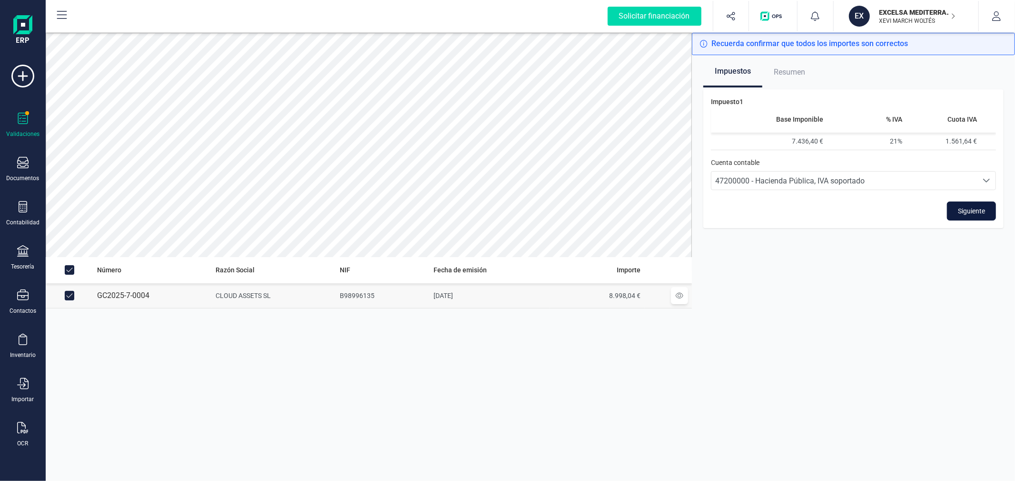
click at [955, 213] on button "Siguiente" at bounding box center [971, 211] width 49 height 19
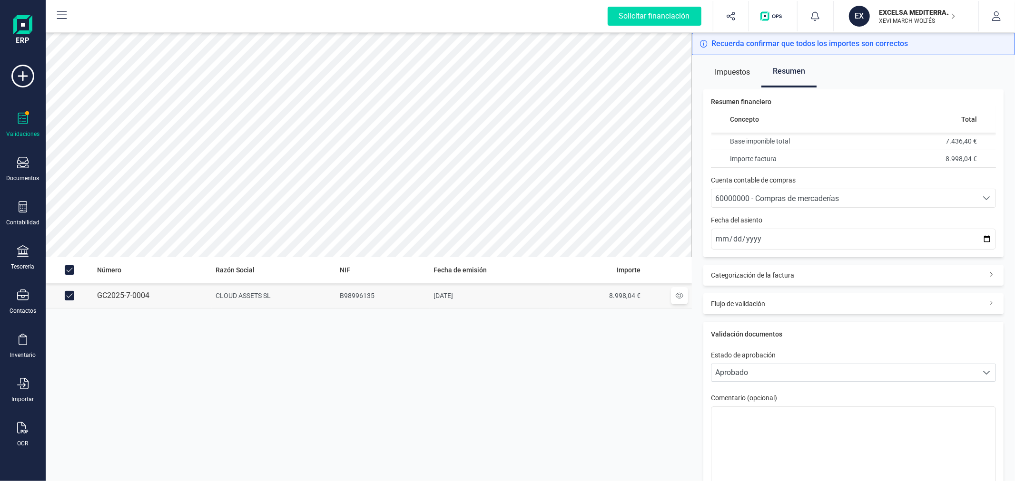
click at [873, 197] on div "60000000 - Compras de mercaderías" at bounding box center [844, 198] width 258 height 11
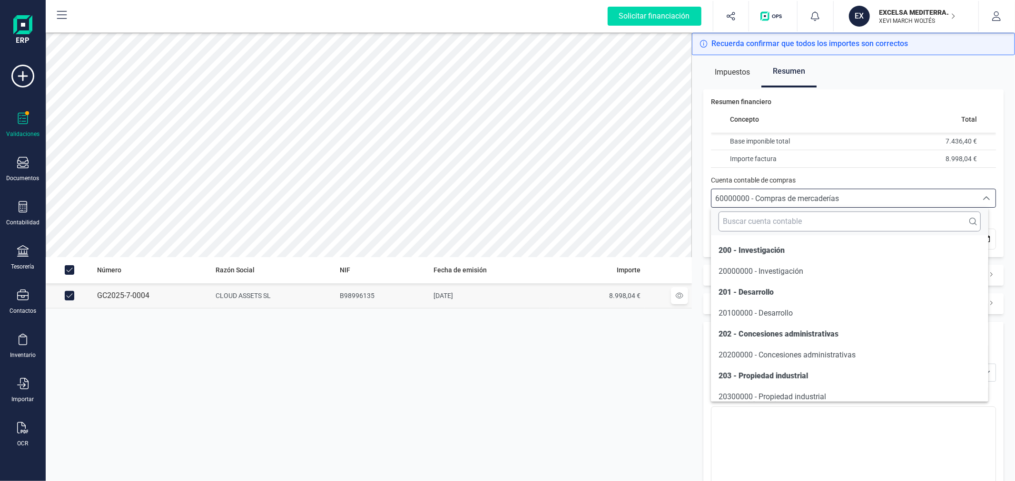
scroll to position [4662, 0]
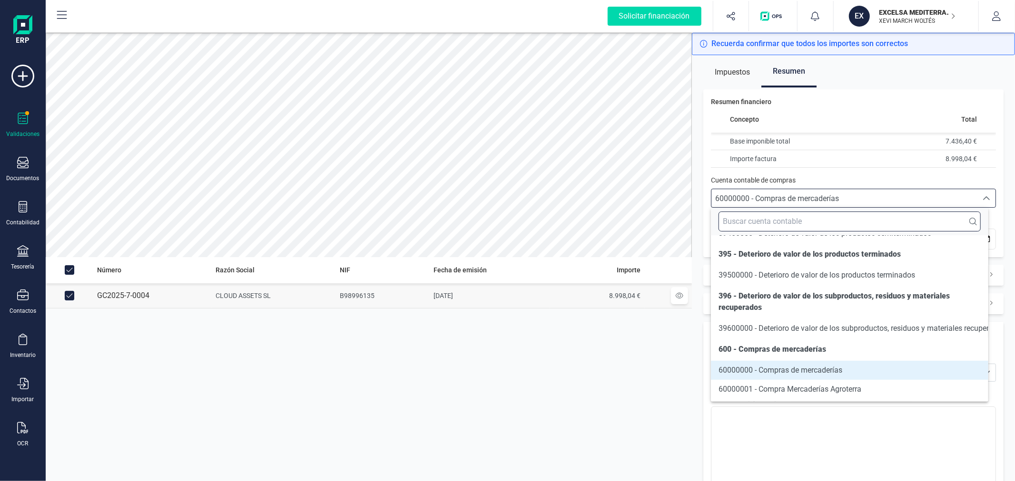
click at [866, 221] on input "text" at bounding box center [849, 222] width 262 height 20
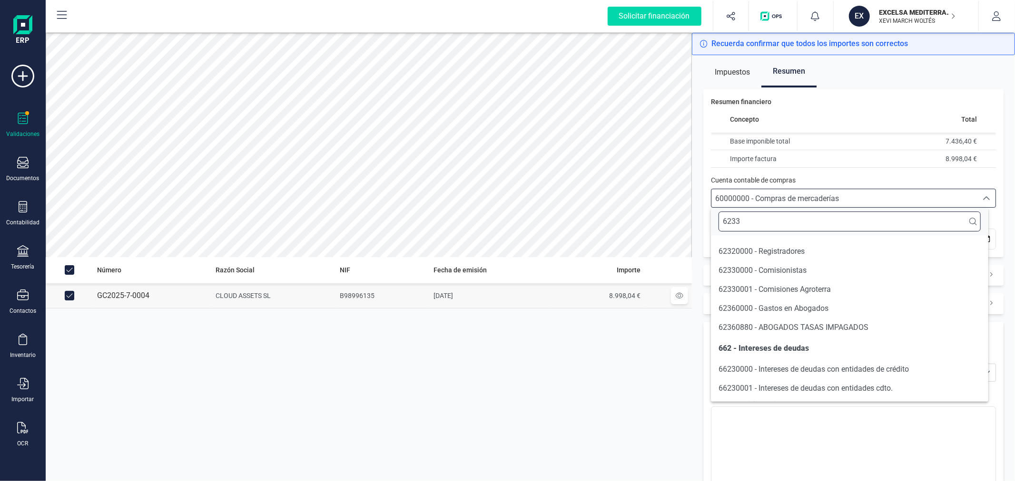
scroll to position [0, 0]
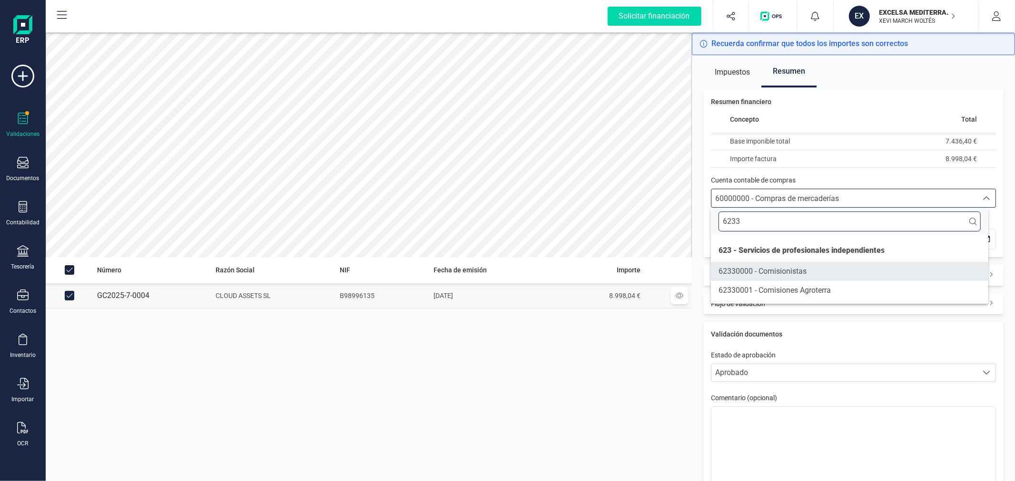
type input "6233"
click at [811, 273] on li "62330000 - Comisionistas" at bounding box center [849, 271] width 277 height 19
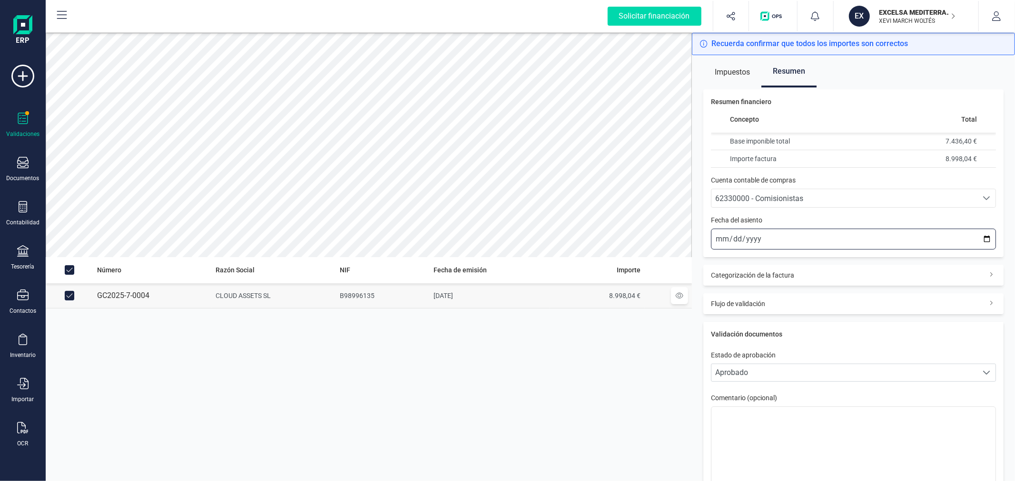
click at [978, 239] on input "2025-10-13" at bounding box center [853, 239] width 285 height 21
type input "2025-07-25"
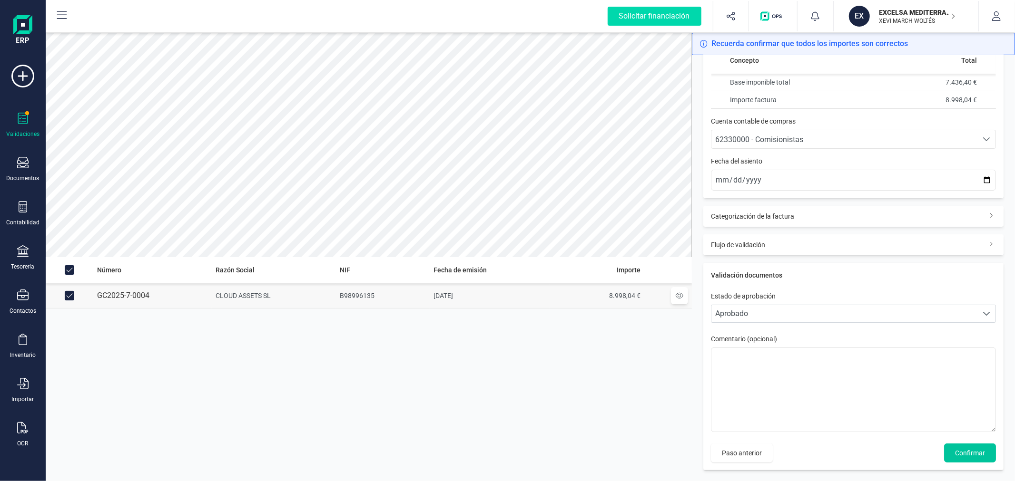
click at [976, 451] on span "Confirmar" at bounding box center [970, 454] width 30 height 10
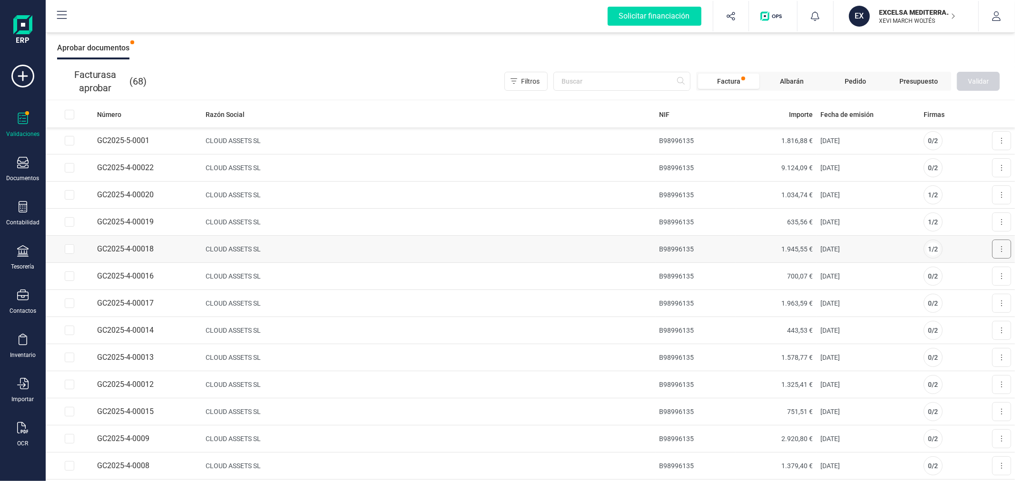
click at [999, 251] on button at bounding box center [1001, 249] width 19 height 19
click at [974, 273] on span "Aprobar factura" at bounding box center [979, 273] width 48 height 10
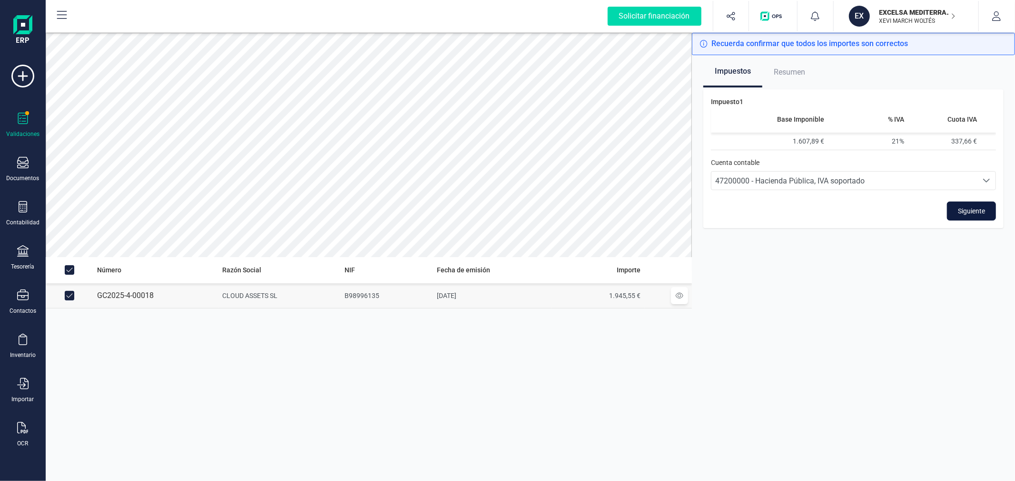
click at [974, 212] on span "Siguiente" at bounding box center [971, 211] width 27 height 10
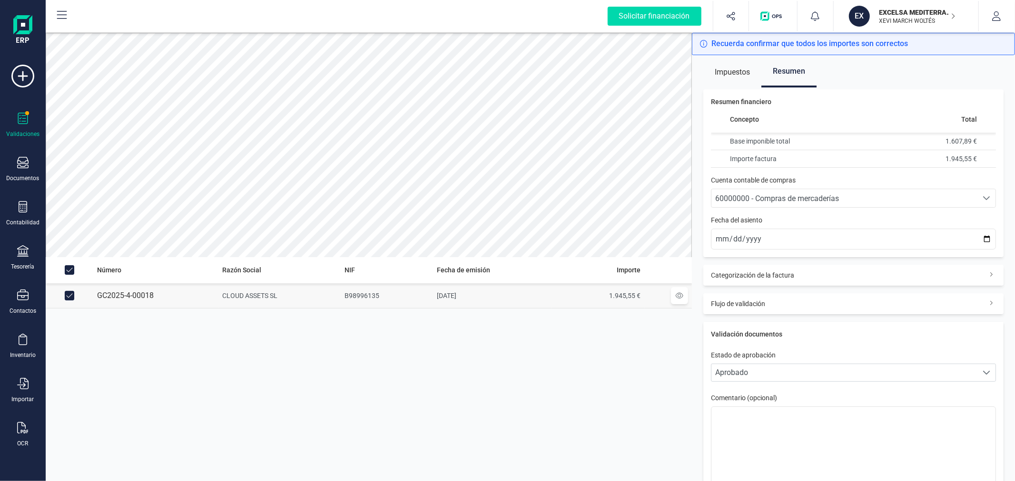
click at [804, 198] on span "60000000 - Compras de mercaderías" at bounding box center [777, 198] width 124 height 9
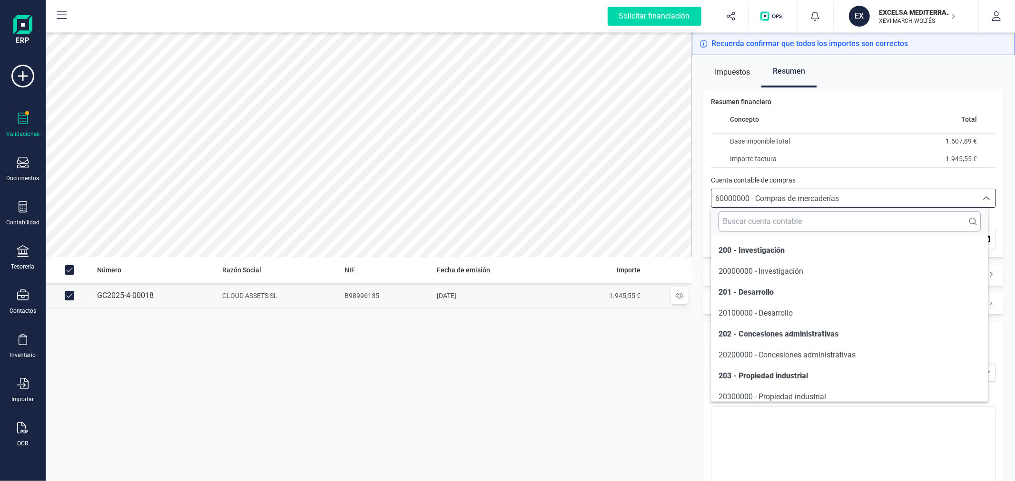
scroll to position [4662, 0]
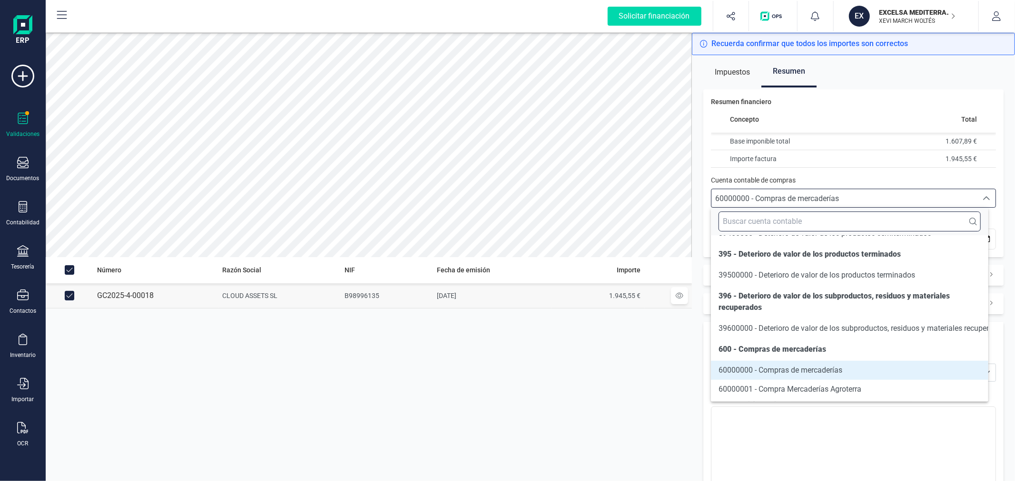
click at [772, 218] on input "text" at bounding box center [849, 222] width 262 height 20
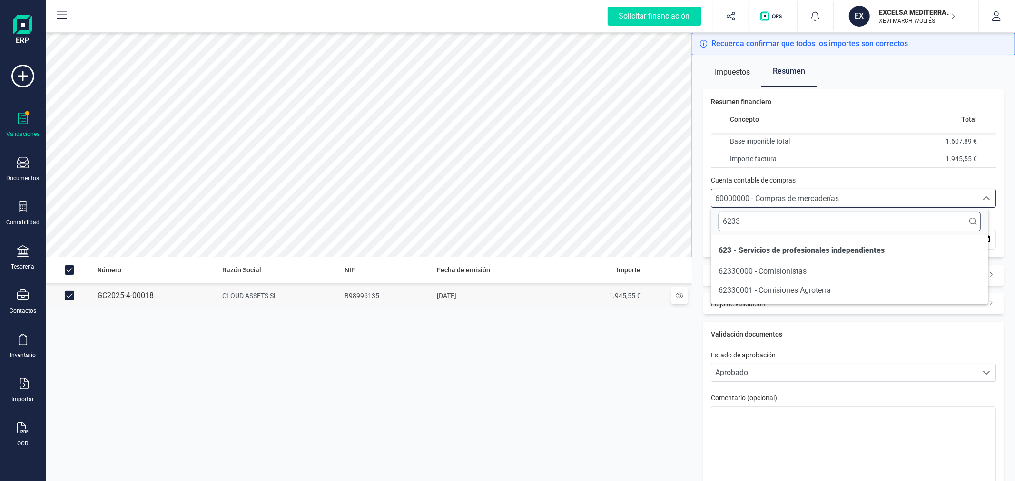
scroll to position [0, 0]
type input "6233"
click at [783, 269] on span "62330000 - Comisionistas" at bounding box center [762, 271] width 88 height 9
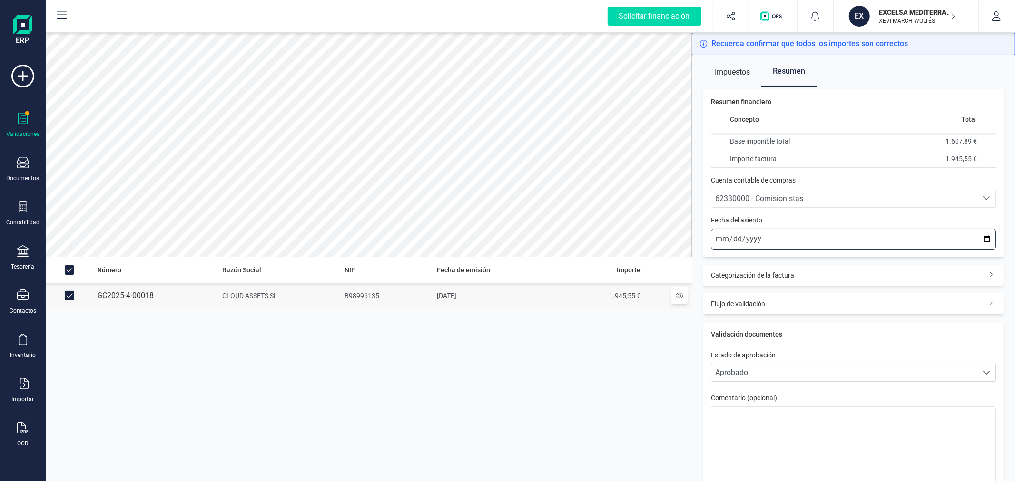
click at [978, 236] on input "2025-10-13" at bounding box center [853, 239] width 285 height 21
type input "2025-09-15"
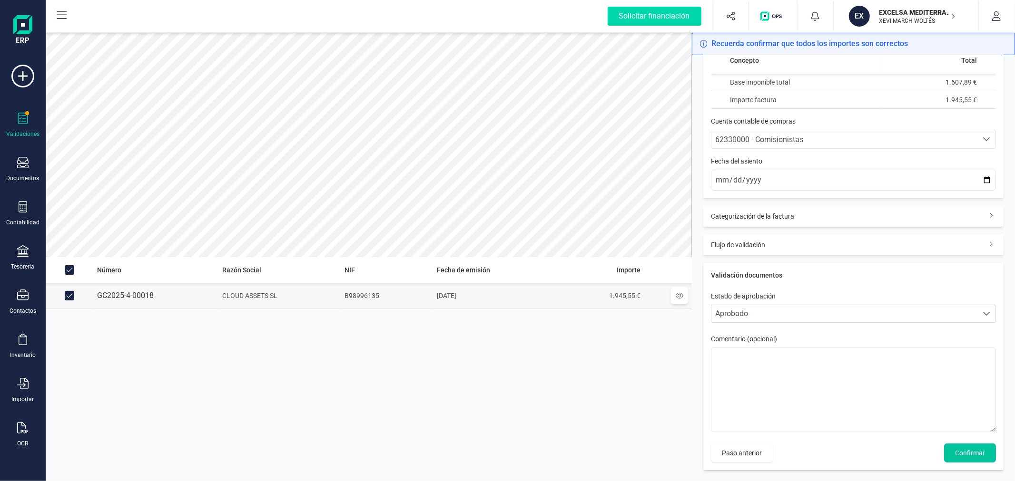
click at [968, 450] on span "Confirmar" at bounding box center [970, 454] width 30 height 10
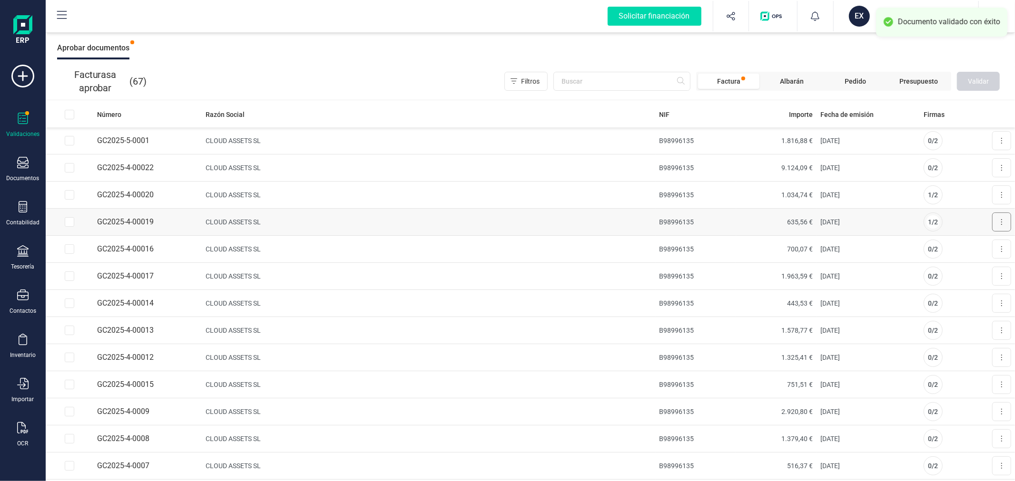
click at [995, 219] on button at bounding box center [1001, 222] width 19 height 19
click at [975, 244] on span "Aprobar factura" at bounding box center [979, 246] width 48 height 10
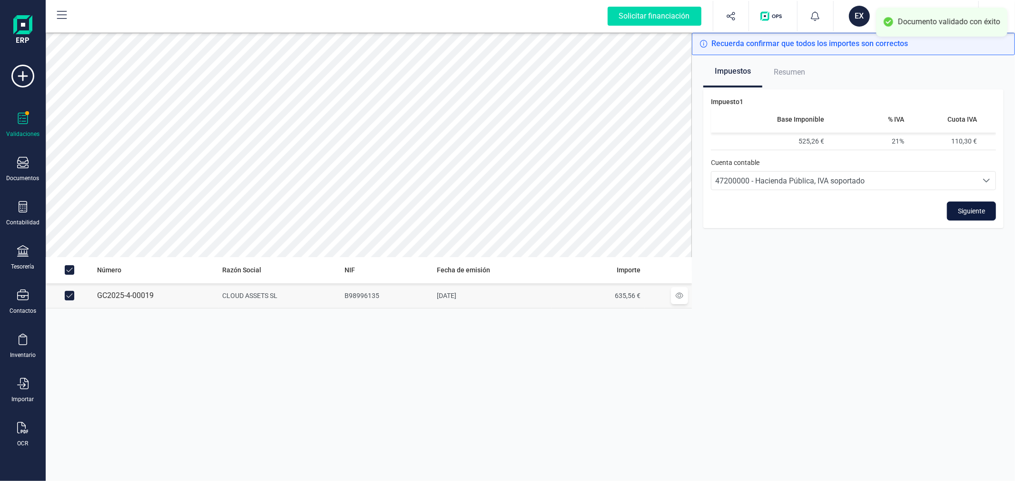
click at [963, 207] on span "Siguiente" at bounding box center [971, 211] width 27 height 10
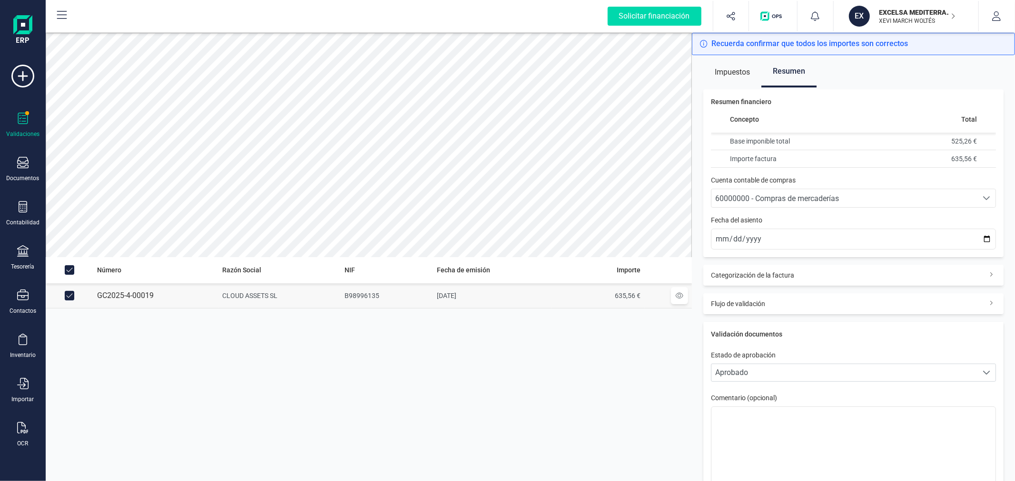
click at [774, 189] on span "60000000 - Compras de mercaderías" at bounding box center [844, 198] width 266 height 18
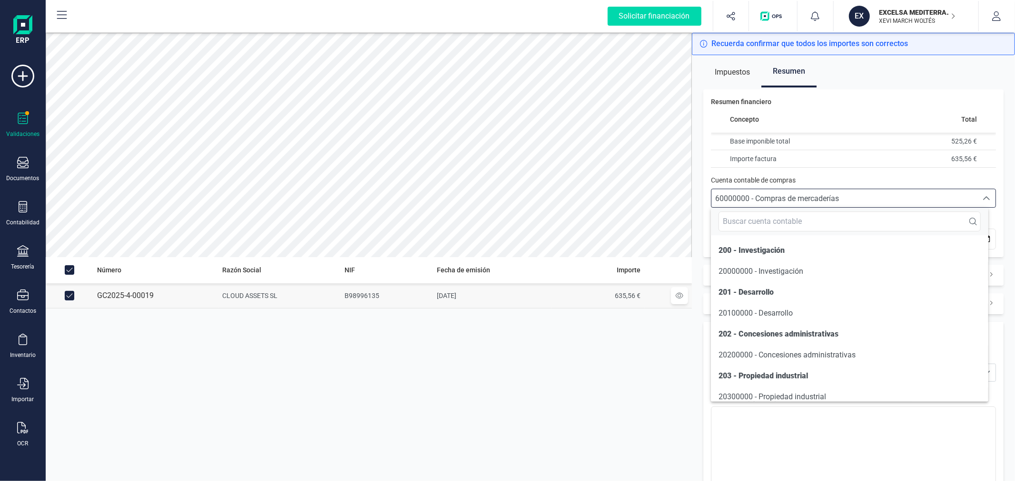
scroll to position [4662, 0]
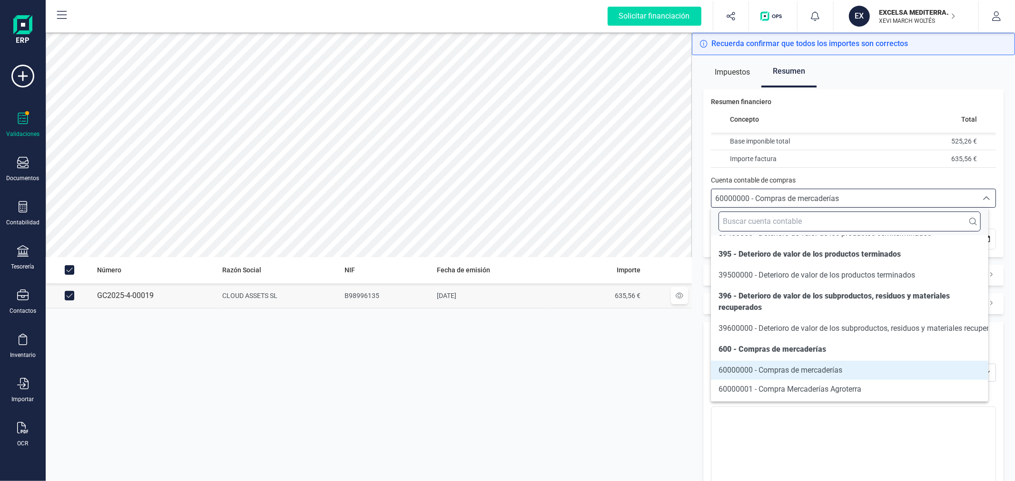
click at [778, 215] on input "text" at bounding box center [849, 222] width 262 height 20
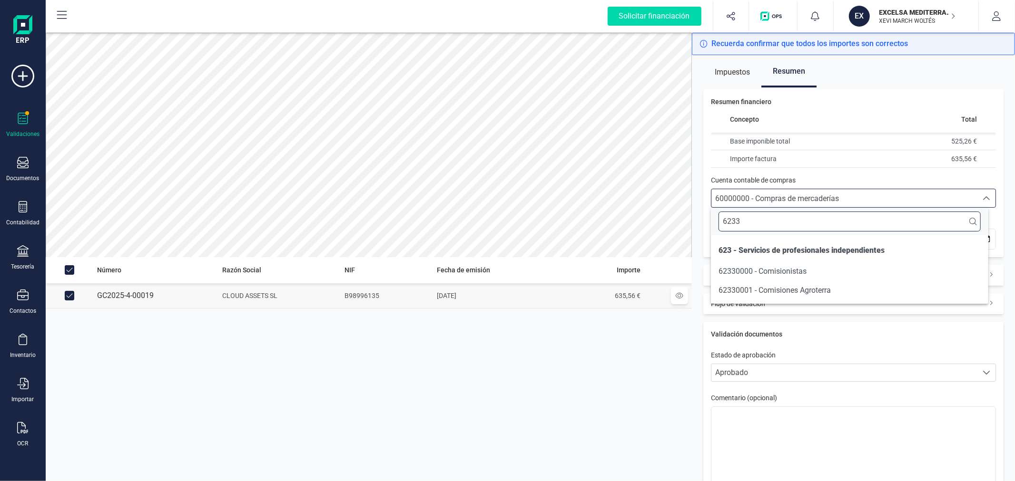
scroll to position [0, 0]
type input "6233"
click at [788, 277] on li "62330000 - Comisionistas" at bounding box center [849, 271] width 277 height 19
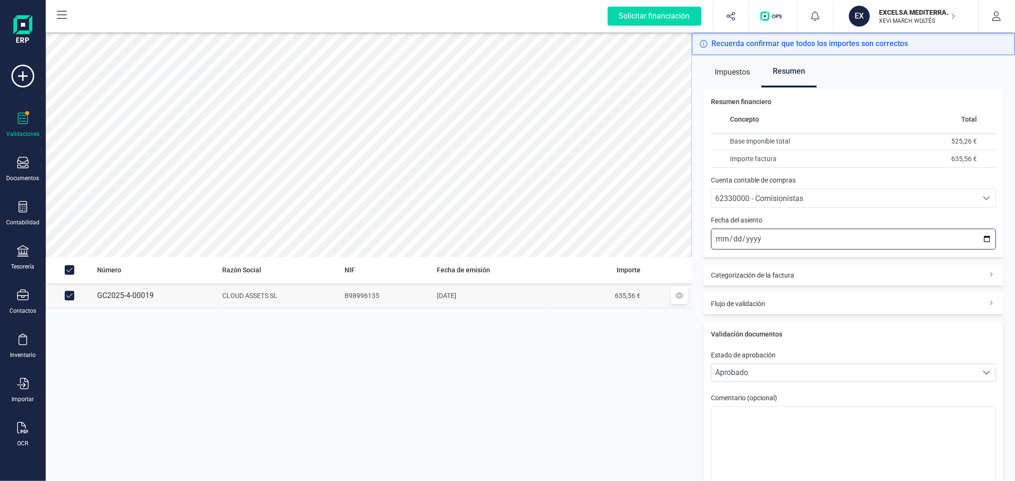
drag, startPoint x: 981, startPoint y: 236, endPoint x: 973, endPoint y: 238, distance: 8.3
click at [981, 236] on input "2025-10-13" at bounding box center [853, 239] width 285 height 21
type input "2025-09-15"
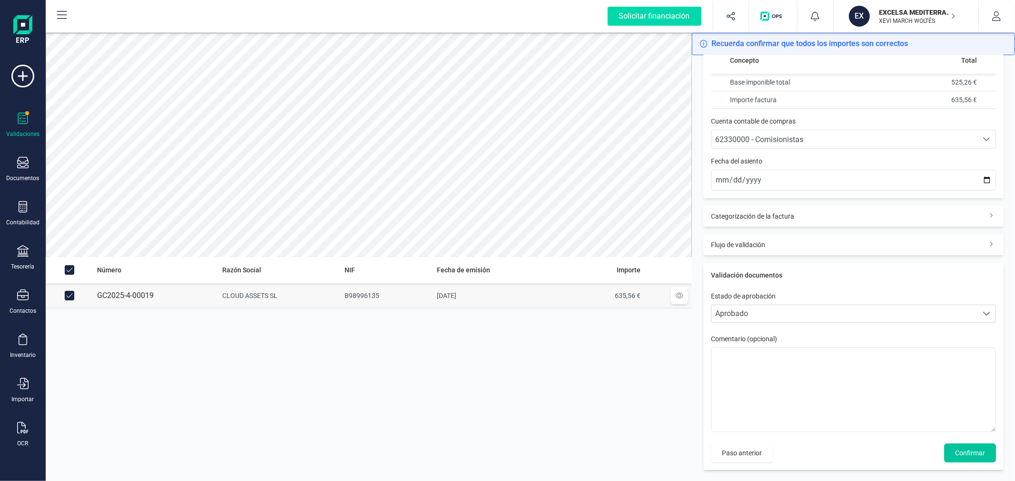
click at [962, 452] on span "Confirmar" at bounding box center [970, 454] width 30 height 10
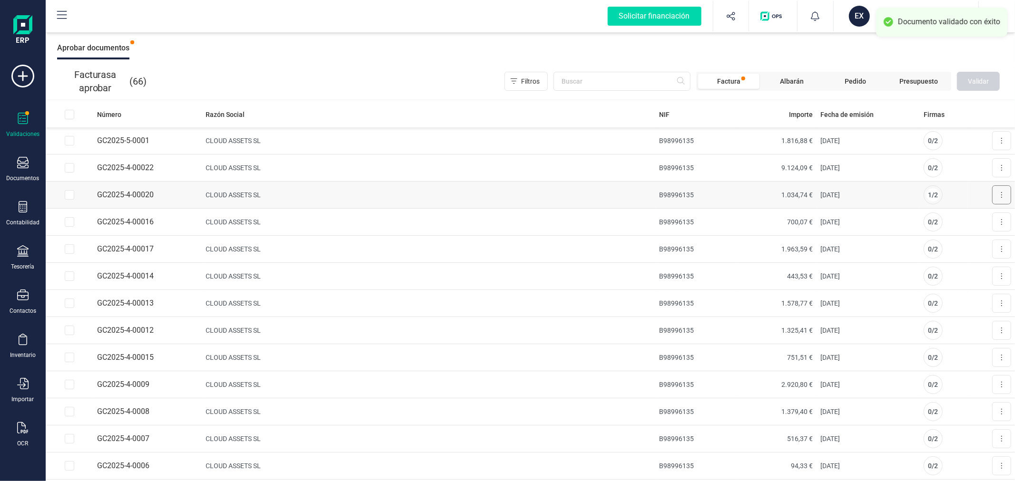
click at [1000, 196] on icon at bounding box center [1001, 195] width 2 height 8
click at [963, 215] on span "Aprobar factura" at bounding box center [979, 219] width 48 height 10
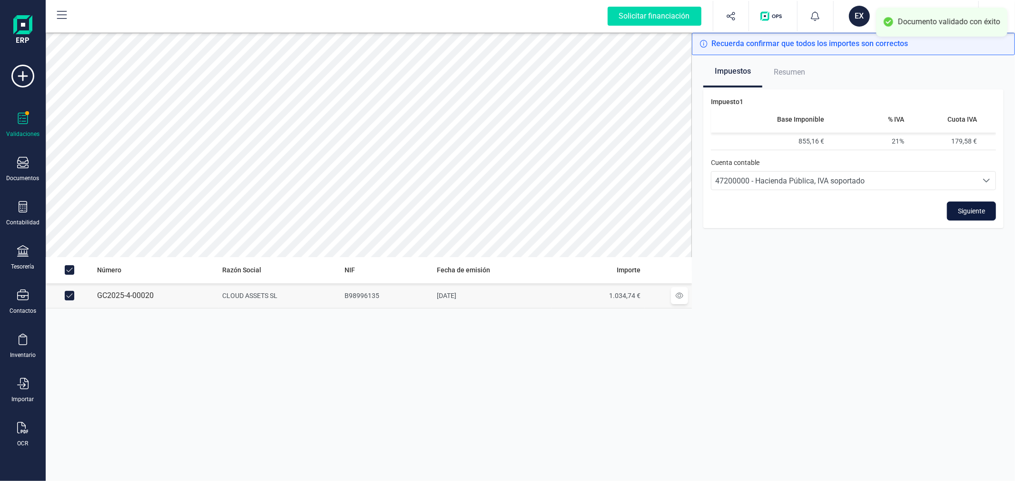
click at [983, 213] on span "Siguiente" at bounding box center [971, 211] width 27 height 10
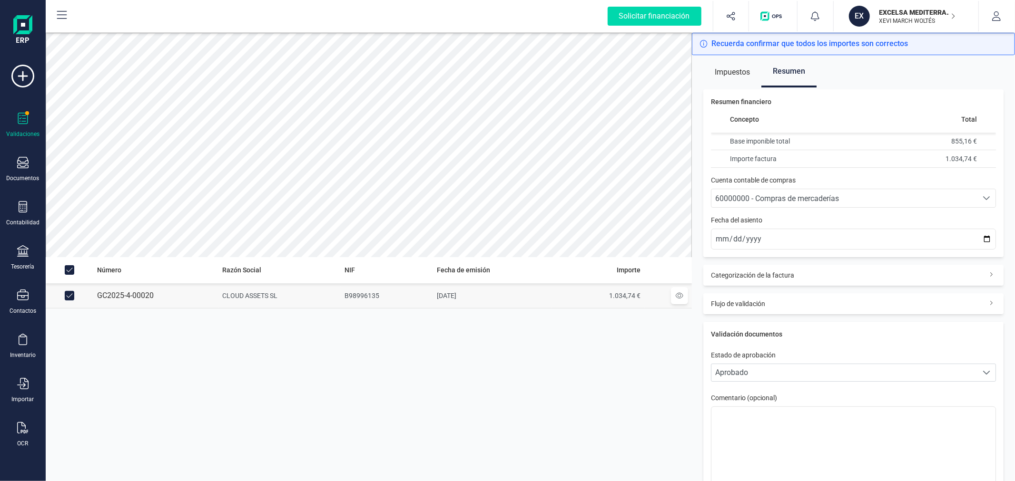
click at [762, 197] on span "60000000 - Compras de mercaderías" at bounding box center [777, 198] width 124 height 9
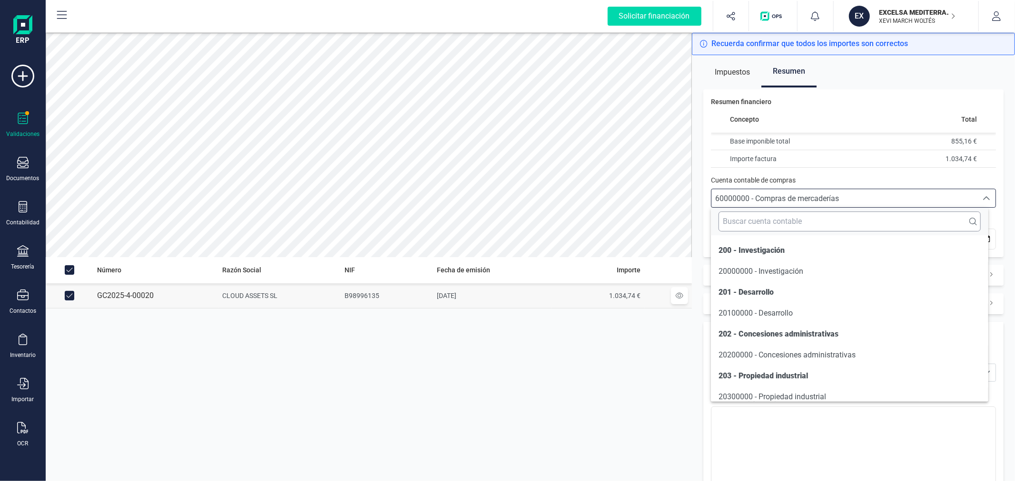
scroll to position [4662, 0]
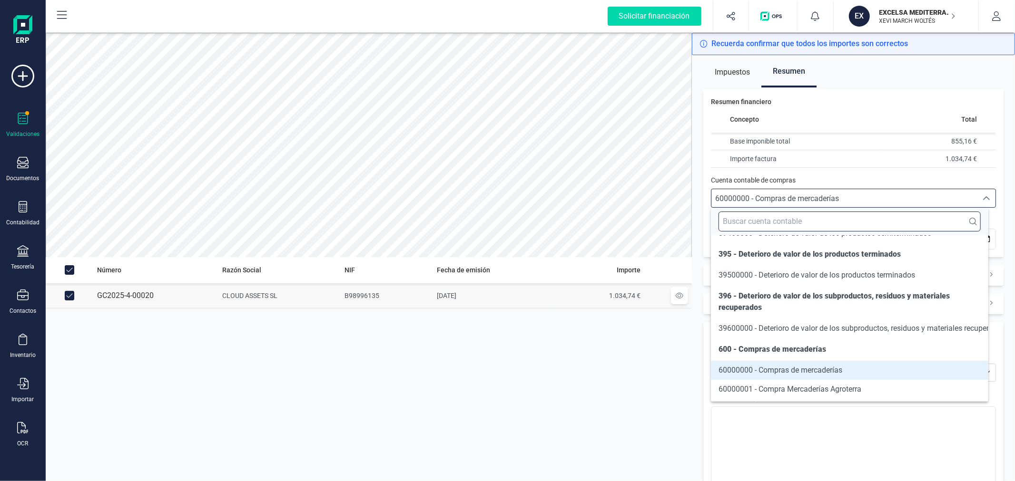
click at [759, 225] on input "text" at bounding box center [849, 222] width 262 height 20
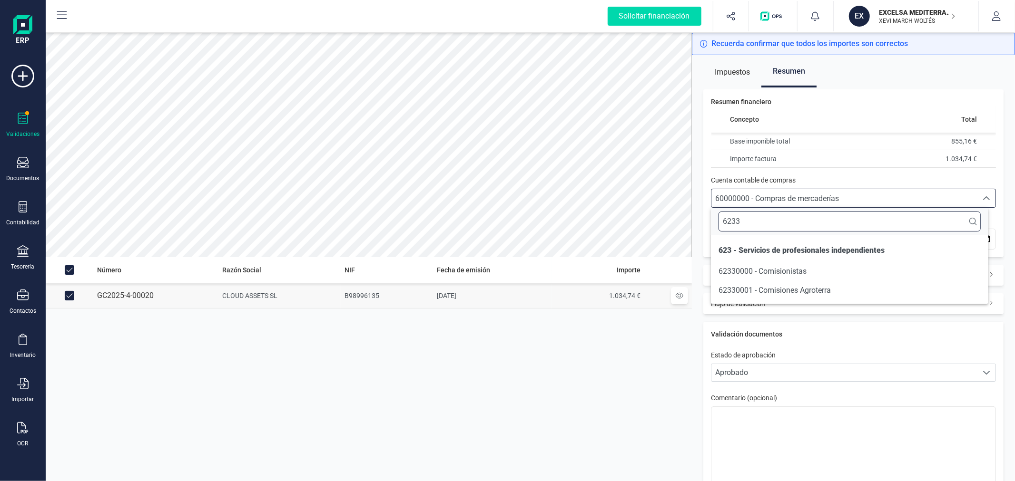
scroll to position [0, 0]
type input "6233"
click at [779, 267] on span "62330000 - Comisionistas" at bounding box center [762, 271] width 88 height 9
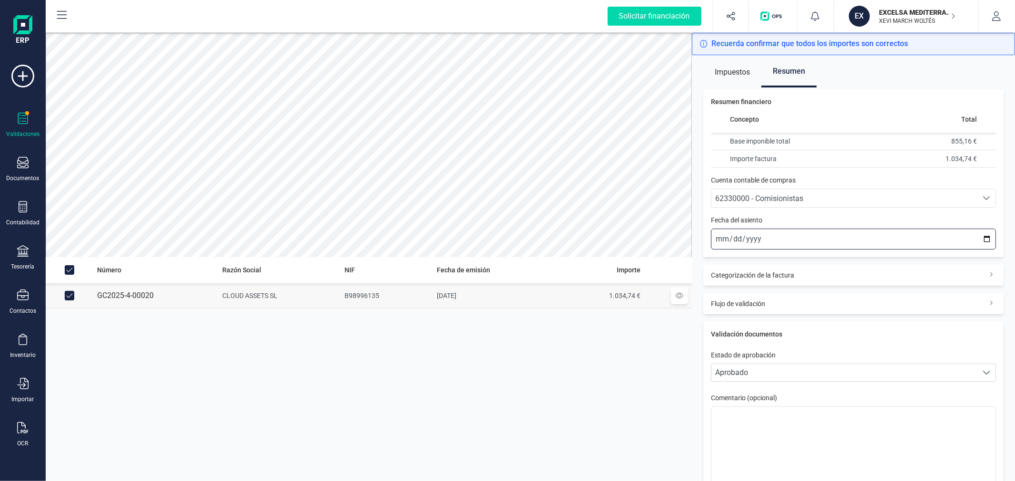
click at [978, 239] on input "2025-10-13" at bounding box center [853, 239] width 285 height 21
type input "2025-09-15"
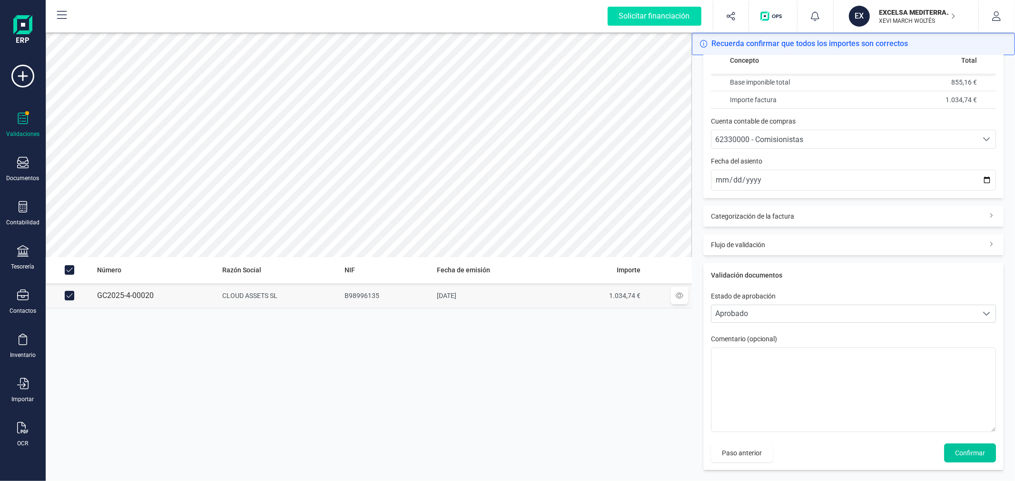
click at [966, 454] on span "Confirmar" at bounding box center [970, 454] width 30 height 10
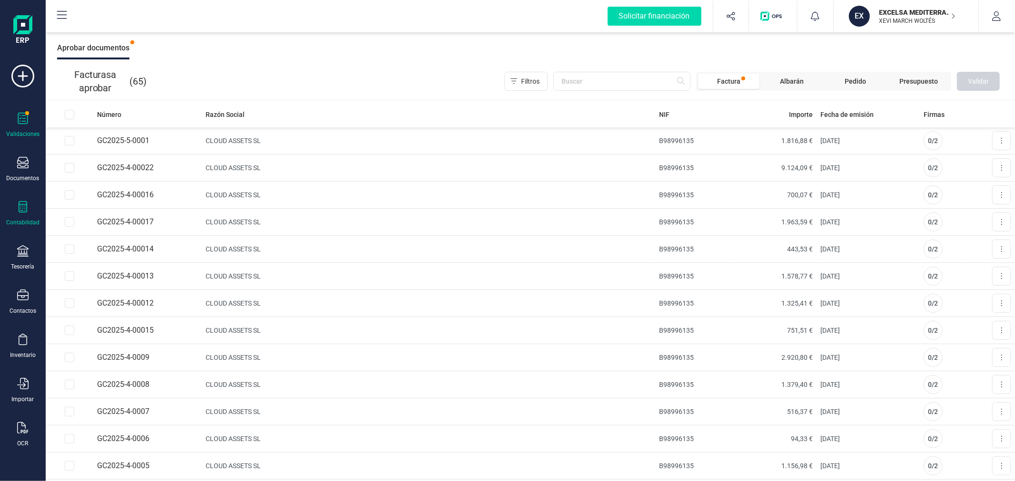
click at [30, 215] on div "Contabilidad" at bounding box center [23, 213] width 38 height 25
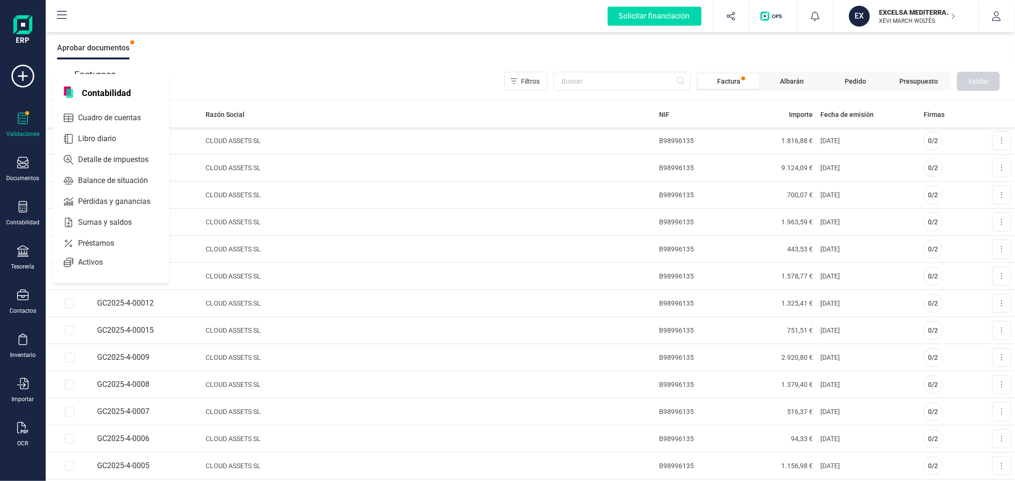
click at [296, 52] on div "Aceptar cesiones Autorizar financiación Aprobar documentos" at bounding box center [530, 48] width 969 height 30
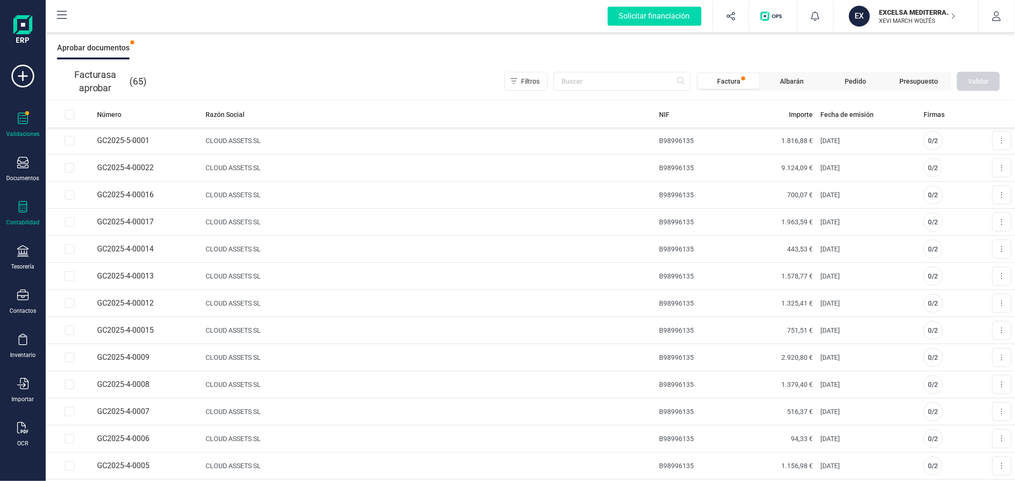
click at [23, 217] on div "Contabilidad" at bounding box center [23, 213] width 38 height 25
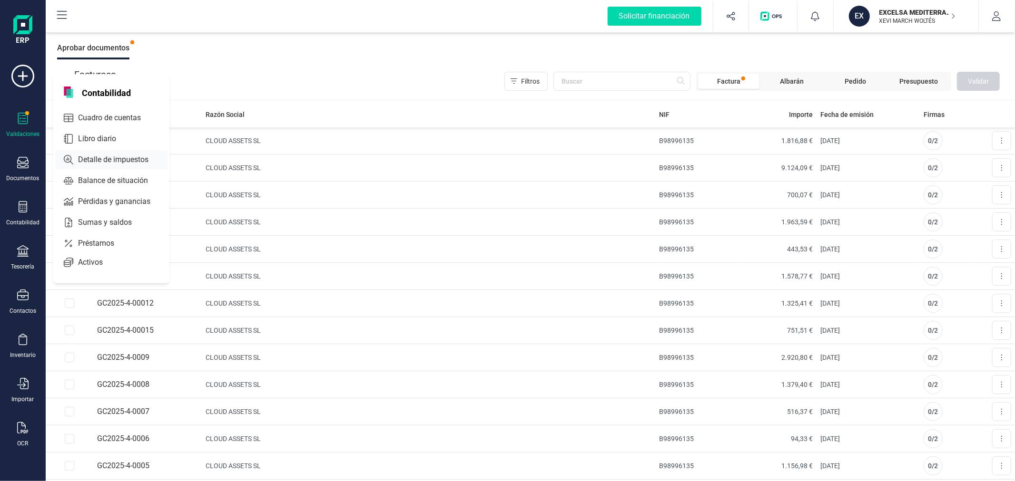
click at [118, 160] on span "Detalle de impuestos" at bounding box center [119, 159] width 91 height 11
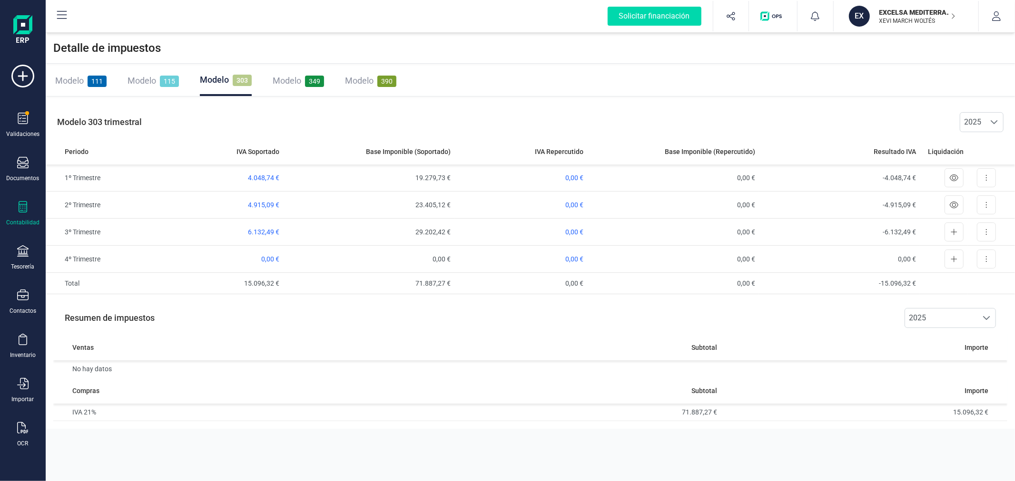
click at [83, 83] on span "Modelo" at bounding box center [69, 81] width 29 height 10
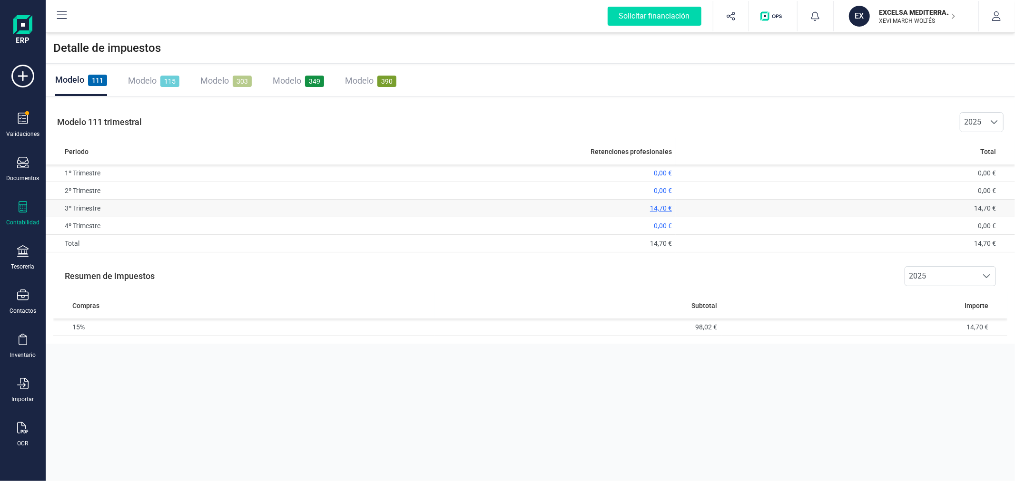
click at [654, 207] on span "14,70 €" at bounding box center [661, 209] width 22 height 8
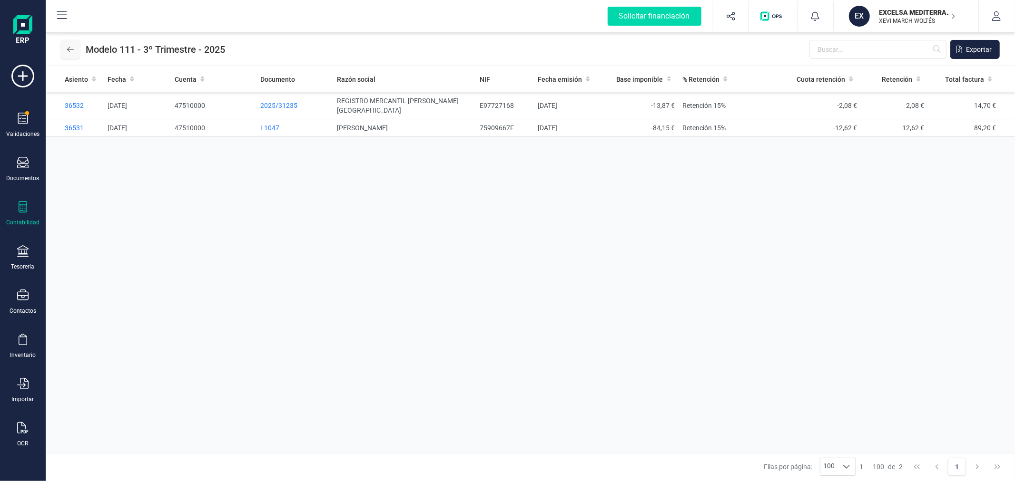
click at [65, 42] on button at bounding box center [70, 49] width 19 height 19
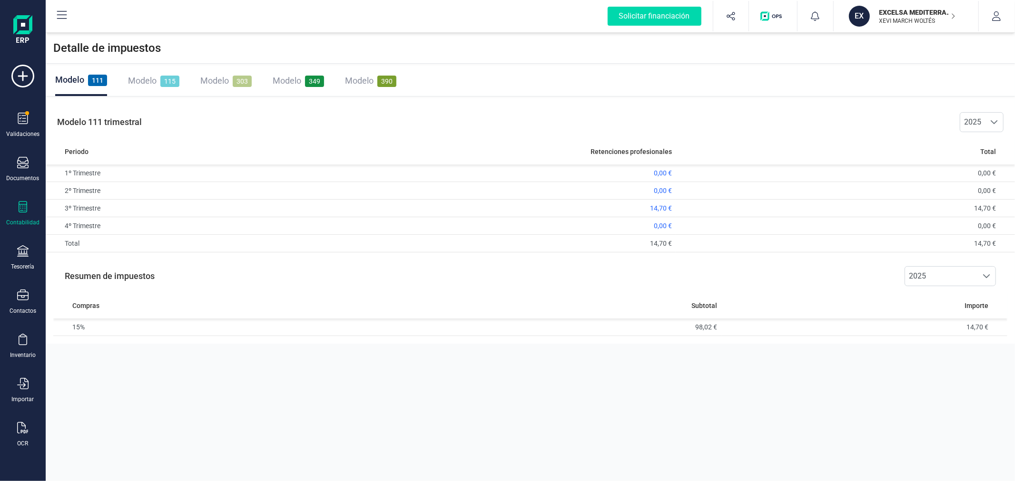
click at [218, 76] on span "Modelo" at bounding box center [214, 81] width 29 height 10
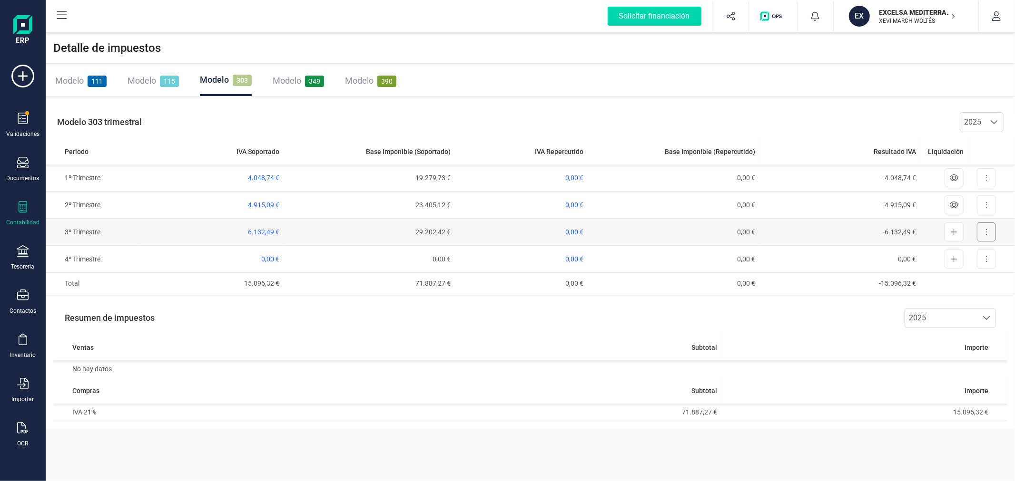
drag, startPoint x: 990, startPoint y: 234, endPoint x: 996, endPoint y: 232, distance: 6.0
click at [992, 232] on button at bounding box center [986, 232] width 19 height 19
click at [463, 347] on div "Subtotal" at bounding box center [578, 348] width 279 height 10
click at [983, 236] on button at bounding box center [986, 232] width 19 height 19
click at [992, 207] on button at bounding box center [986, 205] width 19 height 19
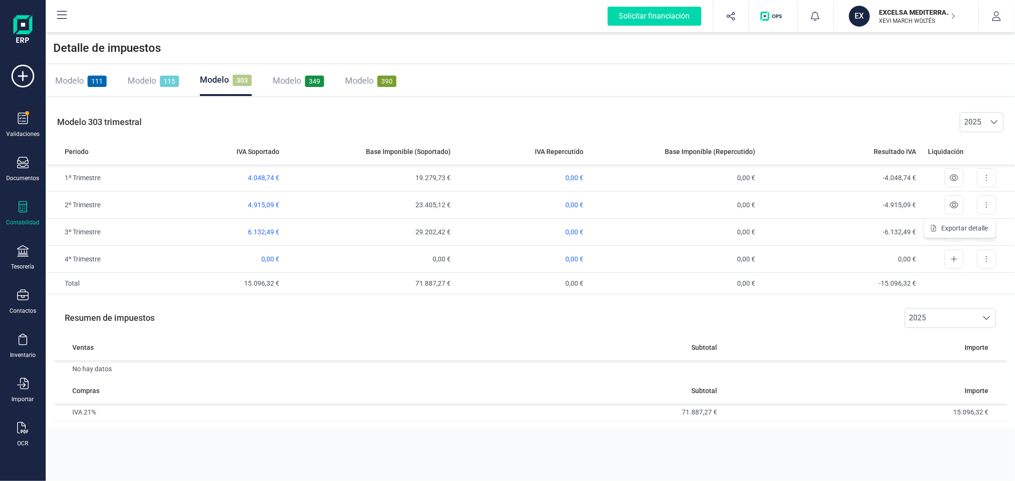
click at [855, 312] on div "Resumen de impuestos 2025 2025" at bounding box center [530, 318] width 954 height 32
click at [987, 230] on icon at bounding box center [986, 232] width 2 height 8
click at [411, 334] on div "Resumen de impuestos 2025 2025" at bounding box center [530, 318] width 954 height 32
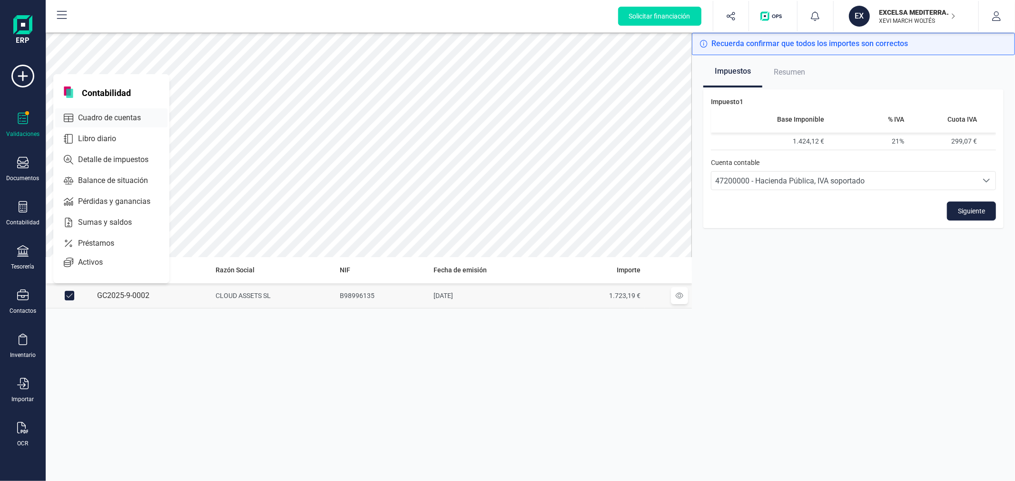
click at [107, 118] on span "Cuadro de cuentas" at bounding box center [116, 117] width 84 height 11
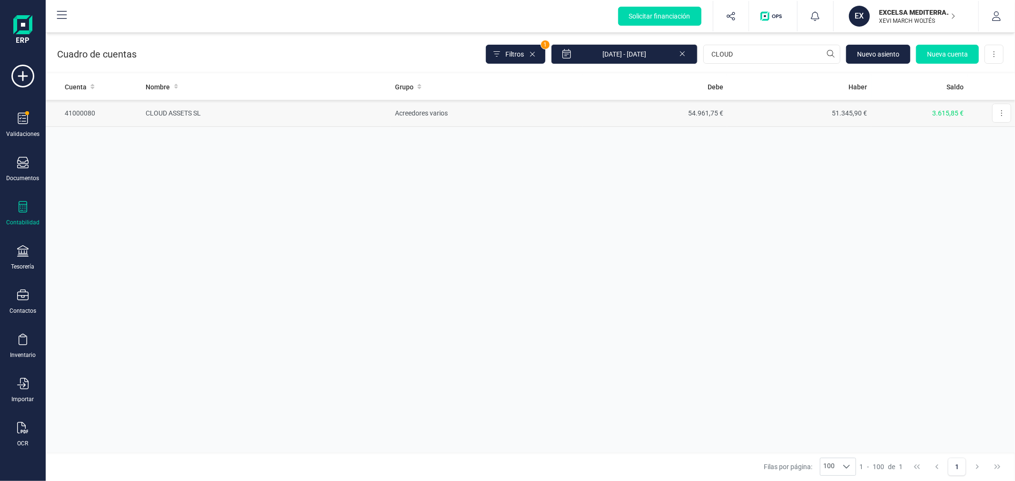
click at [585, 111] on td "54.961,75 €" at bounding box center [655, 113] width 144 height 27
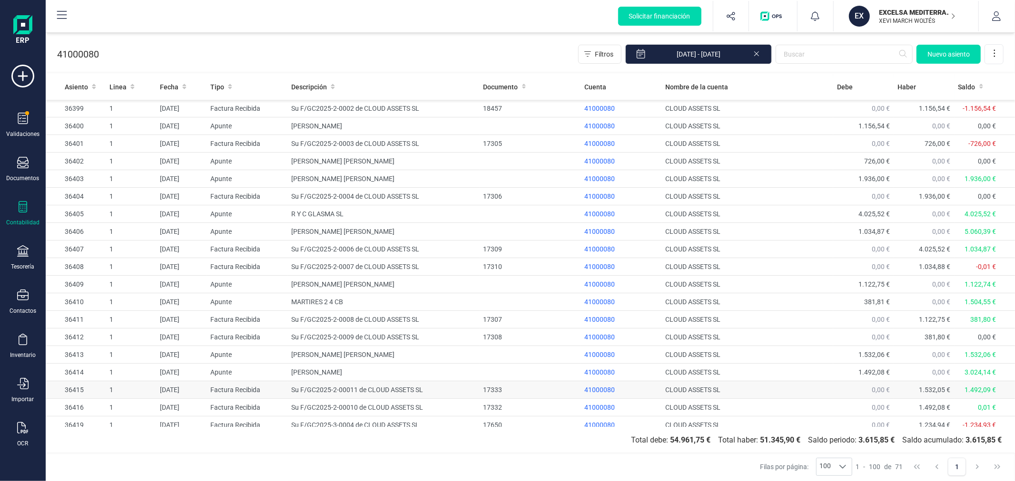
click at [341, 391] on td "Su F/GC2025-2-00011 de CLOUD ASSETS SL" at bounding box center [383, 391] width 192 height 18
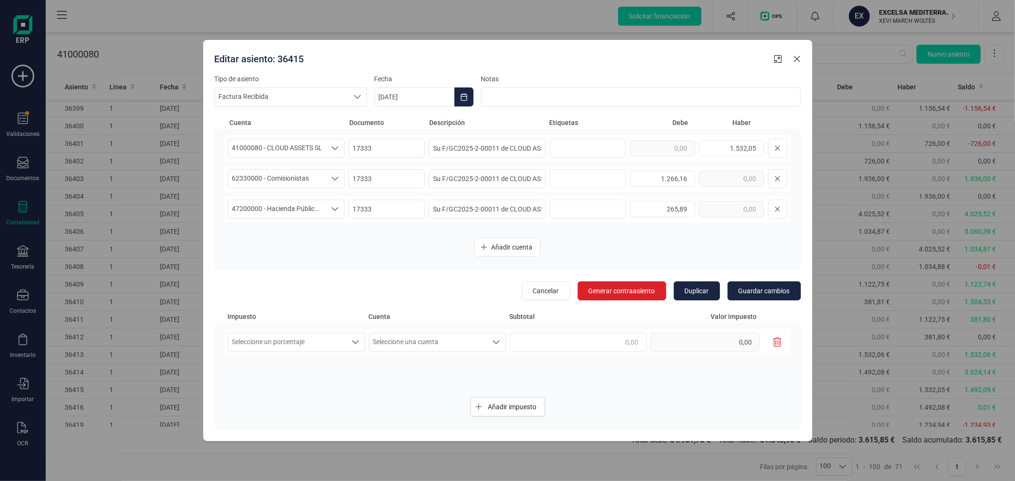
click at [800, 61] on icon "Close" at bounding box center [797, 59] width 8 height 8
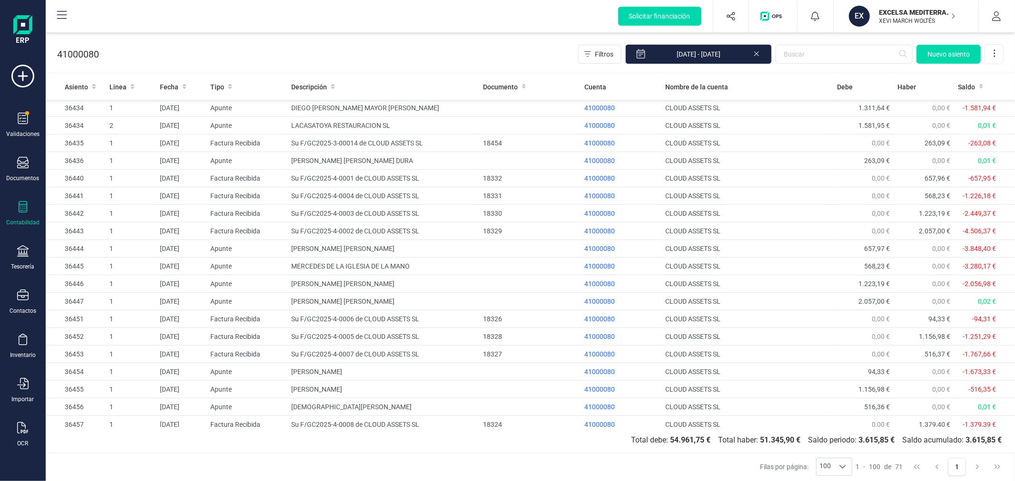
scroll to position [925, 0]
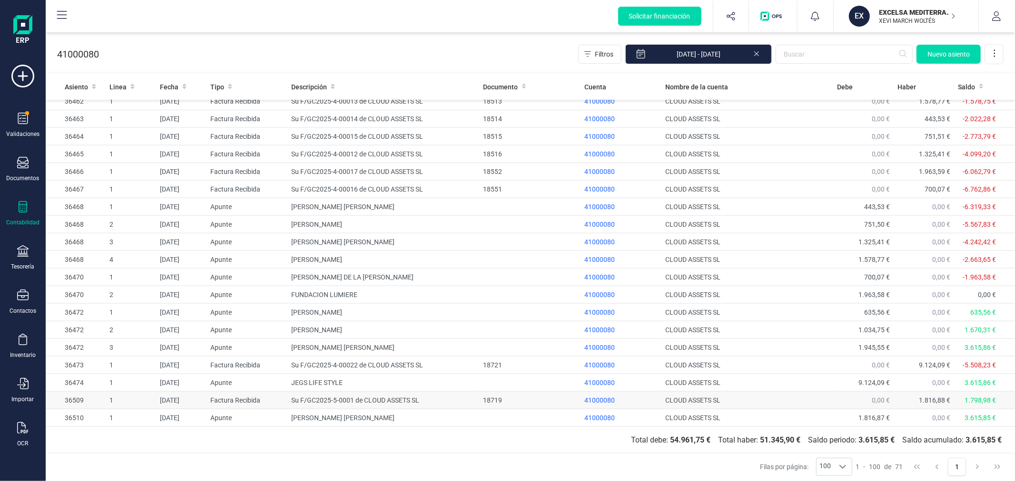
click at [304, 398] on td "Su F/GC2025-5-0001 de CLOUD ASSETS SL" at bounding box center [383, 401] width 192 height 18
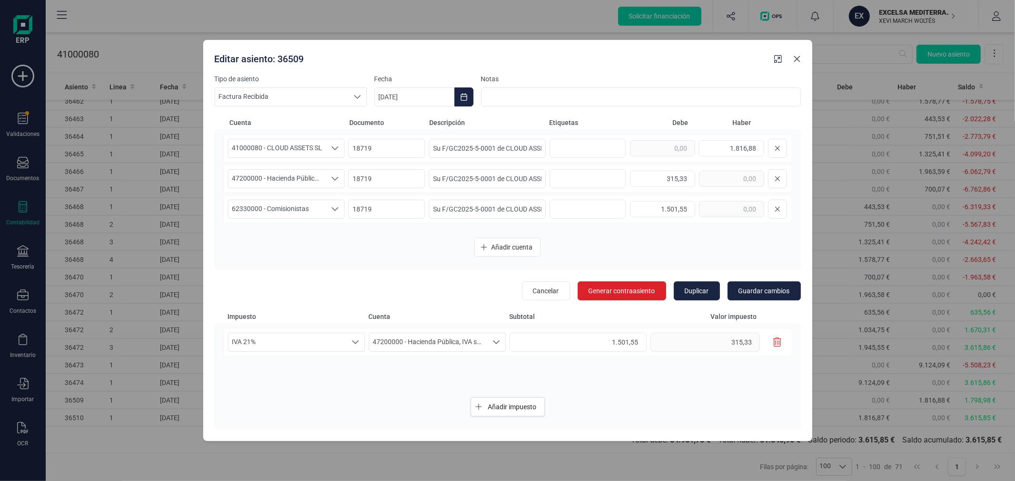
click at [799, 58] on icon "Close" at bounding box center [797, 59] width 8 height 8
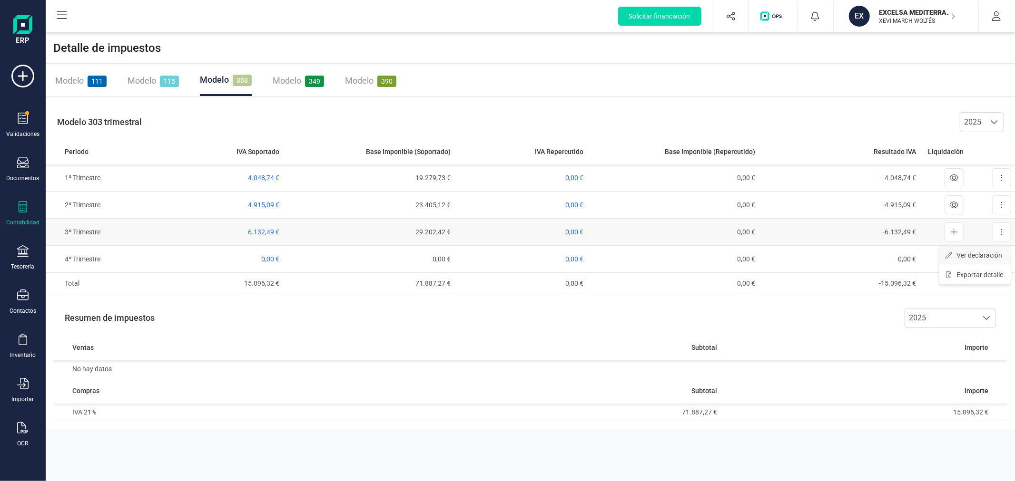
click at [981, 255] on span "Ver declaración" at bounding box center [979, 256] width 46 height 10
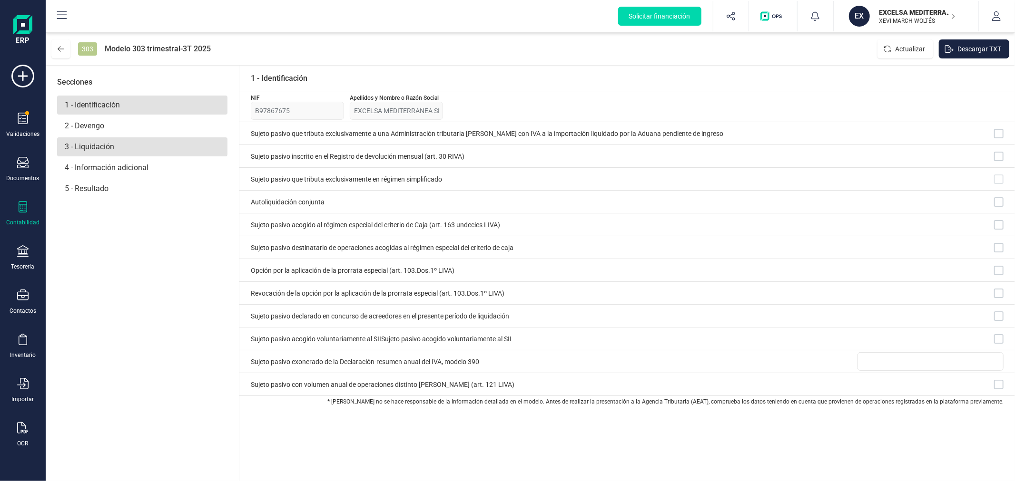
click at [174, 138] on p "3 - Liquidación" at bounding box center [142, 146] width 170 height 19
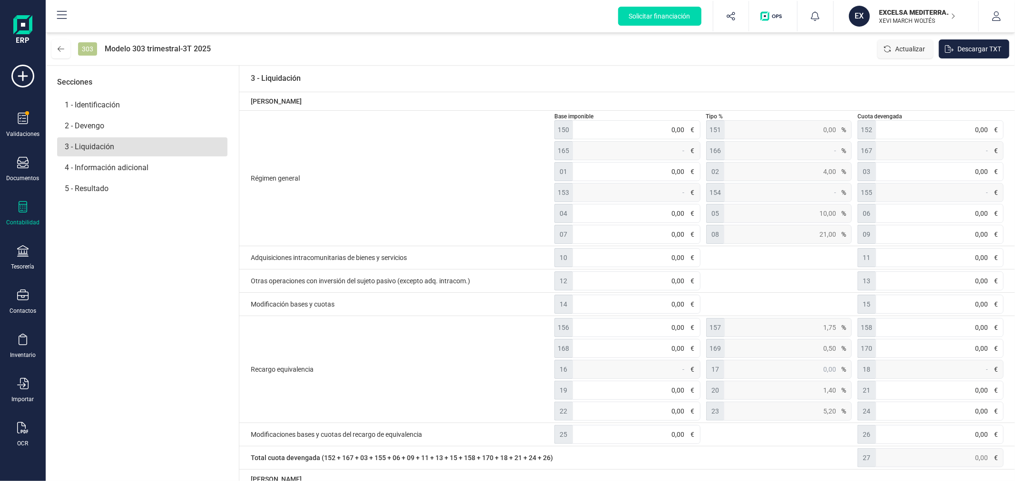
click at [901, 45] on span "Actualizar" at bounding box center [910, 49] width 30 height 10
click at [901, 57] on button "Actualizar" at bounding box center [905, 48] width 56 height 19
click at [902, 52] on span "Actualizar" at bounding box center [910, 49] width 30 height 10
click at [902, 49] on span "Actualizar" at bounding box center [910, 49] width 30 height 10
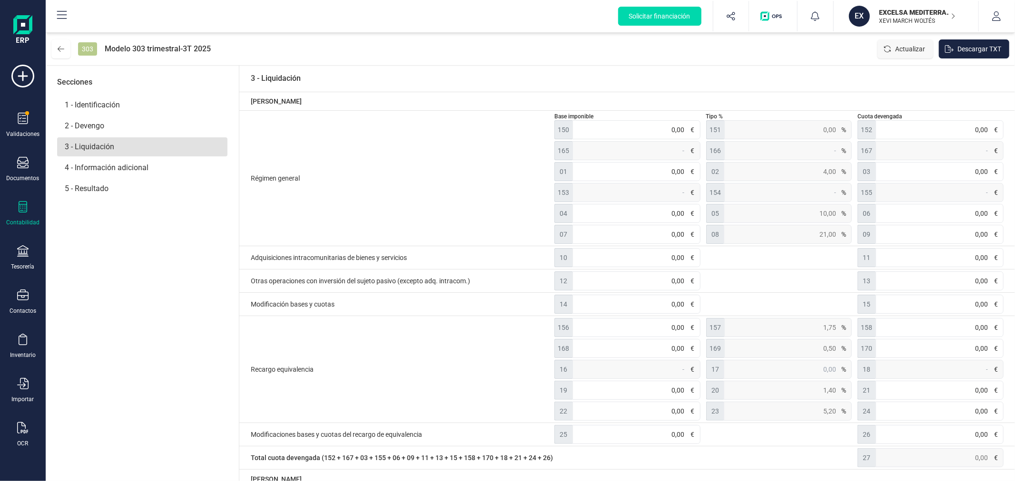
click at [902, 49] on span "Actualizar" at bounding box center [910, 49] width 30 height 10
click at [899, 49] on span "Actualizar" at bounding box center [910, 49] width 30 height 10
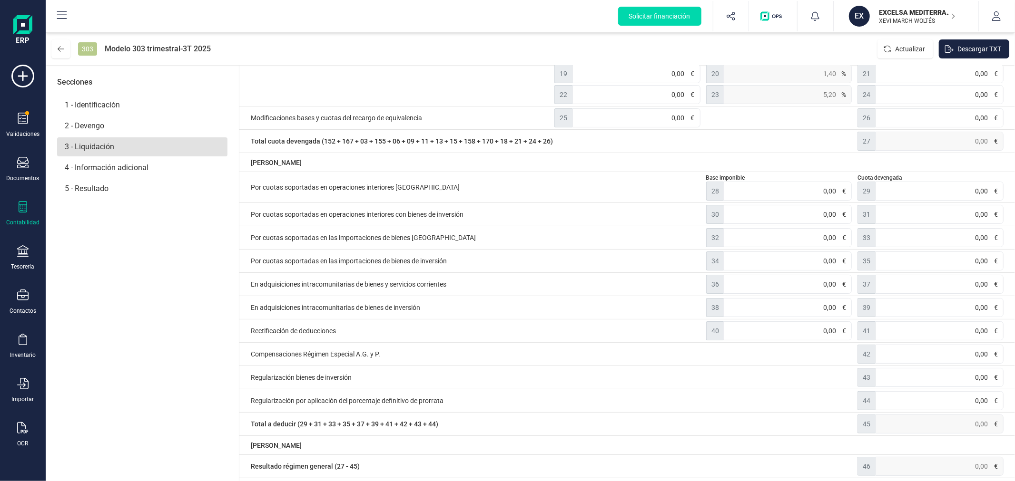
scroll to position [326, 0]
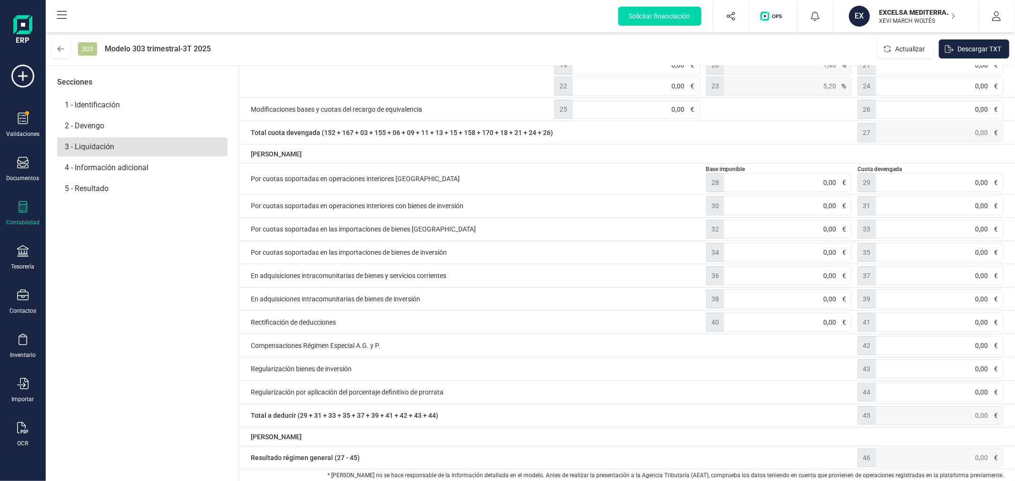
click at [177, 265] on div "Secciones 1 - Identificación 2 - Devengo 3 - Liquidación 4 - Información adicio…" at bounding box center [143, 273] width 194 height 416
click at [58, 48] on icon at bounding box center [61, 49] width 7 height 8
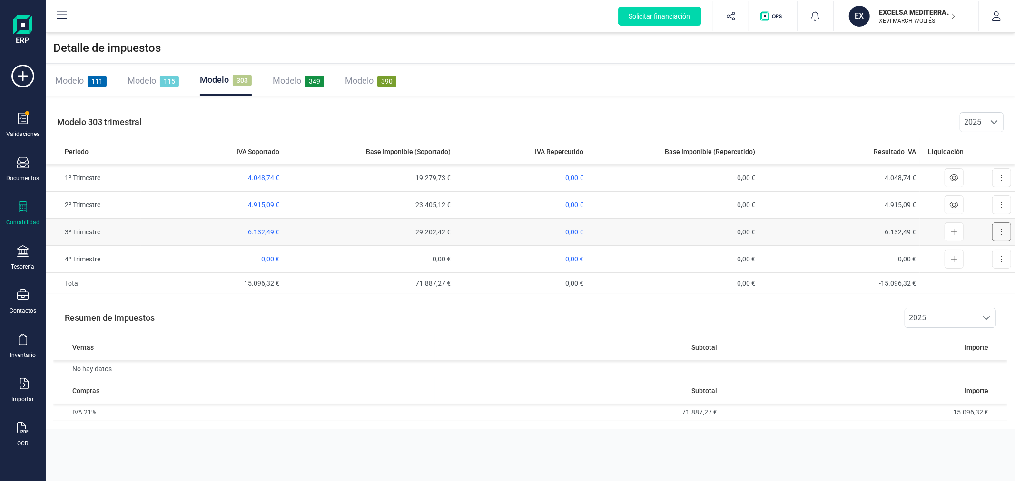
click at [1000, 235] on icon at bounding box center [1001, 232] width 2 height 8
click at [972, 276] on span "Exportar detalle" at bounding box center [979, 275] width 47 height 10
click at [141, 76] on span "Modelo" at bounding box center [141, 81] width 29 height 10
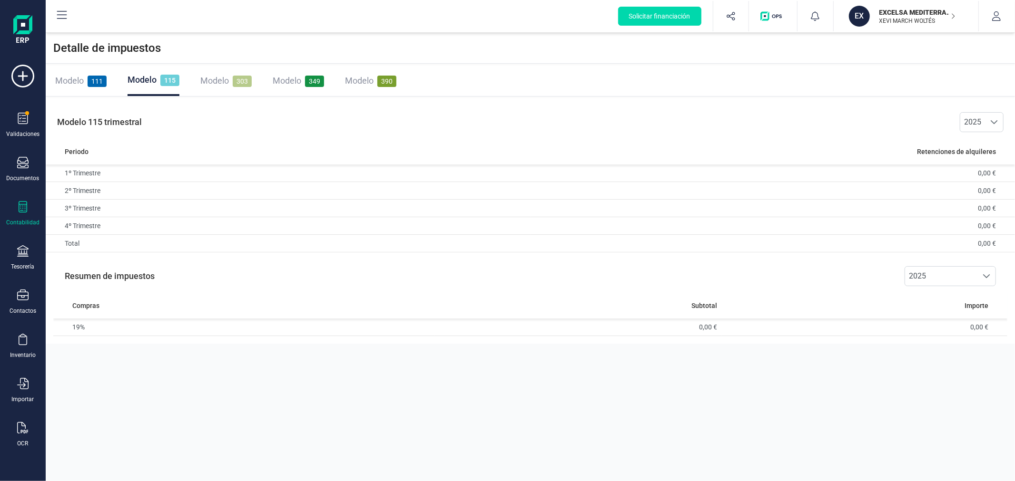
click at [67, 82] on span "Modelo" at bounding box center [69, 81] width 29 height 10
click at [663, 210] on span "14,70 €" at bounding box center [661, 209] width 22 height 8
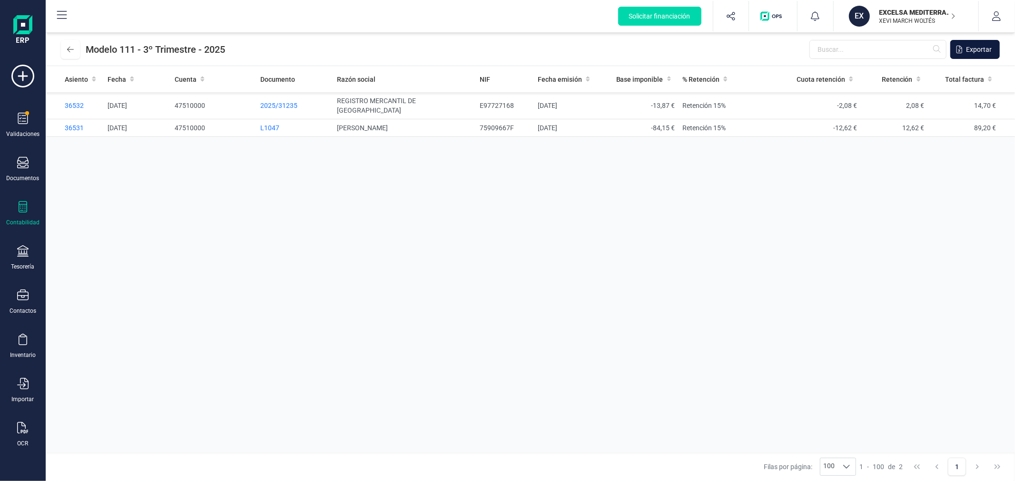
click at [979, 49] on span "Exportar" at bounding box center [979, 50] width 26 height 10
click at [160, 203] on div "Asiento Fecha Cuenta Documento Razón social NIF Fecha emisión Base imponible % …" at bounding box center [530, 259] width 969 height 387
click at [68, 52] on icon at bounding box center [70, 50] width 7 height 8
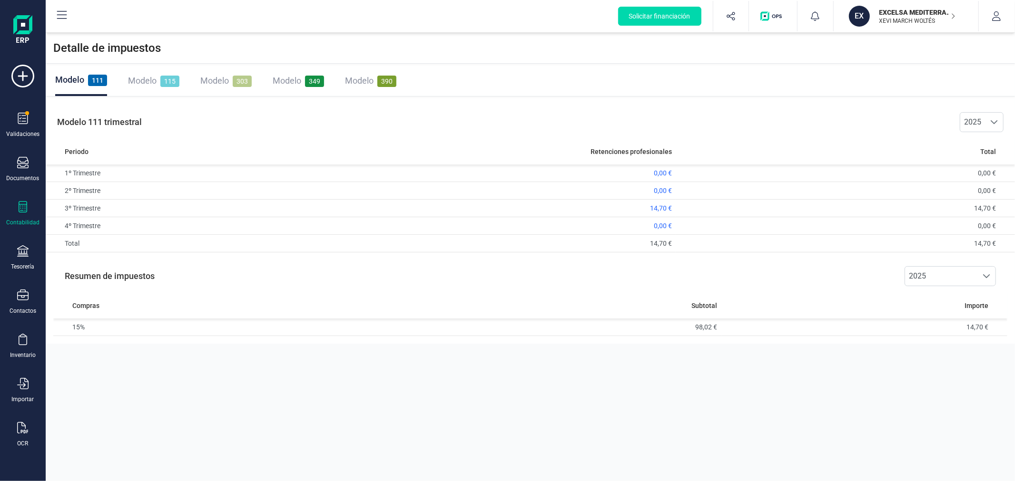
click at [294, 79] on span "Modelo" at bounding box center [287, 81] width 29 height 10
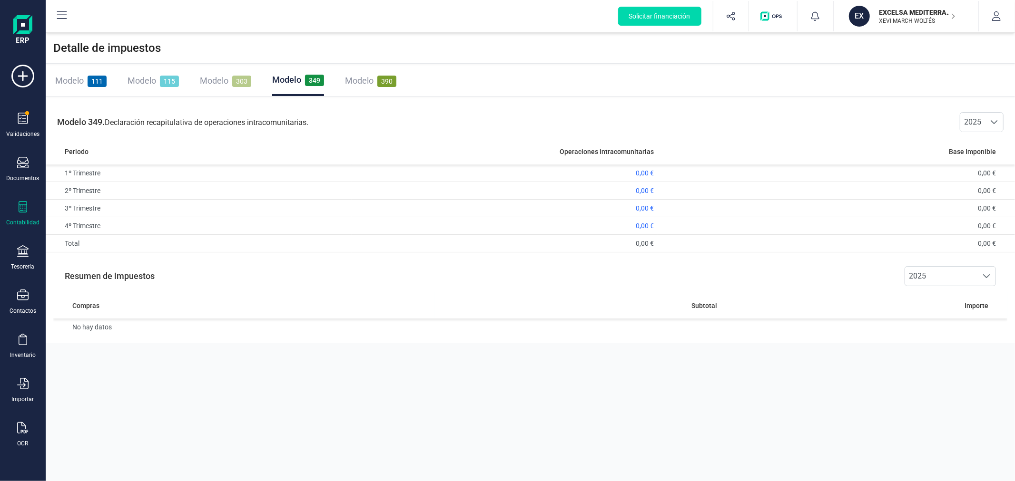
click at [215, 87] on div "Modelo 303" at bounding box center [225, 80] width 51 height 13
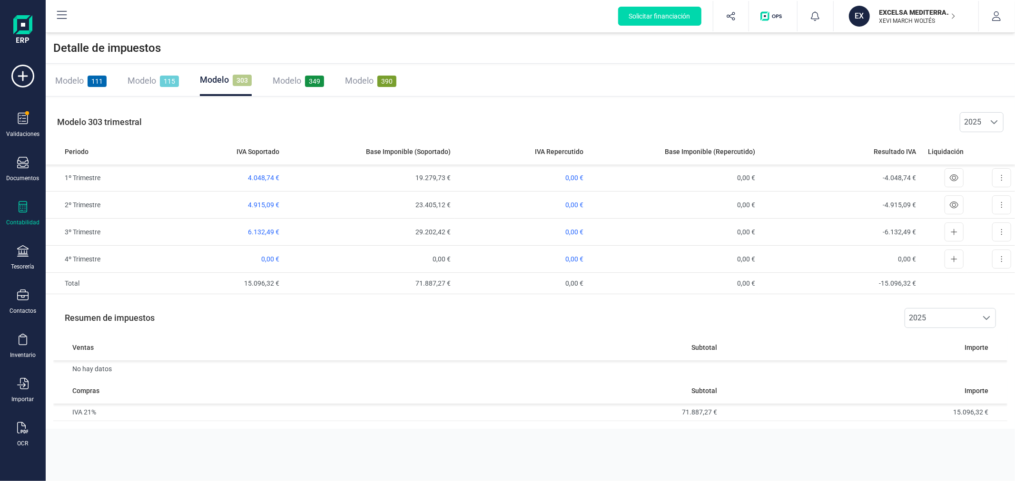
click at [151, 83] on span "Modelo" at bounding box center [141, 81] width 29 height 10
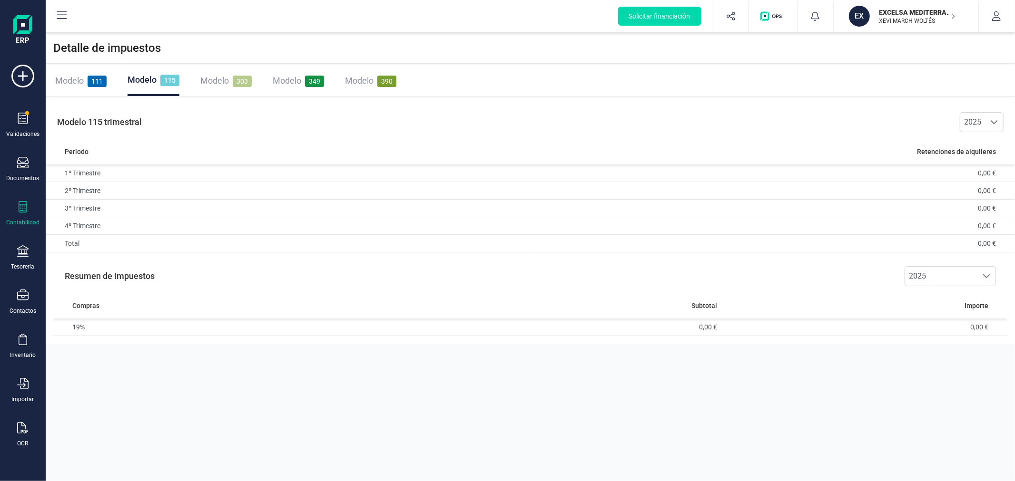
click at [78, 76] on span "Modelo" at bounding box center [69, 81] width 29 height 10
click at [901, 25] on div "EXCELSA MEDITERRANEA SL XEVI MARCH WOLTÉS" at bounding box center [911, 16] width 73 height 21
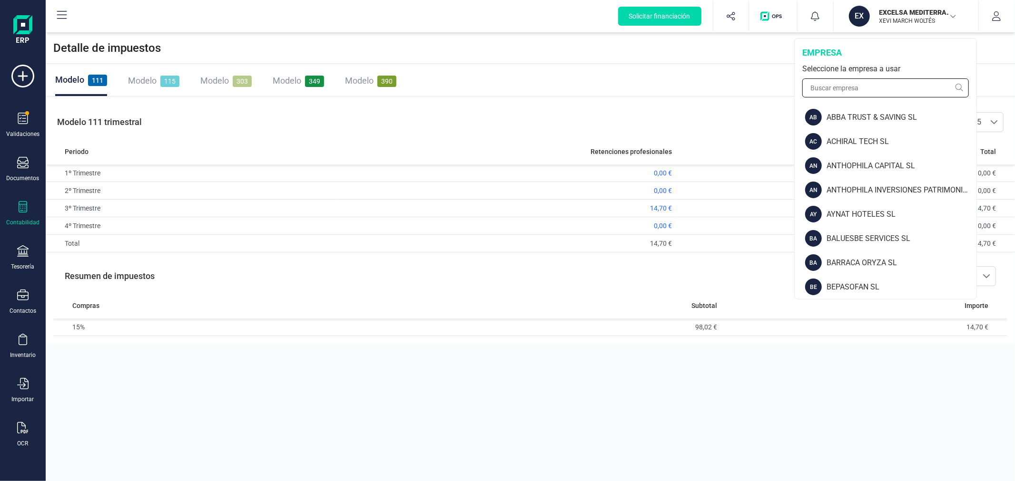
click at [879, 88] on input "text" at bounding box center [885, 87] width 167 height 19
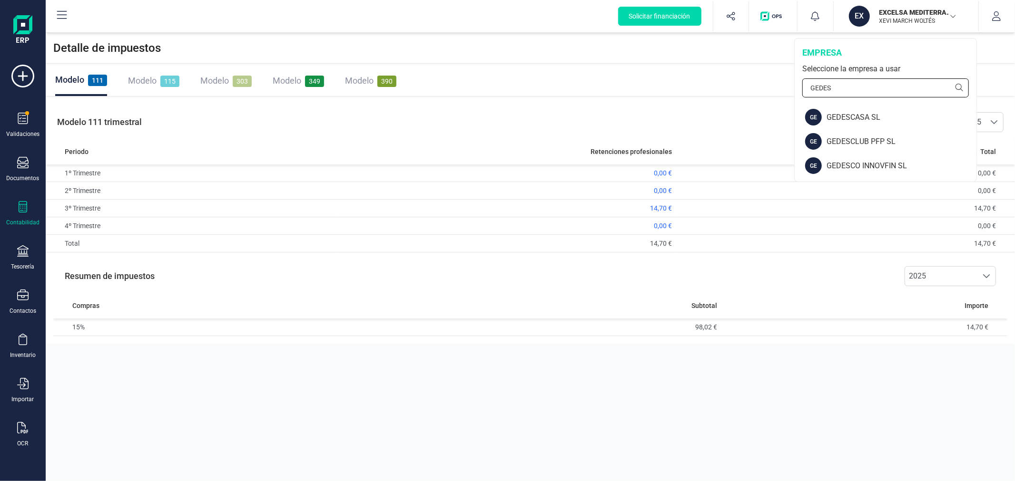
type input "GEDESC"
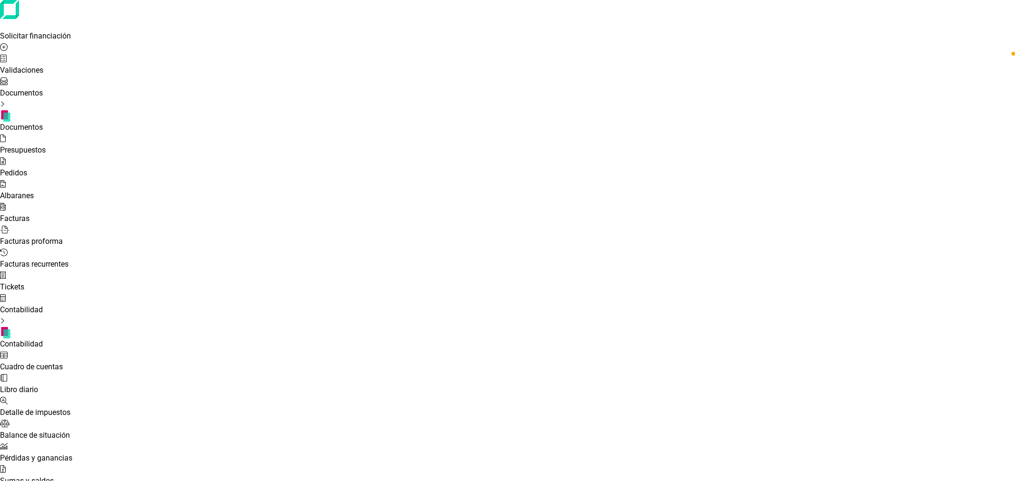
click at [6, 294] on icon at bounding box center [3, 298] width 6 height 8
click at [70, 408] on span "Detalle de impuestos" at bounding box center [35, 412] width 70 height 9
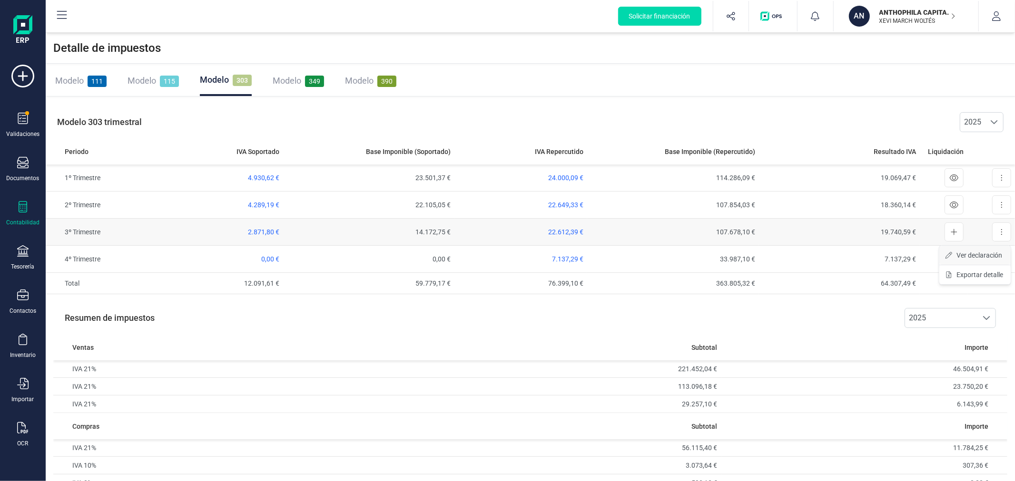
click at [978, 253] on span "Ver declaración" at bounding box center [979, 256] width 46 height 10
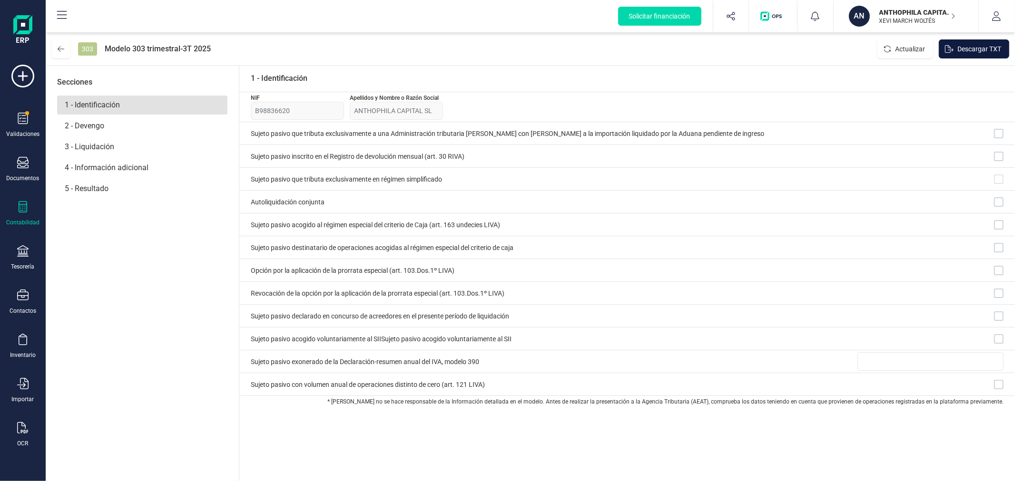
click at [981, 46] on span "Descargar TXT" at bounding box center [979, 49] width 44 height 10
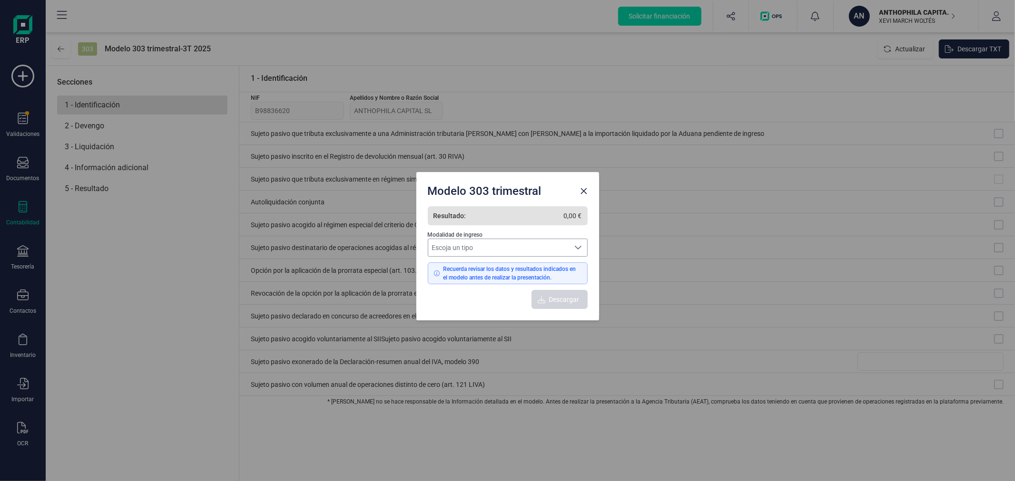
click at [536, 247] on span "Escoja un tipo" at bounding box center [498, 247] width 141 height 17
click at [539, 264] on li "Sin actividad / resultado cero" at bounding box center [508, 269] width 160 height 17
click at [565, 294] on button "Descargar" at bounding box center [559, 299] width 56 height 19
click at [583, 192] on icon "Close" at bounding box center [584, 191] width 8 height 8
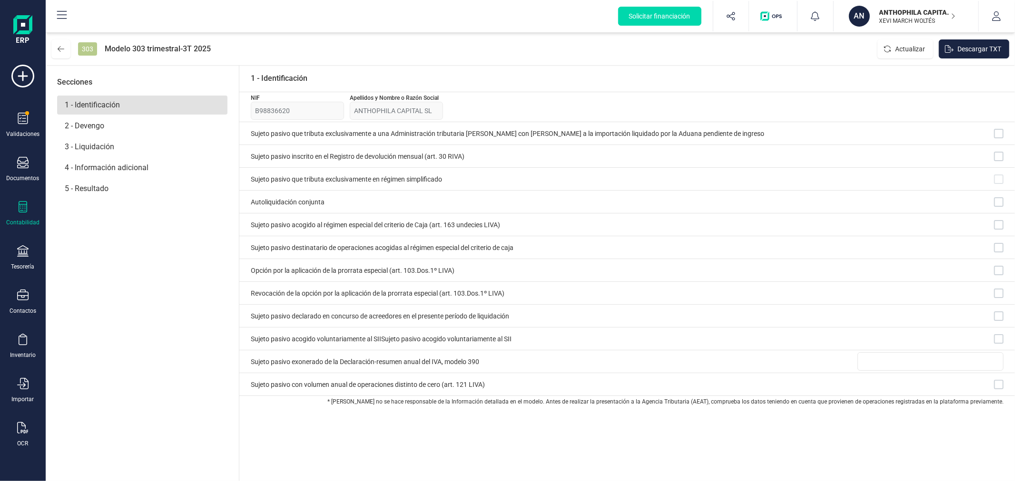
click at [891, 20] on p "XEVI MARCH WOLTÉS" at bounding box center [917, 21] width 76 height 8
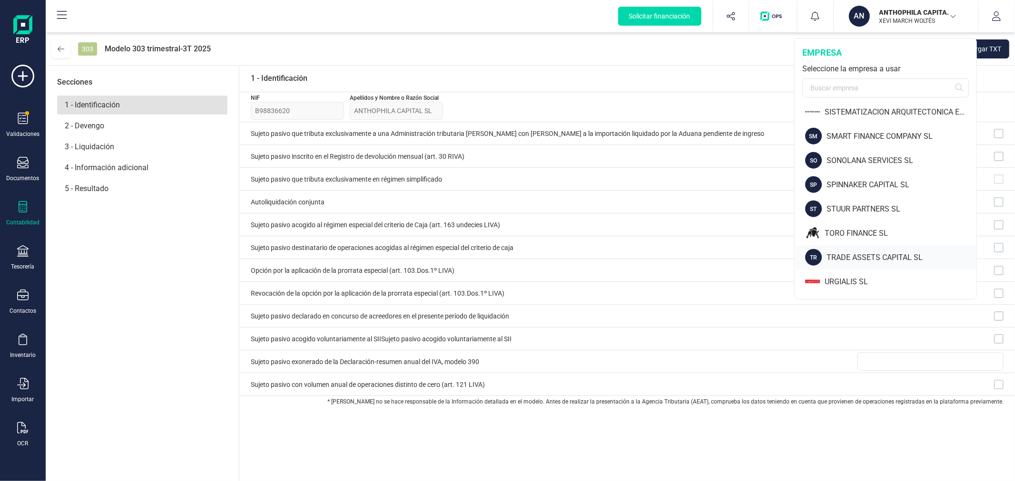
scroll to position [998, 0]
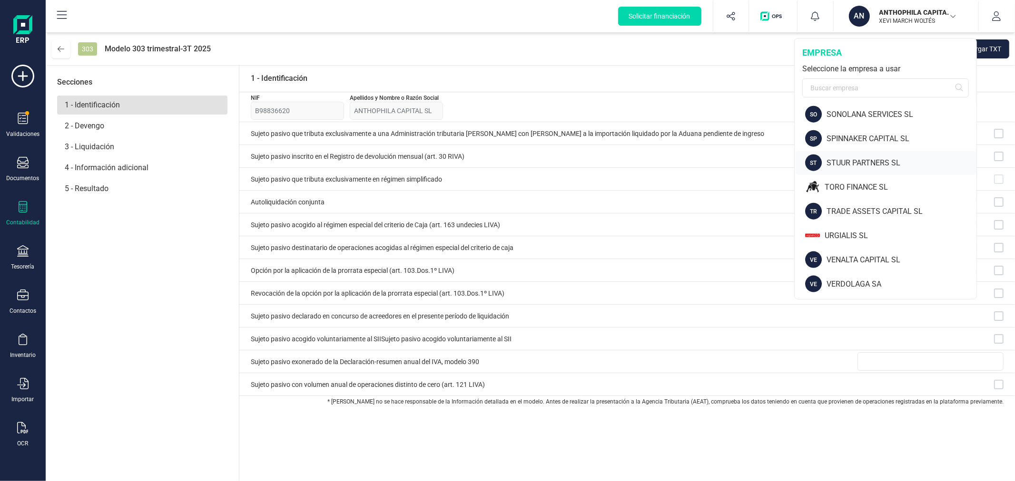
click at [868, 159] on div "STUUR PARTNERS SL" at bounding box center [901, 162] width 150 height 11
type input "B98995350"
type input "STUUR PARTNERS SL"
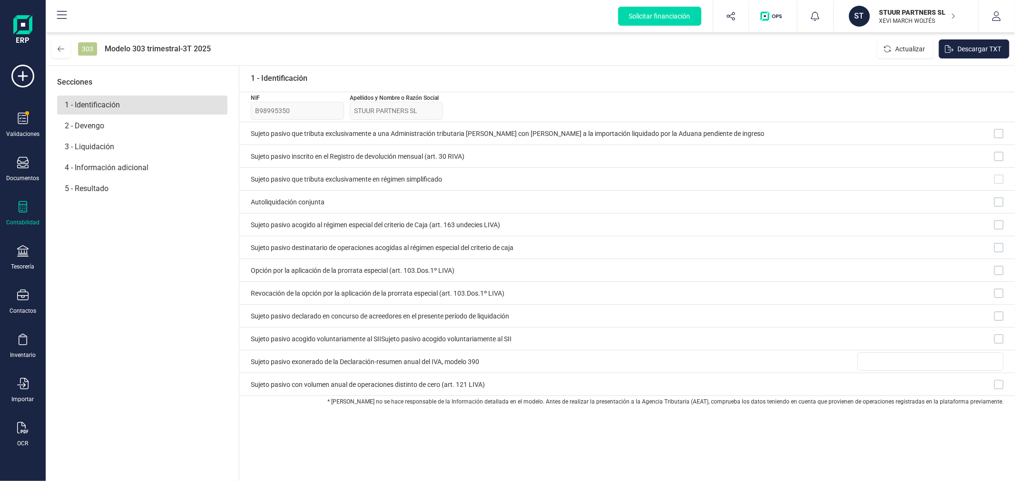
click at [27, 213] on icon at bounding box center [22, 206] width 11 height 11
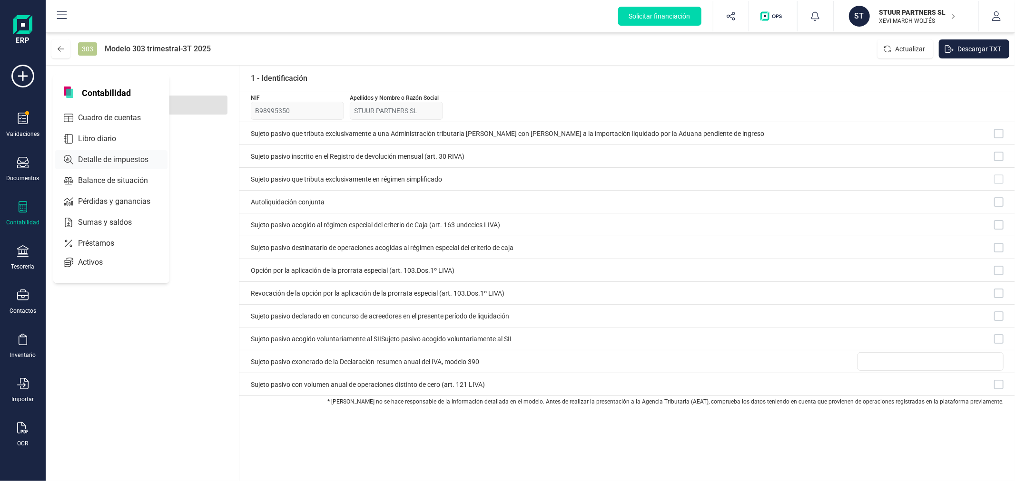
click at [84, 154] on span "Detalle de impuestos" at bounding box center [119, 159] width 91 height 11
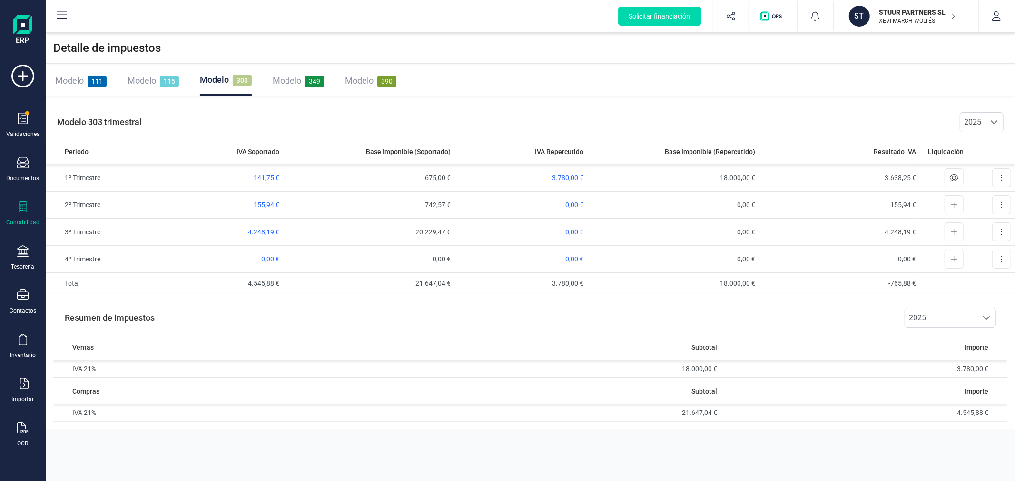
drag, startPoint x: 29, startPoint y: 215, endPoint x: 39, endPoint y: 211, distance: 10.7
click at [29, 215] on div "Contabilidad" at bounding box center [23, 213] width 38 height 25
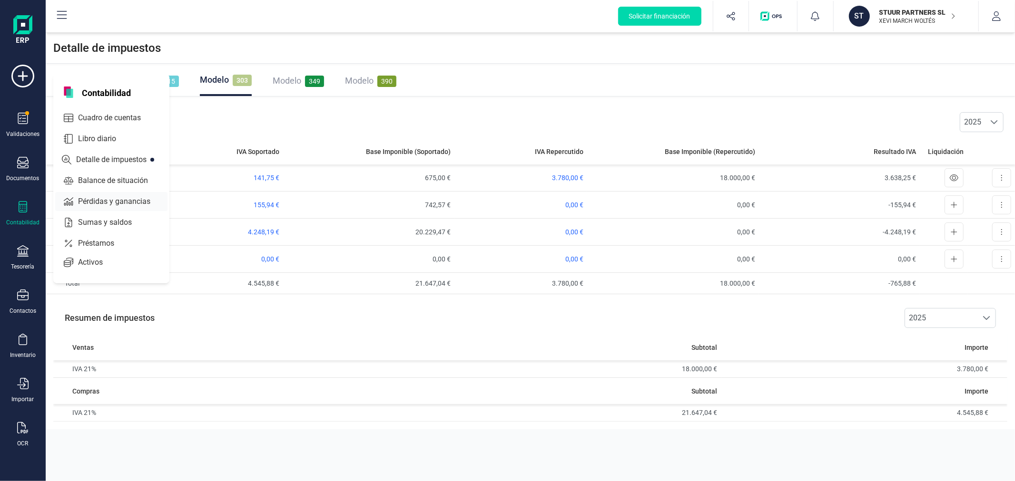
click at [134, 200] on span "Pérdidas y ganancias" at bounding box center [120, 201] width 93 height 11
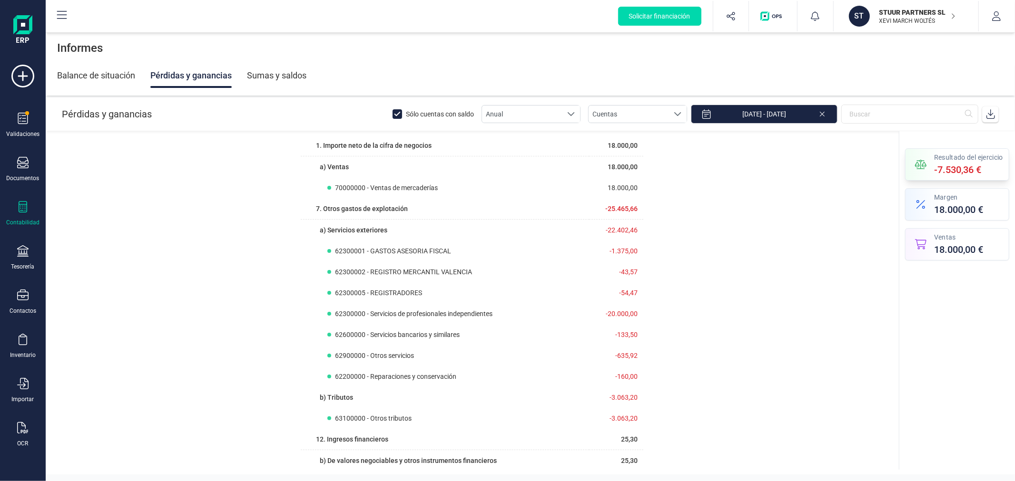
click at [970, 161] on span "Resultado del ejercicio" at bounding box center [968, 158] width 69 height 10
click at [968, 206] on span "18.000,00 €" at bounding box center [958, 209] width 49 height 13
click at [965, 254] on span "18.000,00 €" at bounding box center [958, 249] width 49 height 13
click at [745, 117] on input "[DATE] - [DATE]" at bounding box center [764, 114] width 147 height 19
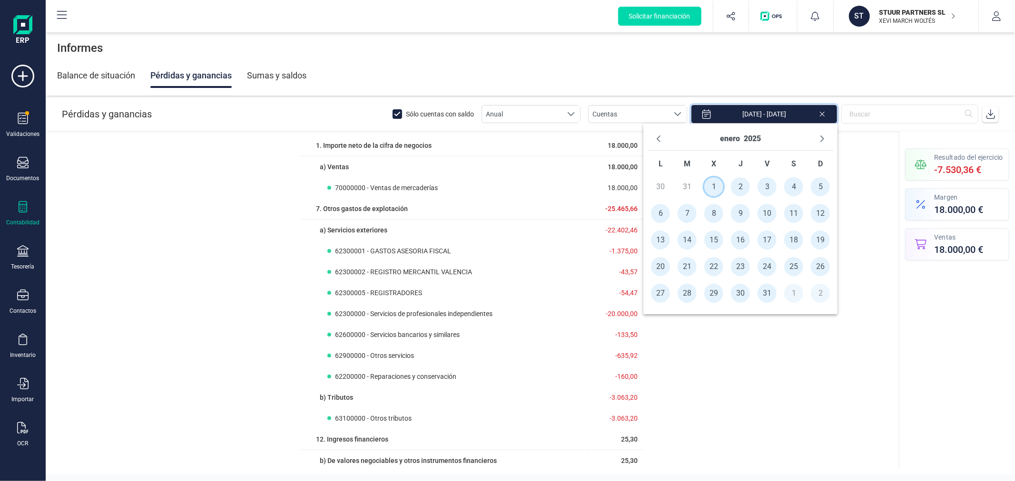
click at [707, 184] on span "1" at bounding box center [713, 186] width 19 height 19
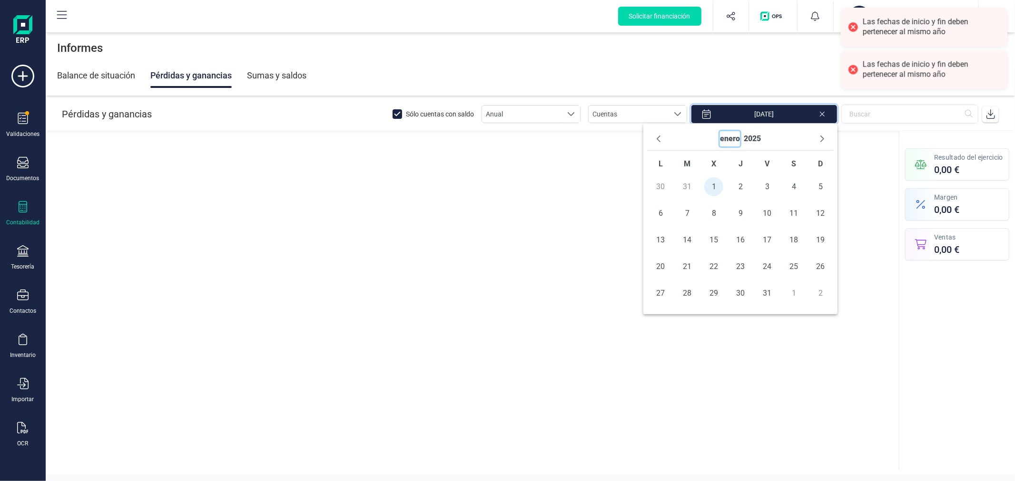
click at [729, 143] on button "enero" at bounding box center [730, 138] width 20 height 15
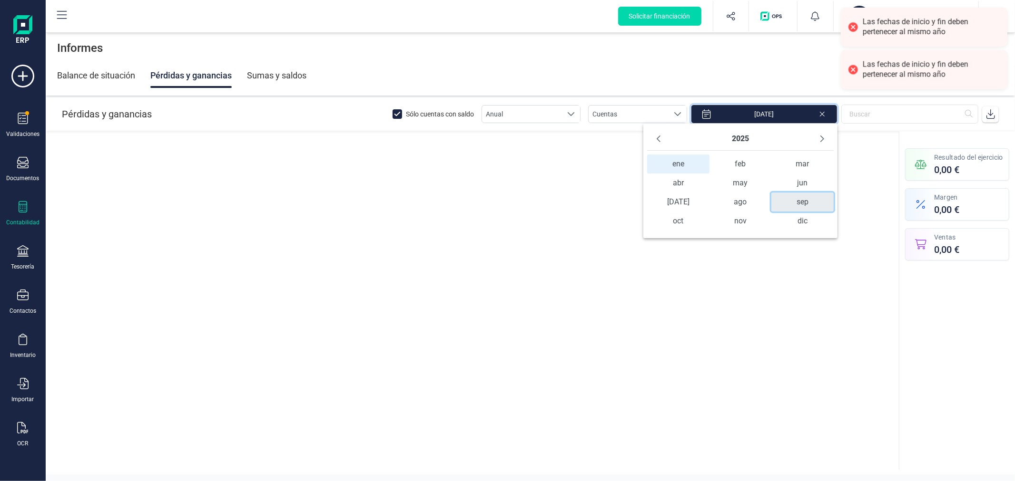
click at [810, 202] on span "sep" at bounding box center [802, 202] width 62 height 19
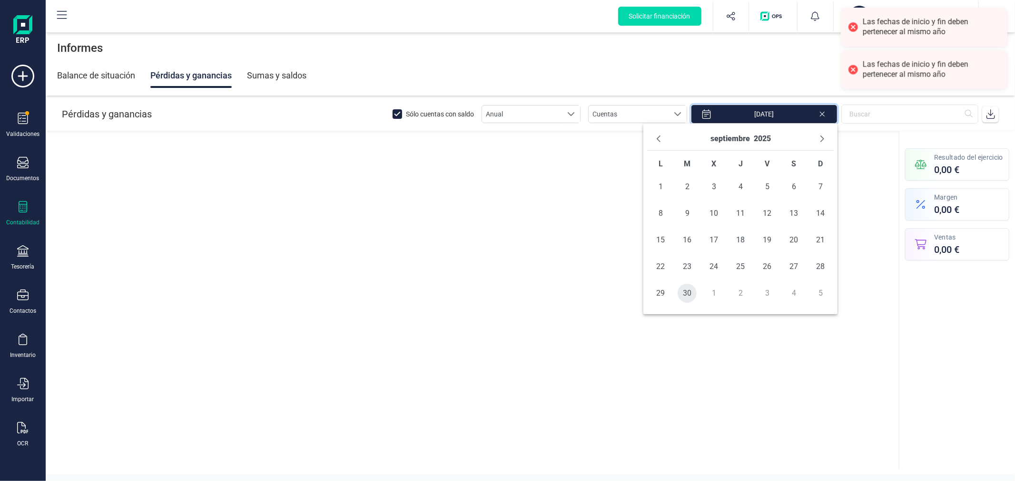
click at [683, 293] on span "30" at bounding box center [686, 293] width 19 height 19
type input "[DATE] - [DATE]"
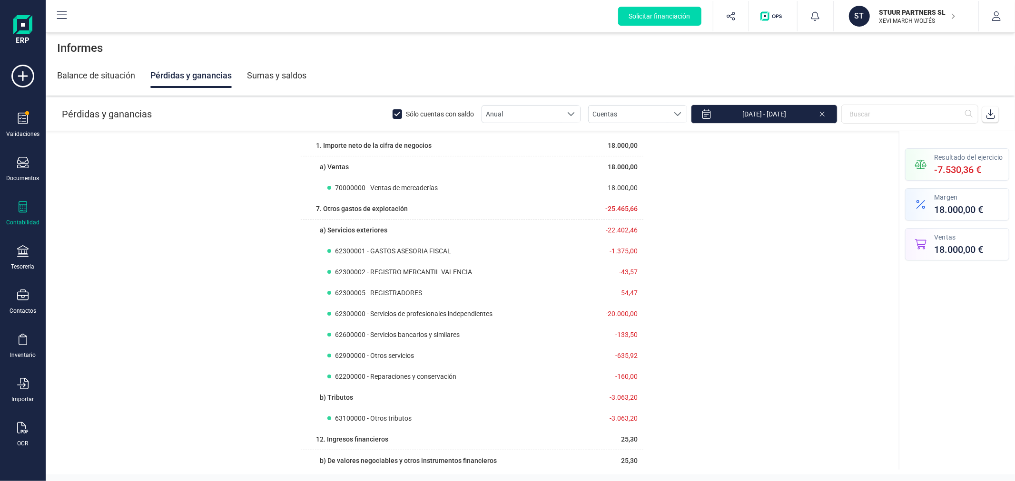
click at [954, 371] on div "Resultado del ejercicio -7.530,36 € Margen 18.000,00 € Ventas 18.000,00 €" at bounding box center [957, 306] width 116 height 327
click at [990, 110] on icon at bounding box center [991, 114] width 10 height 10
click at [87, 78] on div "Balance de situación" at bounding box center [96, 75] width 78 height 25
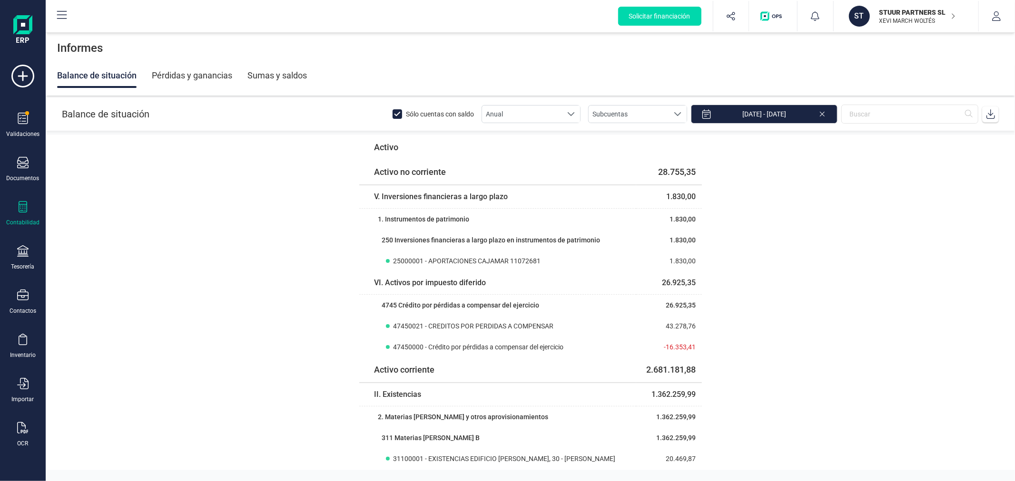
click at [986, 115] on icon at bounding box center [991, 114] width 10 height 10
click at [884, 18] on p "XEVI MARCH WOLTÉS" at bounding box center [917, 21] width 76 height 8
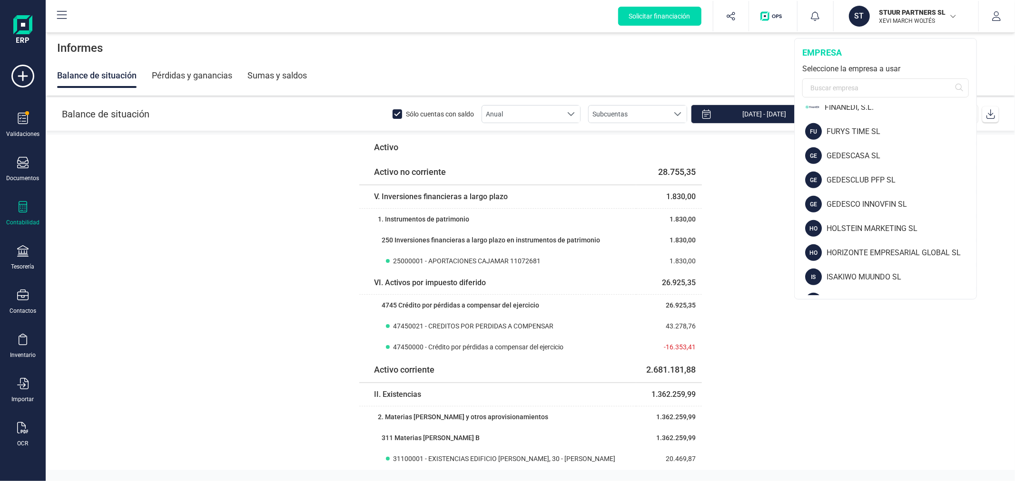
scroll to position [317, 0]
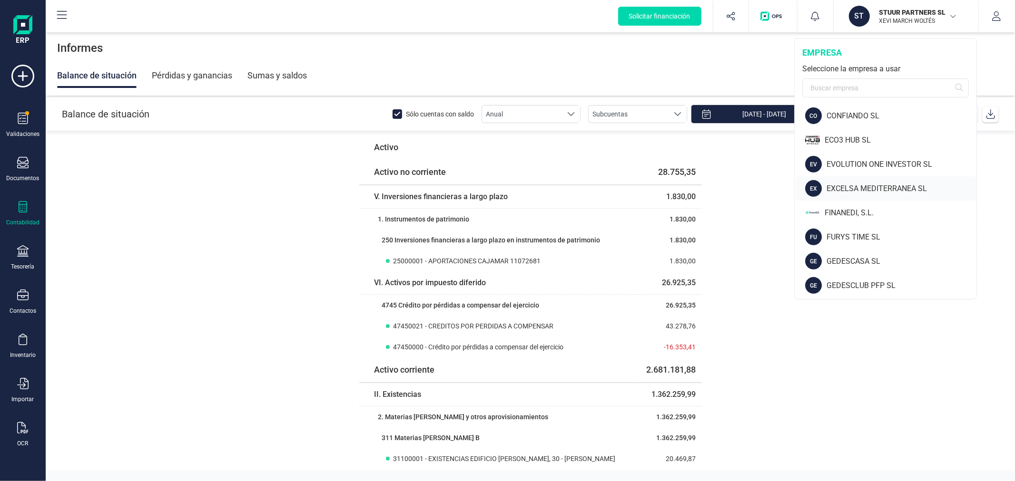
click at [878, 189] on div "EXCELSA MEDITERRANEA SL" at bounding box center [901, 188] width 150 height 11
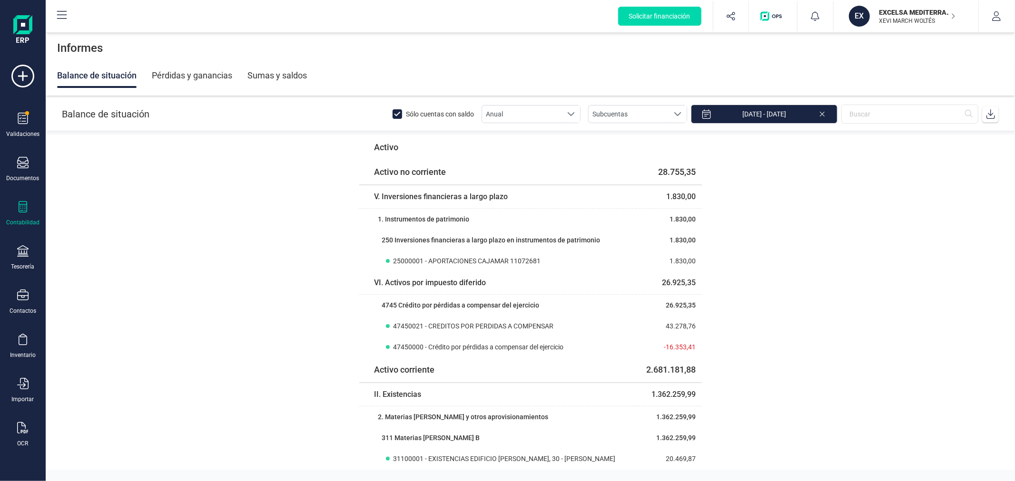
click at [21, 216] on div "Contabilidad" at bounding box center [23, 213] width 38 height 25
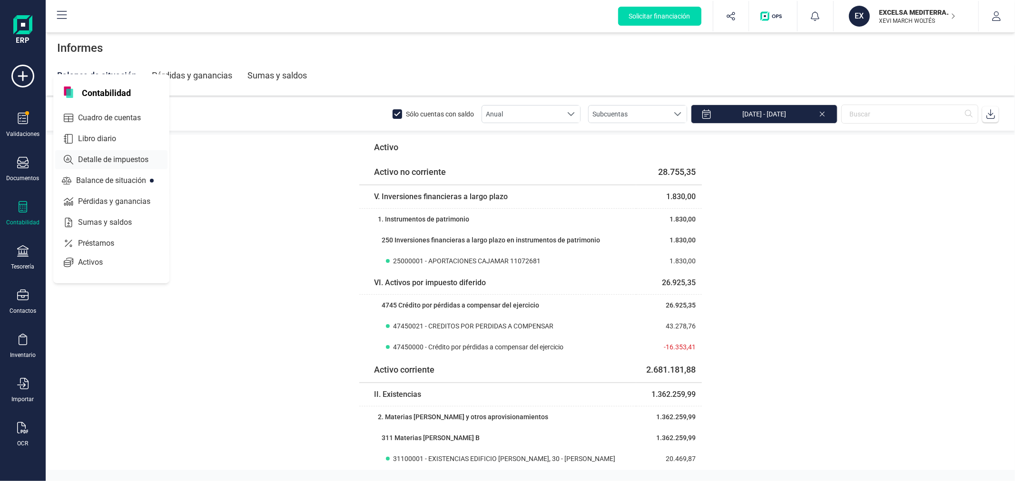
click at [106, 157] on span "Detalle de impuestos" at bounding box center [119, 159] width 91 height 11
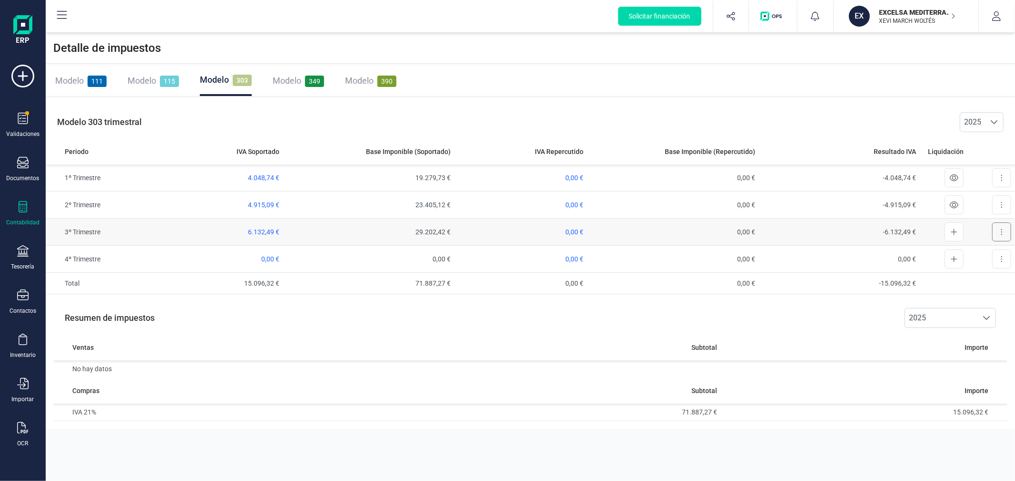
click at [992, 232] on button at bounding box center [1001, 232] width 19 height 19
click at [968, 260] on span "Ver declaración" at bounding box center [979, 256] width 46 height 10
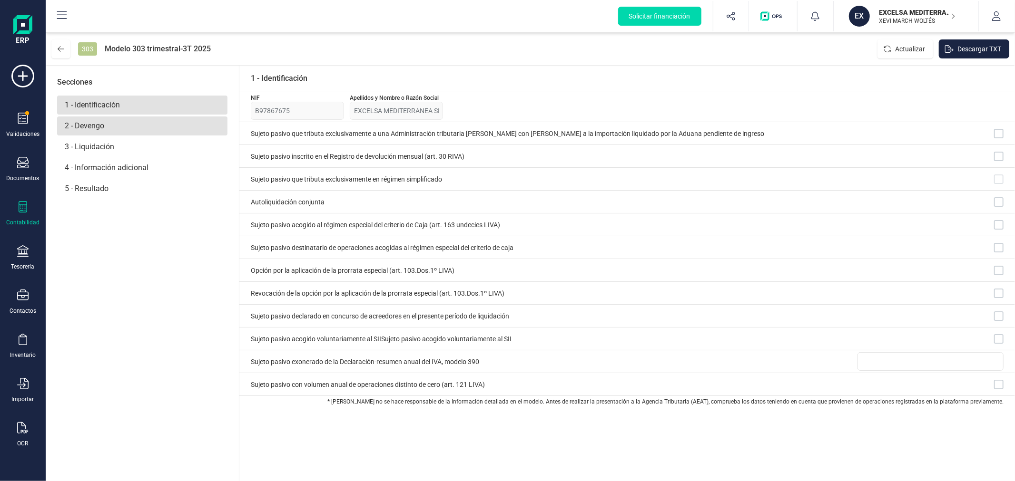
click at [170, 129] on p "2 - Devengo" at bounding box center [142, 126] width 170 height 19
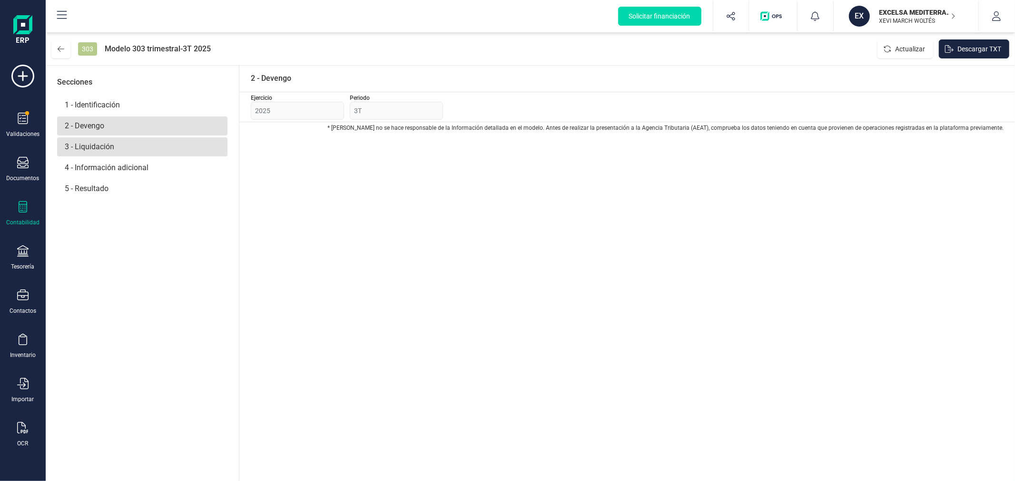
click at [168, 143] on p "3 - Liquidación" at bounding box center [142, 146] width 170 height 19
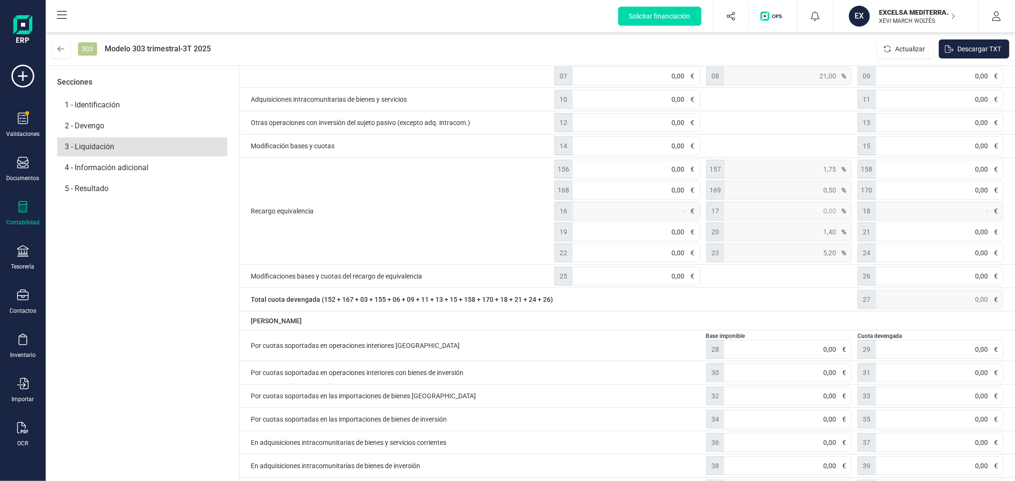
scroll to position [211, 0]
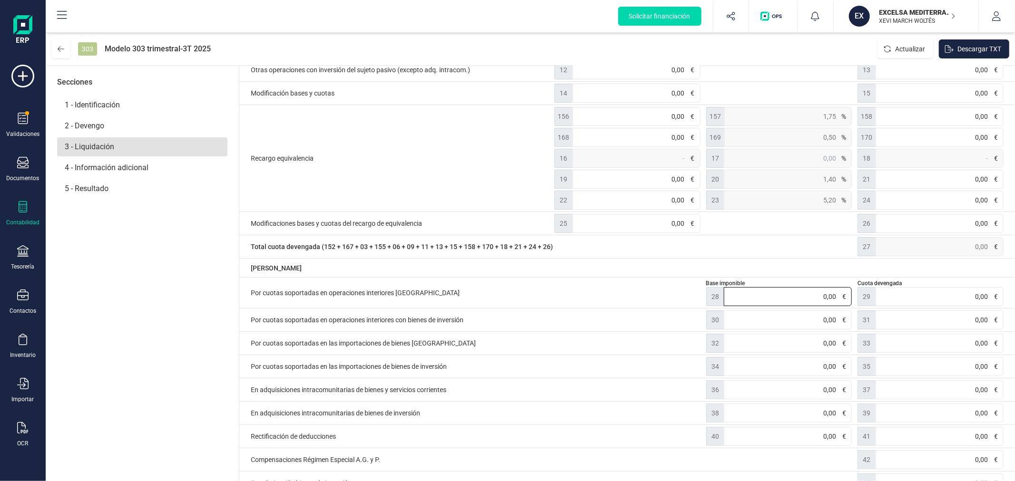
click at [781, 298] on input "0,00" at bounding box center [788, 296] width 128 height 19
paste input "45.999,63"
type input "45.999,63"
click at [904, 291] on input "0,00" at bounding box center [939, 296] width 128 height 19
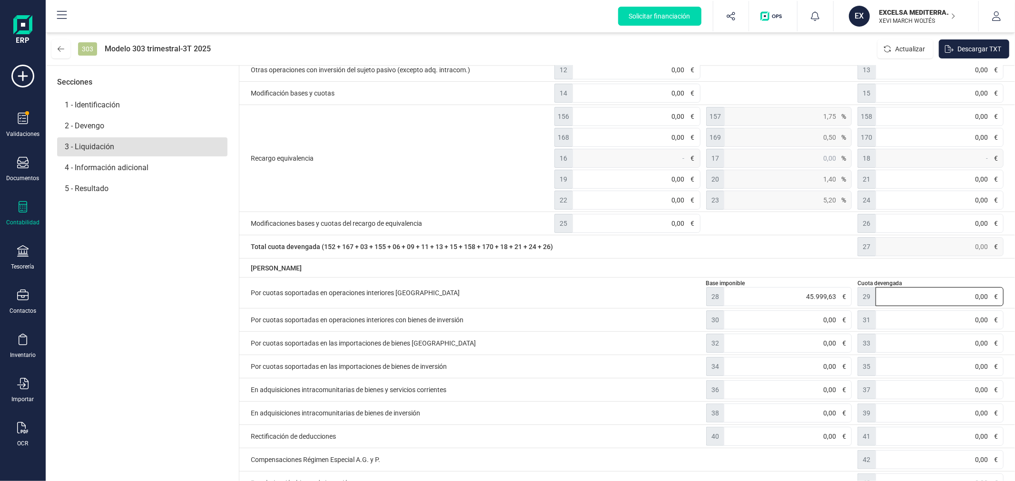
click at [904, 291] on input "0,00" at bounding box center [939, 296] width 128 height 19
paste input "9.659,91"
type input "9.659,91"
type input "-9.659,91"
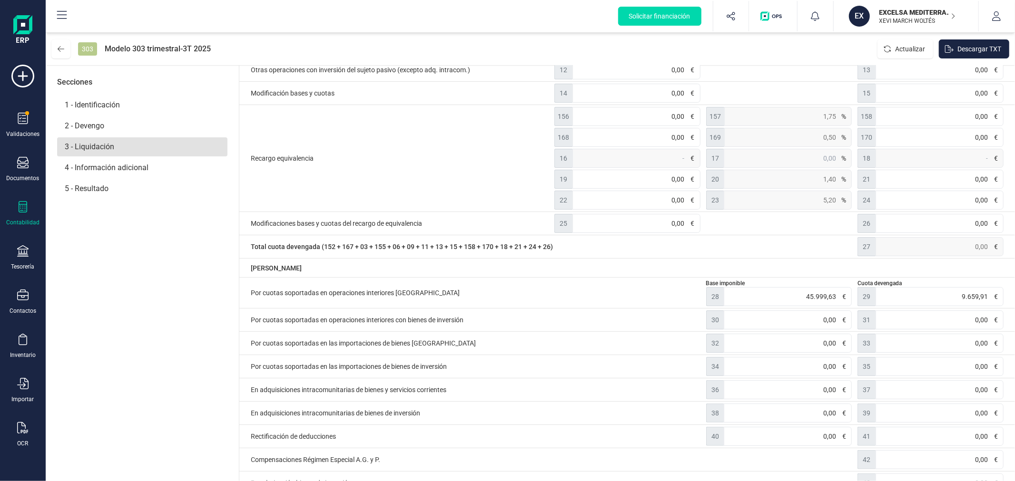
click at [633, 291] on span "Por cuotas soportadas en operaciones interiores [GEOGRAPHIC_DATA]" at bounding box center [475, 293] width 449 height 27
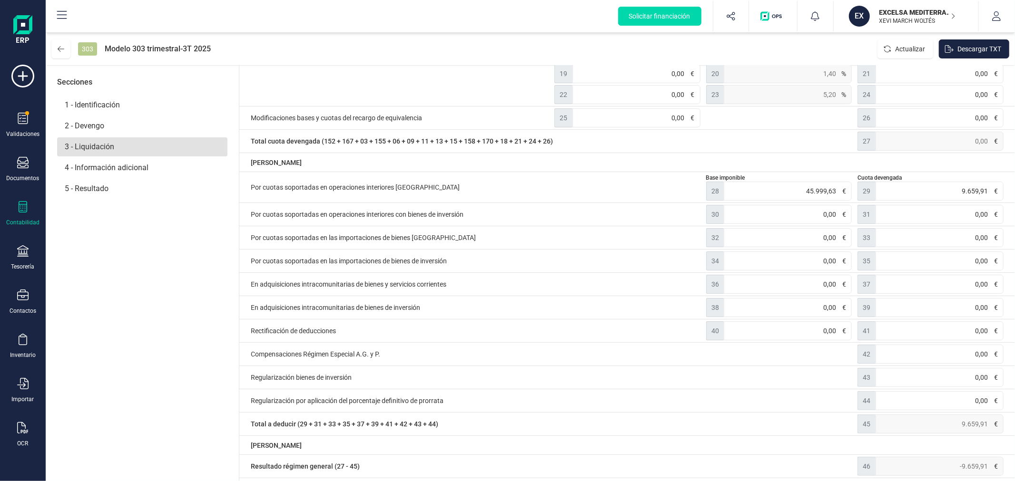
scroll to position [326, 0]
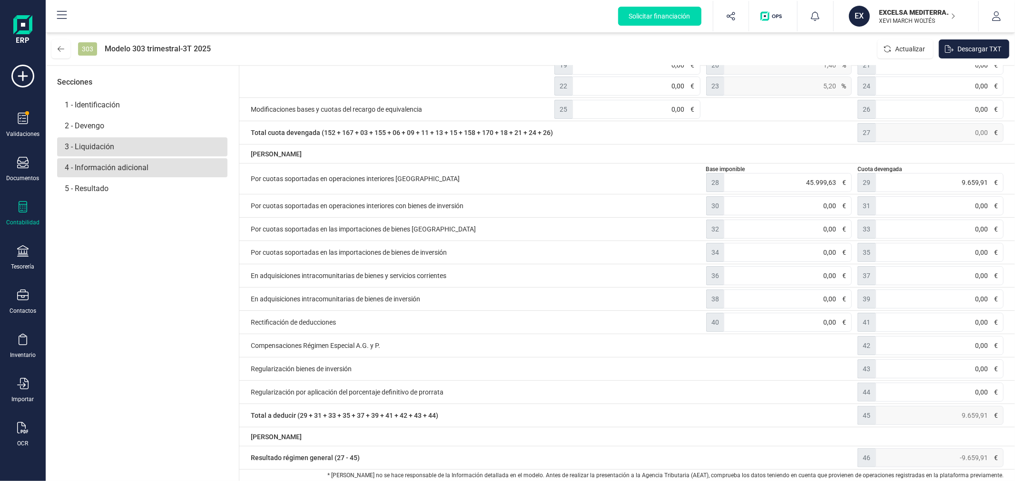
click at [110, 172] on p "4 - Información adicional" at bounding box center [142, 167] width 170 height 19
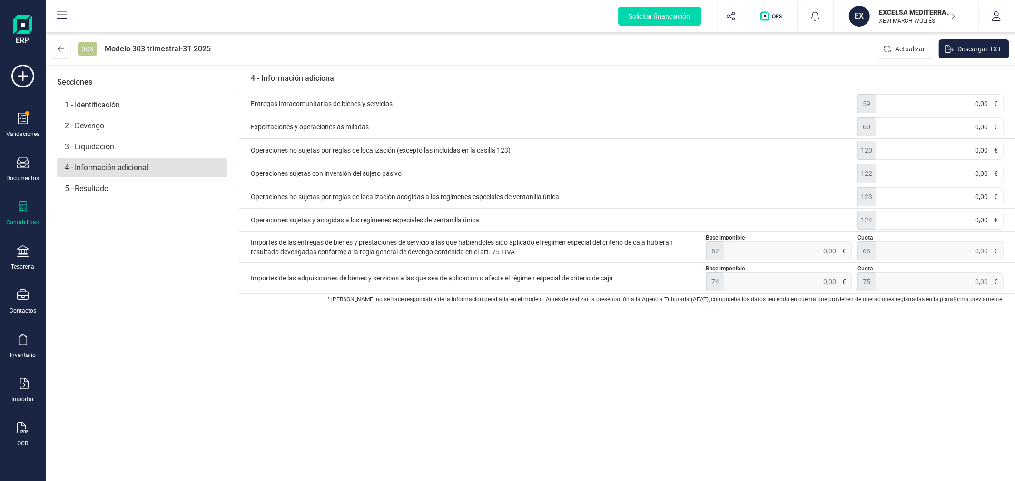
scroll to position [0, 0]
click at [104, 196] on p "5 - Resultado" at bounding box center [142, 188] width 170 height 19
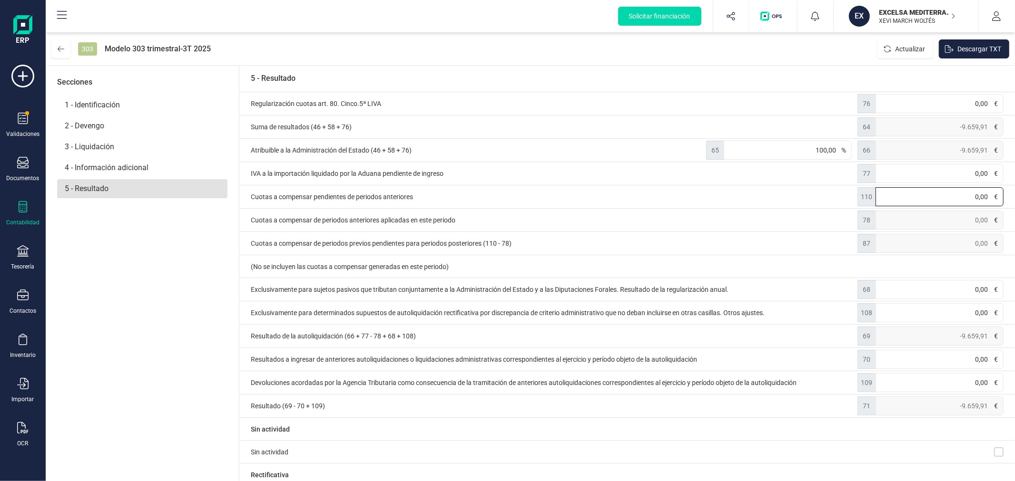
click at [893, 196] on input "0,00" at bounding box center [939, 196] width 128 height 19
type input "8.695,06"
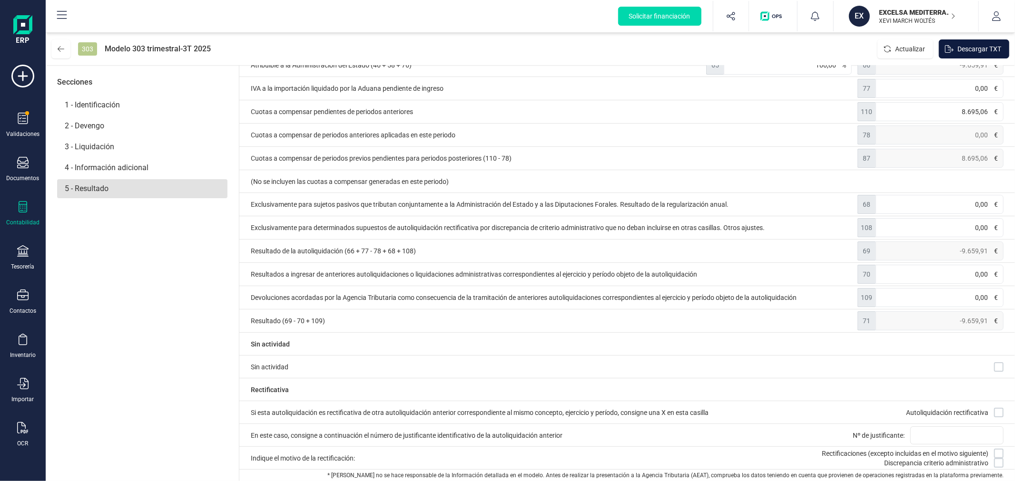
click at [971, 46] on span "Descargar TXT" at bounding box center [979, 49] width 44 height 10
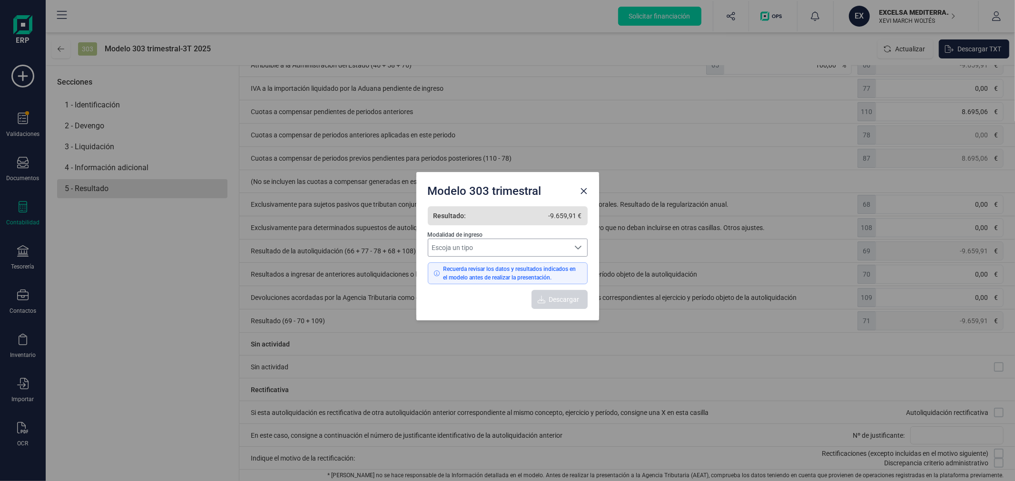
click at [564, 249] on span "Escoja un tipo" at bounding box center [498, 247] width 141 height 17
click at [546, 270] on li "Solicitud de compensación" at bounding box center [508, 269] width 160 height 17
click at [559, 301] on span "Descargar" at bounding box center [564, 300] width 30 height 10
click at [586, 193] on icon "Close" at bounding box center [583, 191] width 6 height 6
